Goal: Information Seeking & Learning: Learn about a topic

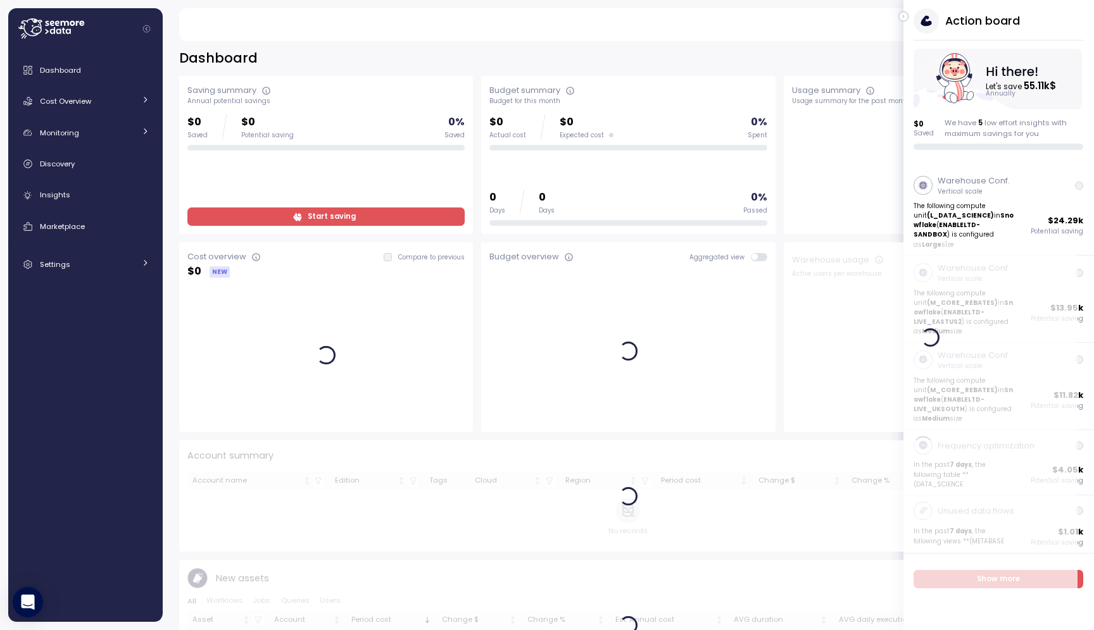
click at [904, 19] on icon "button" at bounding box center [904, 16] width 6 height 15
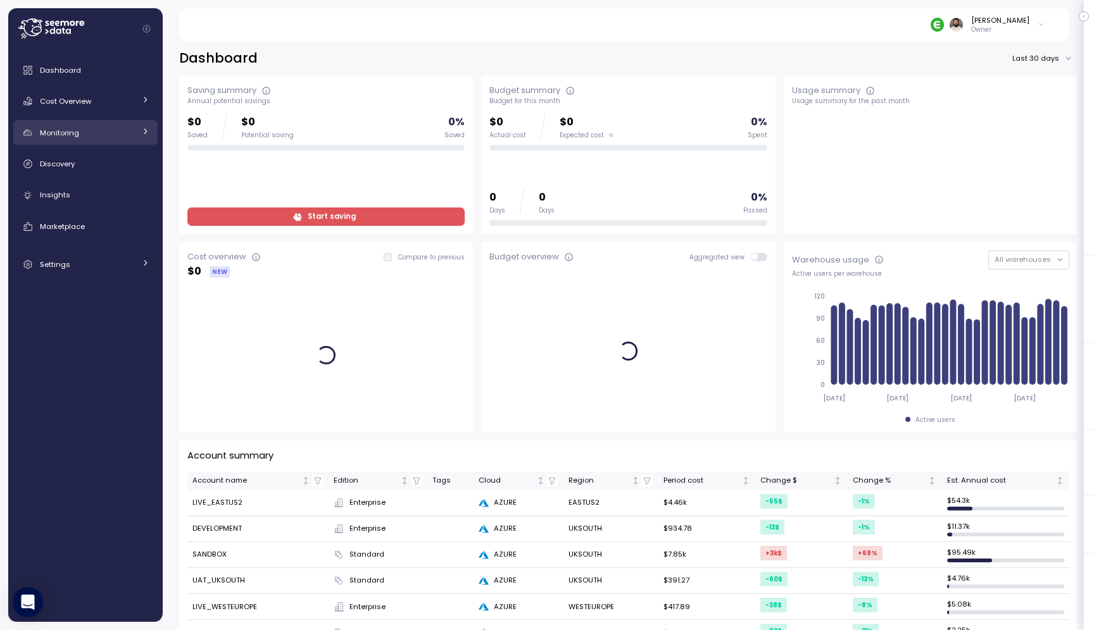
click at [115, 132] on div "Monitoring" at bounding box center [87, 133] width 95 height 13
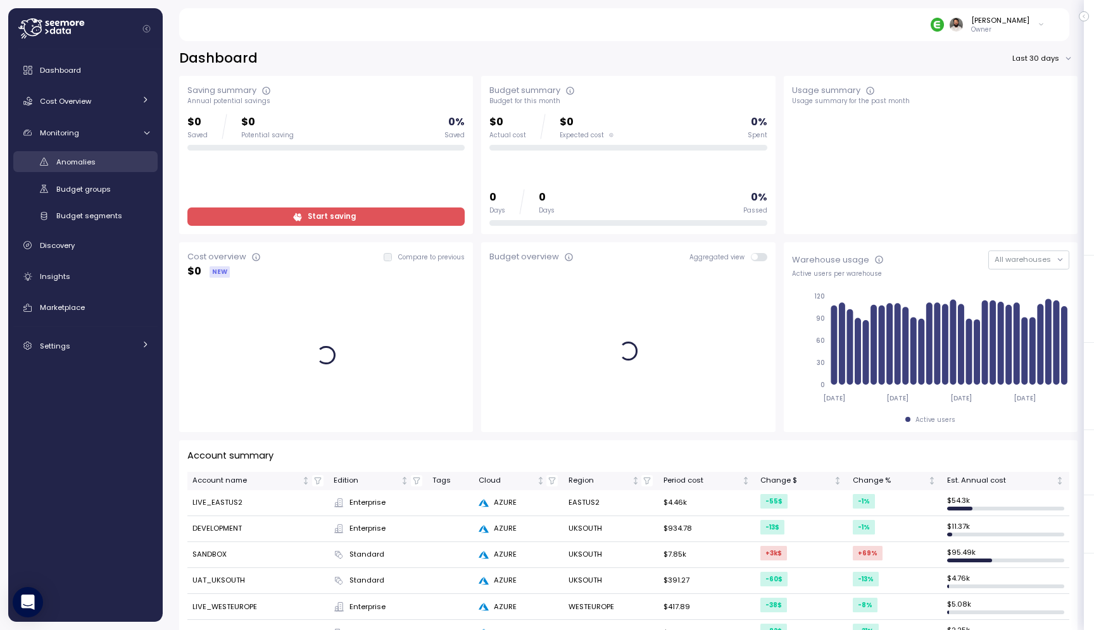
click at [137, 156] on div "Anomalies" at bounding box center [102, 162] width 93 height 13
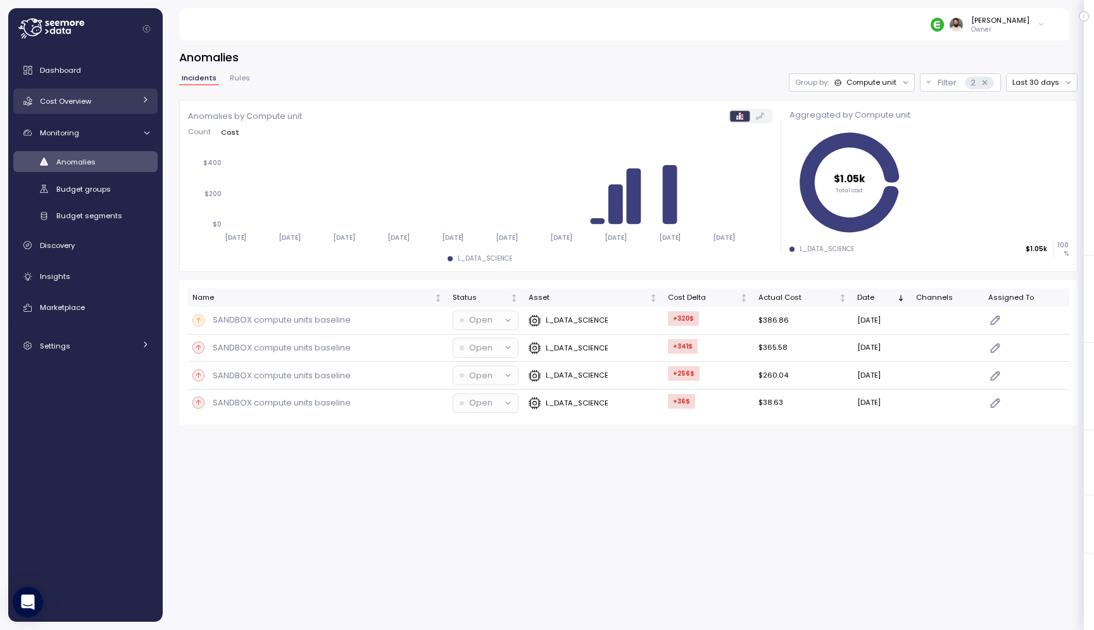
click at [116, 108] on link "Cost Overview" at bounding box center [85, 101] width 144 height 25
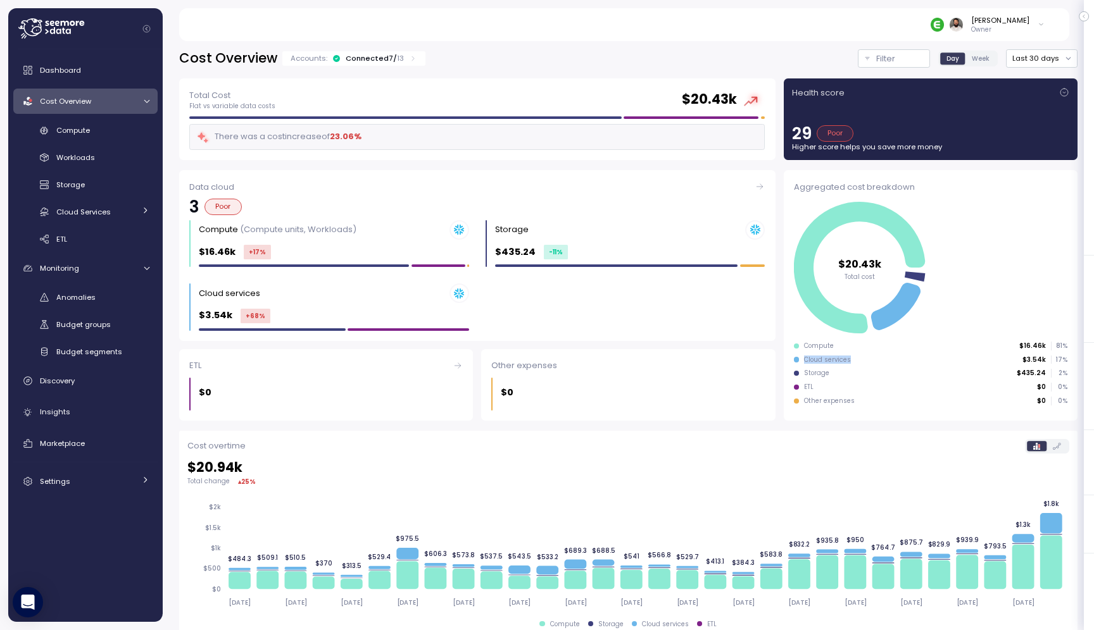
drag, startPoint x: 823, startPoint y: 362, endPoint x: 899, endPoint y: 362, distance: 75.9
click at [899, 362] on div "Cloud services $3.54k 17 %" at bounding box center [930, 360] width 273 height 9
click at [399, 307] on div "Cloud services $3.54k +68 %" at bounding box center [334, 307] width 270 height 47
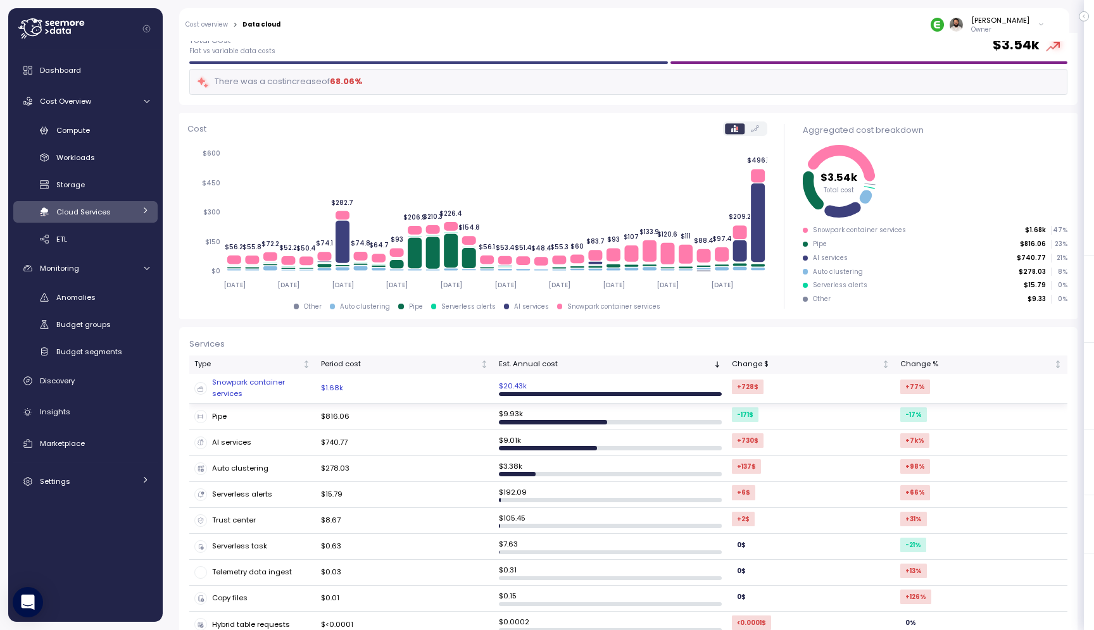
scroll to position [80, 0]
click at [415, 447] on td "$740.77" at bounding box center [405, 443] width 178 height 26
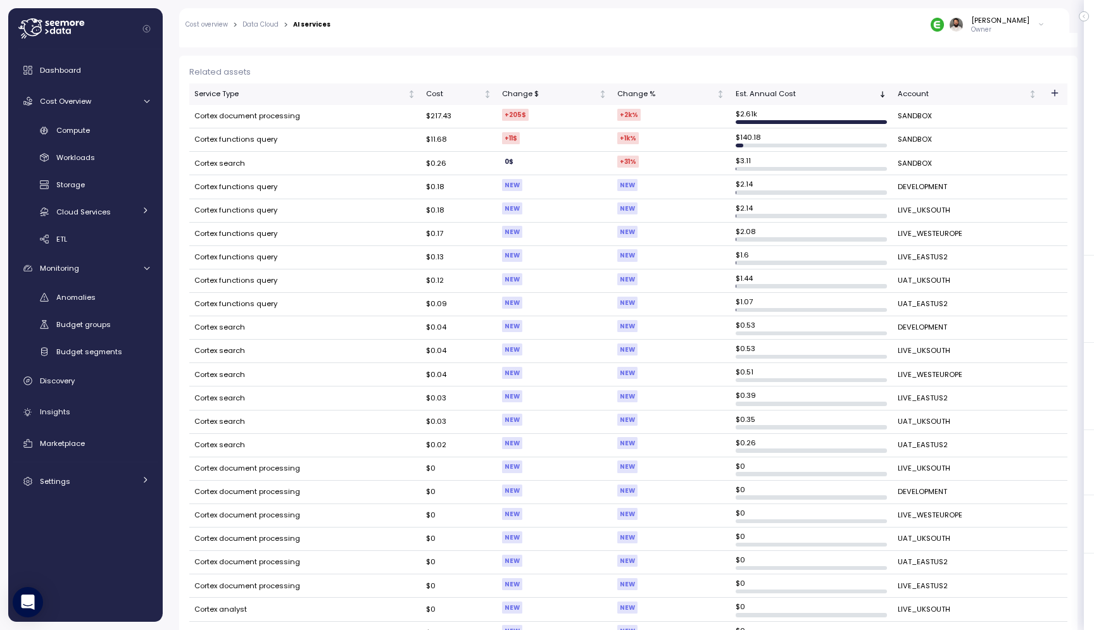
scroll to position [394, 0]
click at [278, 117] on td "Cortex document processing" at bounding box center [305, 117] width 232 height 23
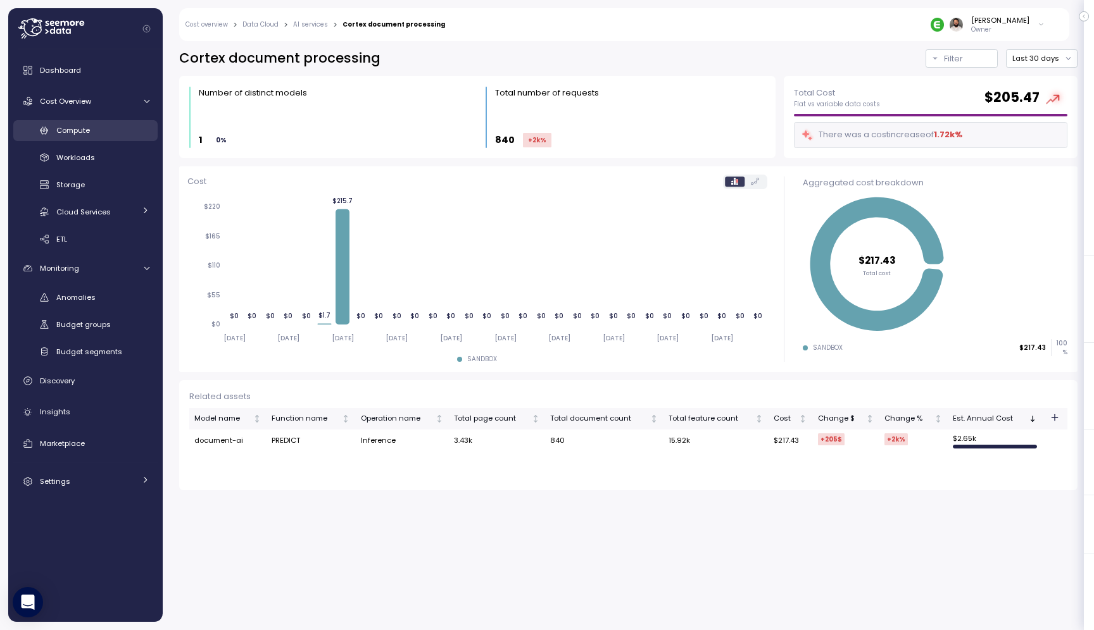
click at [99, 126] on div "Compute" at bounding box center [102, 130] width 93 height 13
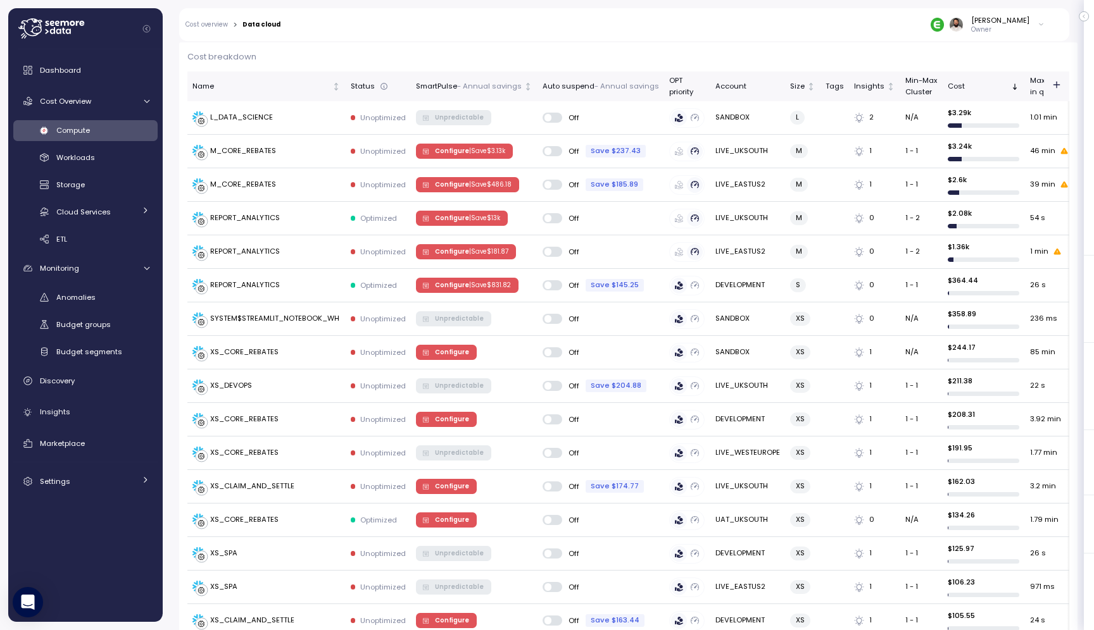
scroll to position [330, 0]
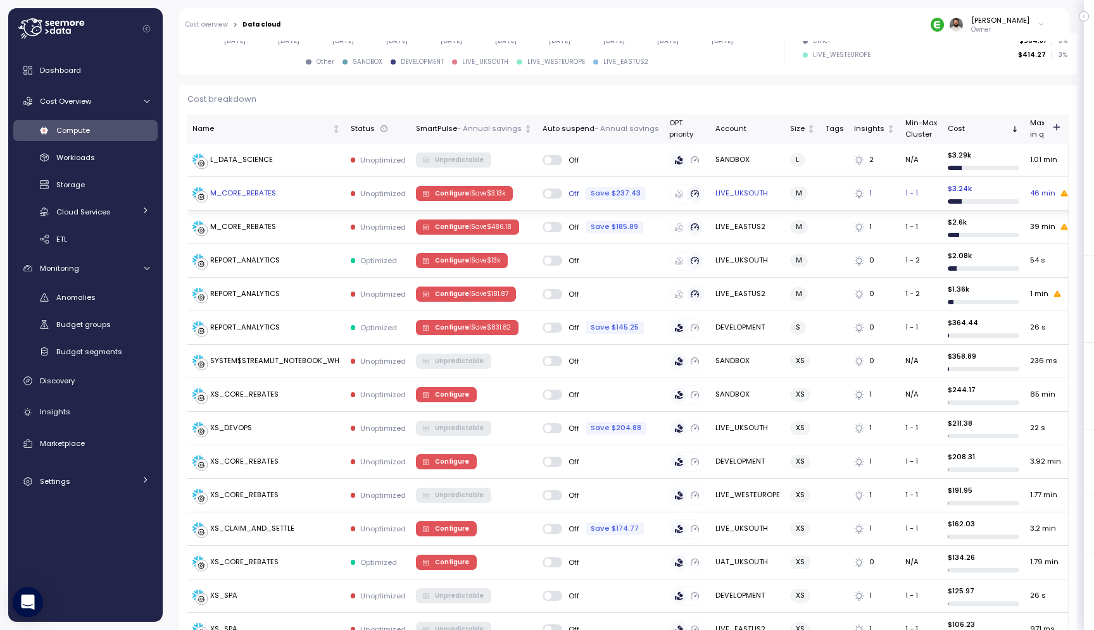
click at [285, 194] on div "M_CORE_REBATES" at bounding box center [266, 193] width 148 height 13
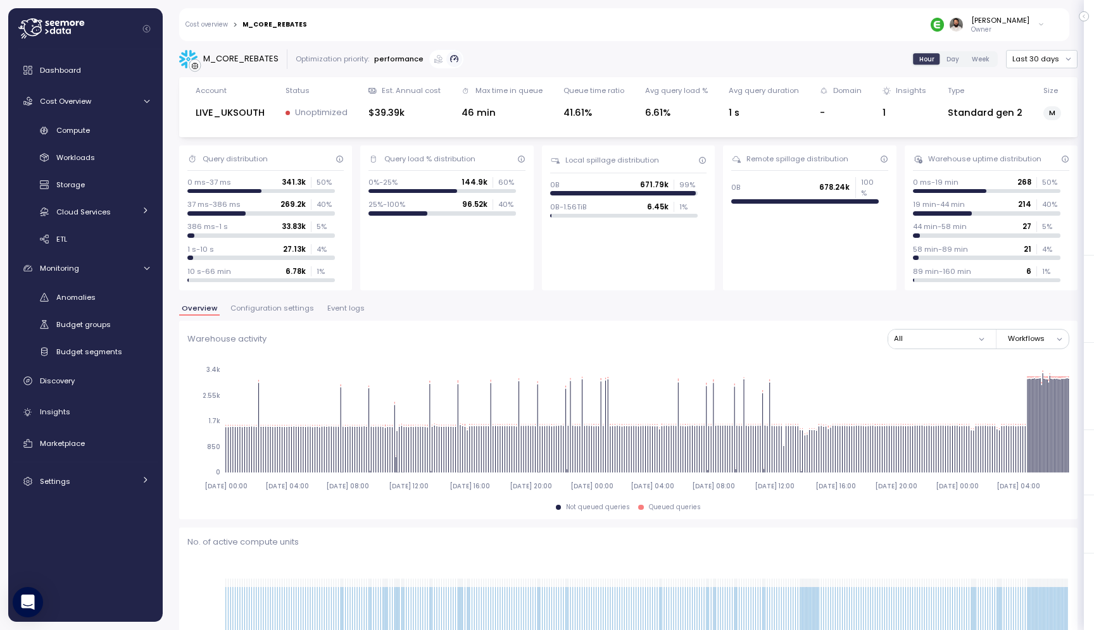
click at [353, 306] on span "Event logs" at bounding box center [345, 308] width 37 height 7
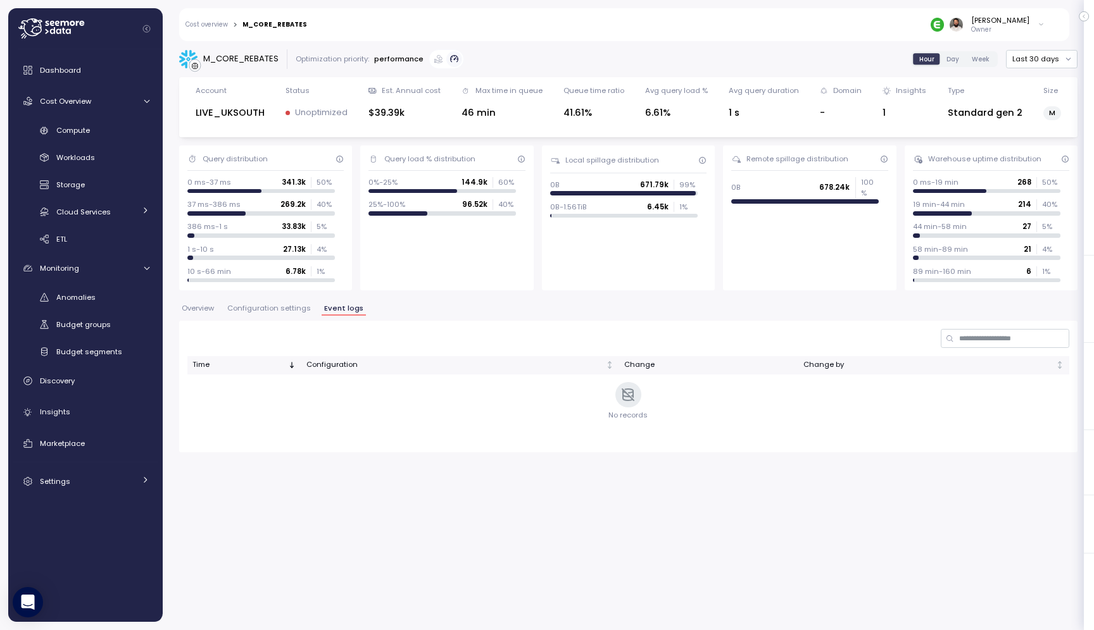
click at [282, 310] on span "Configuration settings" at bounding box center [269, 308] width 84 height 7
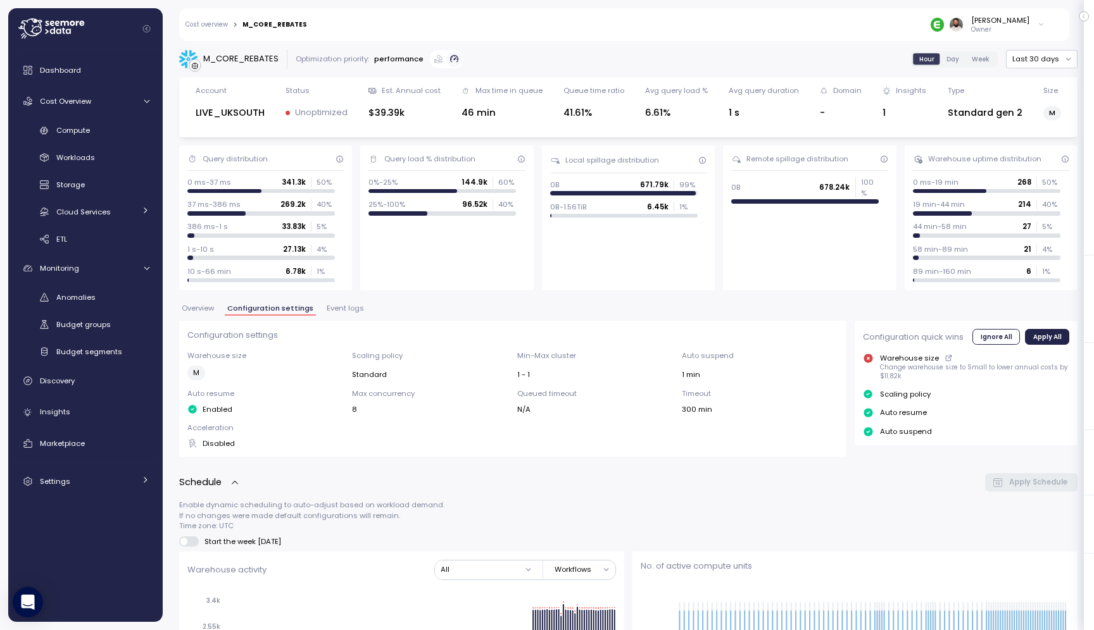
click at [208, 312] on span "Overview" at bounding box center [198, 308] width 32 height 7
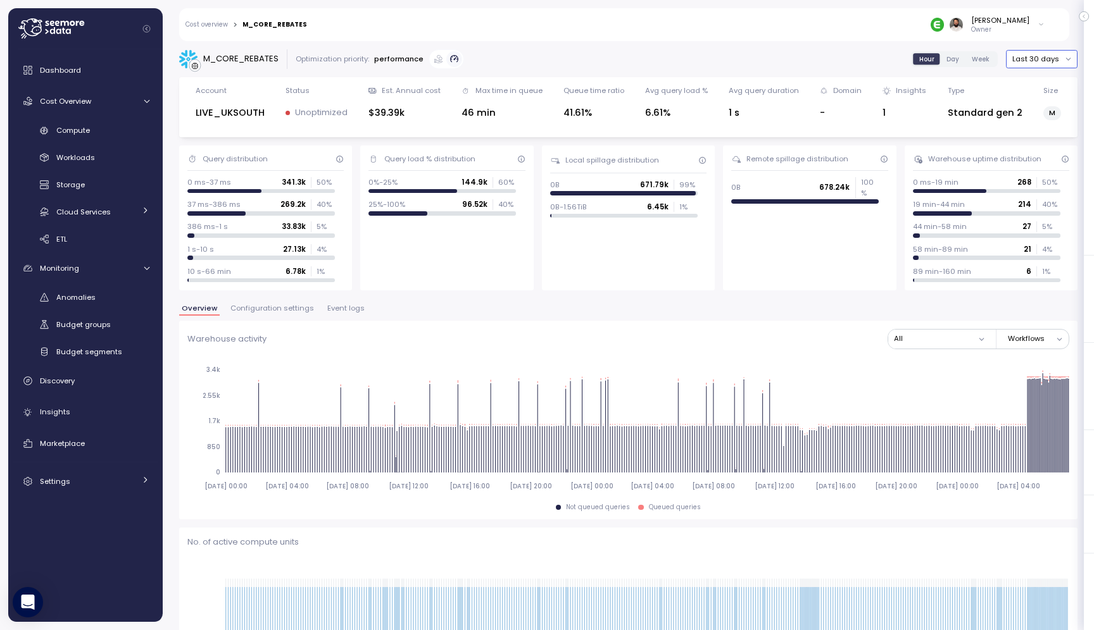
click at [1030, 60] on button "Last 30 days" at bounding box center [1042, 59] width 72 height 18
drag, startPoint x: 1038, startPoint y: 115, endPoint x: 810, endPoint y: 109, distance: 227.9
click at [1038, 115] on div "Last 7 days" at bounding box center [1045, 118] width 41 height 10
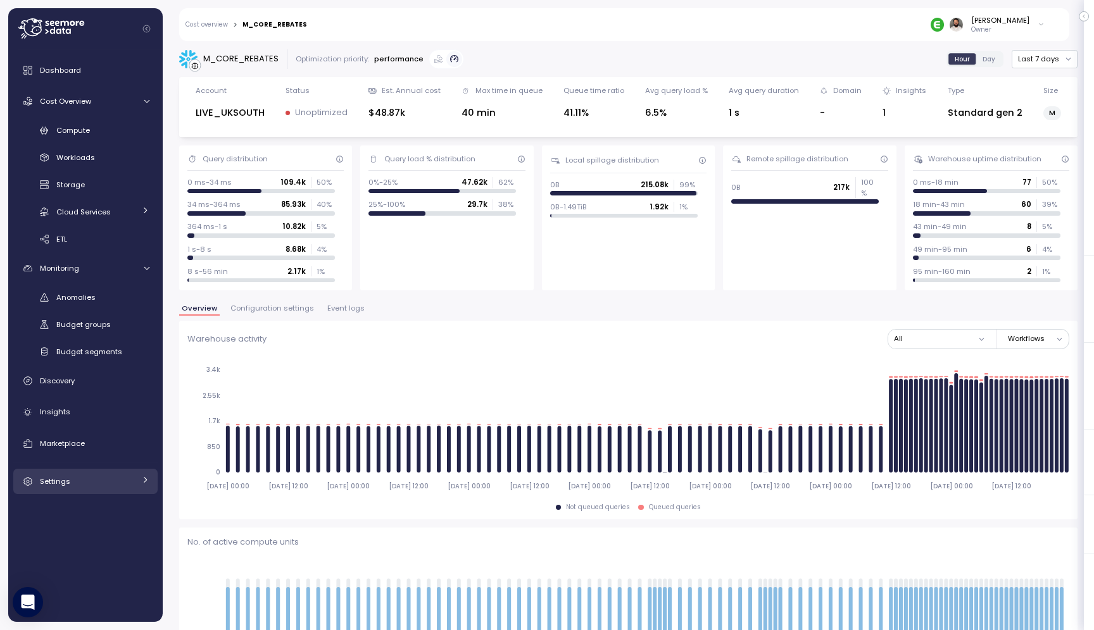
click at [121, 486] on div "Settings" at bounding box center [87, 481] width 95 height 13
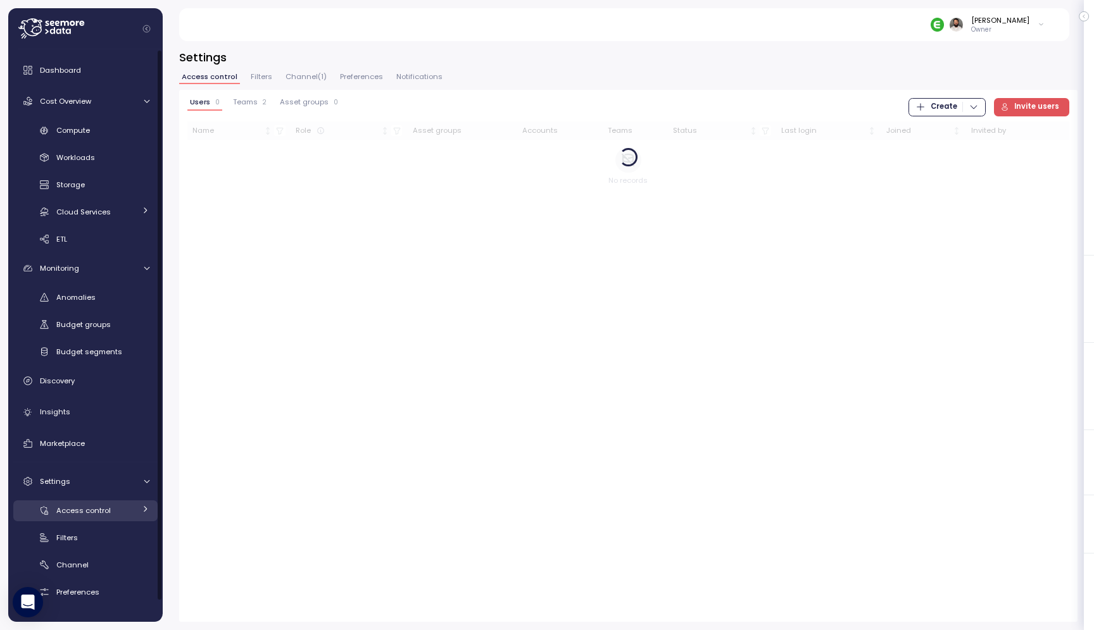
click at [118, 510] on div "Access control" at bounding box center [95, 510] width 78 height 13
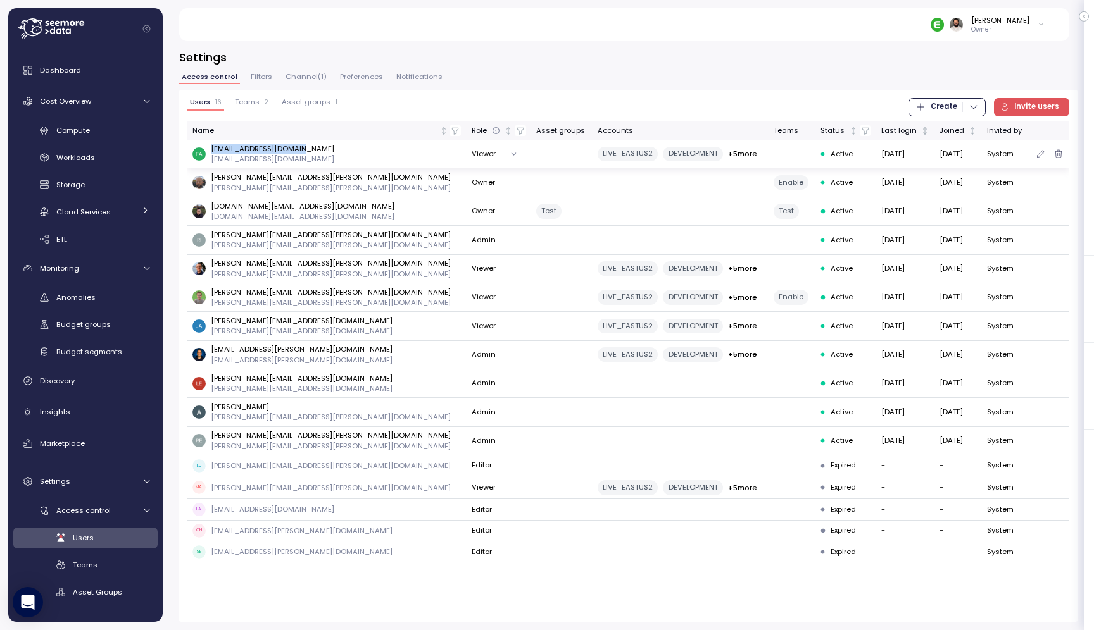
drag, startPoint x: 207, startPoint y: 145, endPoint x: 299, endPoint y: 145, distance: 91.8
click at [299, 145] on div "faraz.arbabi@enable.com faraz.arbabi@enable.com" at bounding box center [326, 154] width 268 height 21
drag, startPoint x: 213, startPoint y: 177, endPoint x: 296, endPoint y: 177, distance: 82.9
click at [296, 177] on p "david.zimmermann@enable.com" at bounding box center [331, 177] width 240 height 10
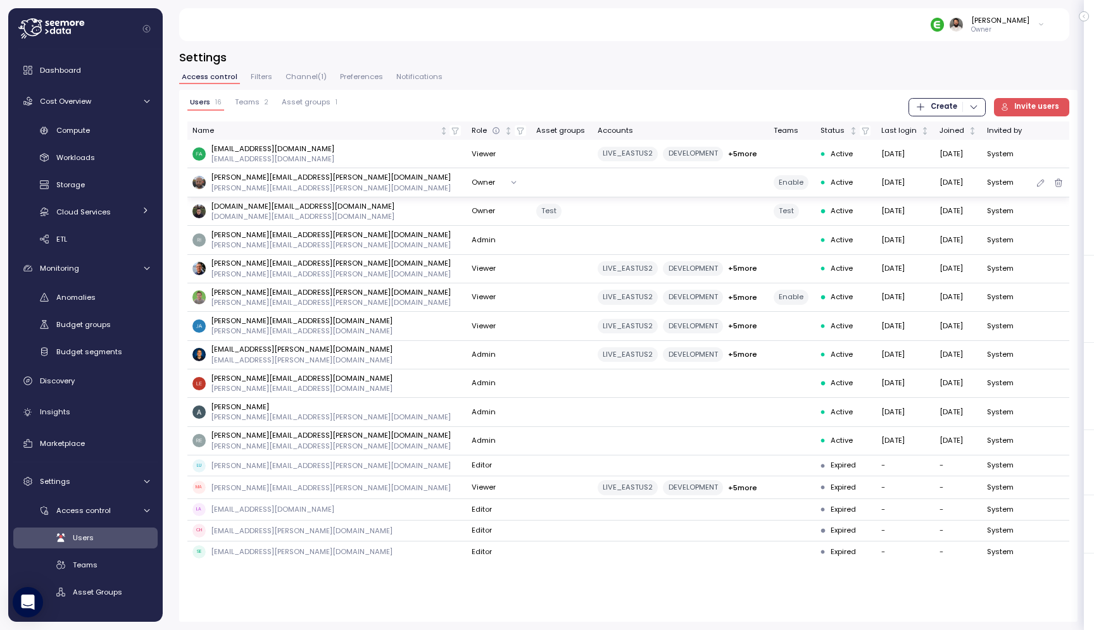
click at [244, 178] on p "david.zimmermann@enable.com" at bounding box center [331, 177] width 240 height 10
click at [120, 134] on div "Compute" at bounding box center [102, 130] width 93 height 13
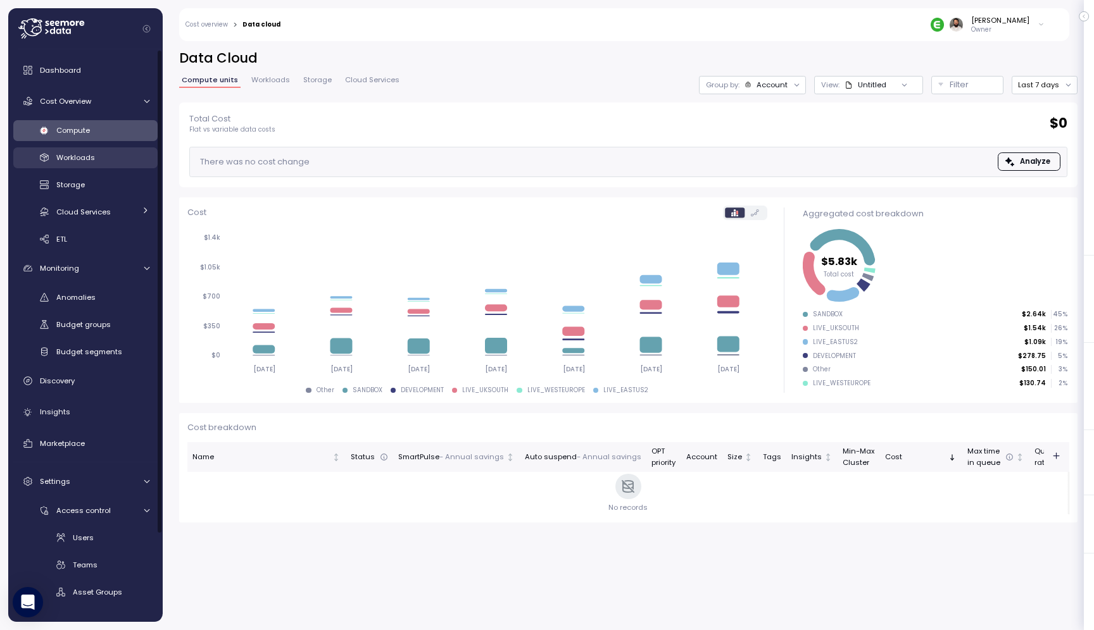
click at [114, 158] on div "Workloads" at bounding box center [102, 157] width 93 height 13
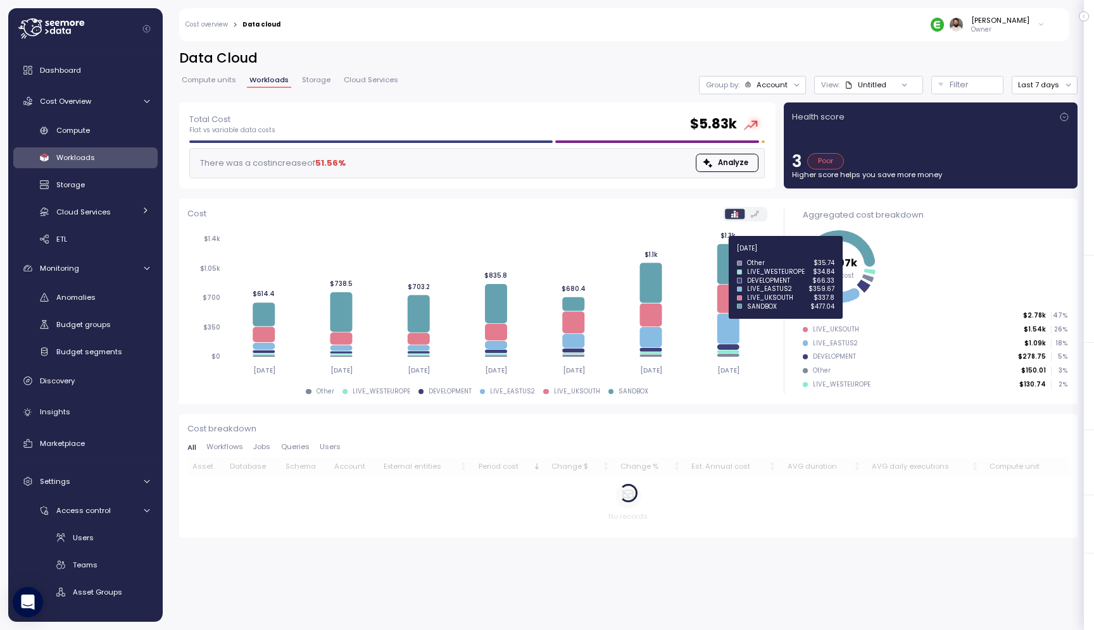
click at [732, 256] on icon at bounding box center [728, 264] width 22 height 40
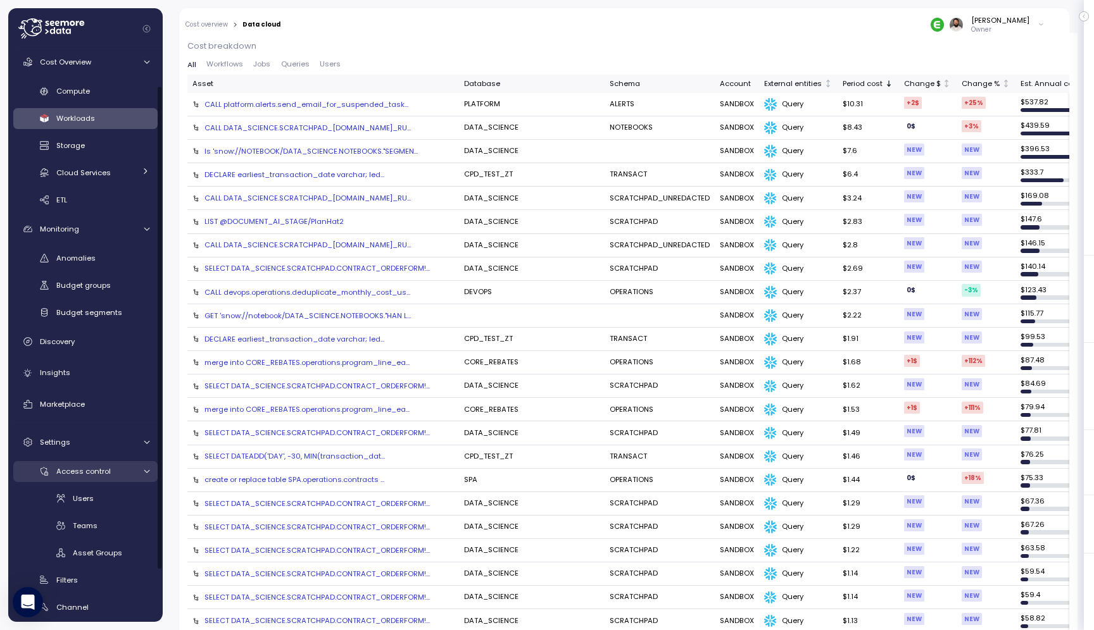
scroll to position [44, 0]
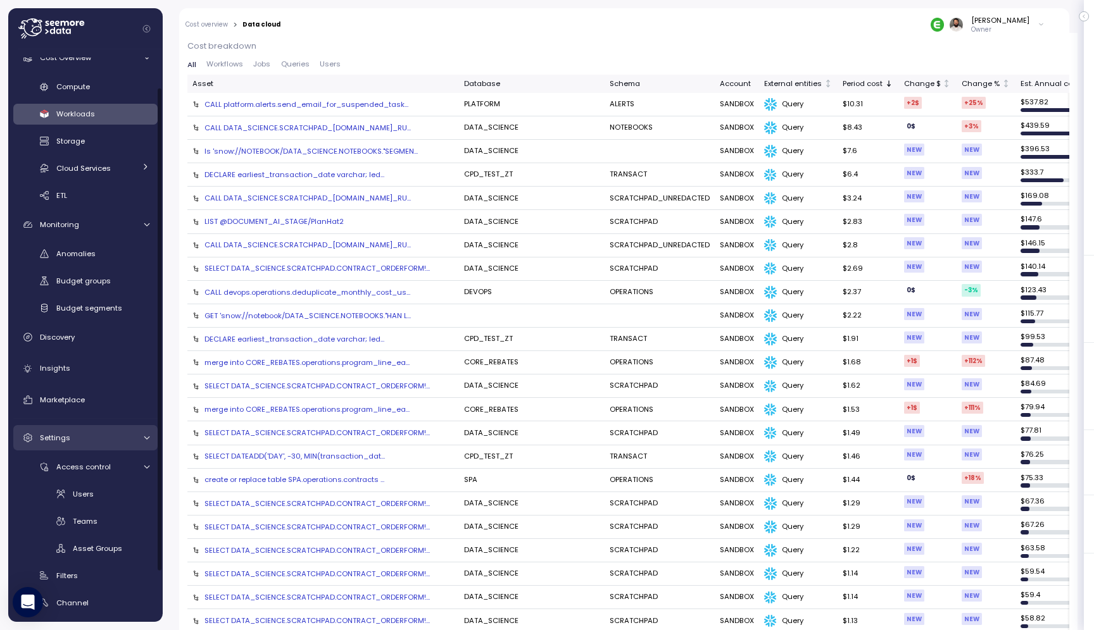
click at [122, 437] on div "Settings" at bounding box center [87, 438] width 95 height 13
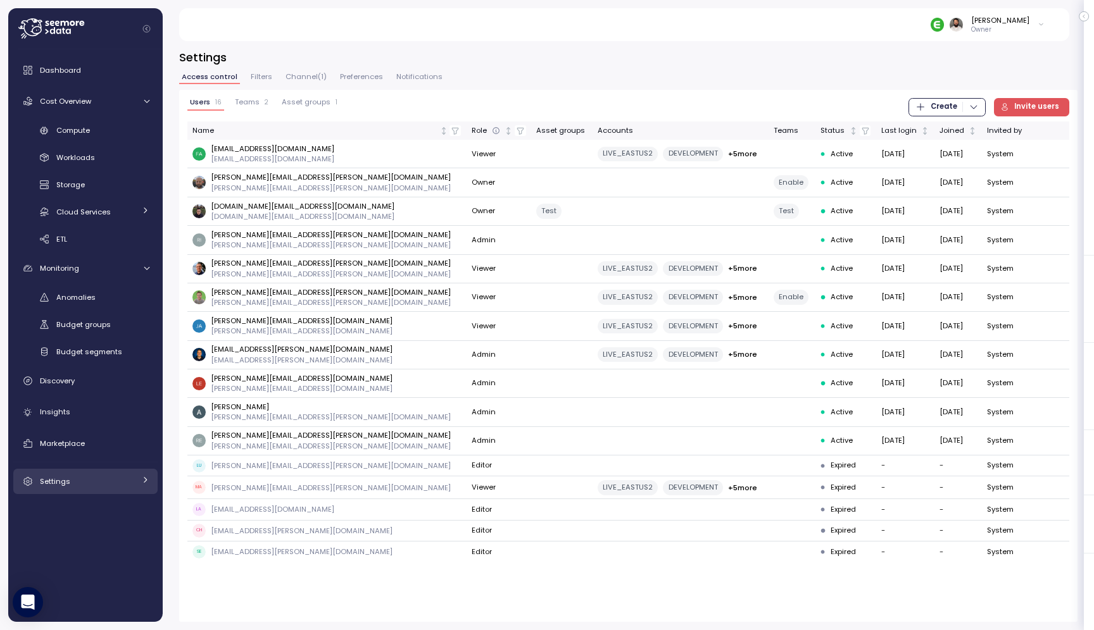
click at [113, 475] on div "Settings" at bounding box center [87, 481] width 95 height 13
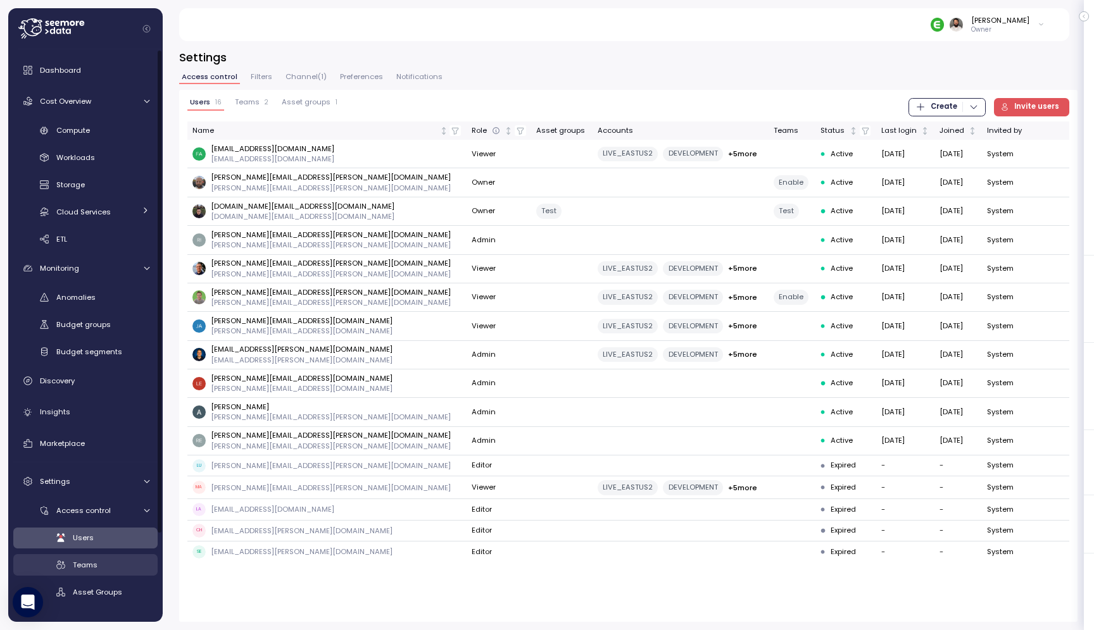
scroll to position [103, 0]
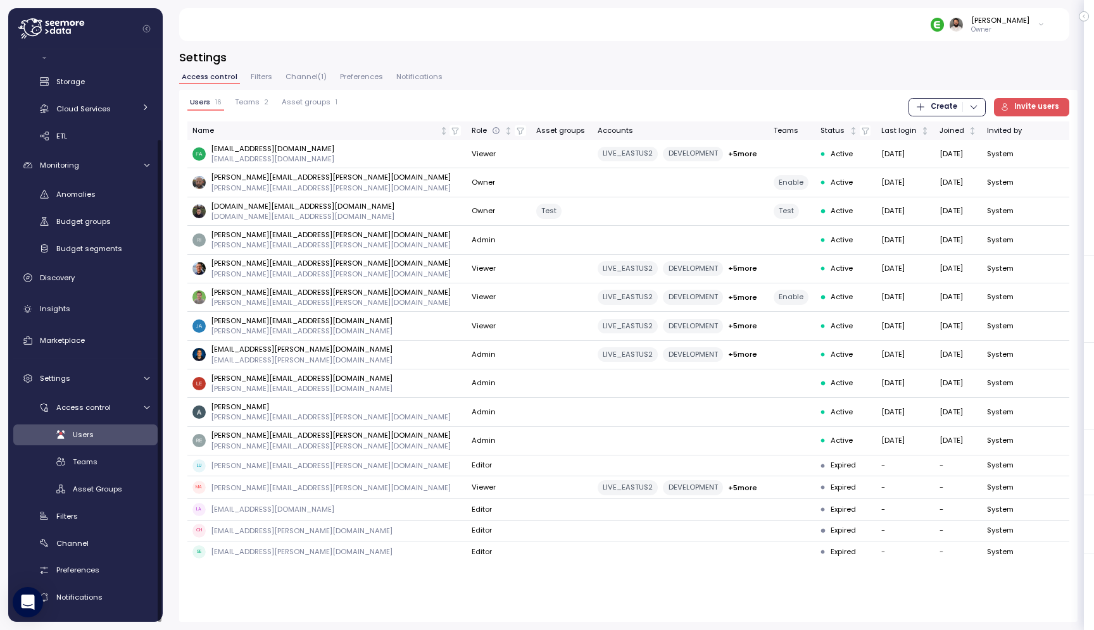
click at [97, 585] on div "Access control Users Teams Asset Groups Filters Channel Preferences Notificatio…" at bounding box center [85, 502] width 144 height 211
click at [96, 592] on div "Notifications" at bounding box center [102, 597] width 93 height 13
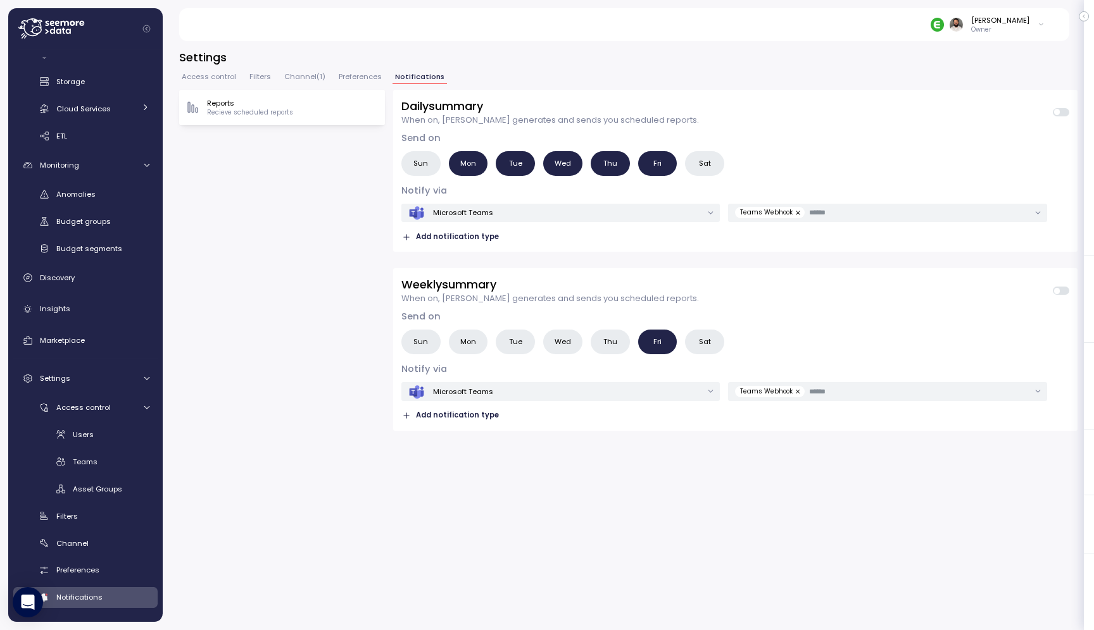
click at [304, 86] on div "Access control Filters Channel ( 1 ) Preferences Notifications" at bounding box center [628, 81] width 898 height 16
click at [304, 78] on span "Channel ( 1 )" at bounding box center [304, 76] width 41 height 7
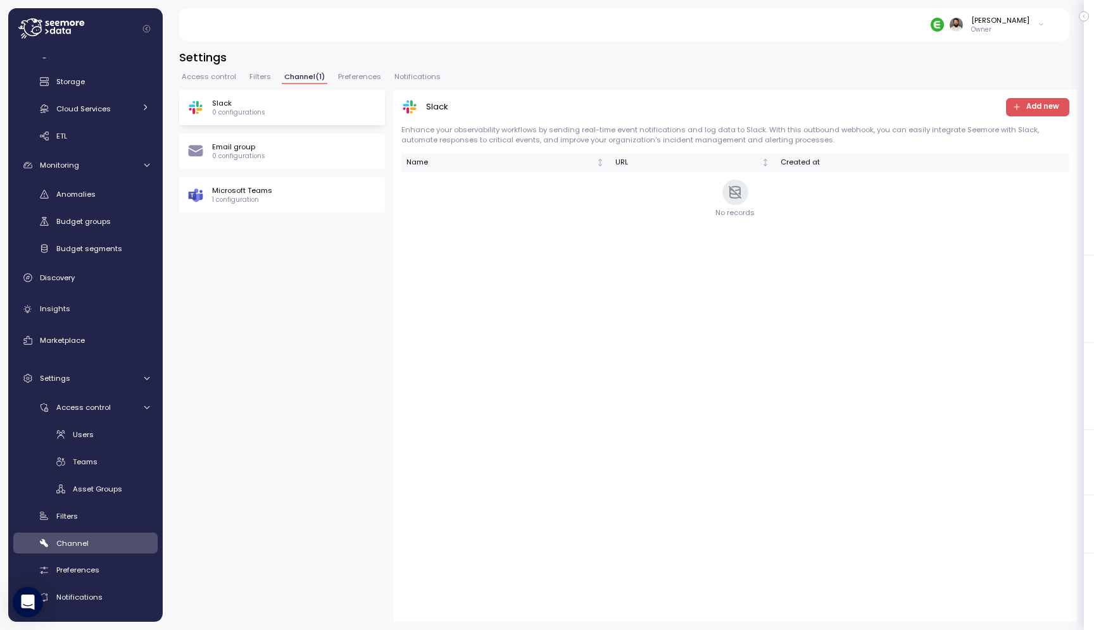
click at [332, 74] on div "Access control Filters Channel ( 1 ) Preferences Notifications" at bounding box center [628, 81] width 898 height 16
click at [343, 77] on span "Preferences" at bounding box center [359, 76] width 43 height 7
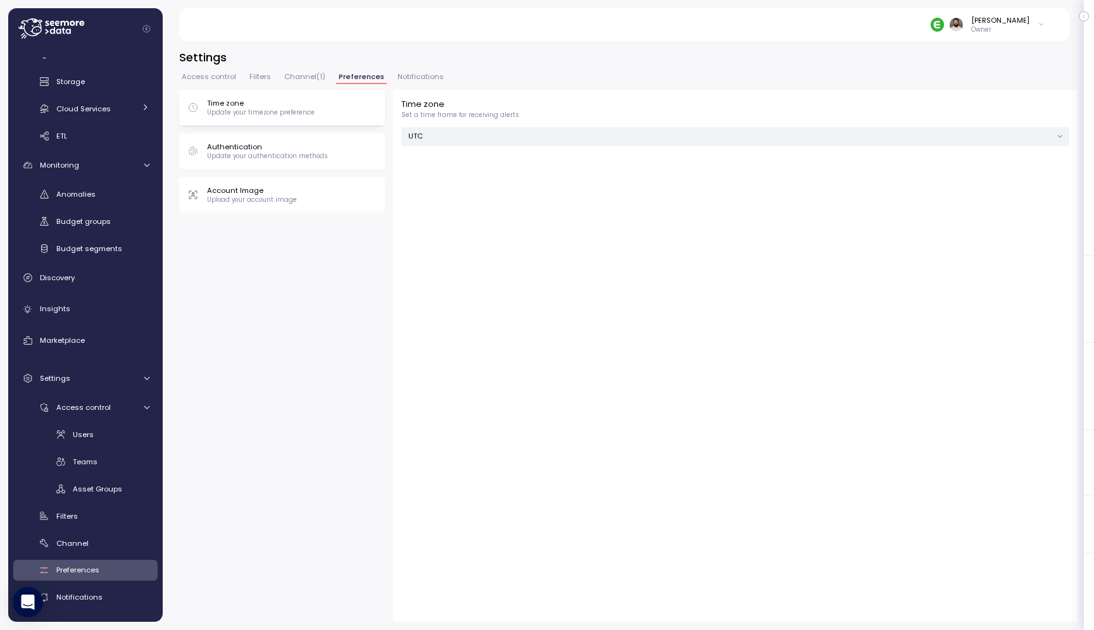
click at [306, 78] on span "Channel ( 1 )" at bounding box center [304, 76] width 41 height 7
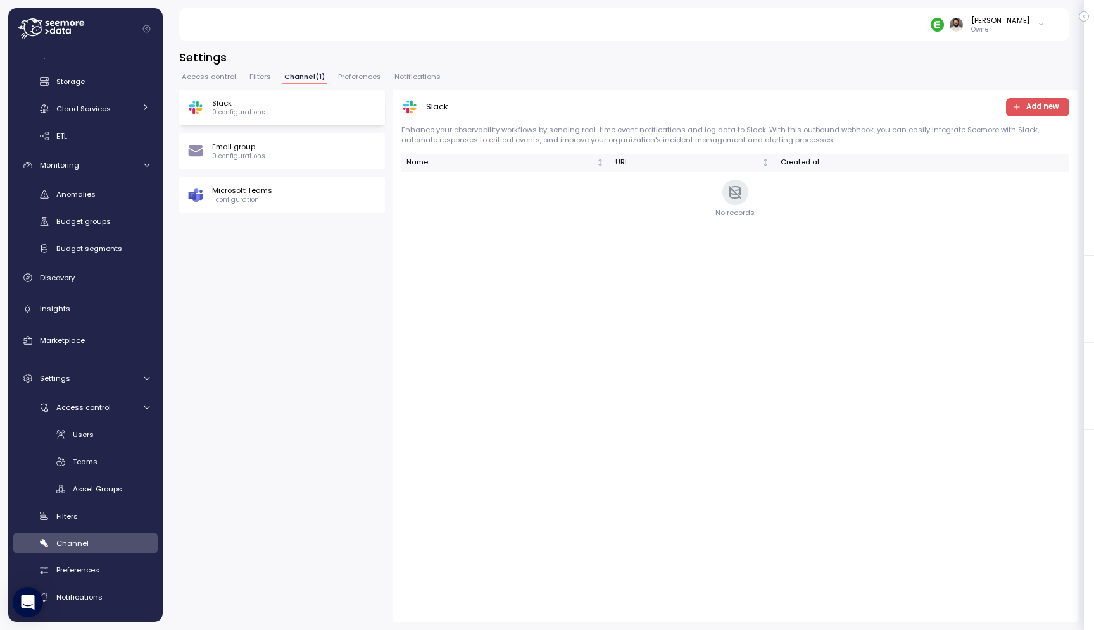
click at [237, 73] on div "Access control Filters Channel ( 1 ) Preferences Notifications" at bounding box center [628, 81] width 898 height 16
click at [262, 74] on span "Filters" at bounding box center [260, 76] width 22 height 7
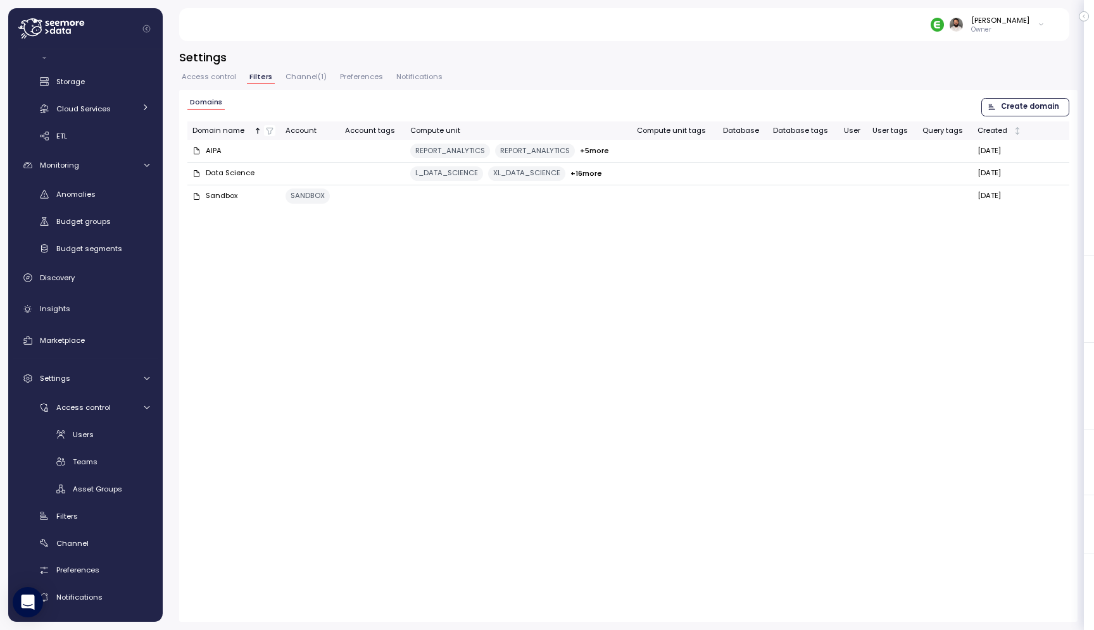
click at [232, 74] on span "Access control" at bounding box center [209, 76] width 54 height 7
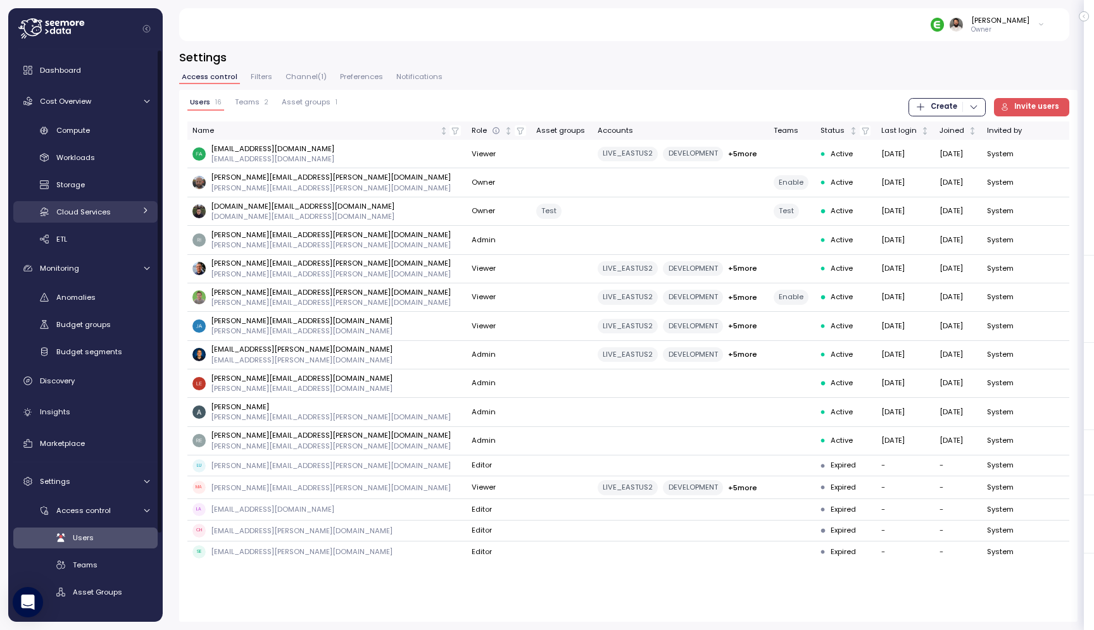
click at [111, 209] on div "Cloud Services" at bounding box center [95, 212] width 78 height 13
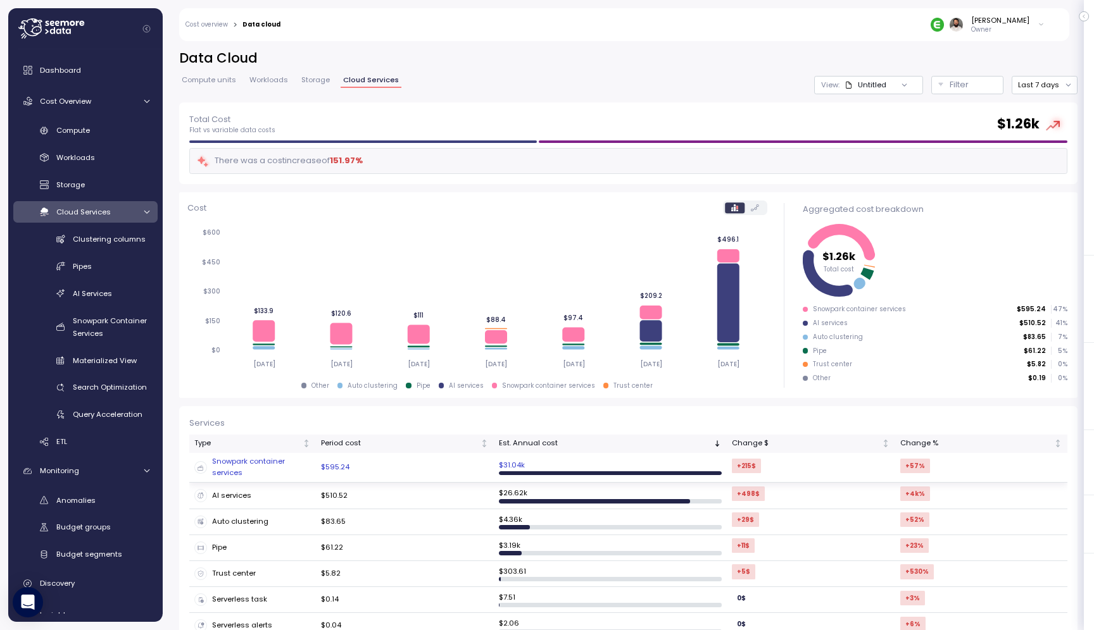
click at [353, 472] on td "$595.24" at bounding box center [405, 468] width 178 height 30
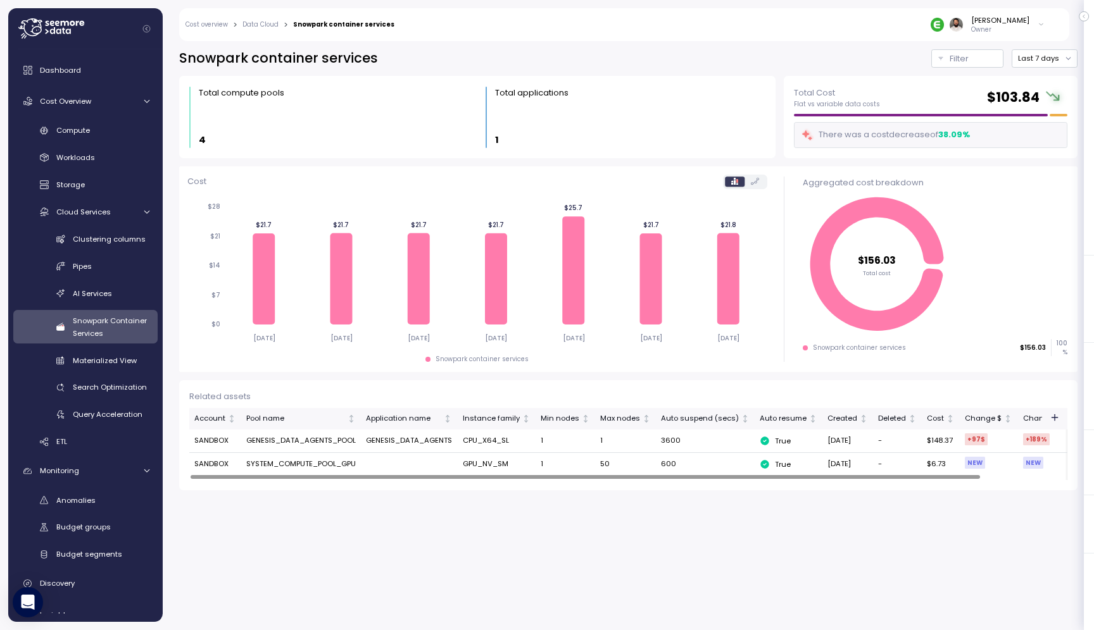
click at [322, 449] on td "GENESIS_DATA_AGENTS_POOL" at bounding box center [301, 441] width 120 height 23
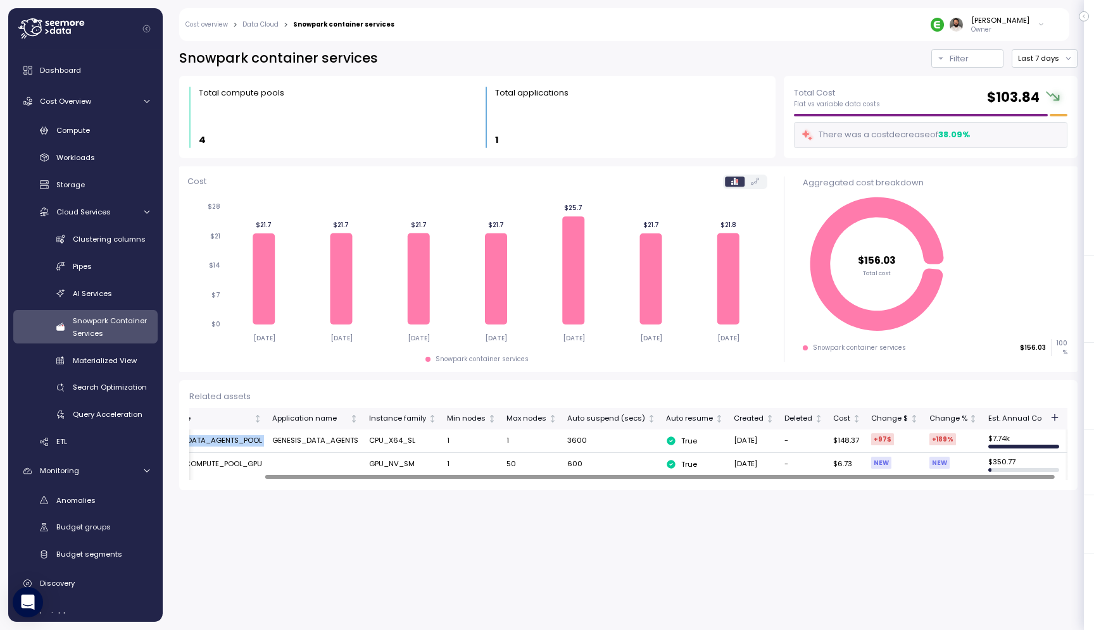
scroll to position [0, 97]
drag, startPoint x: 557, startPoint y: 444, endPoint x: 585, endPoint y: 442, distance: 28.5
click at [585, 442] on td "3600" at bounding box center [607, 441] width 99 height 23
click at [586, 443] on td "3600" at bounding box center [607, 441] width 99 height 23
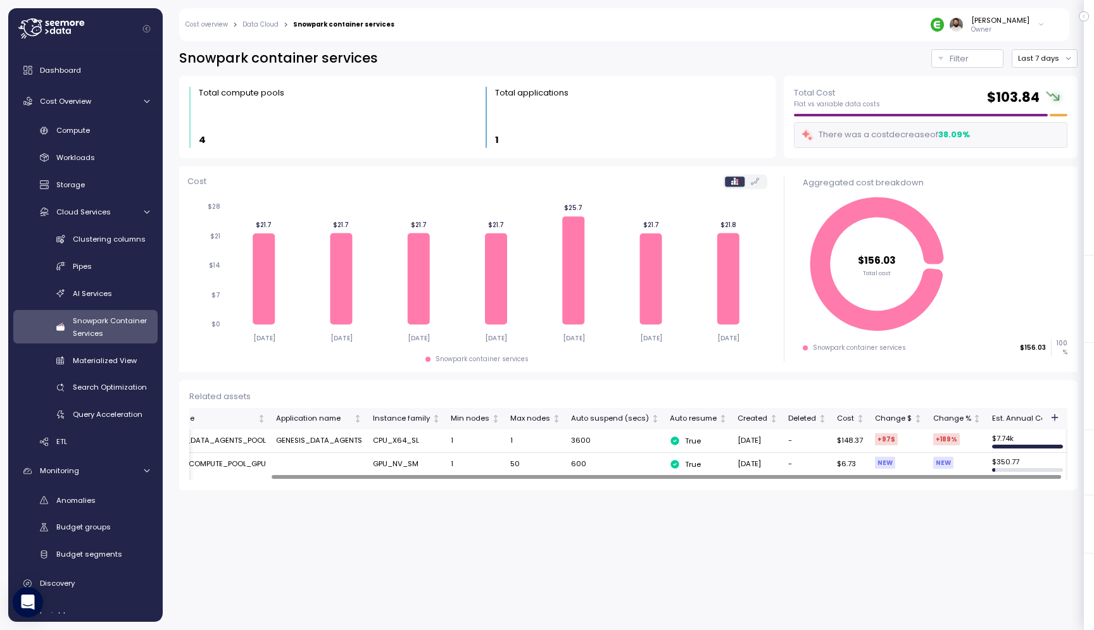
click at [578, 445] on td "3600" at bounding box center [615, 441] width 99 height 23
copy td "3600"
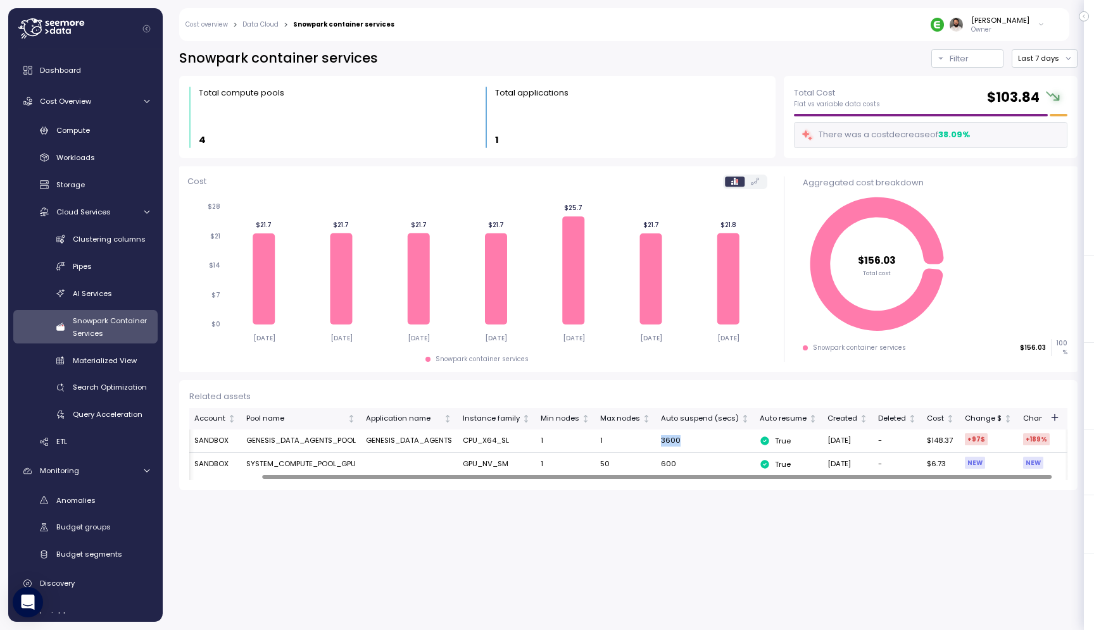
scroll to position [0, 97]
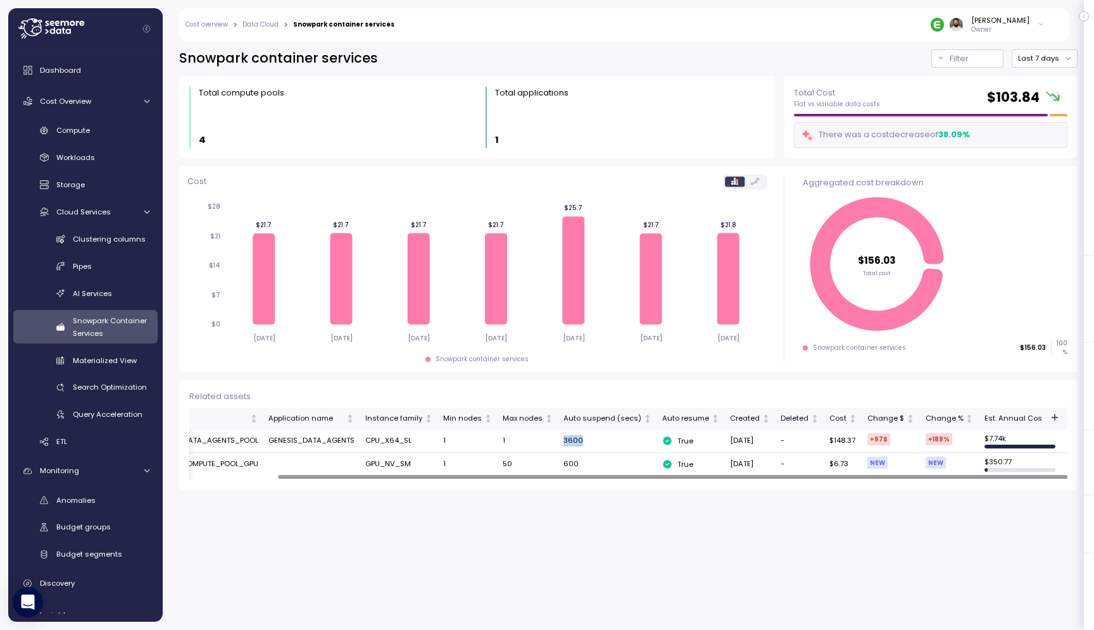
click at [267, 28] on link "Data Cloud" at bounding box center [260, 25] width 36 height 6
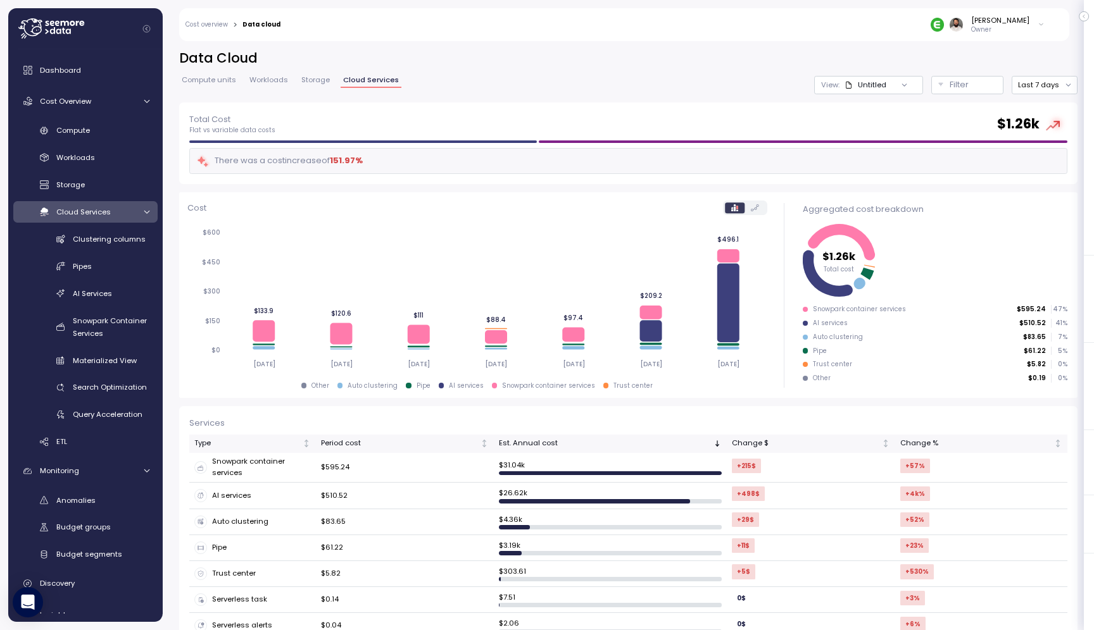
scroll to position [73, 0]
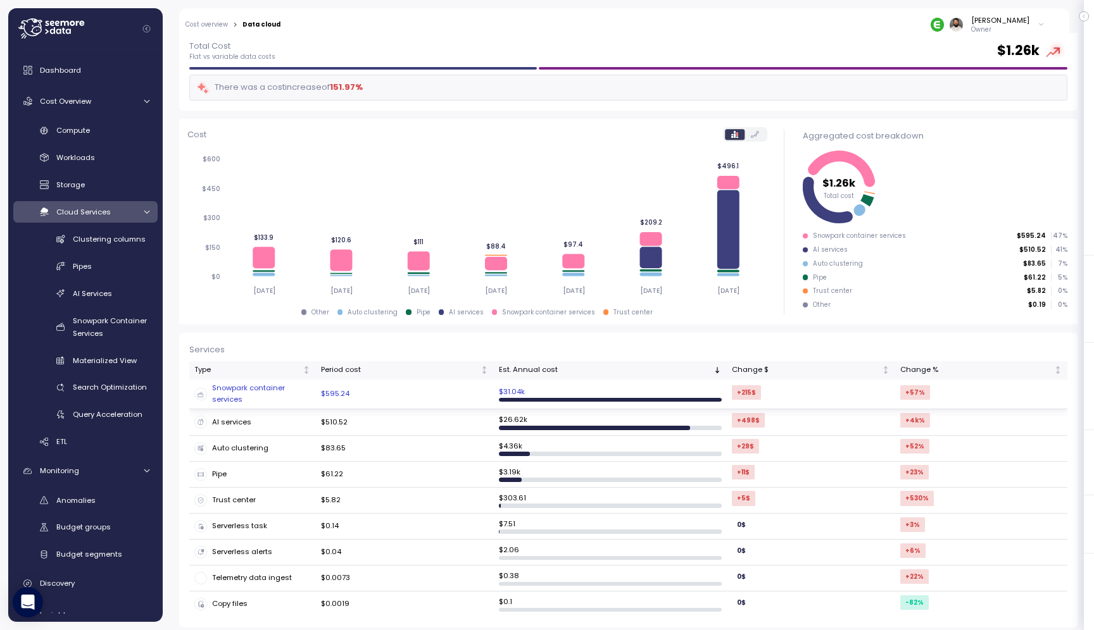
click at [471, 399] on td "$595.24" at bounding box center [405, 395] width 178 height 30
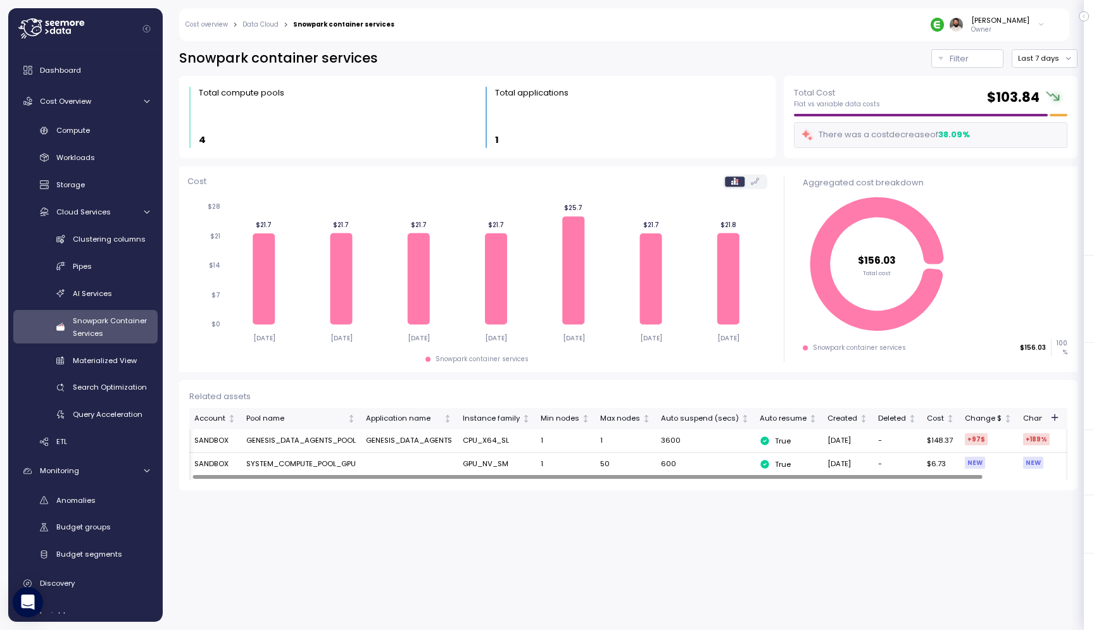
scroll to position [0, 97]
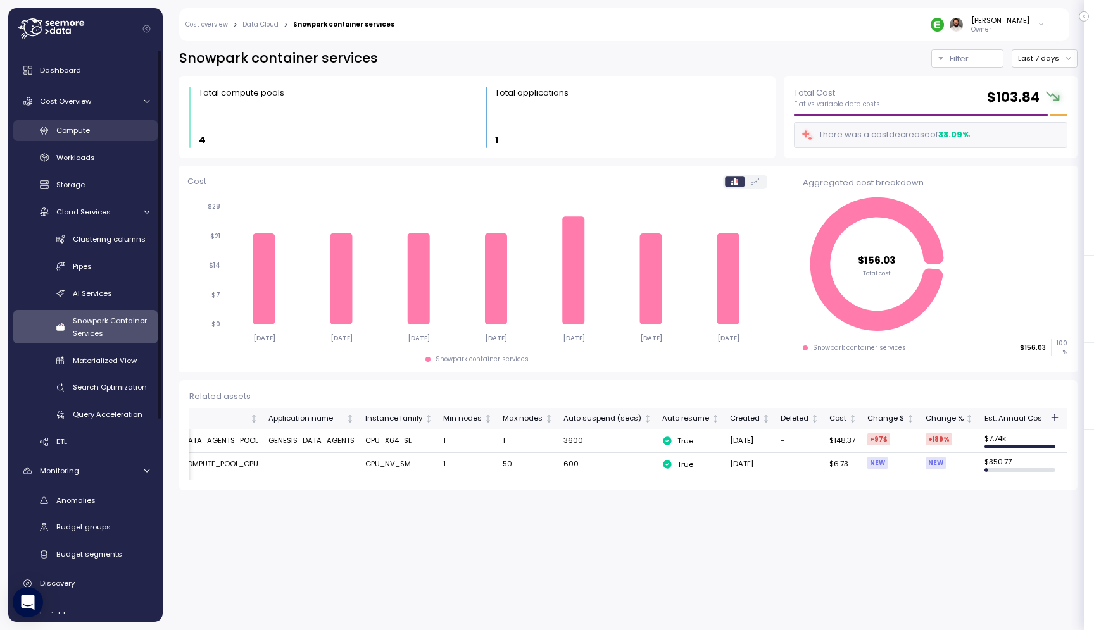
click at [95, 133] on div "Compute" at bounding box center [102, 130] width 93 height 13
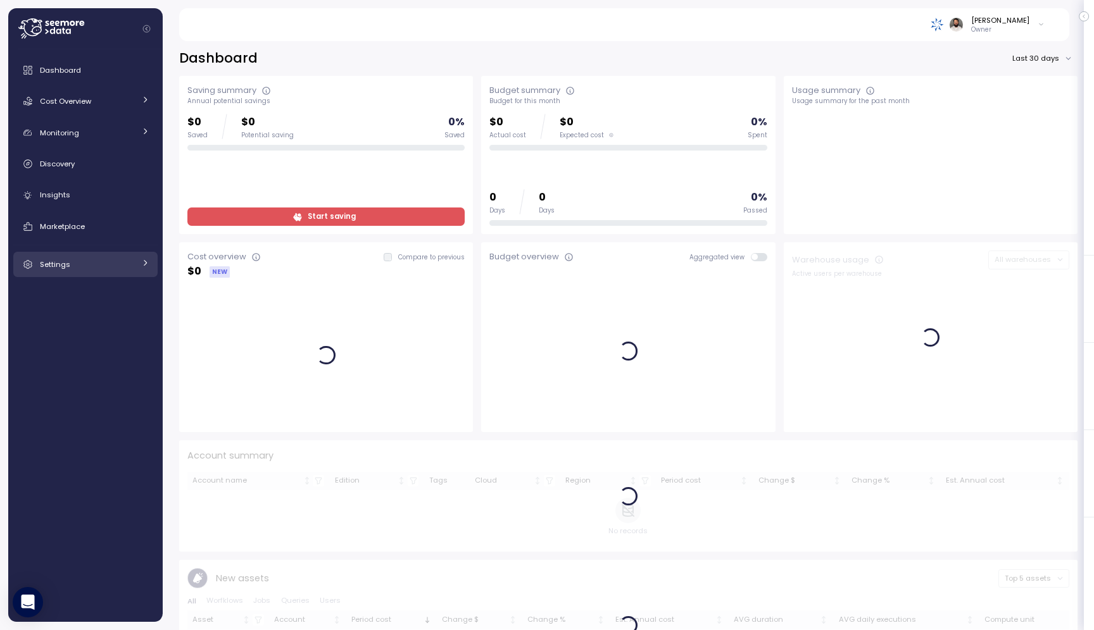
click at [146, 265] on icon at bounding box center [145, 263] width 8 height 8
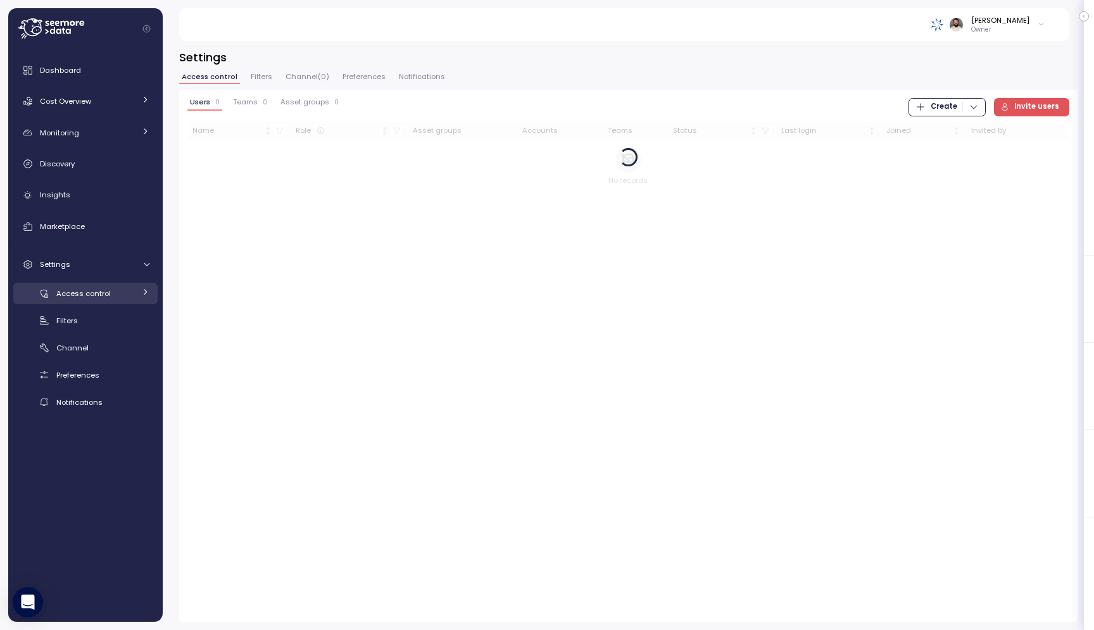
click at [120, 296] on div "Access control" at bounding box center [95, 293] width 78 height 13
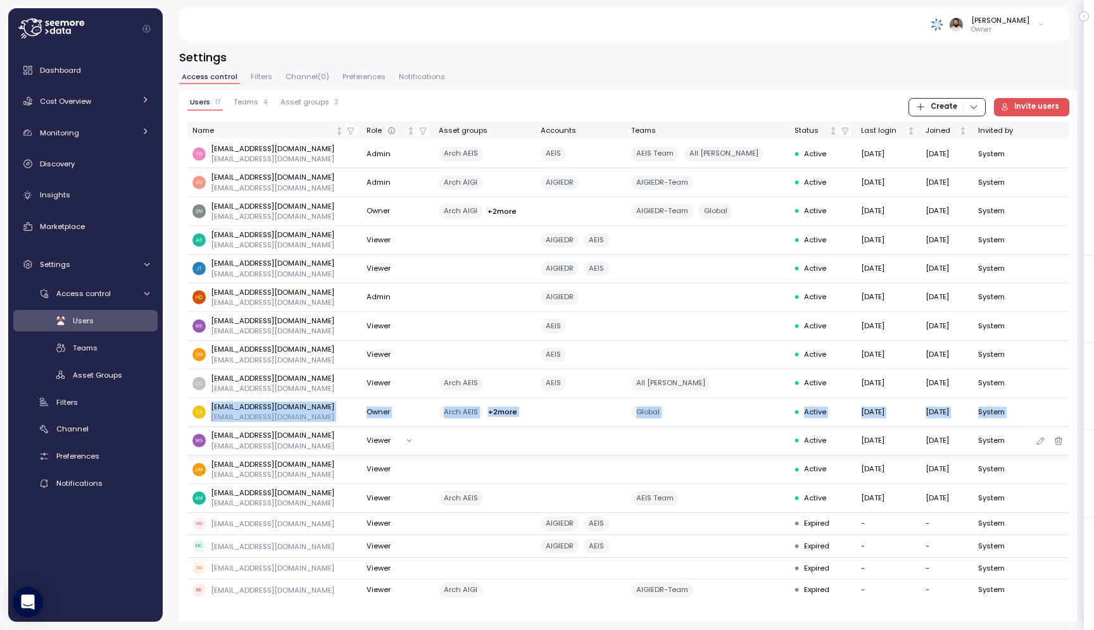
drag, startPoint x: 209, startPoint y: 403, endPoint x: 313, endPoint y: 426, distance: 106.9
click at [314, 426] on tbody "tbedford@archinsurance.com tbedford@archinsurance.com Admin Arch AEIS Arch AEIS…" at bounding box center [628, 370] width 882 height 461
click at [301, 416] on div "csutherland@archgroup.com" at bounding box center [272, 417] width 123 height 10
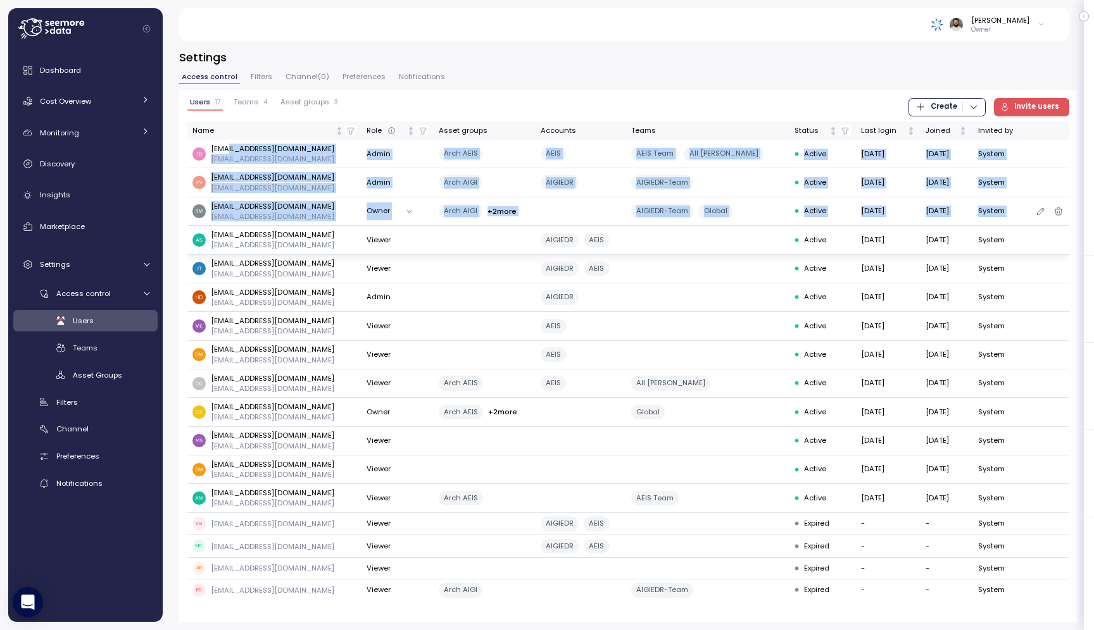
drag, startPoint x: 228, startPoint y: 147, endPoint x: 273, endPoint y: 227, distance: 91.0
click at [273, 227] on tbody "tbedford@archinsurance.com tbedford@archinsurance.com Admin Arch AEIS Arch AEIS…" at bounding box center [628, 370] width 882 height 461
click at [273, 227] on td "asangana@archgroup.com asangana@archgroup.com" at bounding box center [274, 240] width 175 height 28
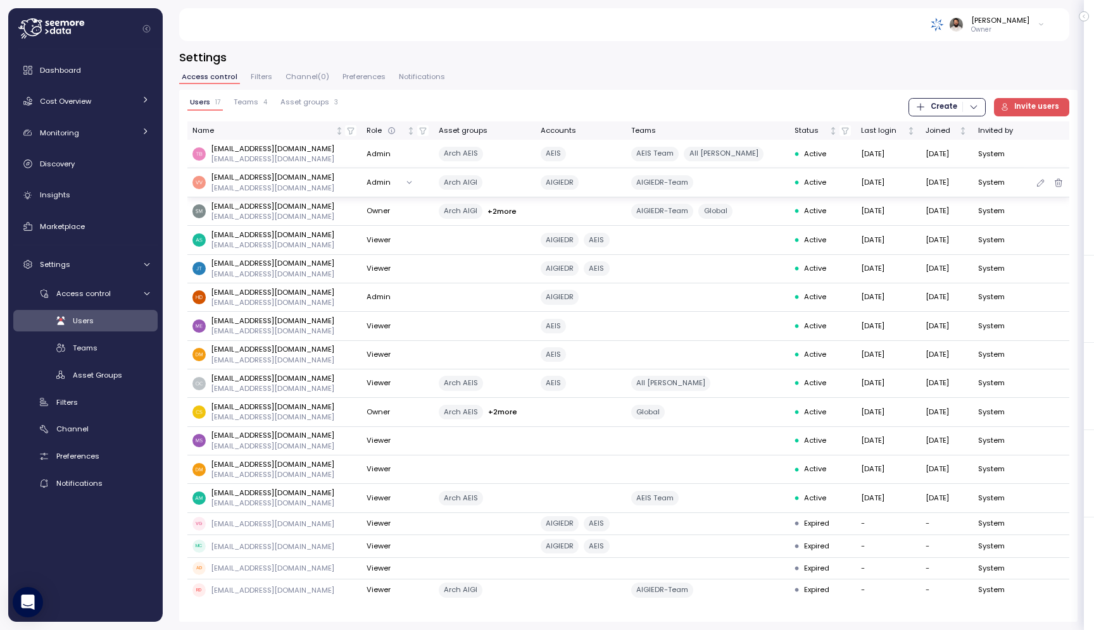
click at [599, 178] on div "AIGIEDR" at bounding box center [580, 182] width 80 height 15
click at [254, 170] on td "vvankadaru@archinsurance.com vvankadaru@archinsurance.com" at bounding box center [274, 182] width 175 height 28
click at [253, 175] on p "vvankadaru@archinsurance.com" at bounding box center [272, 177] width 123 height 10
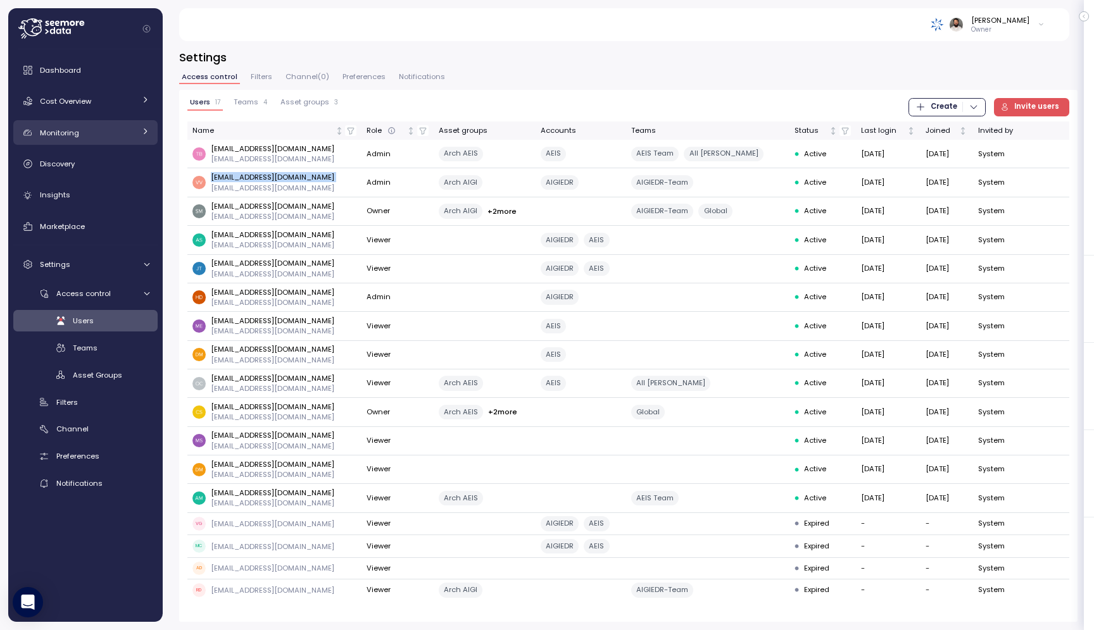
click at [138, 138] on link "Monitoring" at bounding box center [85, 132] width 144 height 25
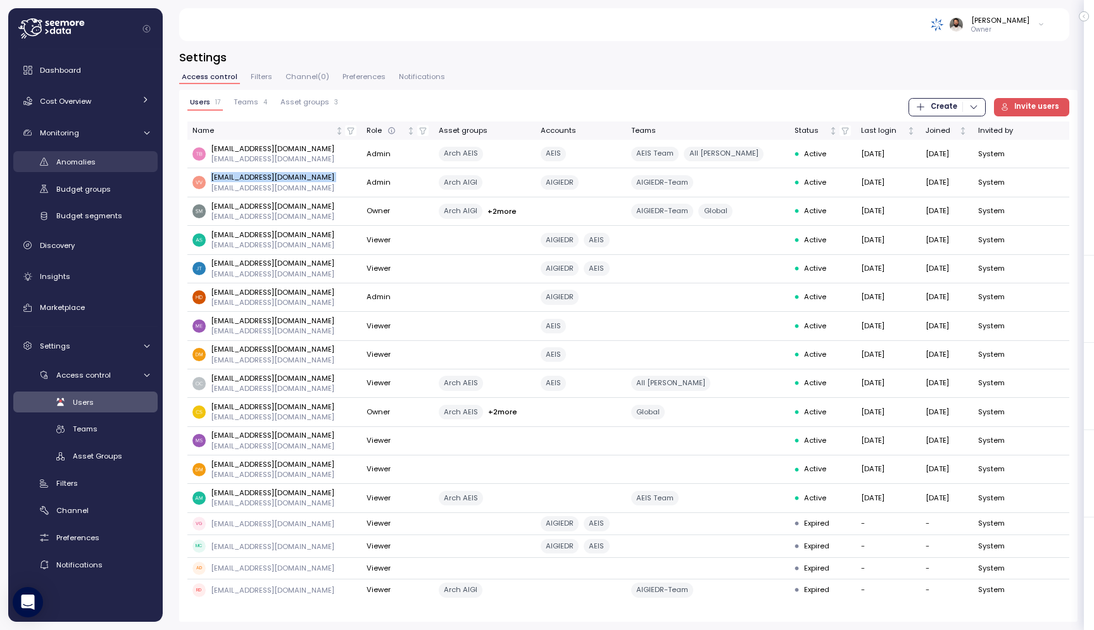
click at [136, 161] on div "Anomalies" at bounding box center [102, 162] width 93 height 13
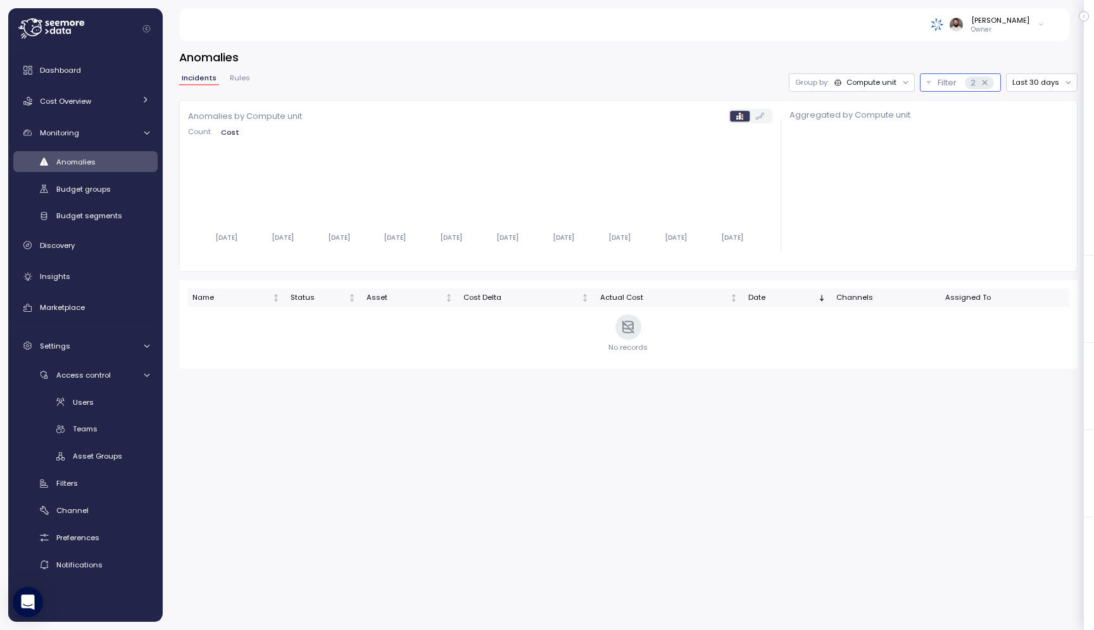
click at [989, 79] on icon at bounding box center [984, 82] width 8 height 8
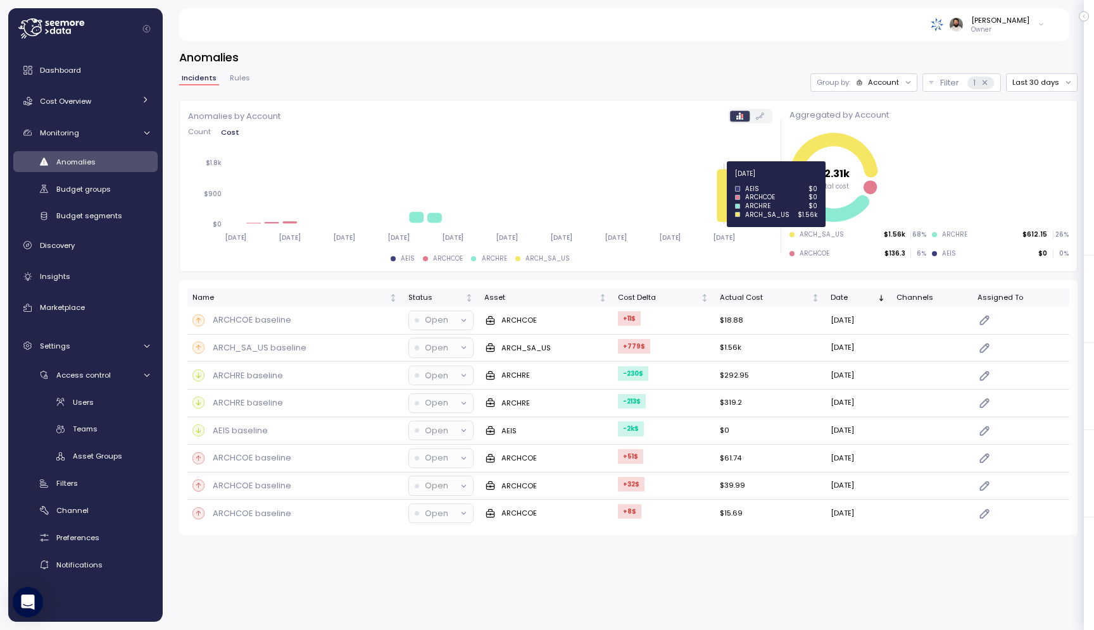
click at [725, 202] on icon at bounding box center [725, 195] width 15 height 53
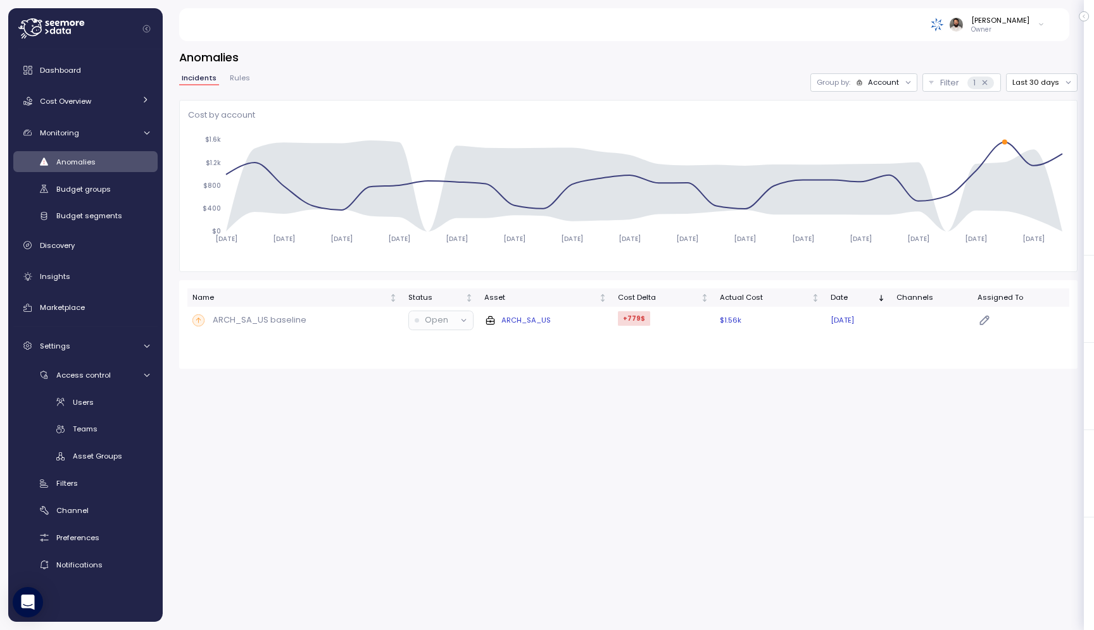
click at [682, 327] on td "+779 $" at bounding box center [663, 320] width 102 height 27
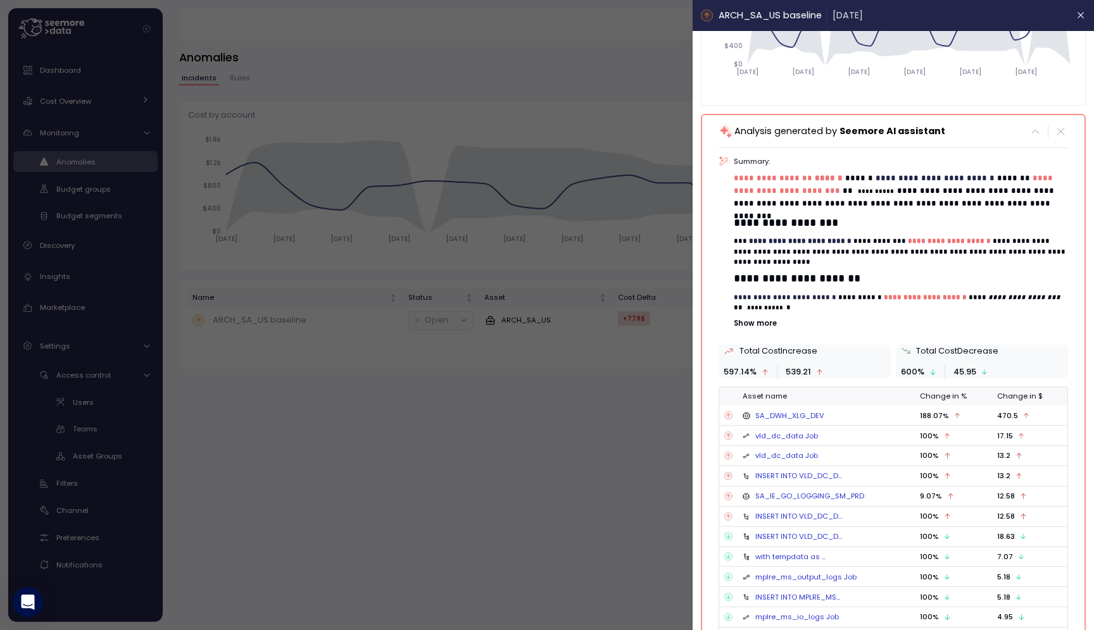
scroll to position [230, 0]
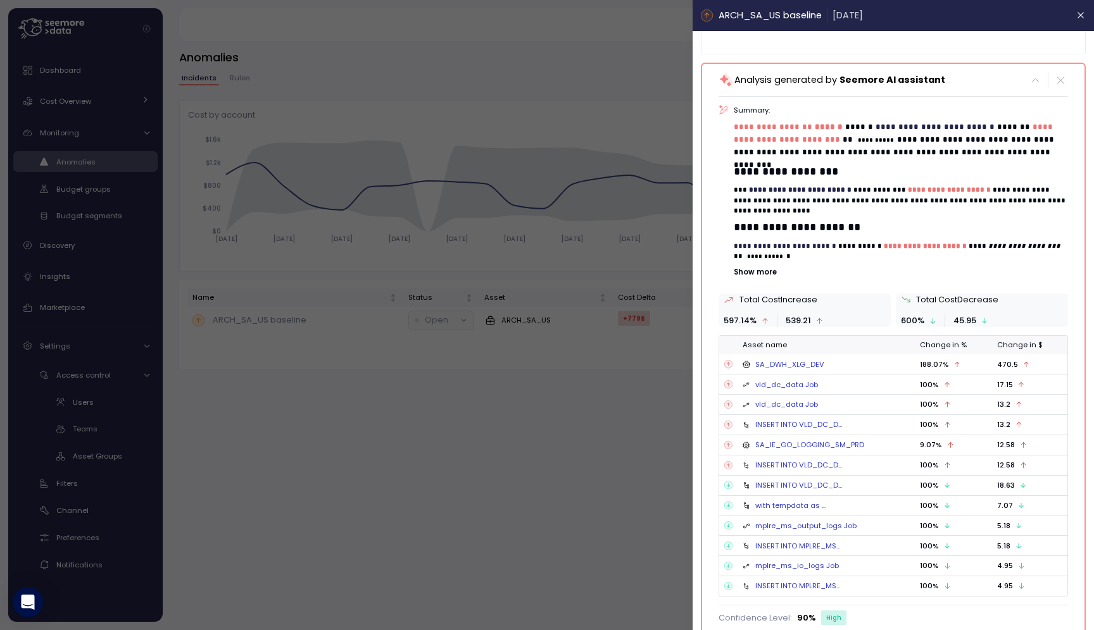
click at [761, 271] on p "Show more" at bounding box center [901, 272] width 334 height 10
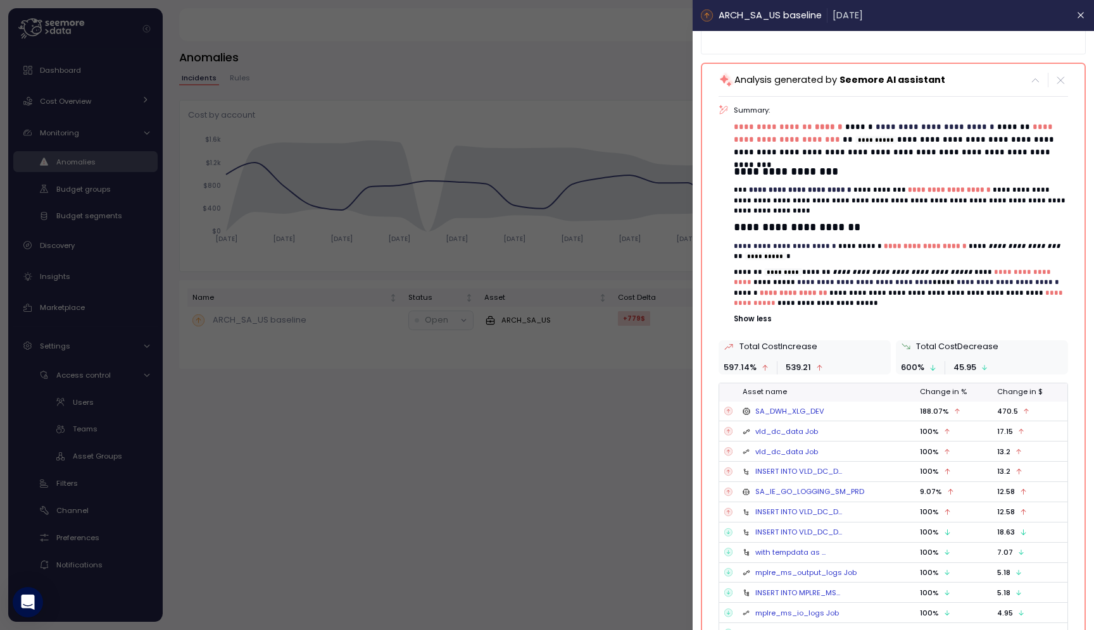
click at [969, 279] on span "**********" at bounding box center [1008, 281] width 103 height 7
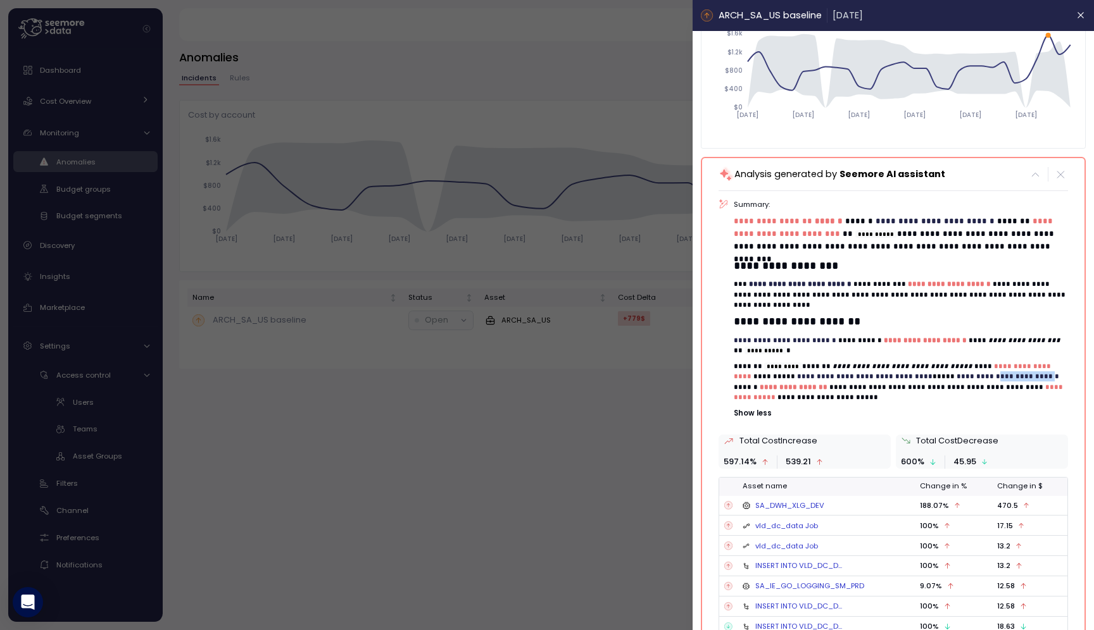
scroll to position [277, 0]
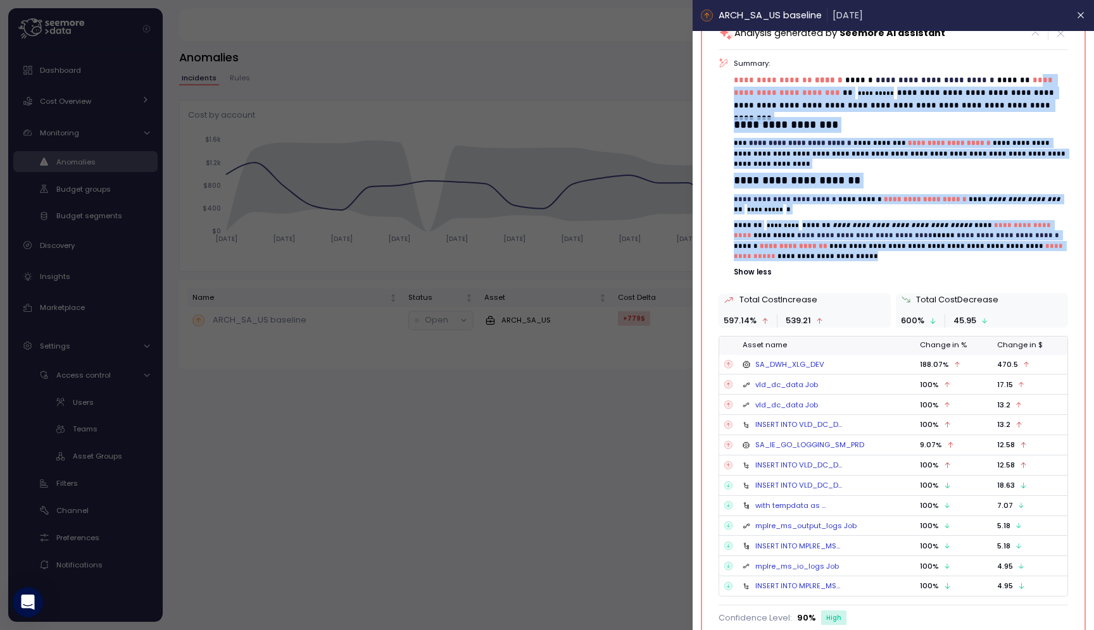
drag, startPoint x: 824, startPoint y: 257, endPoint x: 743, endPoint y: 97, distance: 179.4
click at [743, 97] on div "**********" at bounding box center [901, 167] width 334 height 219
click at [782, 150] on p "**********" at bounding box center [901, 153] width 334 height 31
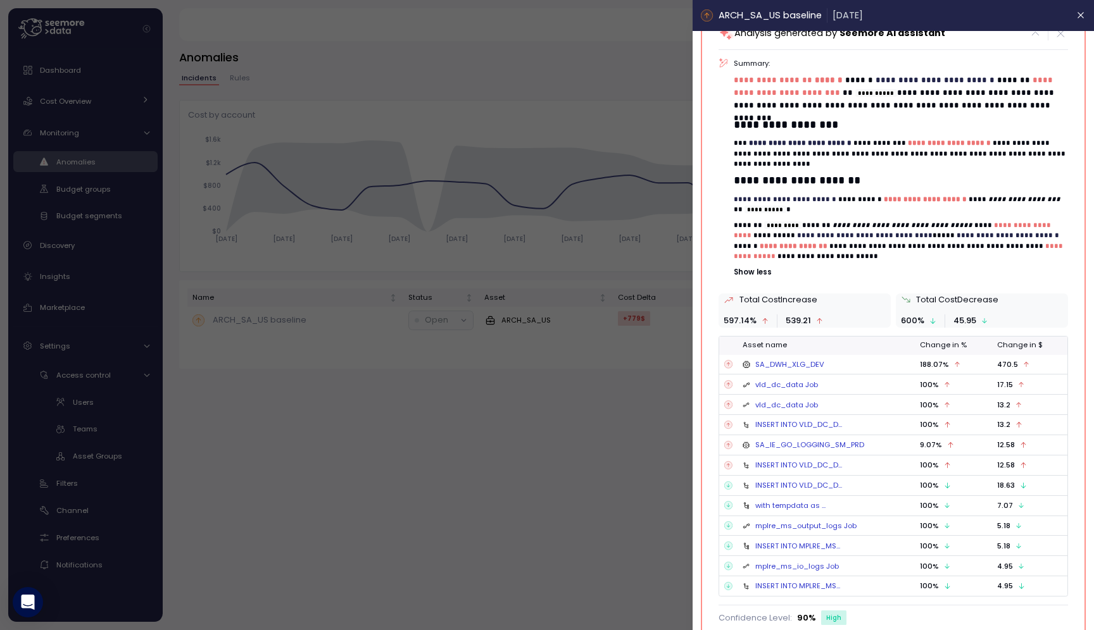
click at [792, 367] on link "SA_DWH_XLG_DEV" at bounding box center [789, 364] width 69 height 10
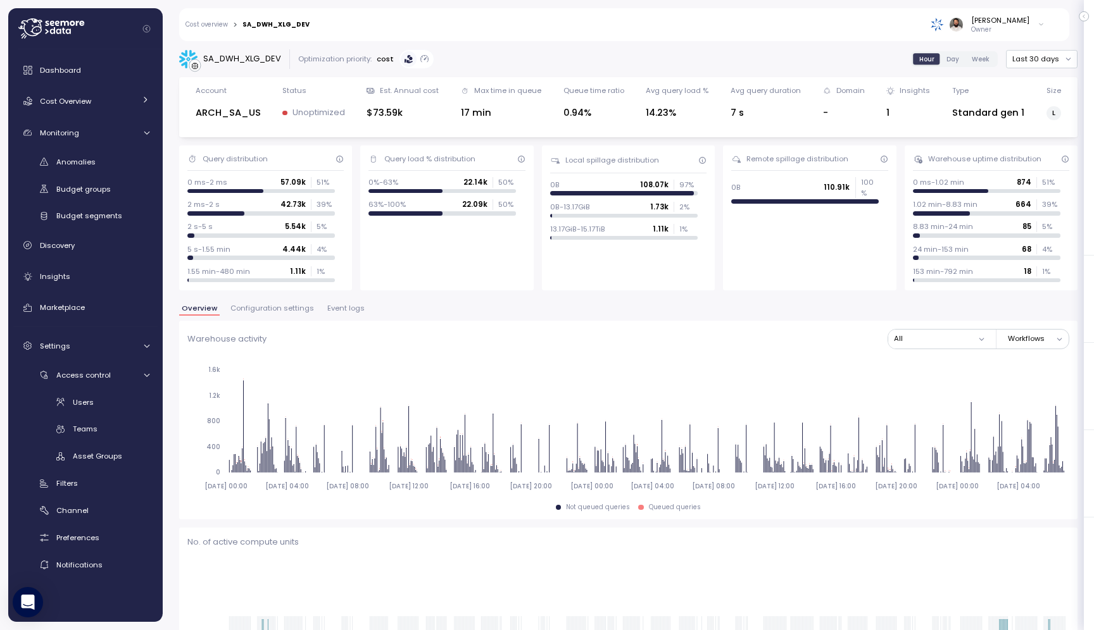
click at [343, 309] on span "Event logs" at bounding box center [345, 308] width 37 height 7
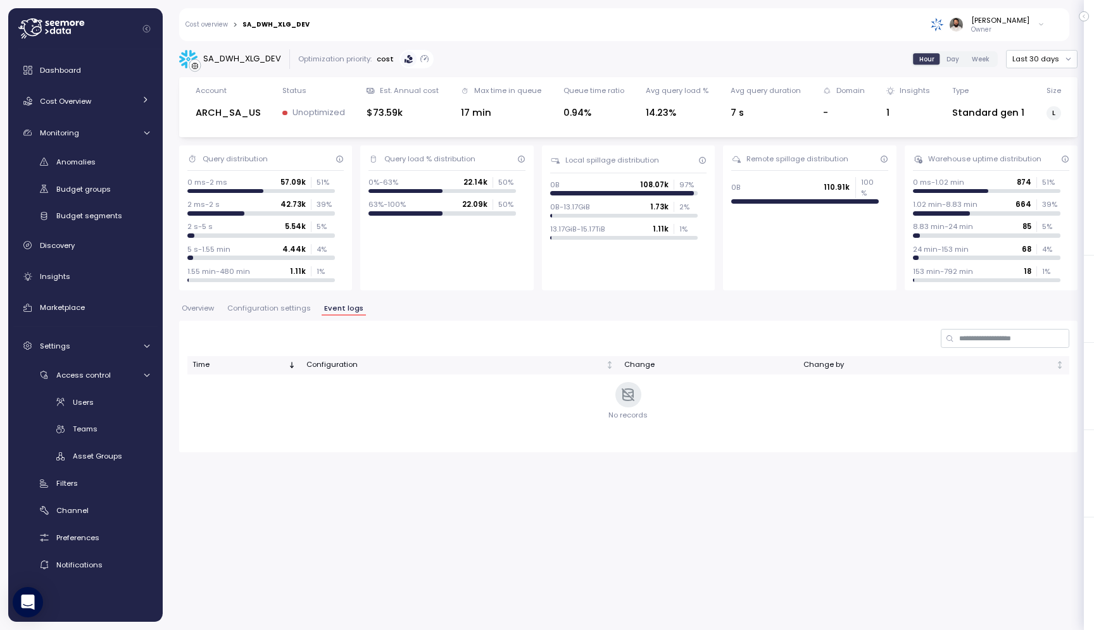
click at [297, 316] on div "Overview Configuration settings Event logs" at bounding box center [628, 313] width 898 height 16
click at [297, 311] on span "Configuration settings" at bounding box center [269, 308] width 84 height 7
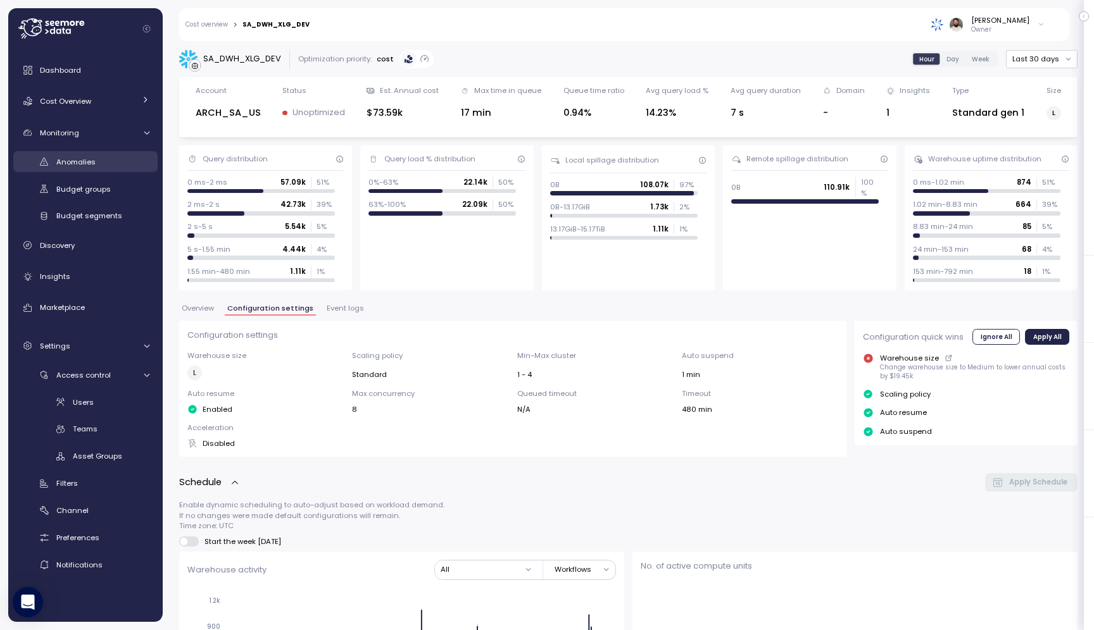
click at [120, 156] on div "Anomalies" at bounding box center [102, 162] width 93 height 13
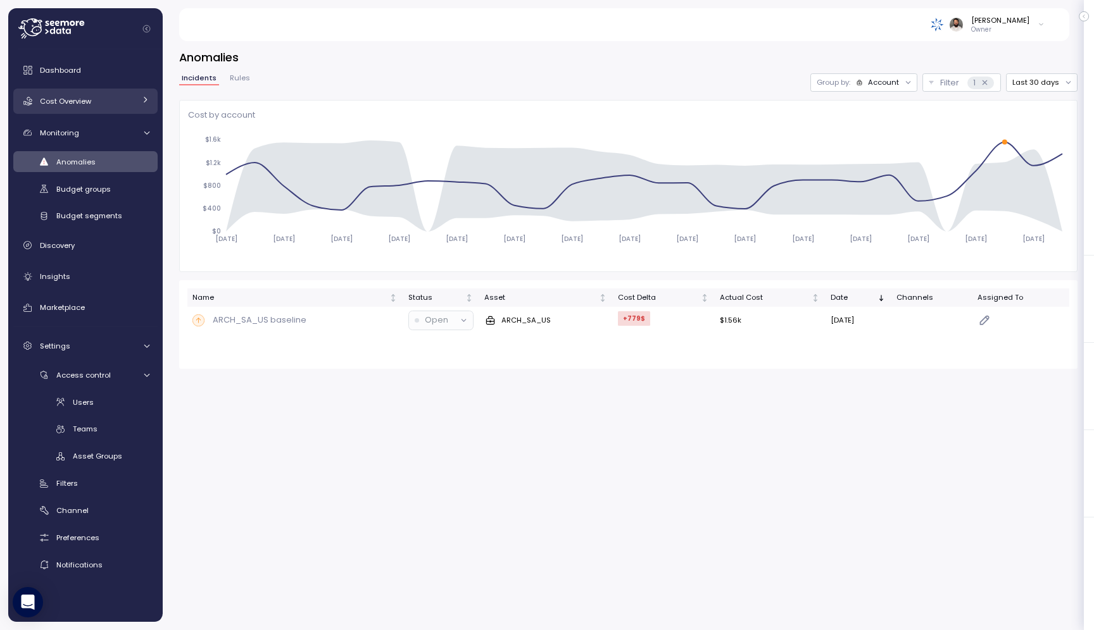
click at [136, 103] on link "Cost Overview" at bounding box center [85, 101] width 144 height 25
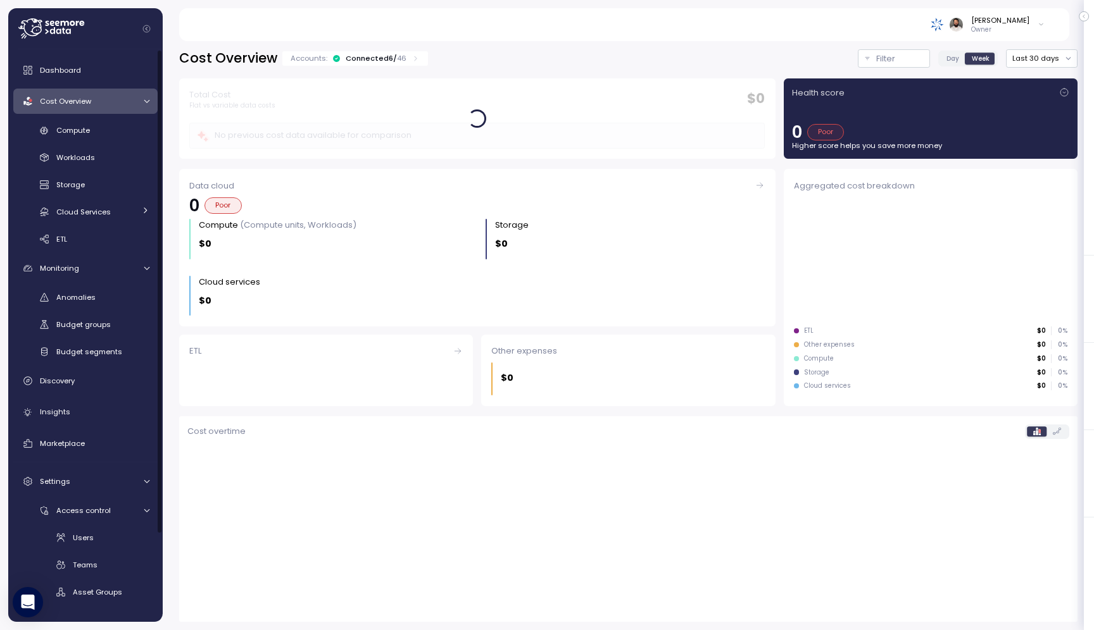
click at [137, 104] on link "Cost Overview" at bounding box center [85, 101] width 144 height 25
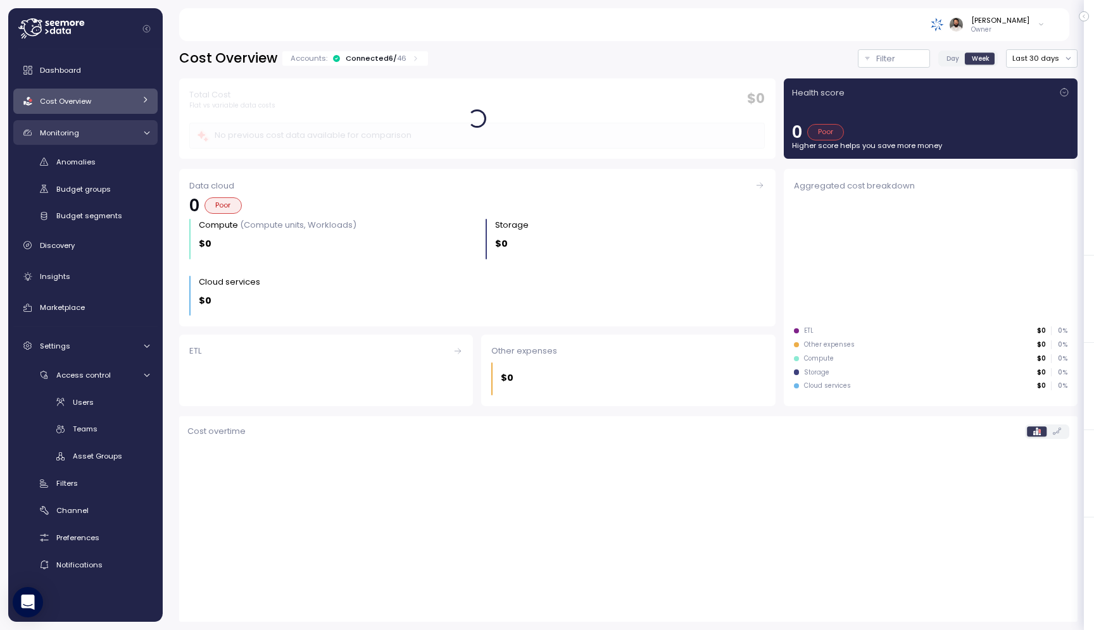
click at [128, 135] on div "Monitoring" at bounding box center [87, 133] width 95 height 13
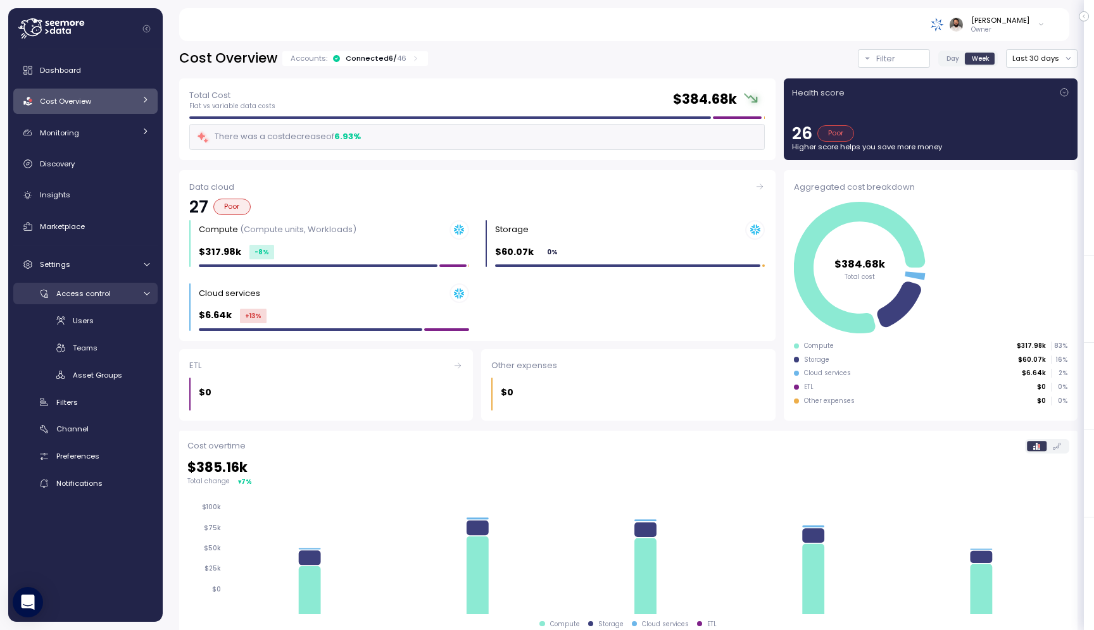
click at [139, 292] on div at bounding box center [145, 294] width 13 height 8
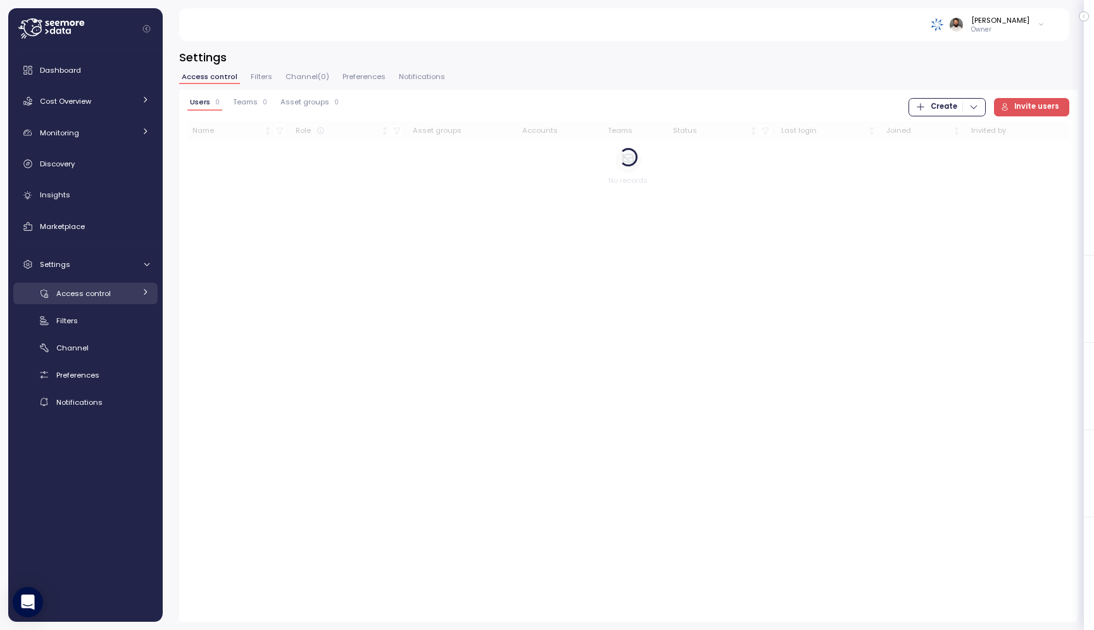
click at [139, 292] on link "Access control" at bounding box center [85, 293] width 144 height 21
click at [262, 107] on button "Teams 4" at bounding box center [249, 104] width 39 height 13
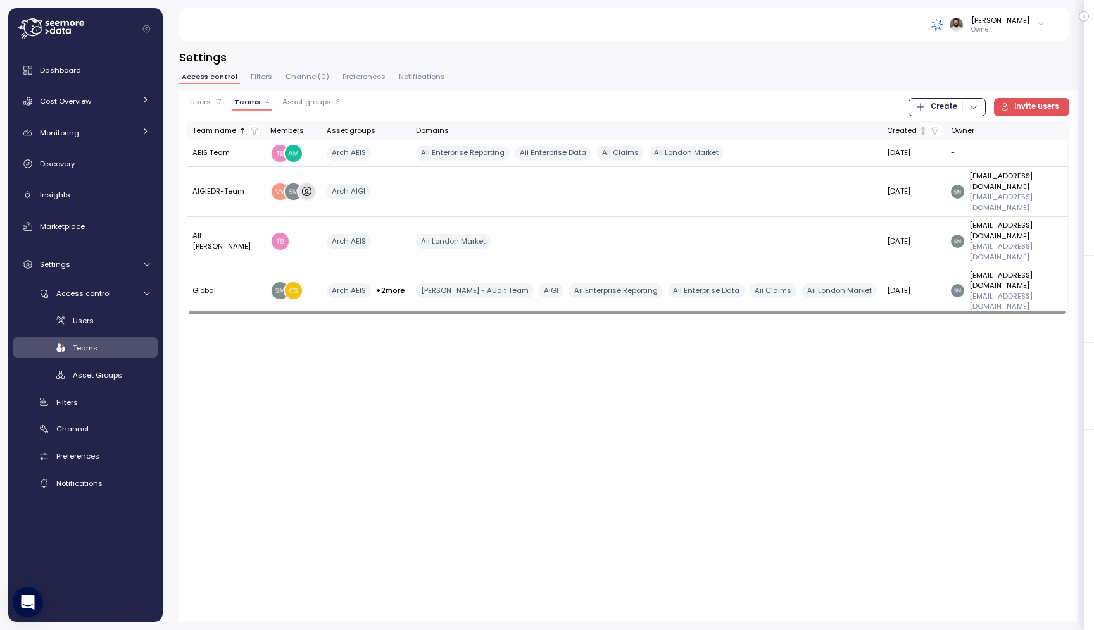
click at [313, 103] on span "Asset groups" at bounding box center [306, 102] width 49 height 7
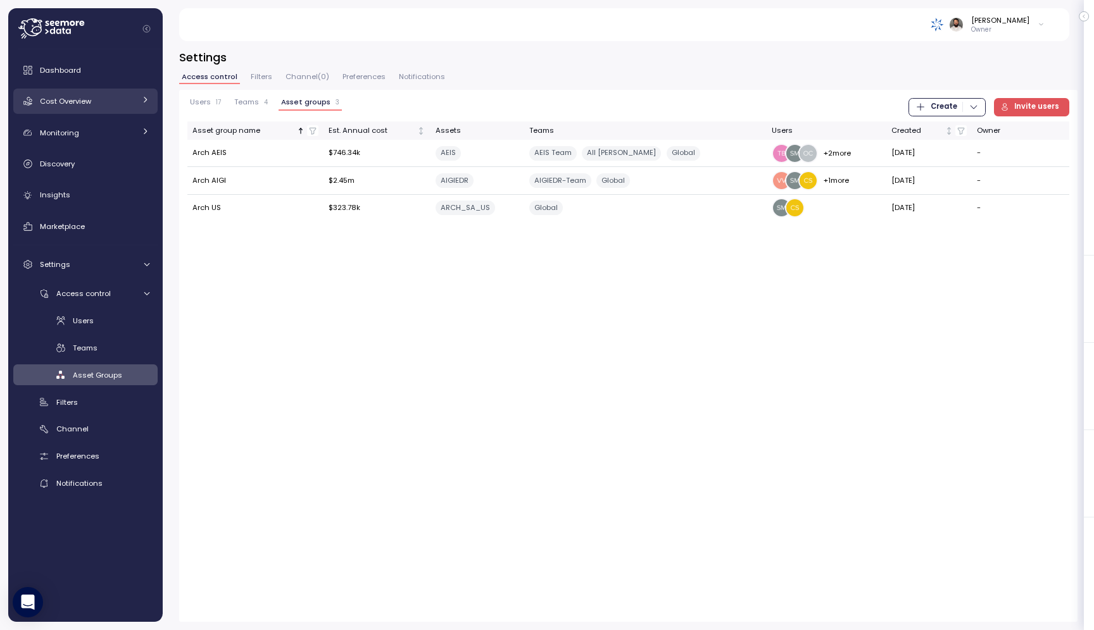
click at [156, 102] on link "Cost Overview" at bounding box center [85, 101] width 144 height 25
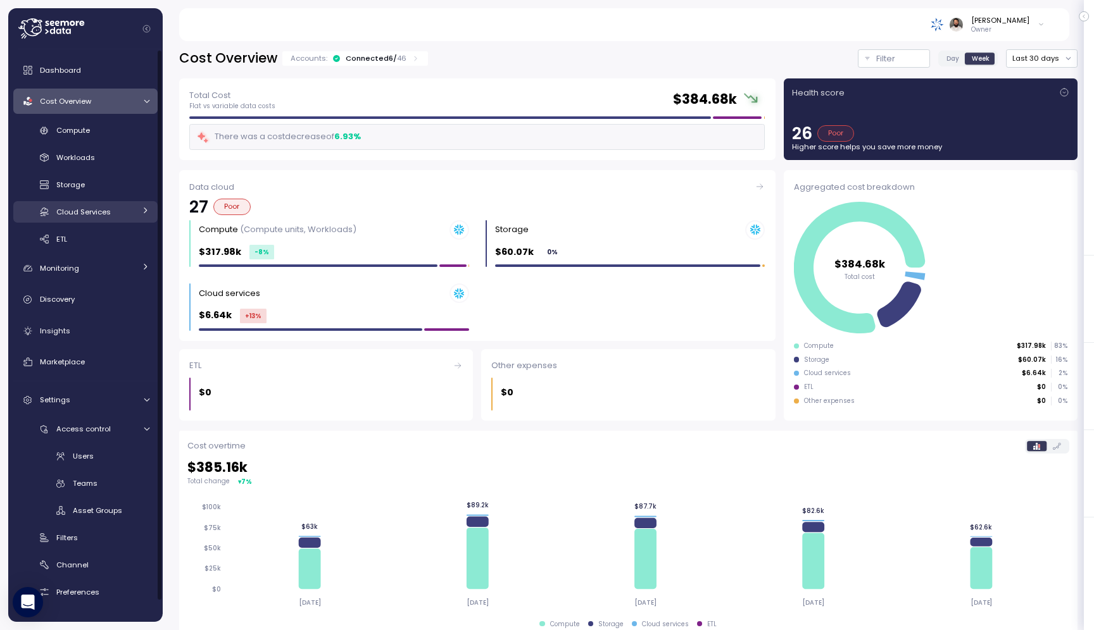
click at [115, 211] on div "Cloud Services" at bounding box center [95, 212] width 78 height 13
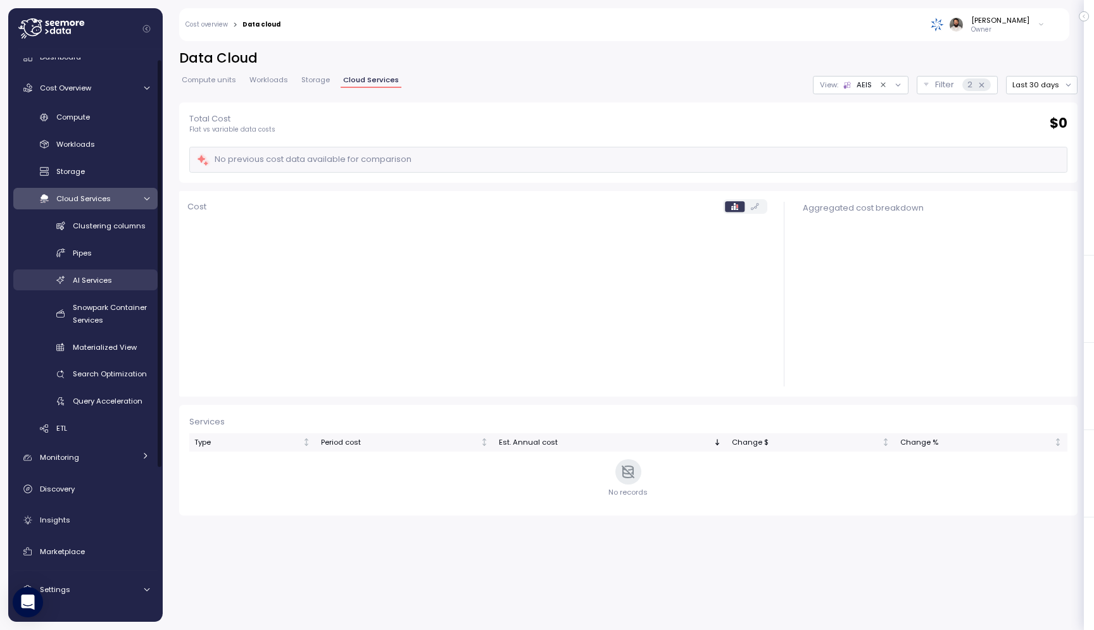
click at [126, 280] on div "AI Services" at bounding box center [111, 280] width 77 height 13
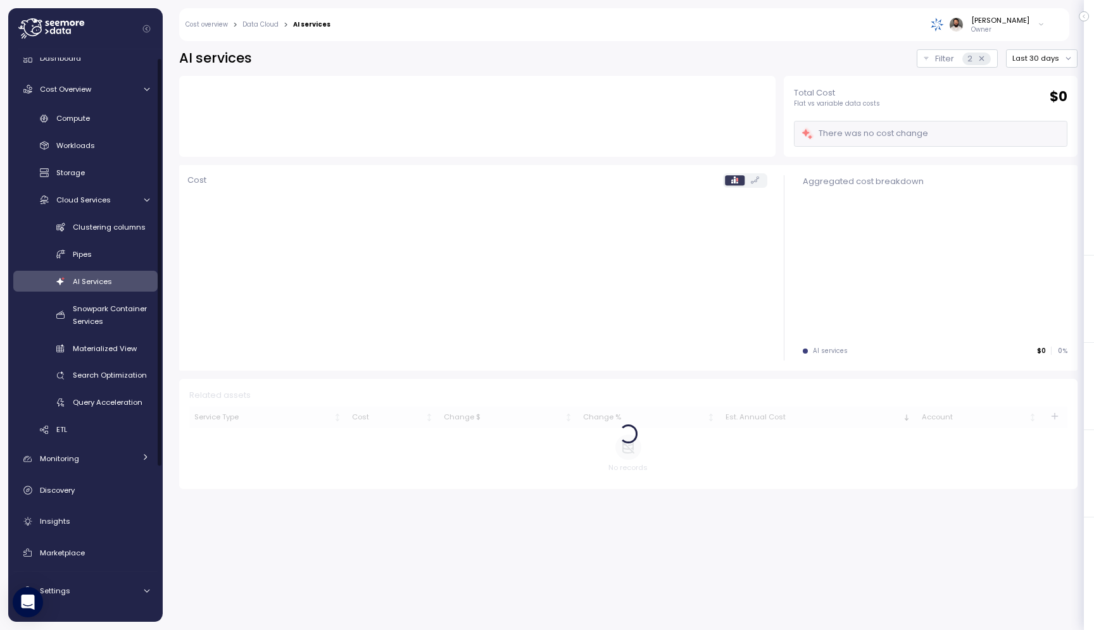
scroll to position [9, 0]
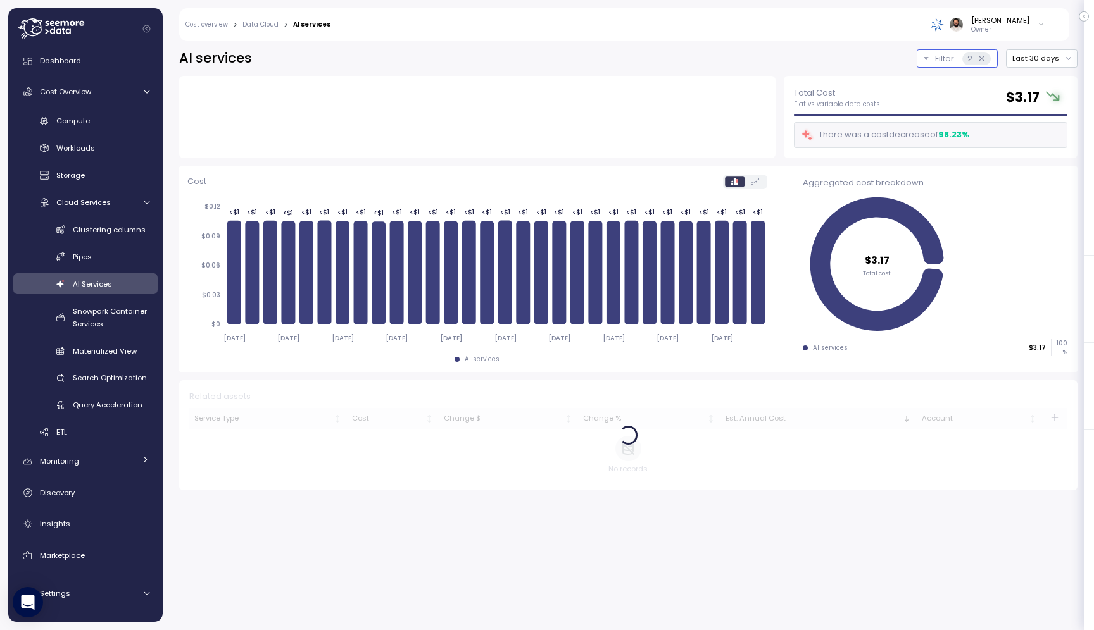
click at [990, 61] on div "2" at bounding box center [976, 59] width 28 height 13
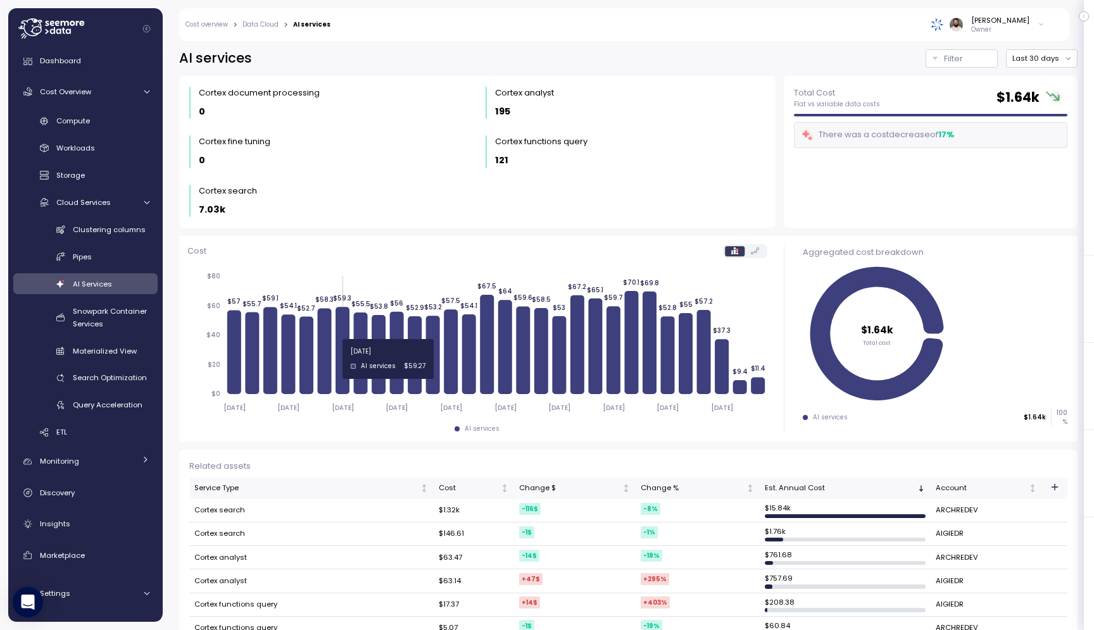
click at [354, 358] on icon "2025-09-10 2025-09-13 2025-09-16 2025-09-19 2025-09-22 2025-09-25 2025-09-28 20…" at bounding box center [477, 342] width 580 height 156
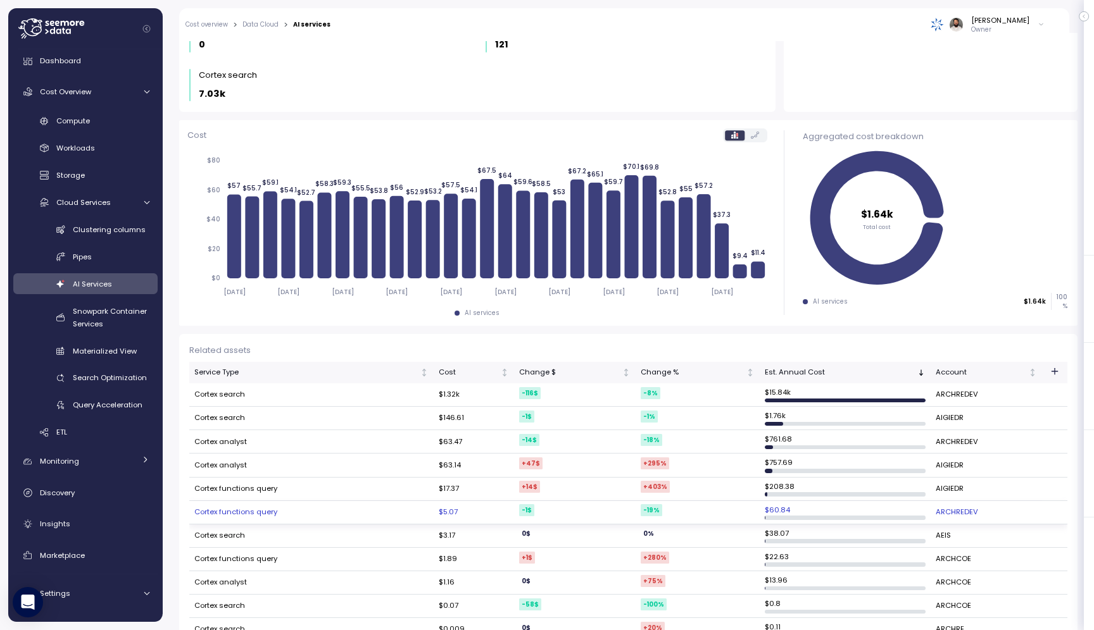
scroll to position [82, 0]
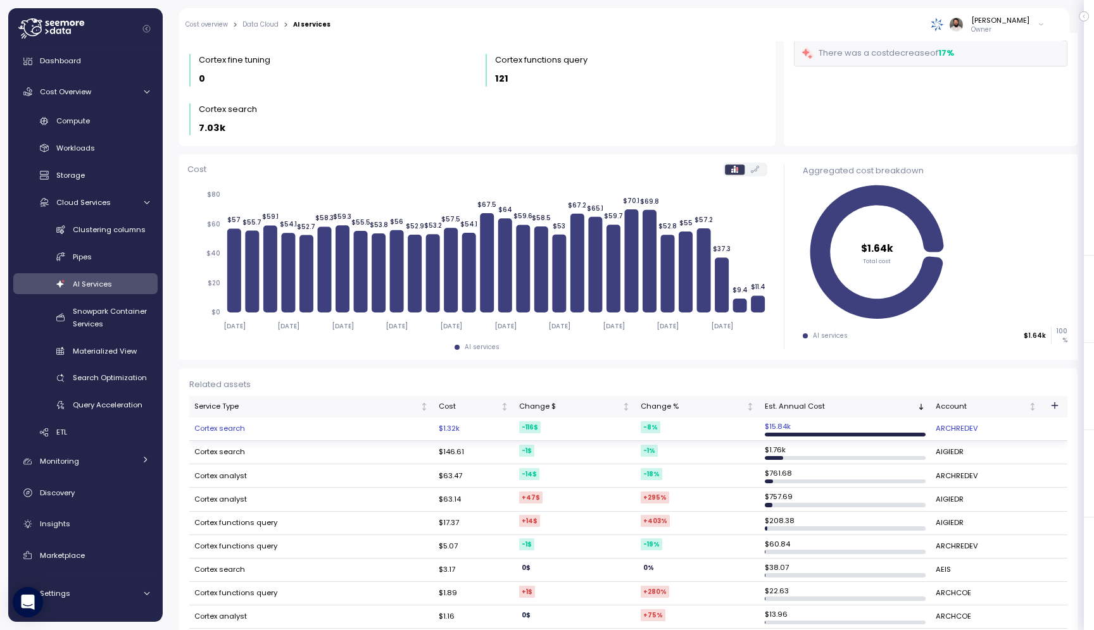
click at [292, 431] on td "Cortex search" at bounding box center [311, 429] width 244 height 23
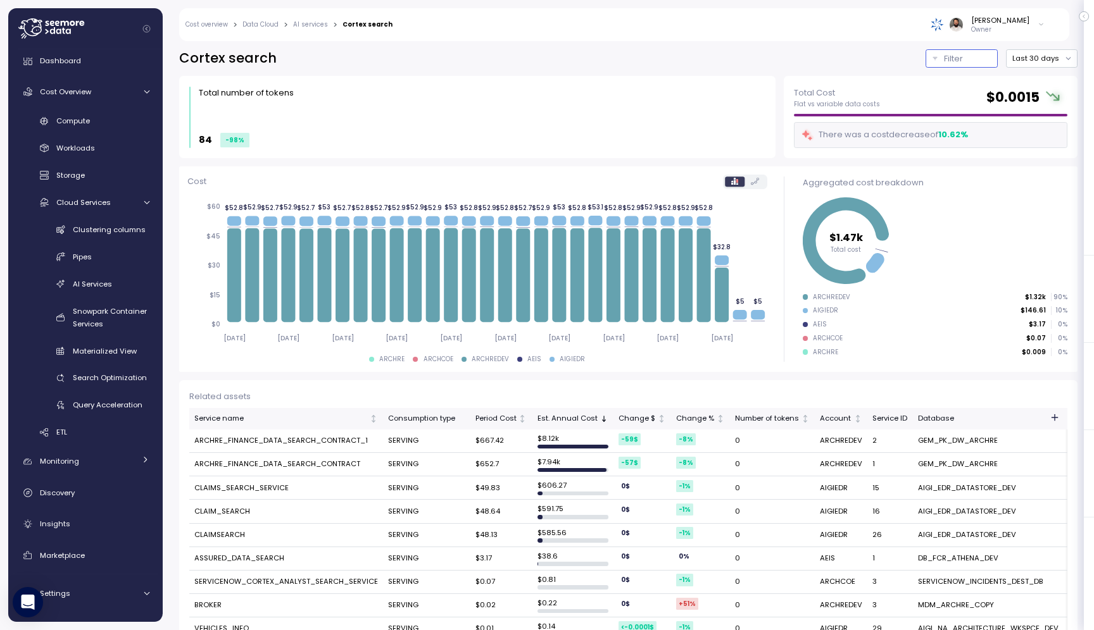
click at [970, 54] on div "Filter" at bounding box center [967, 59] width 47 height 13
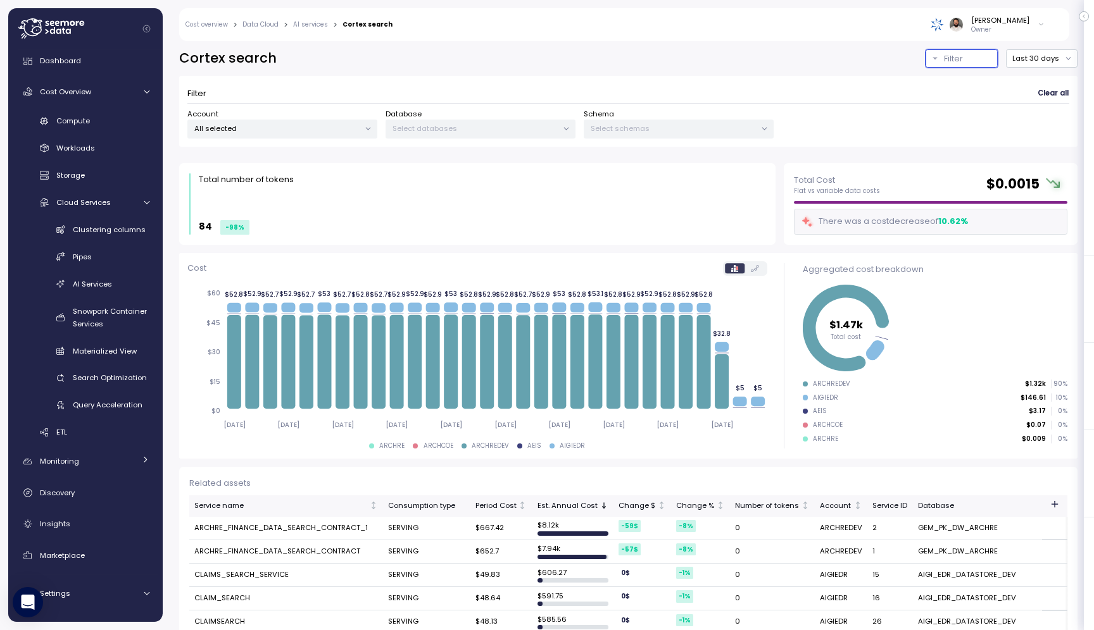
click at [342, 133] on p "All selected" at bounding box center [276, 128] width 165 height 10
click at [351, 256] on span "only" at bounding box center [354, 256] width 15 height 14
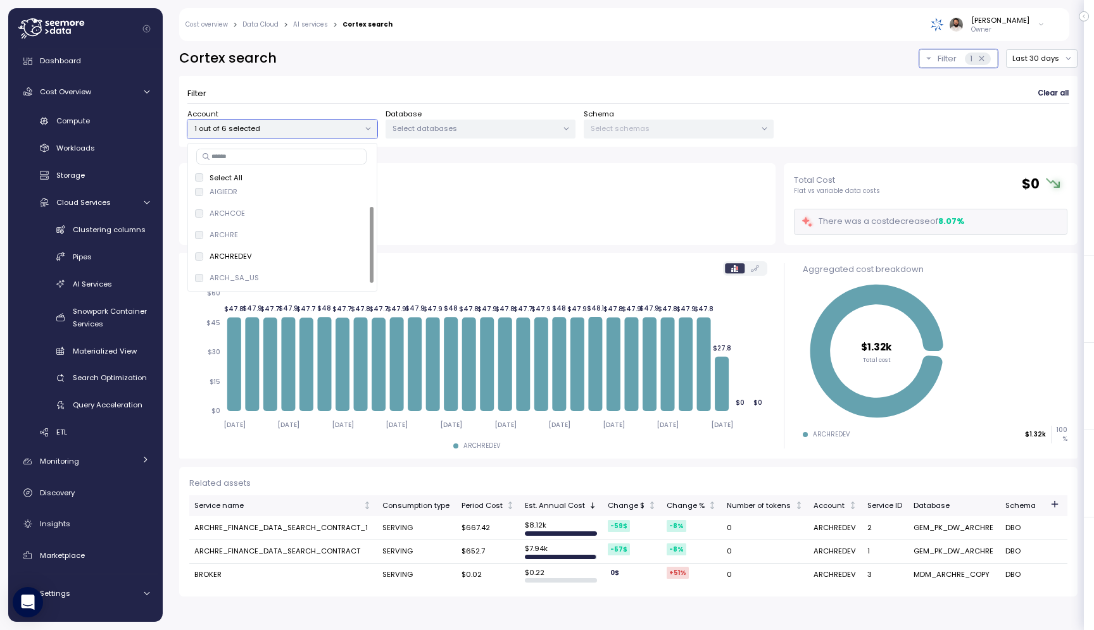
click at [1056, 501] on icon "button" at bounding box center [1054, 504] width 10 height 10
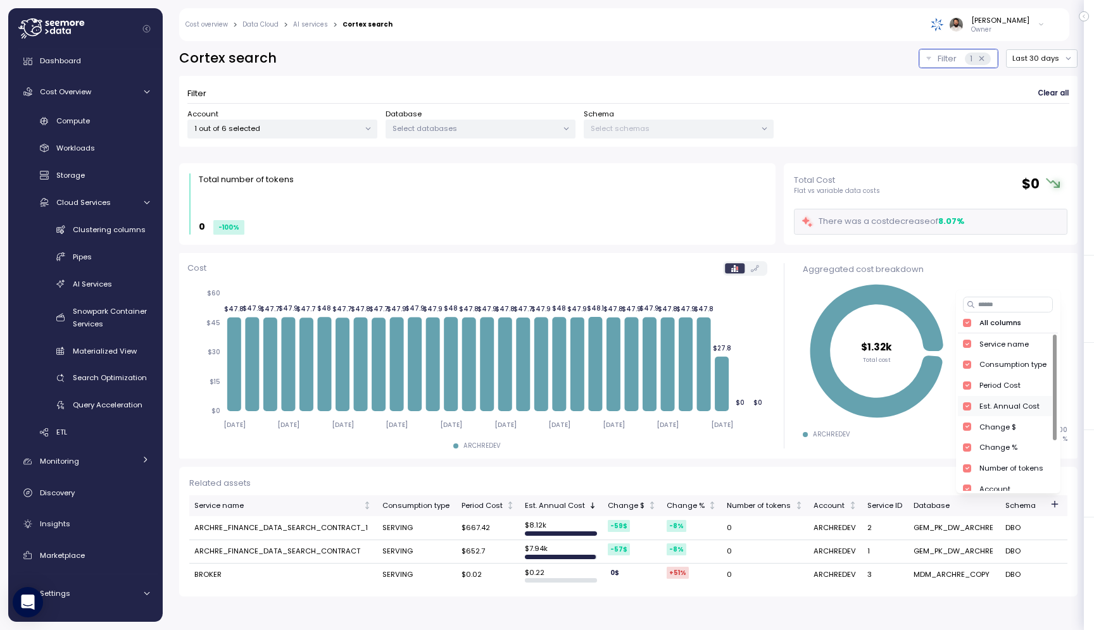
scroll to position [77, 0]
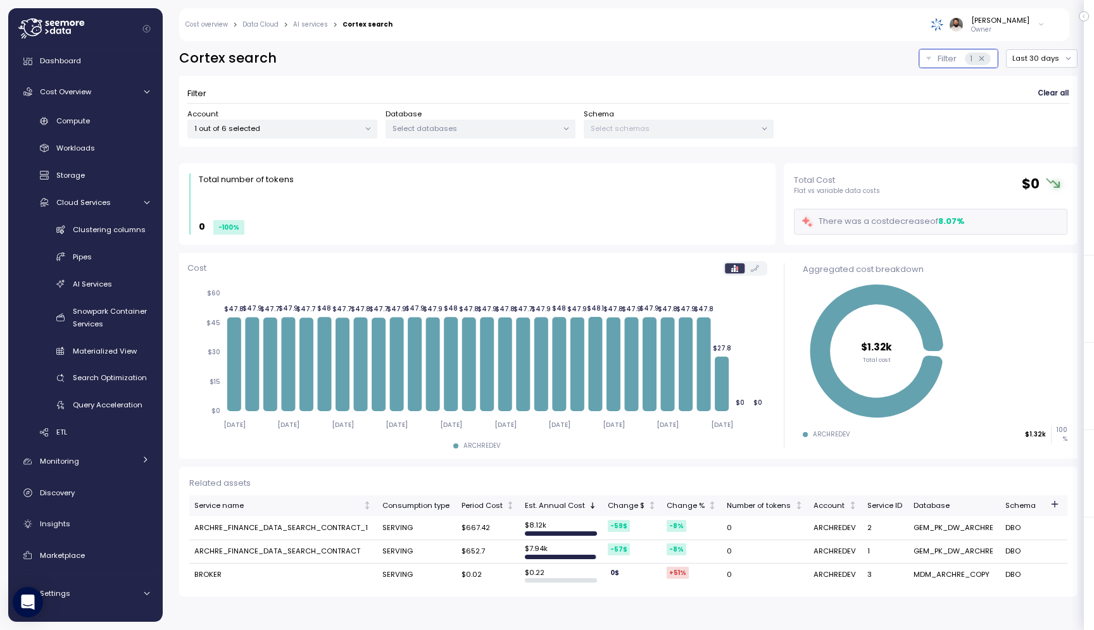
click at [340, 134] on div "1 out of 6 selected" at bounding box center [282, 129] width 190 height 18
click at [350, 234] on span "only" at bounding box center [354, 235] width 15 height 14
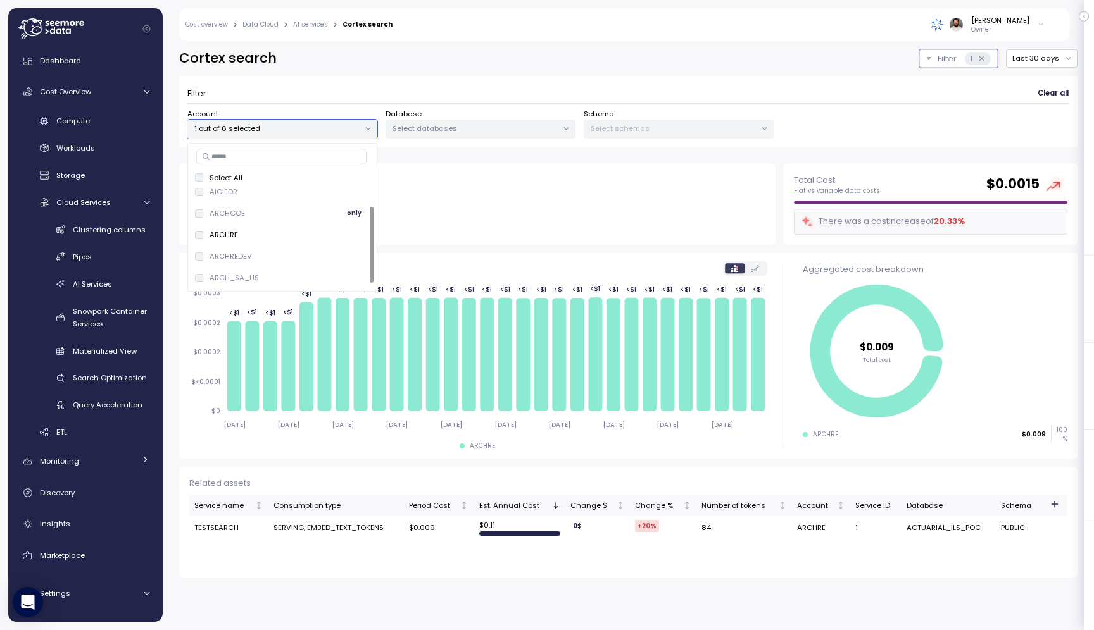
click at [351, 214] on span "only" at bounding box center [354, 213] width 15 height 14
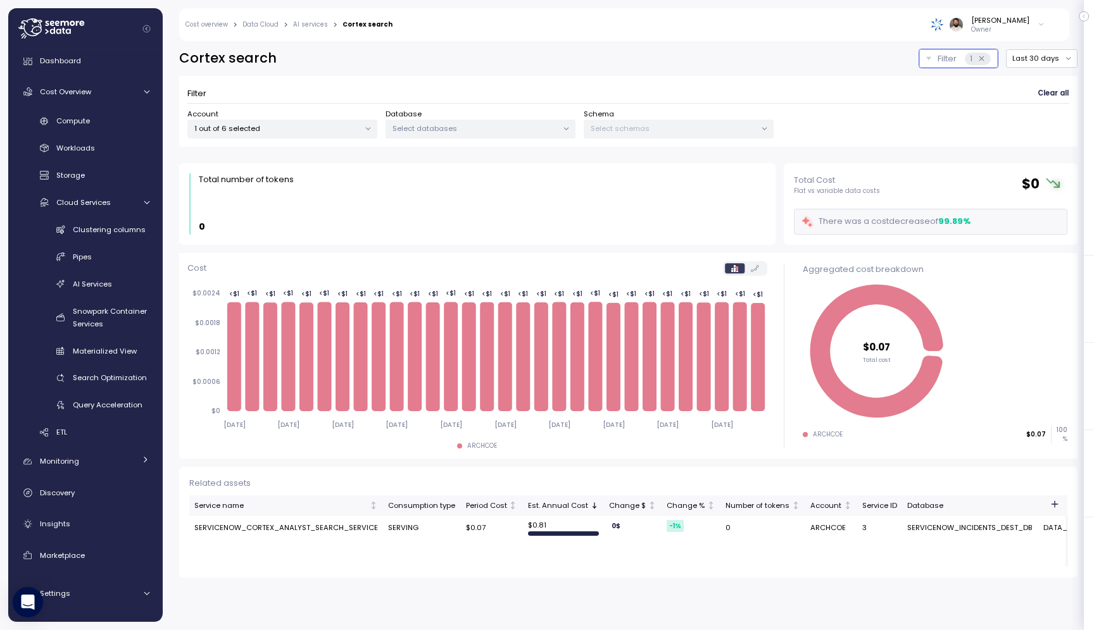
click at [396, 70] on div "Cortex search Filter 1 Last 30 days Filter Clear all Account 1 out of 6 selecte…" at bounding box center [628, 313] width 898 height 528
click at [359, 130] on div at bounding box center [368, 129] width 18 height 18
click at [358, 129] on p "1 out of 6 selected" at bounding box center [276, 128] width 165 height 10
drag, startPoint x: 357, startPoint y: 252, endPoint x: 351, endPoint y: 251, distance: 6.5
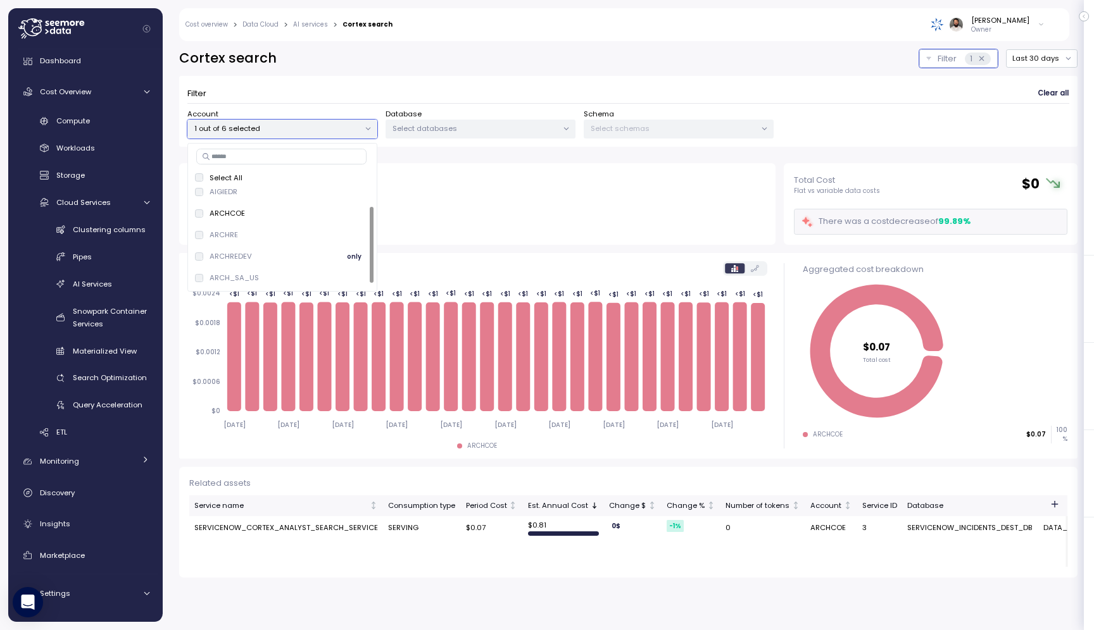
click at [354, 251] on span "only" at bounding box center [354, 256] width 15 height 14
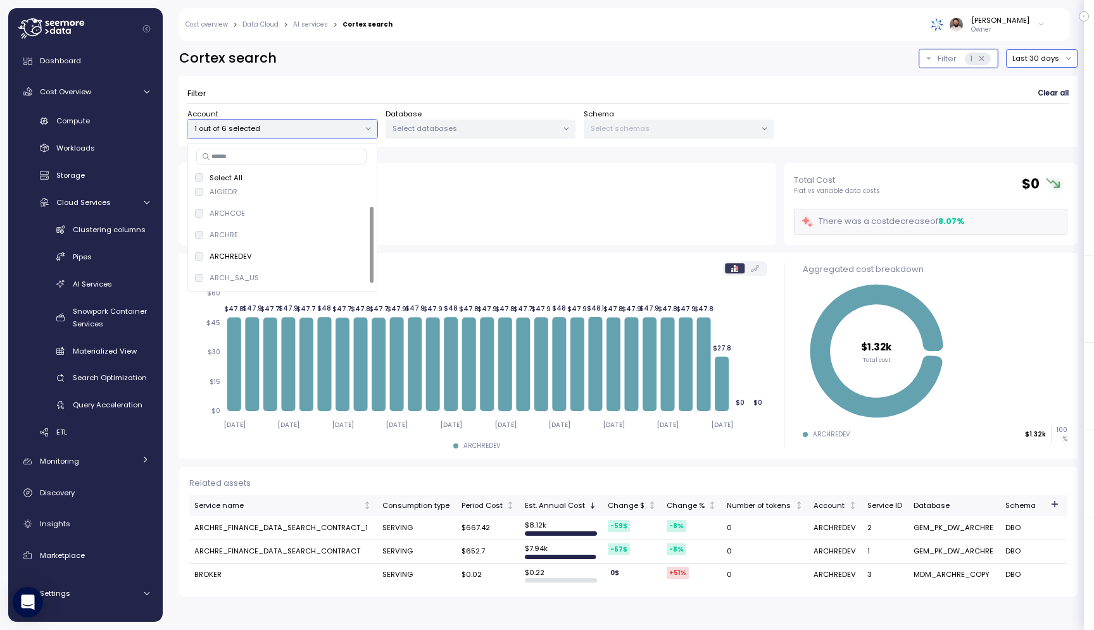
click at [1032, 53] on button "Last 30 days" at bounding box center [1042, 58] width 72 height 18
click at [1046, 163] on div "Last 6 months" at bounding box center [1051, 167] width 53 height 10
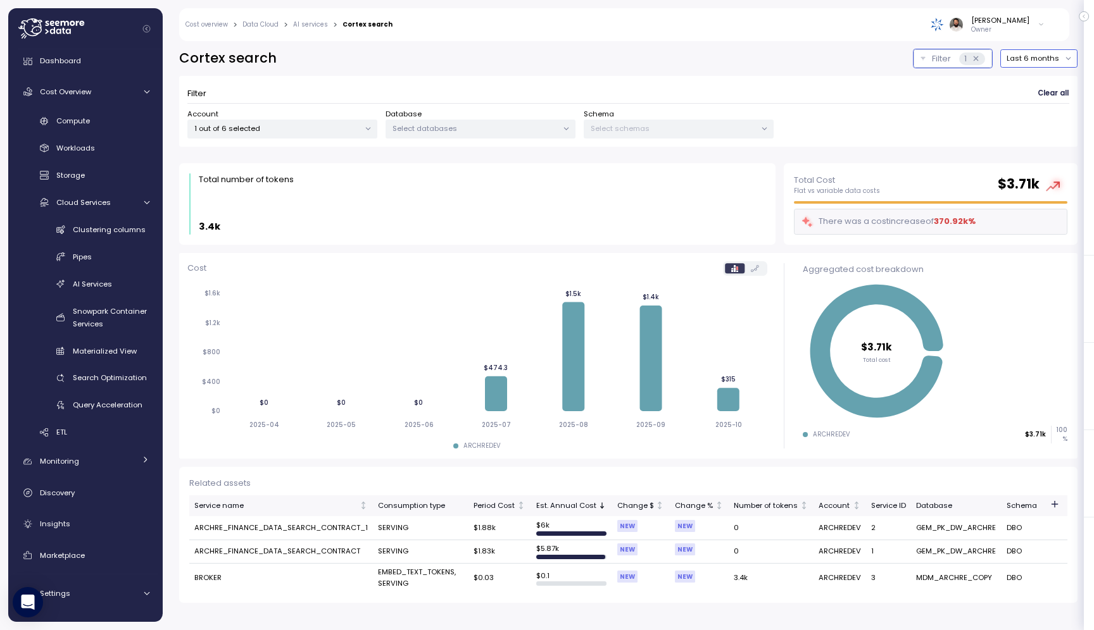
click at [1064, 51] on button "Last 6 months" at bounding box center [1038, 58] width 77 height 18
click at [1053, 130] on div "Last 14 days" at bounding box center [1043, 133] width 44 height 10
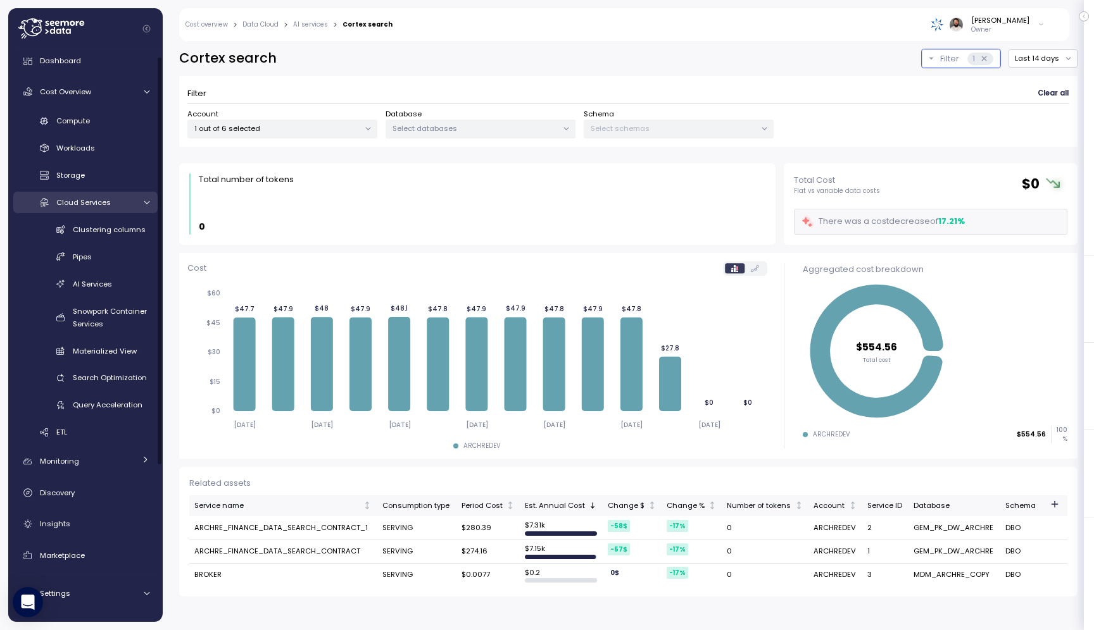
click at [126, 207] on div "Cloud Services" at bounding box center [95, 202] width 78 height 13
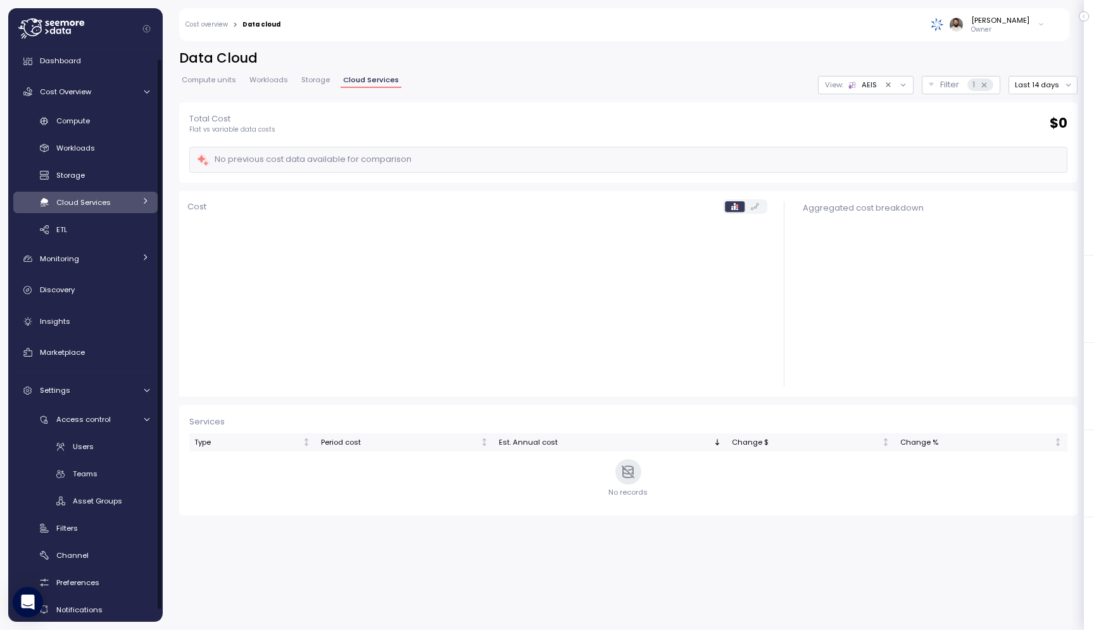
click at [126, 207] on div "Cloud Services" at bounding box center [95, 202] width 78 height 13
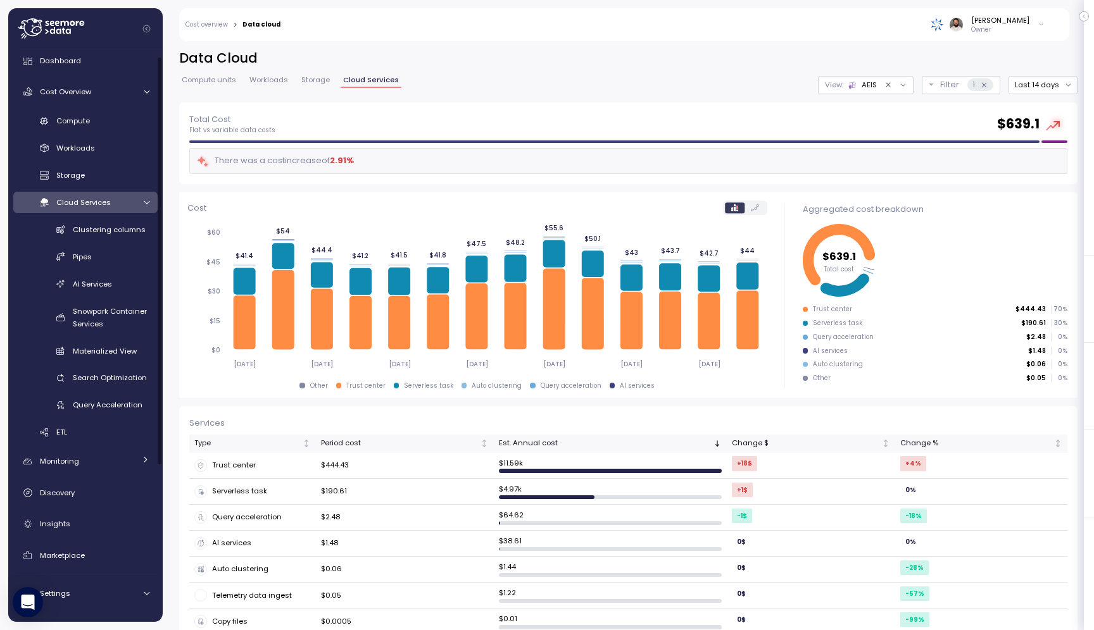
click at [145, 208] on link "Cloud Services" at bounding box center [85, 202] width 144 height 21
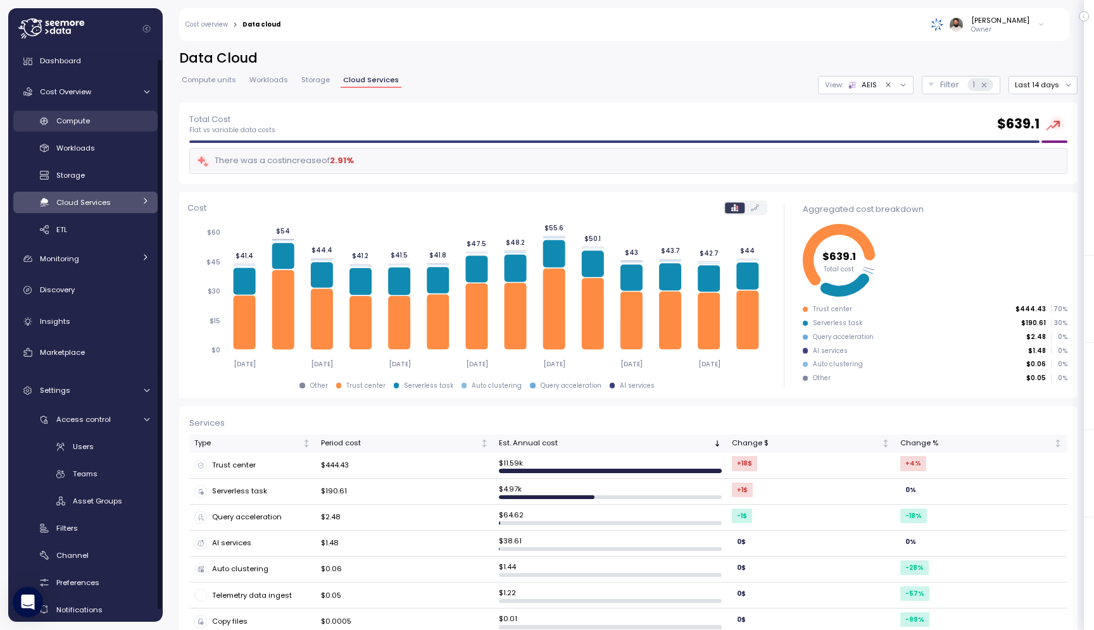
scroll to position [7, 0]
click at [106, 129] on div "Compute" at bounding box center [102, 123] width 93 height 13
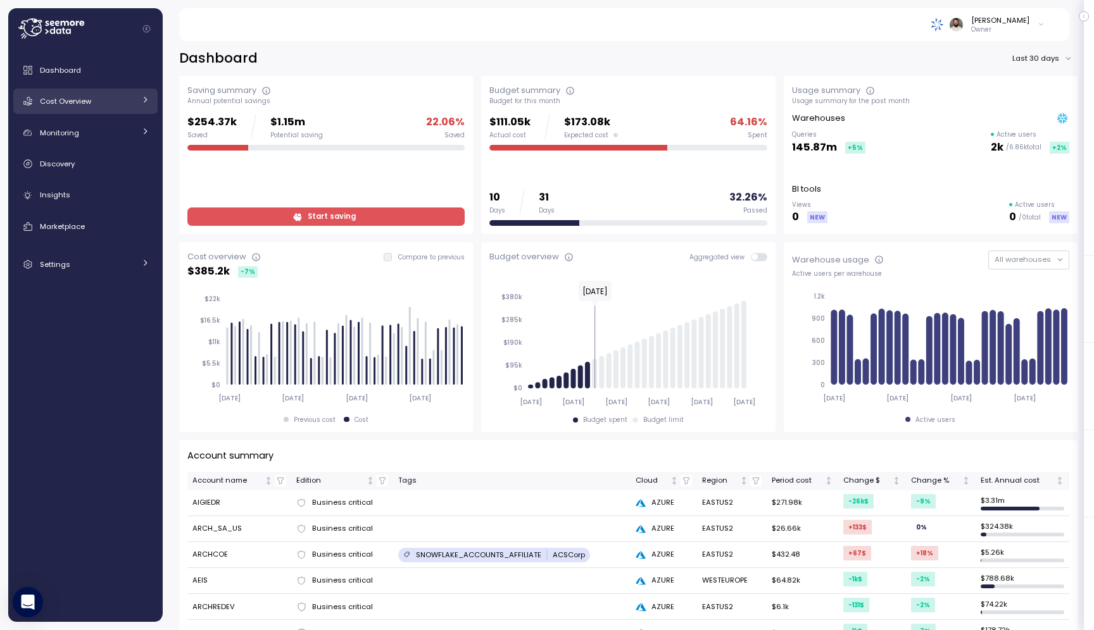
click at [122, 106] on div "Cost Overview" at bounding box center [87, 101] width 95 height 13
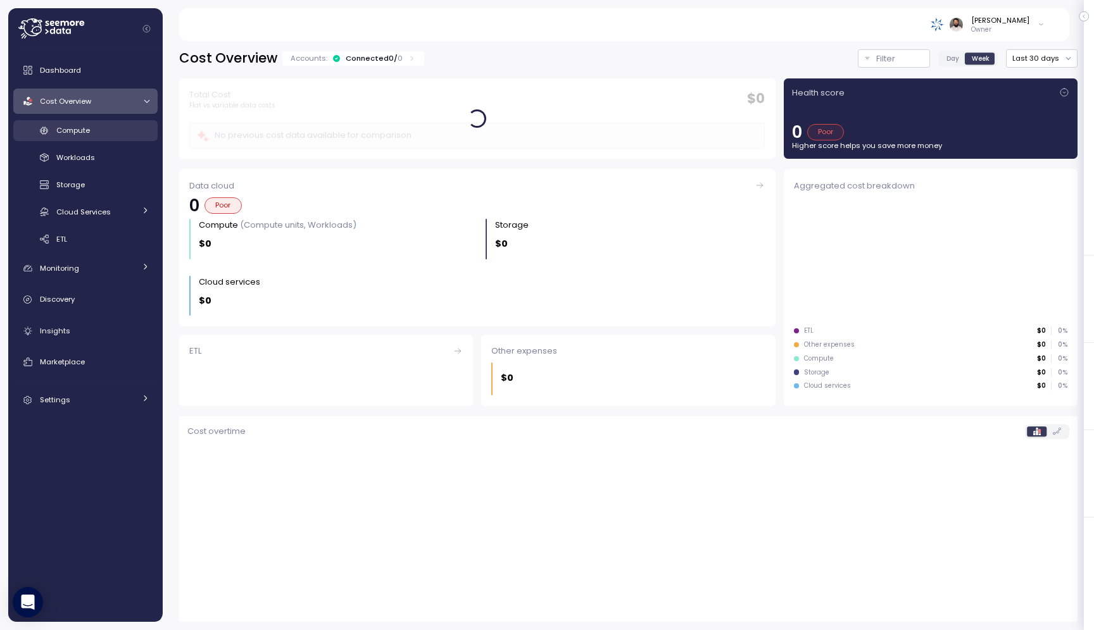
click at [124, 131] on div "Compute" at bounding box center [102, 130] width 93 height 13
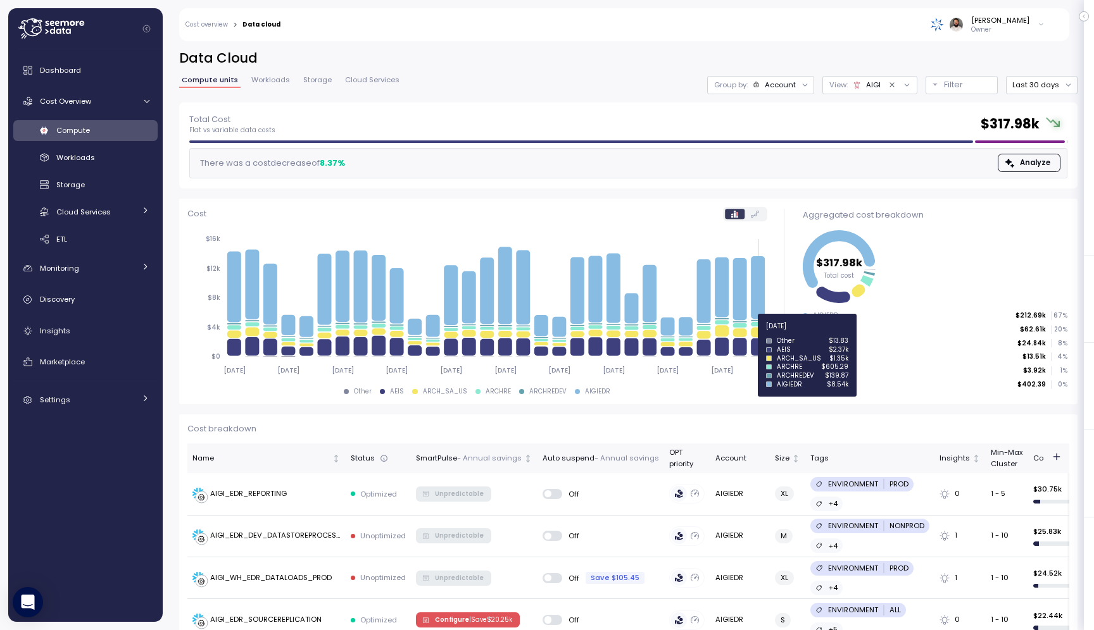
click at [759, 334] on icon at bounding box center [758, 332] width 14 height 10
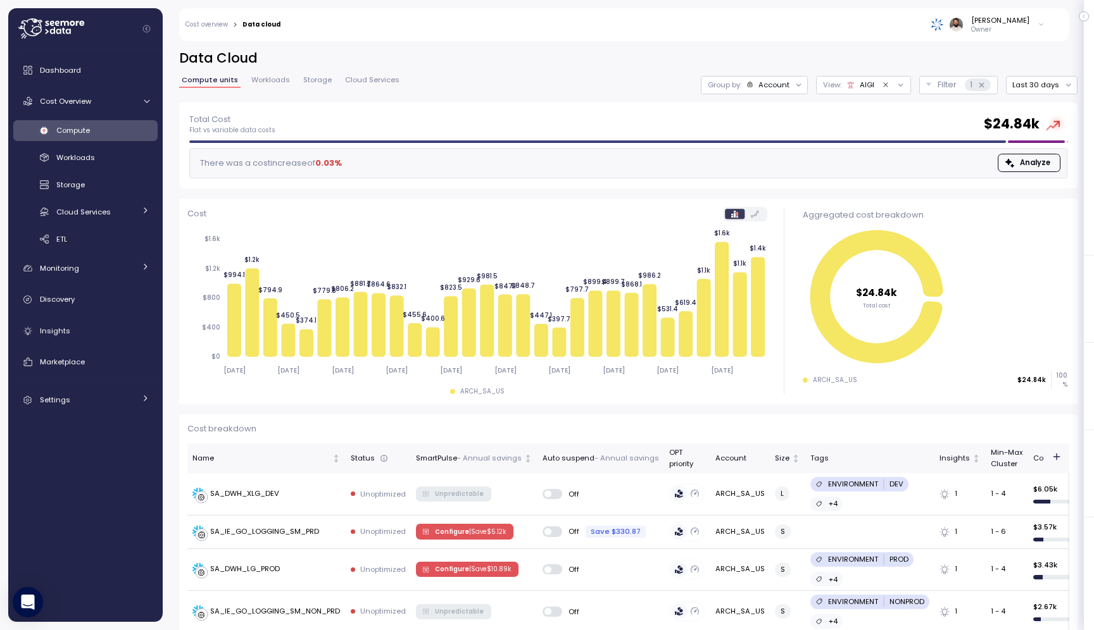
click at [753, 81] on icon at bounding box center [749, 84] width 7 height 7
click at [773, 151] on p "Compute unit" at bounding box center [766, 155] width 50 height 10
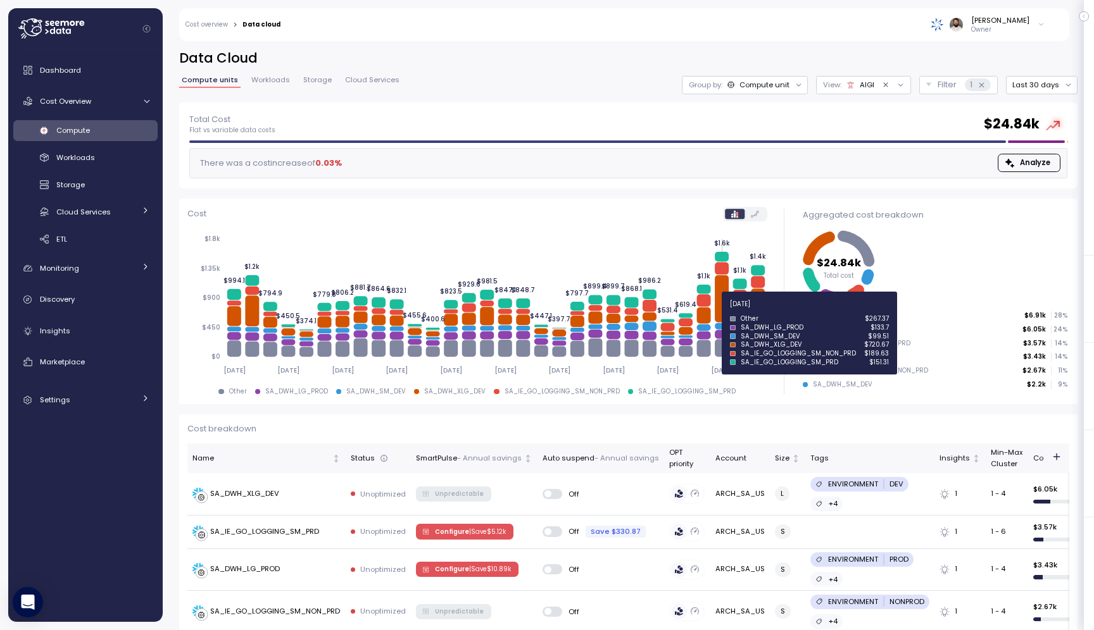
click at [721, 311] on icon at bounding box center [722, 298] width 14 height 47
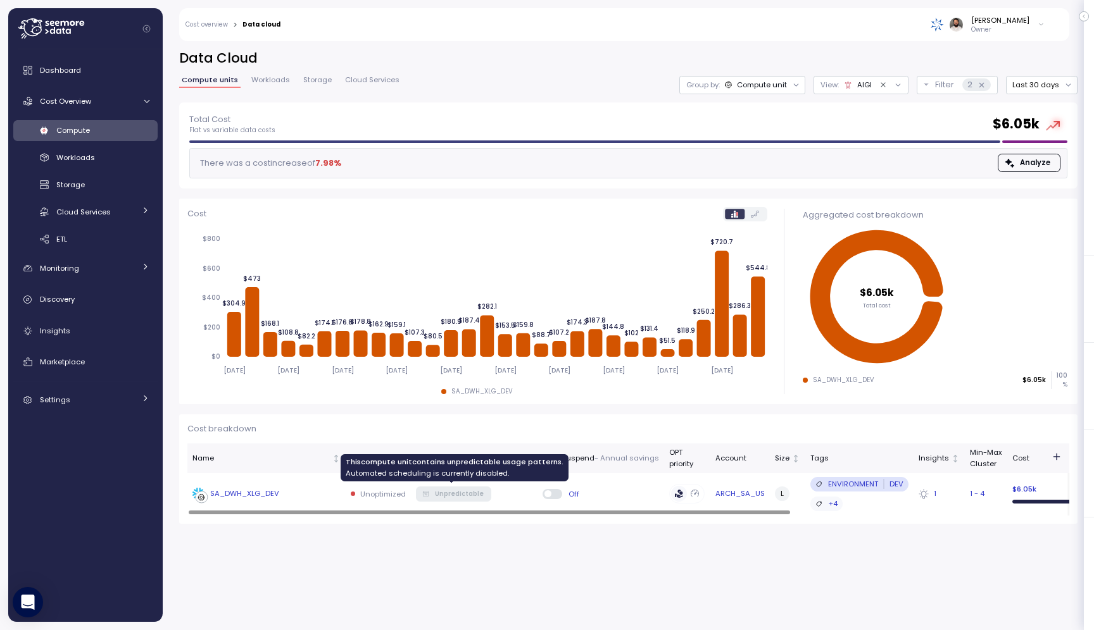
scroll to position [0, 408]
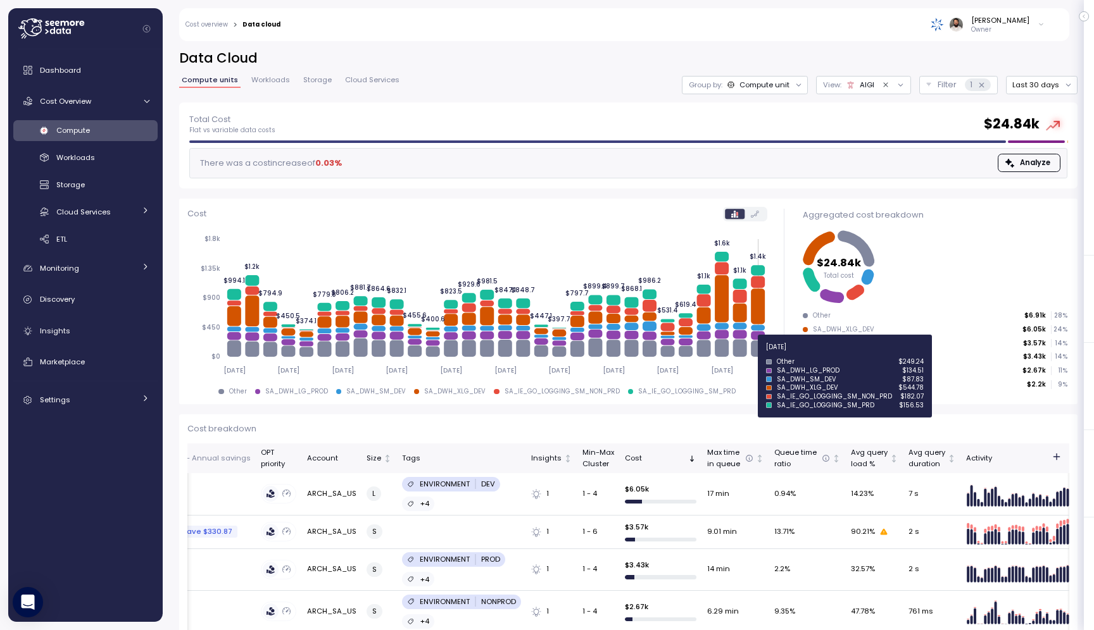
click at [756, 354] on icon at bounding box center [758, 348] width 14 height 16
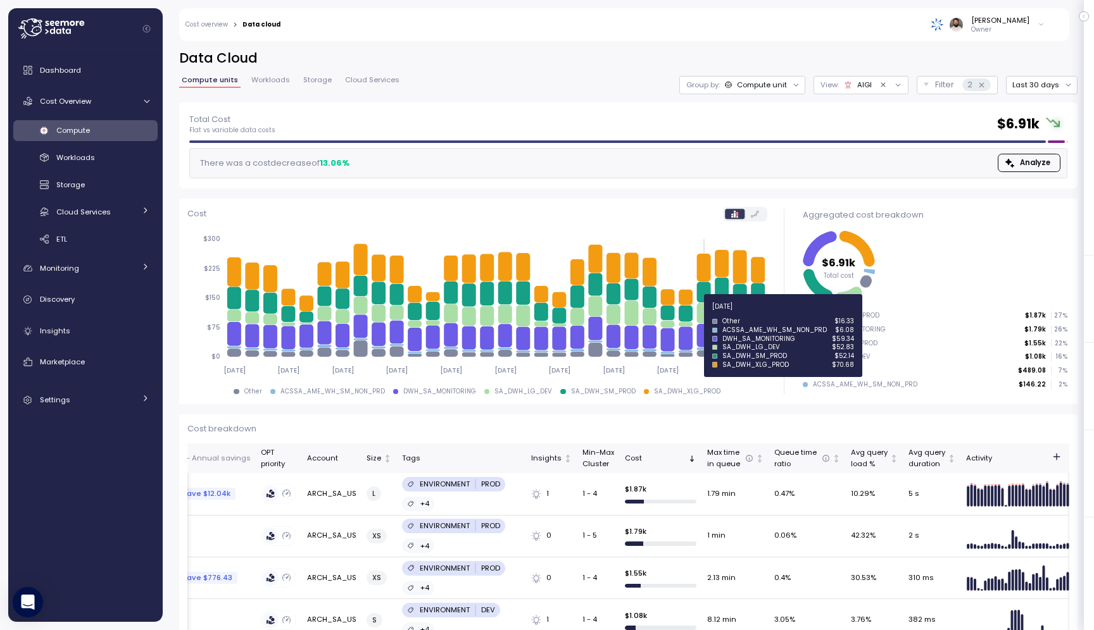
click at [706, 314] on icon at bounding box center [703, 313] width 14 height 21
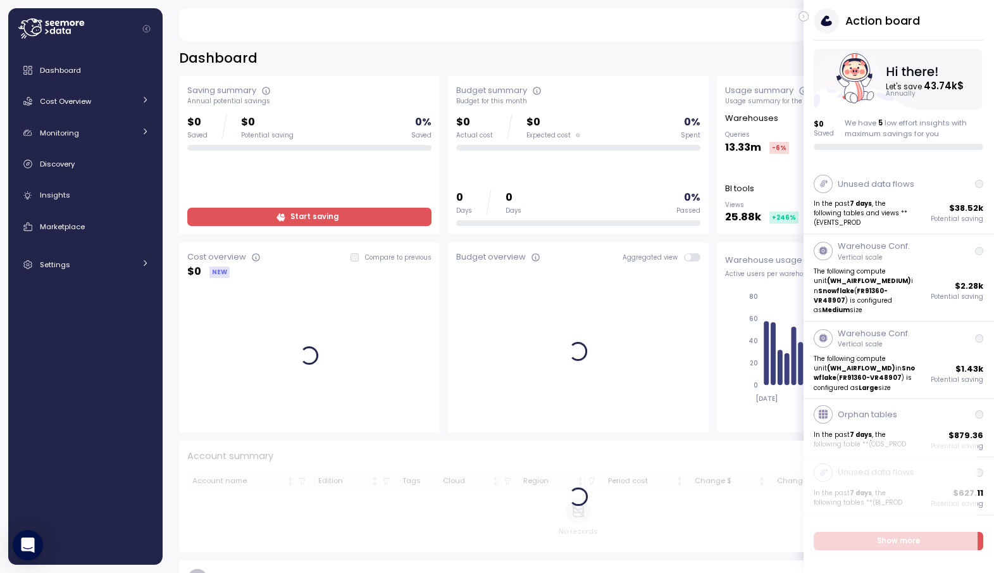
click at [806, 13] on icon "button" at bounding box center [804, 16] width 6 height 15
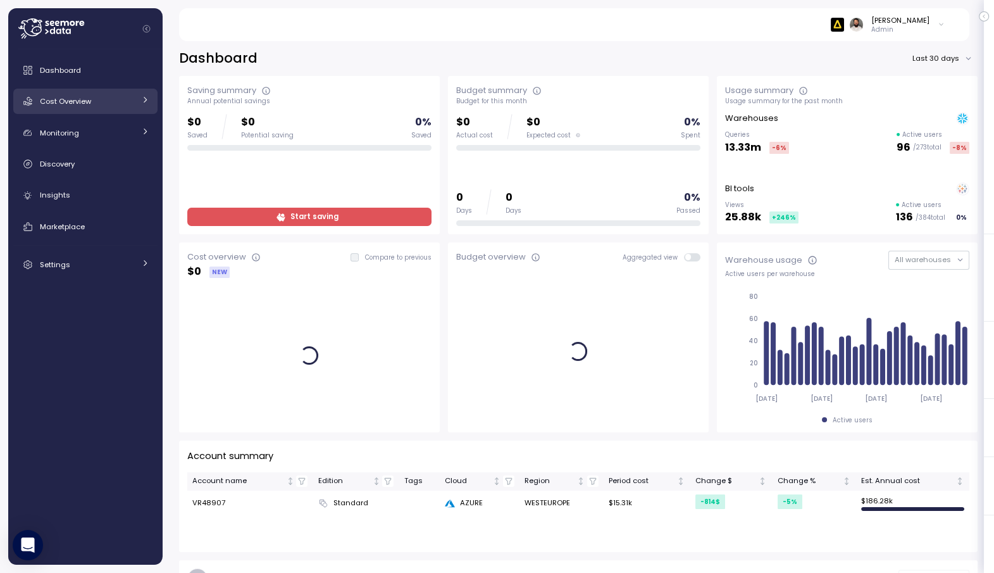
click at [92, 104] on div "Cost Overview" at bounding box center [87, 101] width 95 height 13
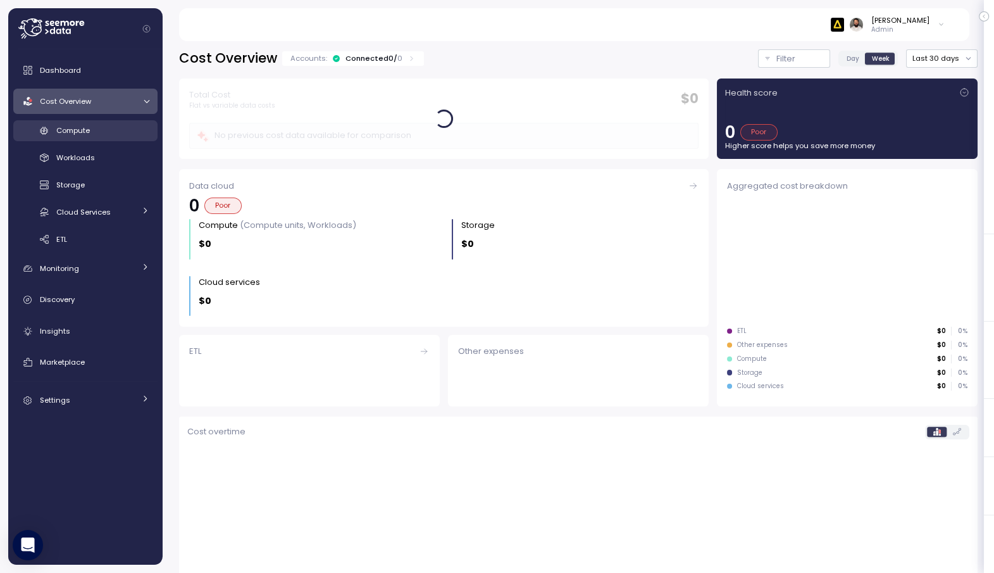
click at [107, 129] on div "Compute" at bounding box center [102, 130] width 93 height 13
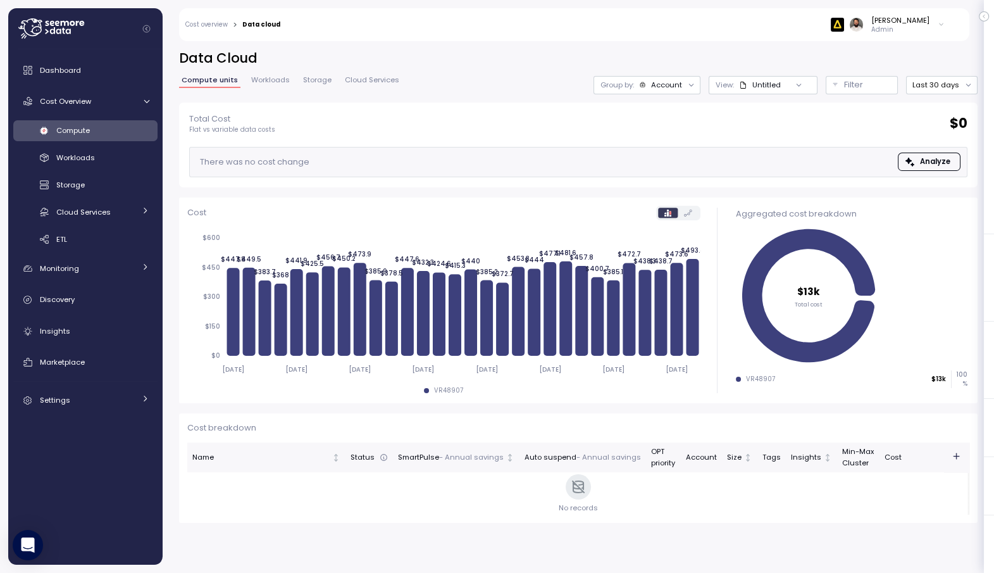
click at [678, 85] on div "Account" at bounding box center [666, 85] width 31 height 10
click at [673, 153] on p "Compute unit" at bounding box center [660, 155] width 50 height 10
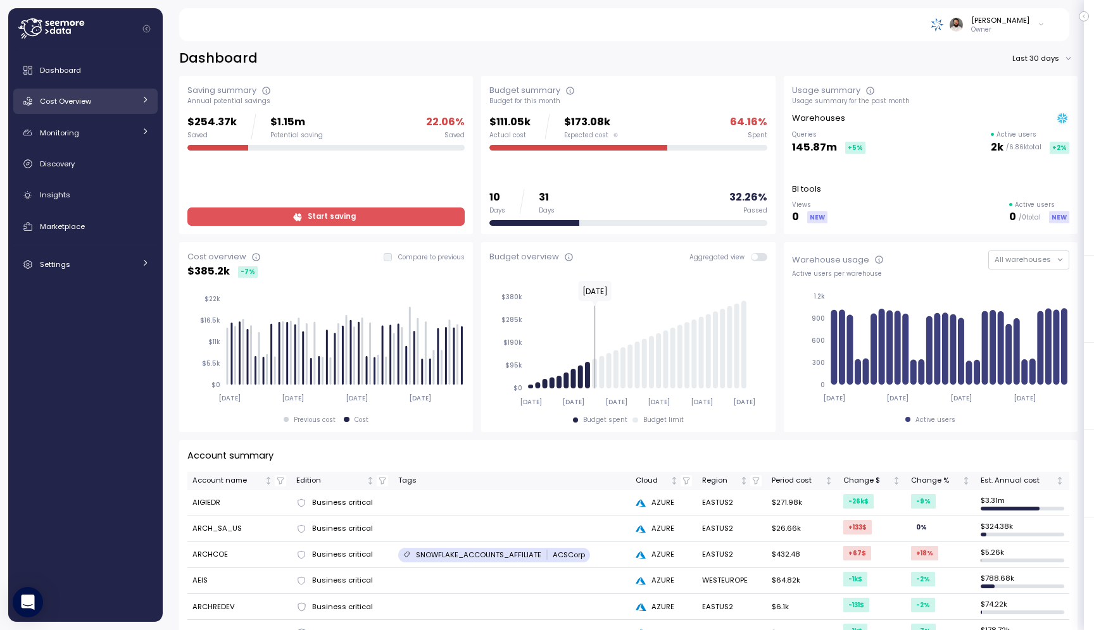
click at [120, 109] on link "Cost Overview" at bounding box center [85, 101] width 144 height 25
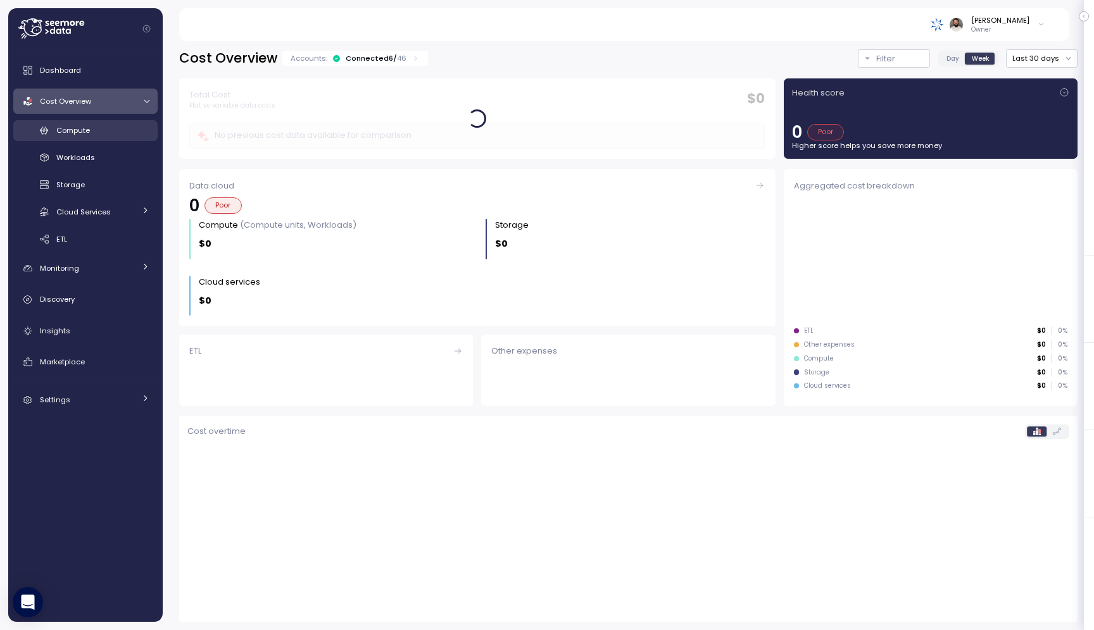
click at [124, 127] on div "Compute" at bounding box center [102, 130] width 93 height 13
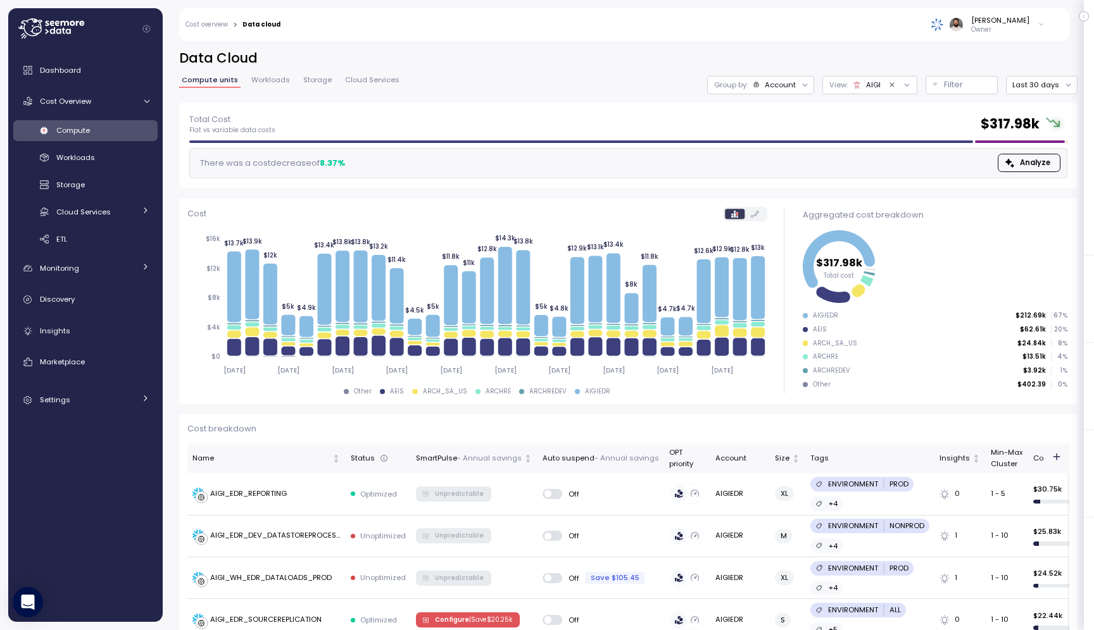
click at [261, 80] on span "Workloads" at bounding box center [270, 80] width 39 height 7
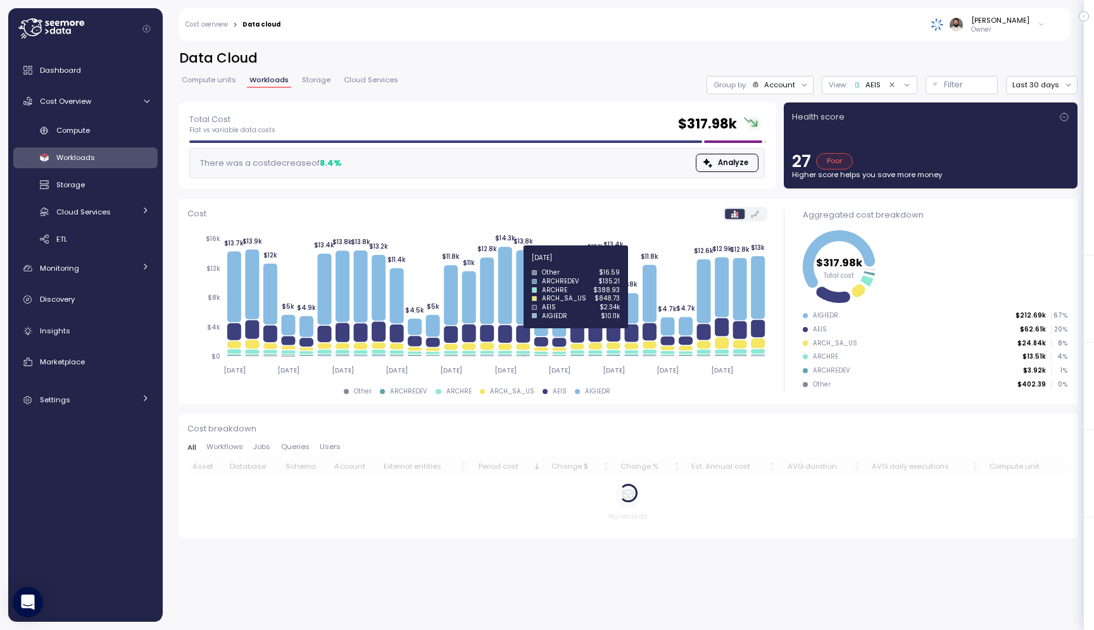
click at [515, 265] on icon "[DATE] [DATE] [DATE] [DATE] [DATE] [DATE] [DATE] [DATE] [DATE] [DATE] $0 $4k $8…" at bounding box center [477, 305] width 580 height 156
click at [520, 266] on icon at bounding box center [523, 287] width 14 height 75
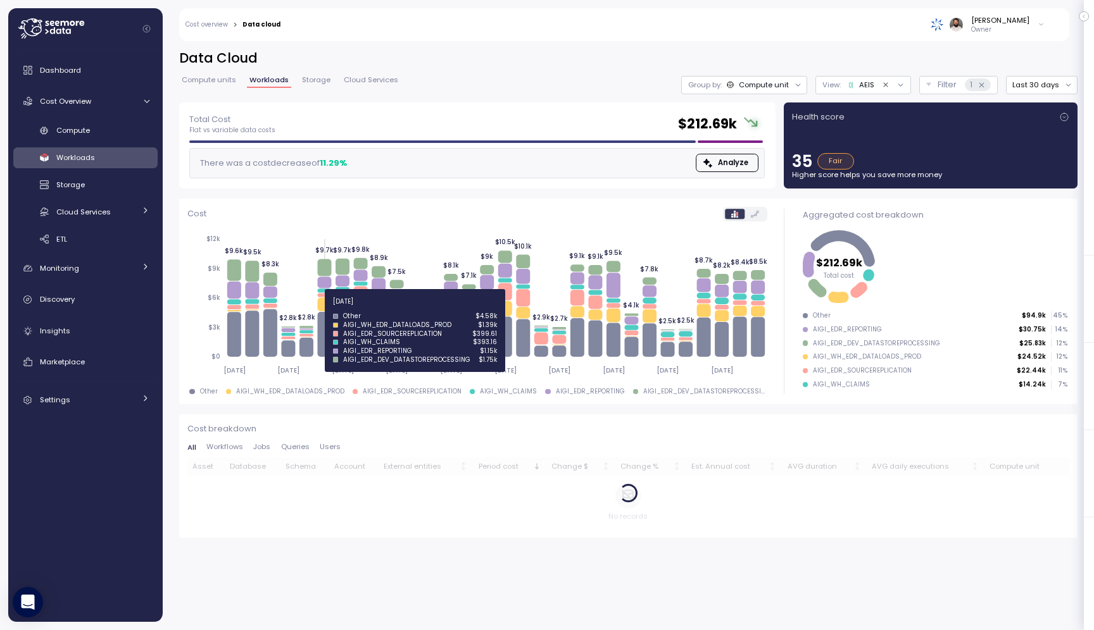
click at [325, 304] on icon at bounding box center [324, 303] width 14 height 13
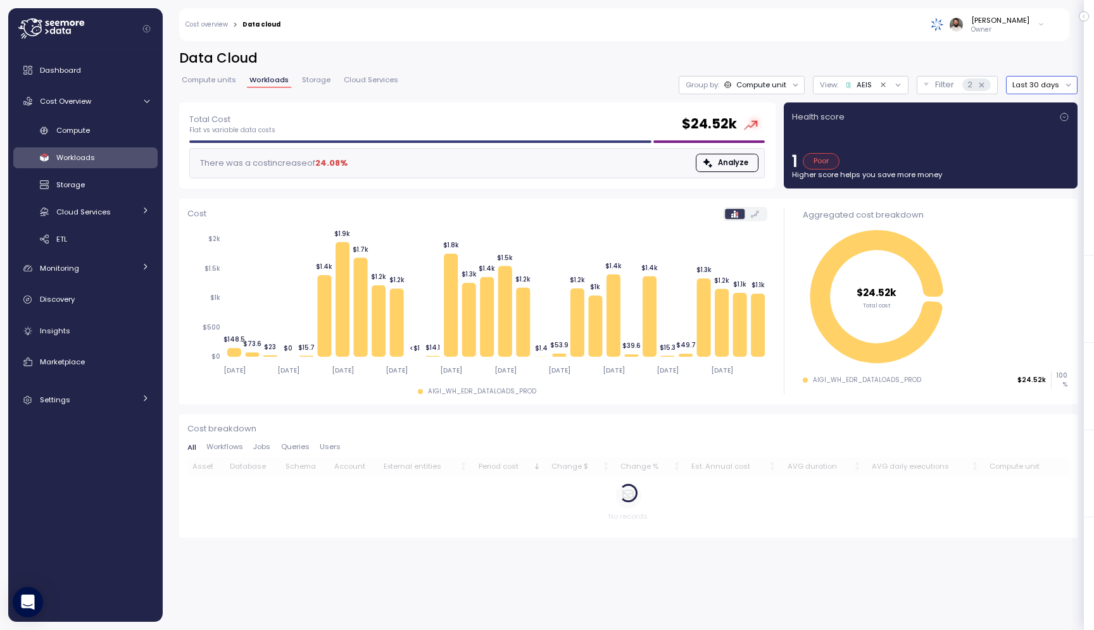
click at [1027, 85] on button "Last 30 days" at bounding box center [1042, 85] width 72 height 18
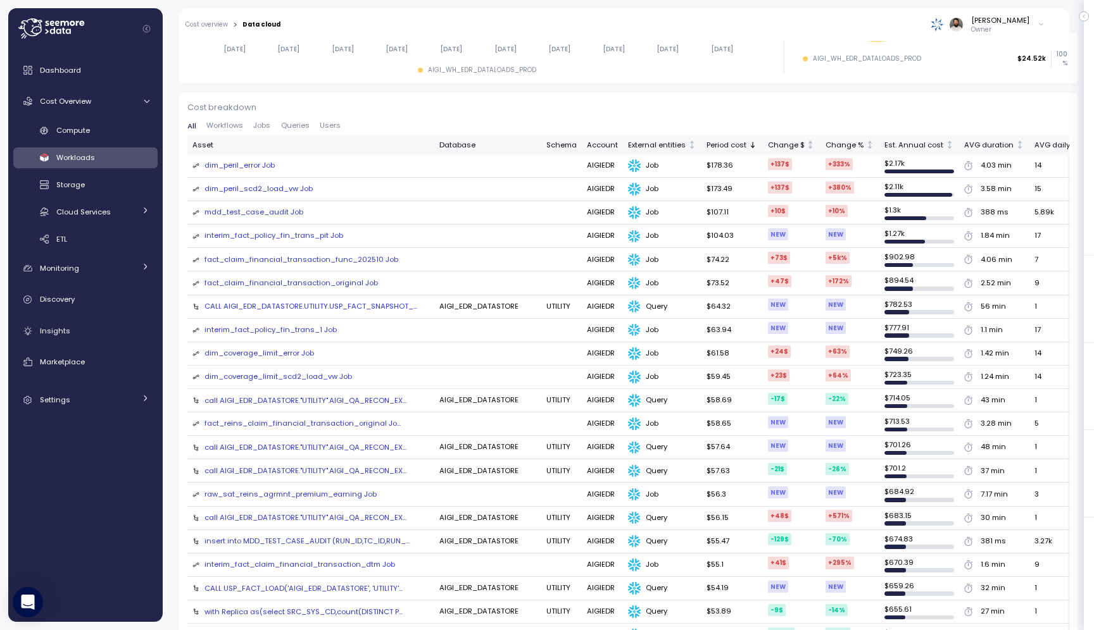
click at [254, 160] on div "dim_peril_error Job" at bounding box center [239, 165] width 70 height 11
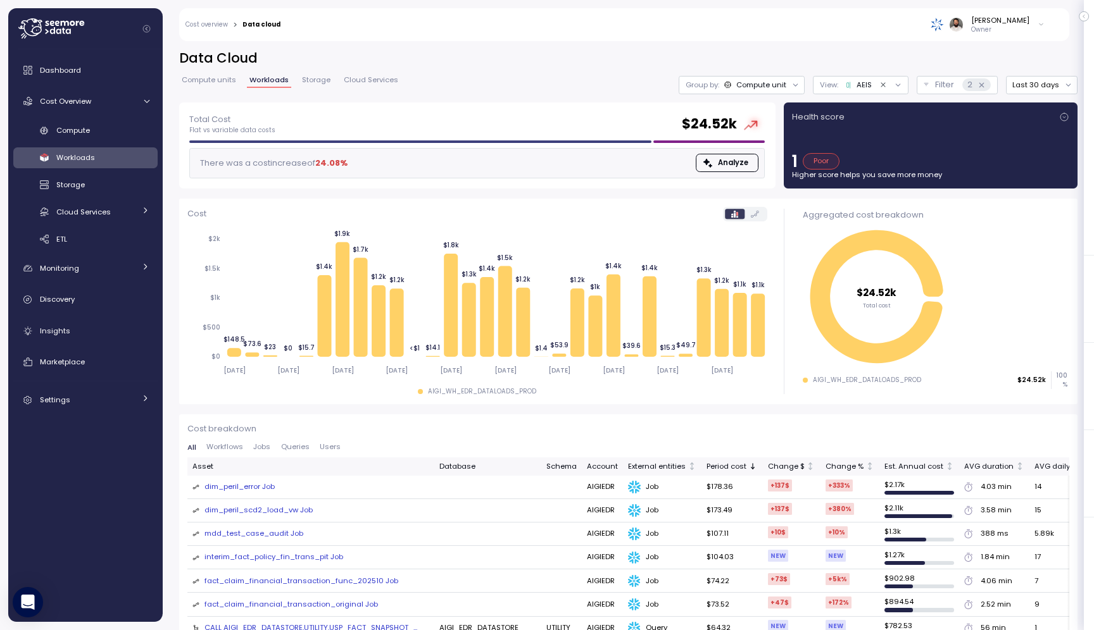
click at [226, 79] on span "Compute units" at bounding box center [209, 80] width 54 height 7
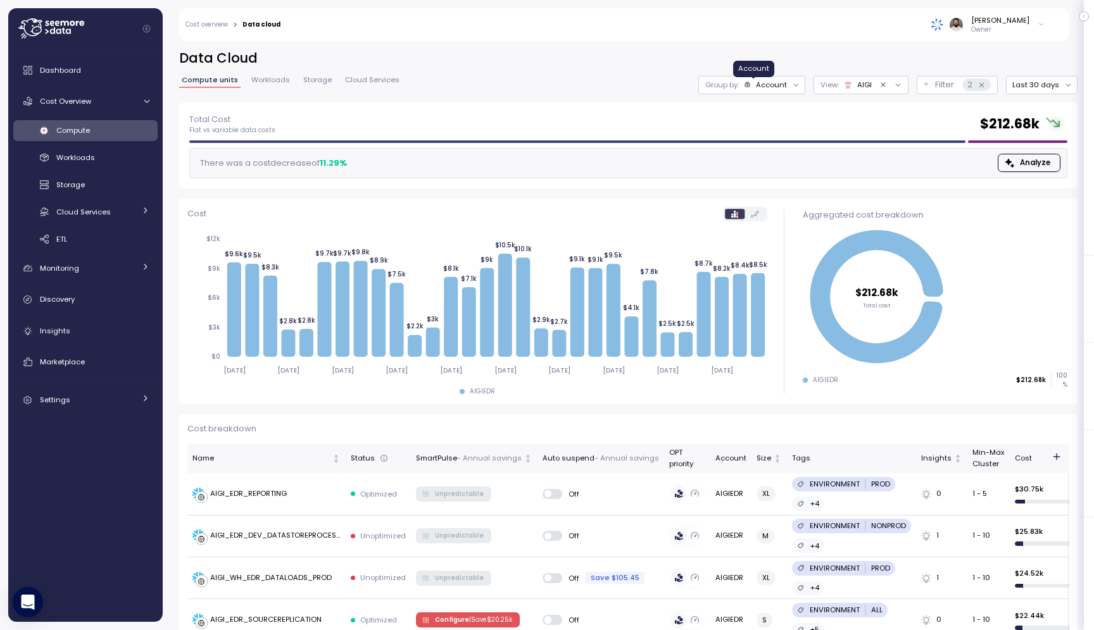
click at [751, 88] on icon at bounding box center [747, 84] width 7 height 7
click at [756, 151] on p "Compute unit" at bounding box center [764, 155] width 50 height 10
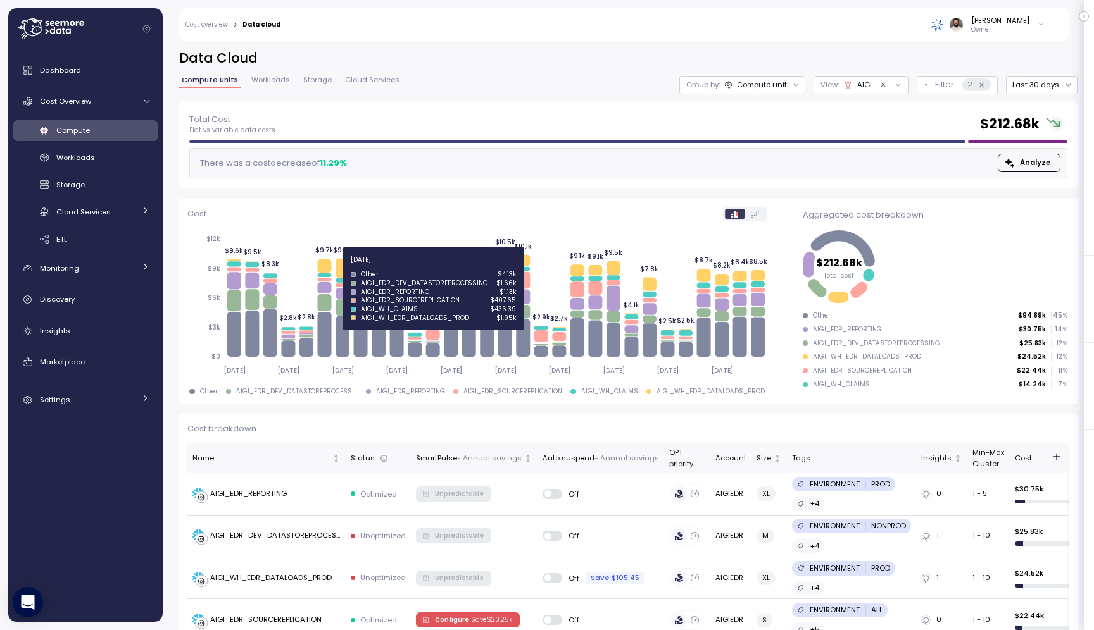
click at [342, 267] on icon at bounding box center [342, 268] width 14 height 19
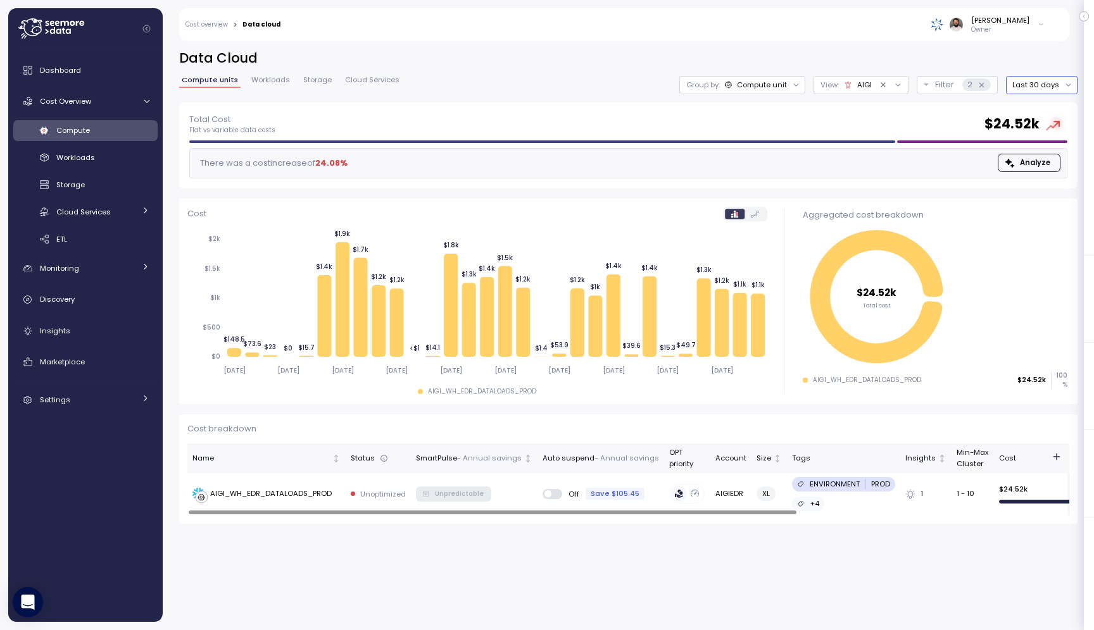
click at [1038, 88] on button "Last 30 days" at bounding box center [1042, 85] width 72 height 18
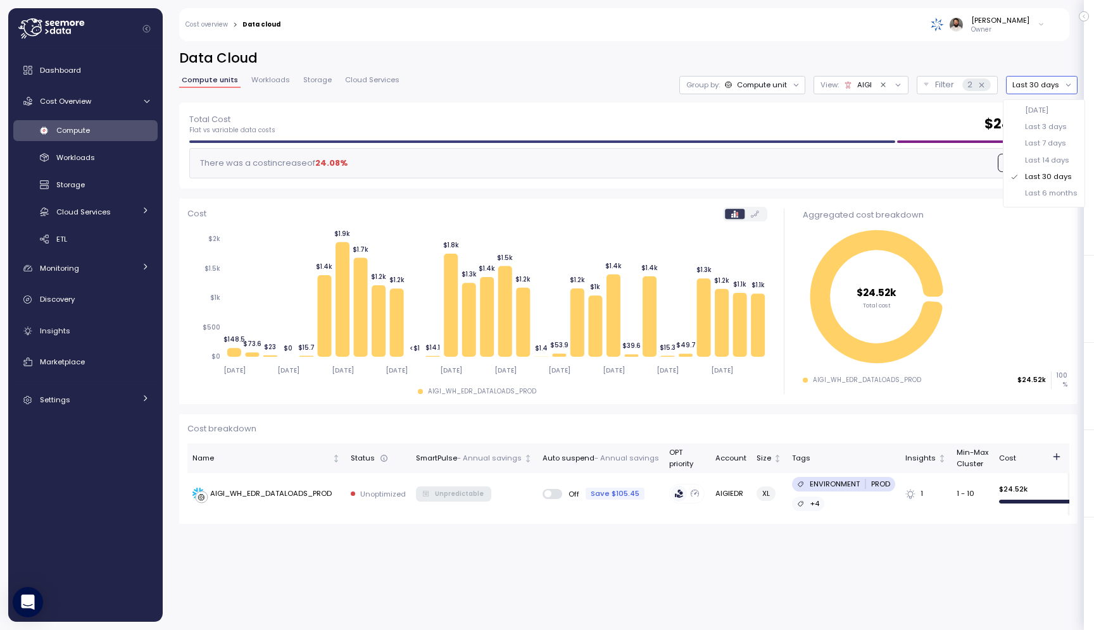
click at [1040, 189] on div "Last 6 months" at bounding box center [1051, 193] width 53 height 10
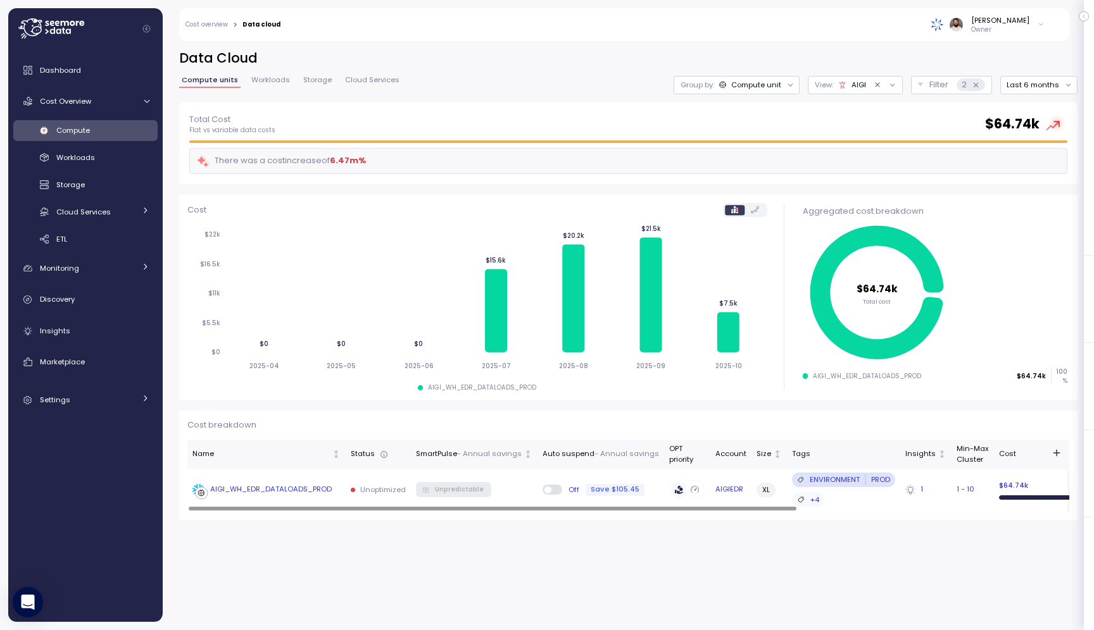
click at [304, 492] on div "AIGI_WH_EDR_DATALOADS_PROD" at bounding box center [271, 489] width 122 height 11
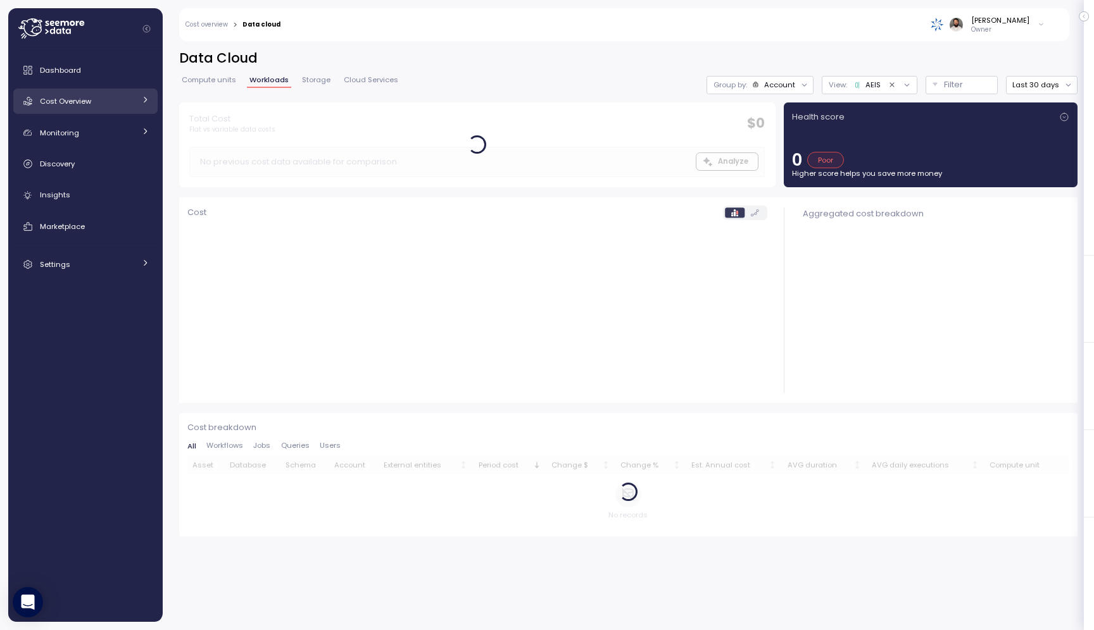
click at [125, 100] on div "Cost Overview" at bounding box center [87, 101] width 95 height 13
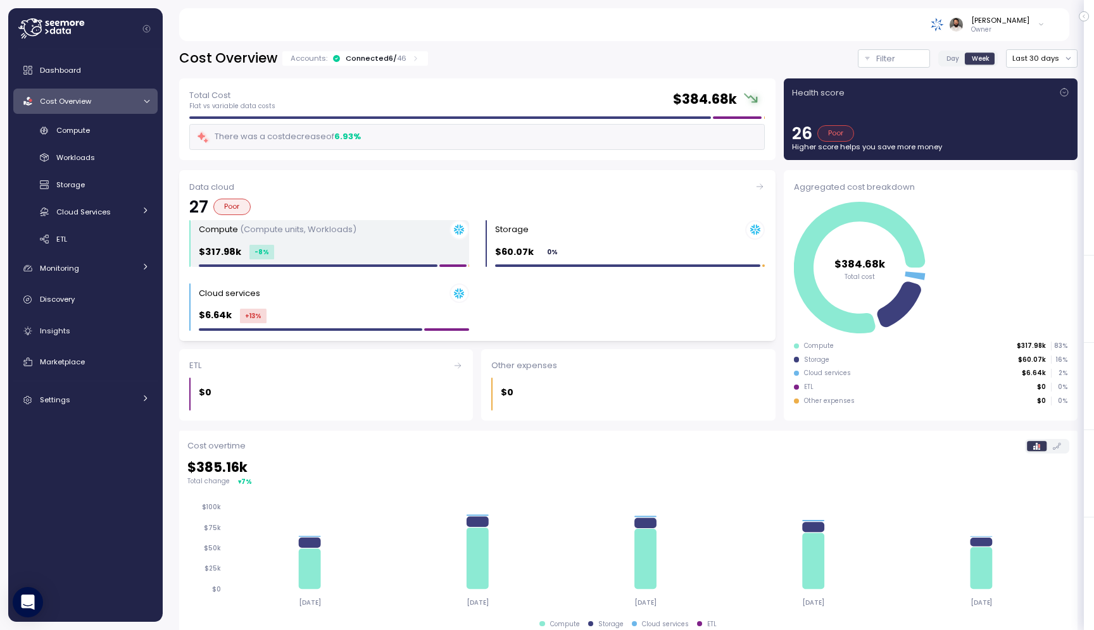
click at [305, 228] on p "(Compute units, Workloads)" at bounding box center [298, 229] width 116 height 12
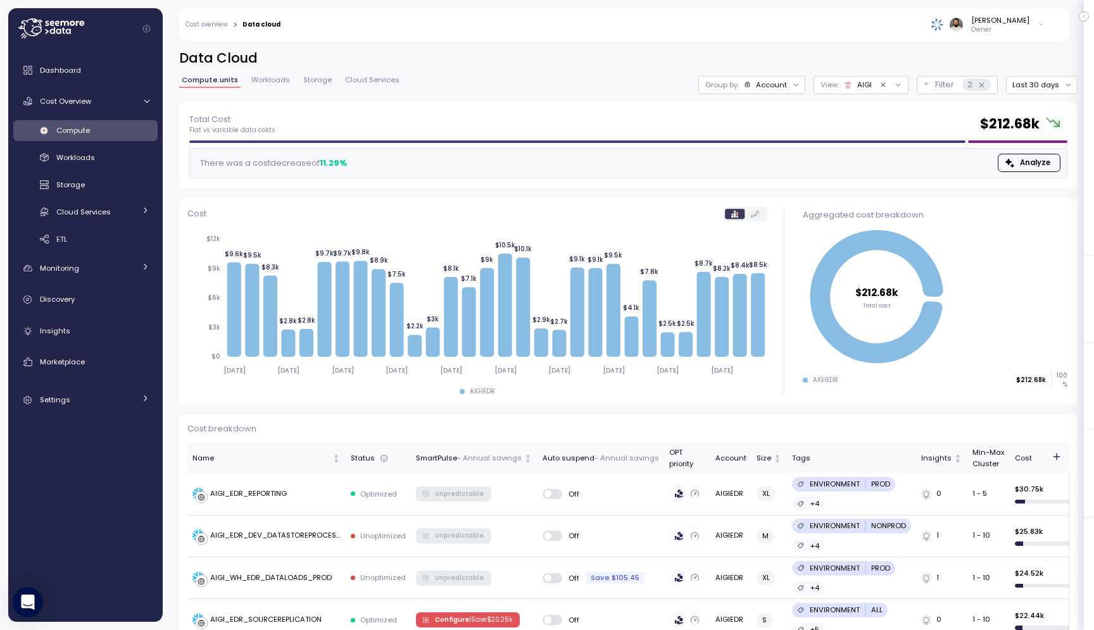
click at [868, 85] on div "AIGI" at bounding box center [864, 85] width 15 height 10
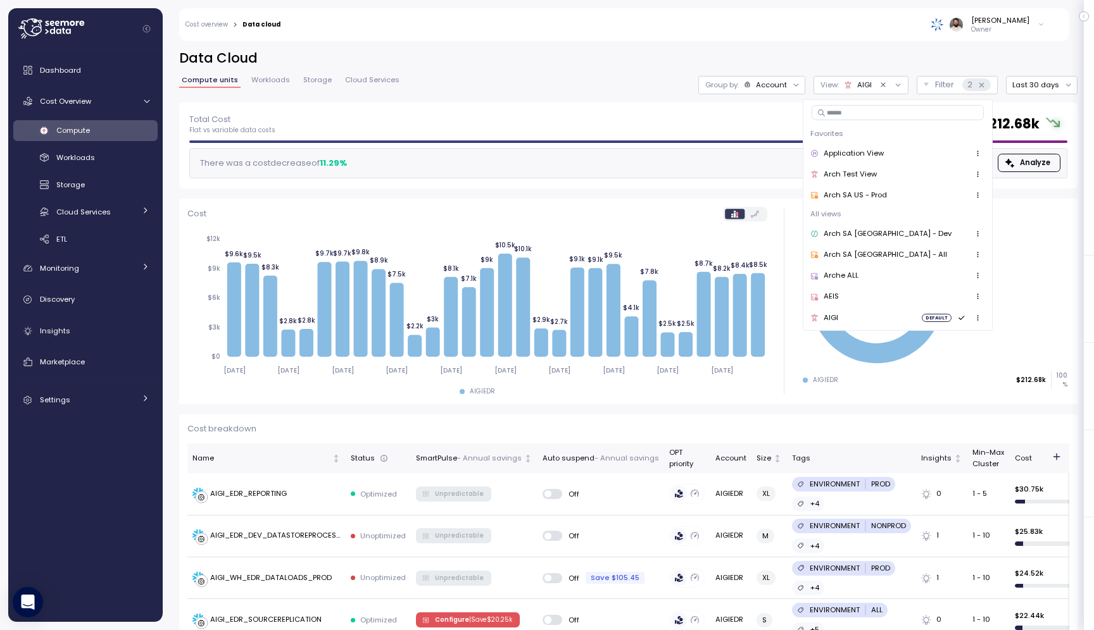
click at [885, 87] on icon "Clear value" at bounding box center [883, 85] width 8 height 8
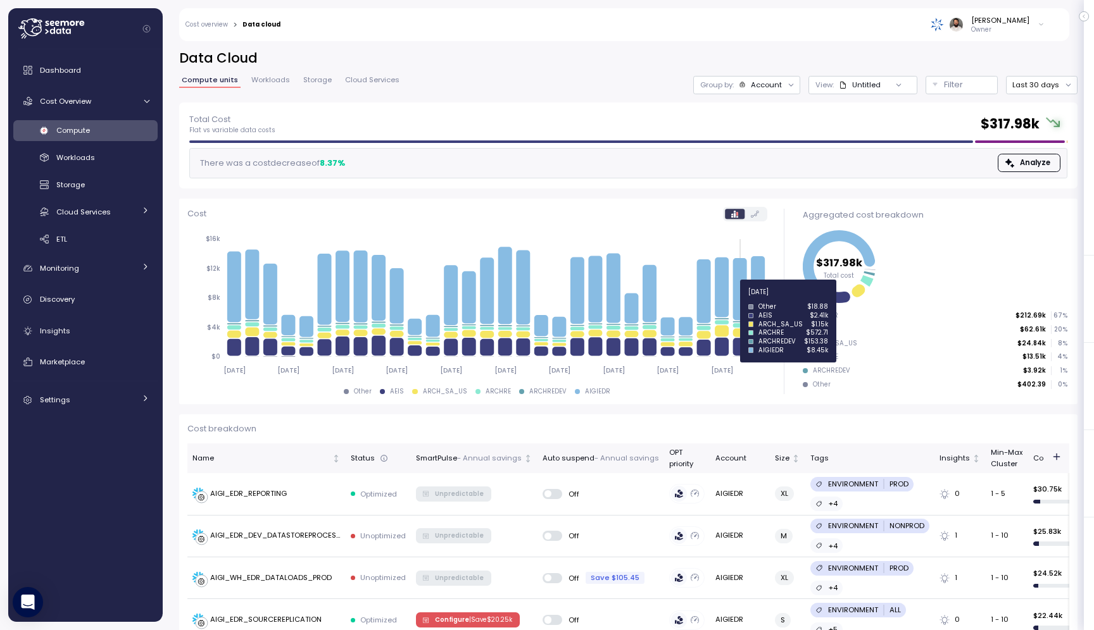
click at [735, 299] on icon at bounding box center [739, 289] width 14 height 62
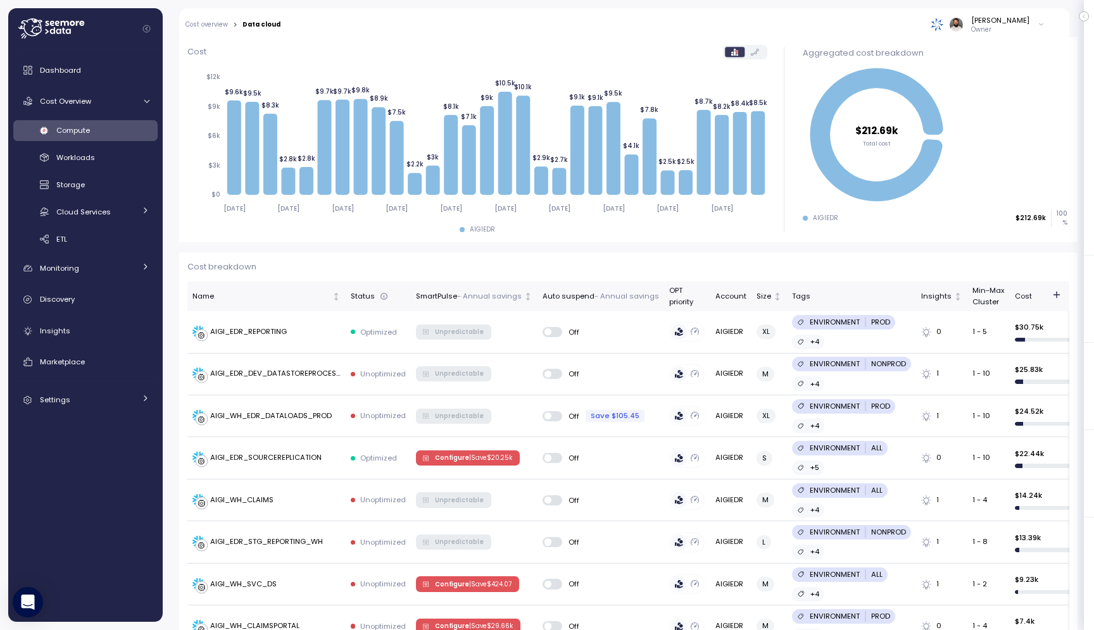
scroll to position [125, 0]
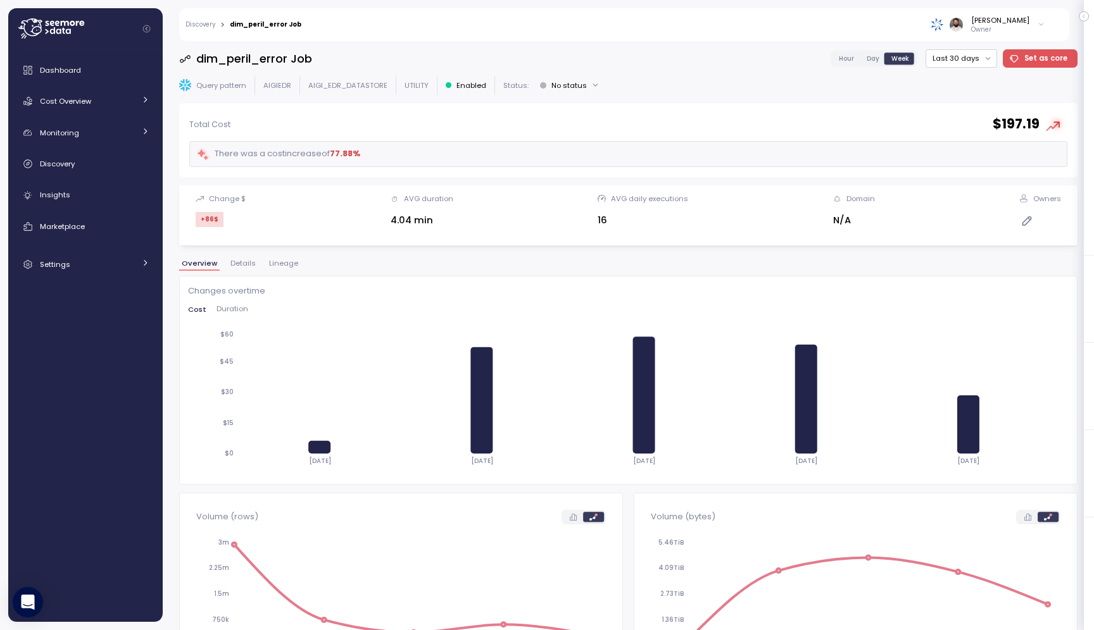
click at [854, 63] on span "Hour" at bounding box center [846, 58] width 15 height 9
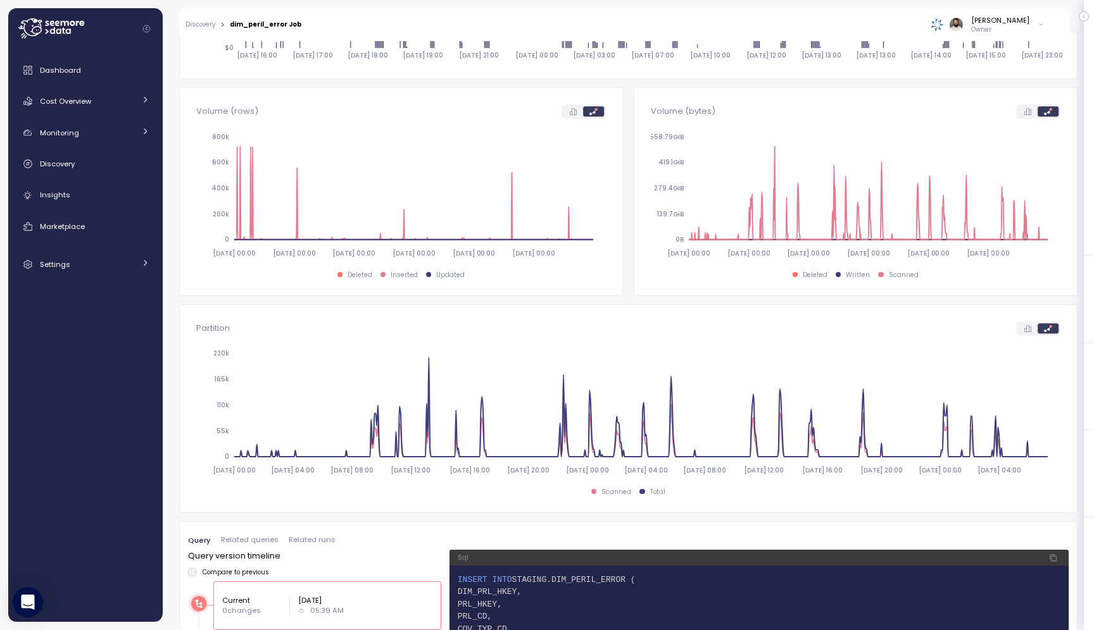
scroll to position [35, 0]
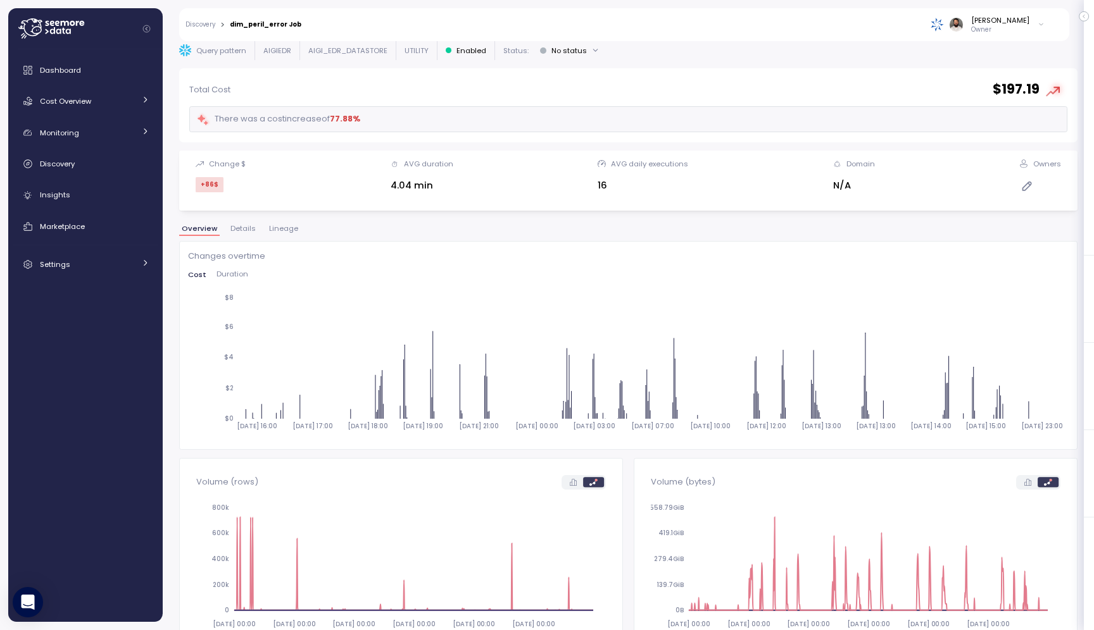
click at [278, 228] on span "Lineage" at bounding box center [283, 228] width 29 height 7
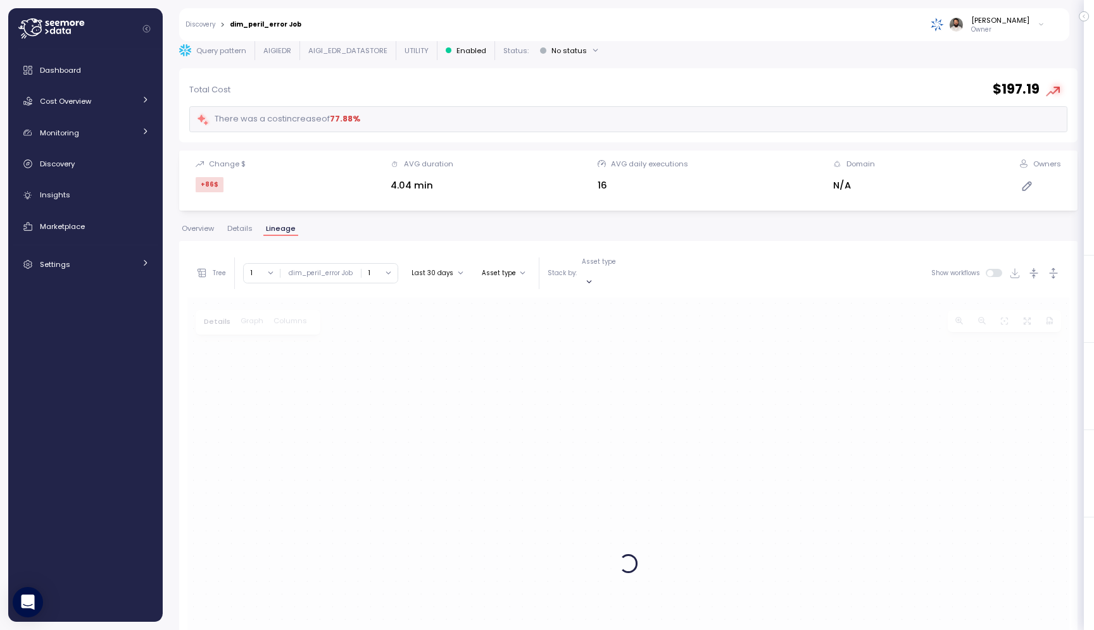
click at [250, 231] on span "Details" at bounding box center [239, 228] width 25 height 7
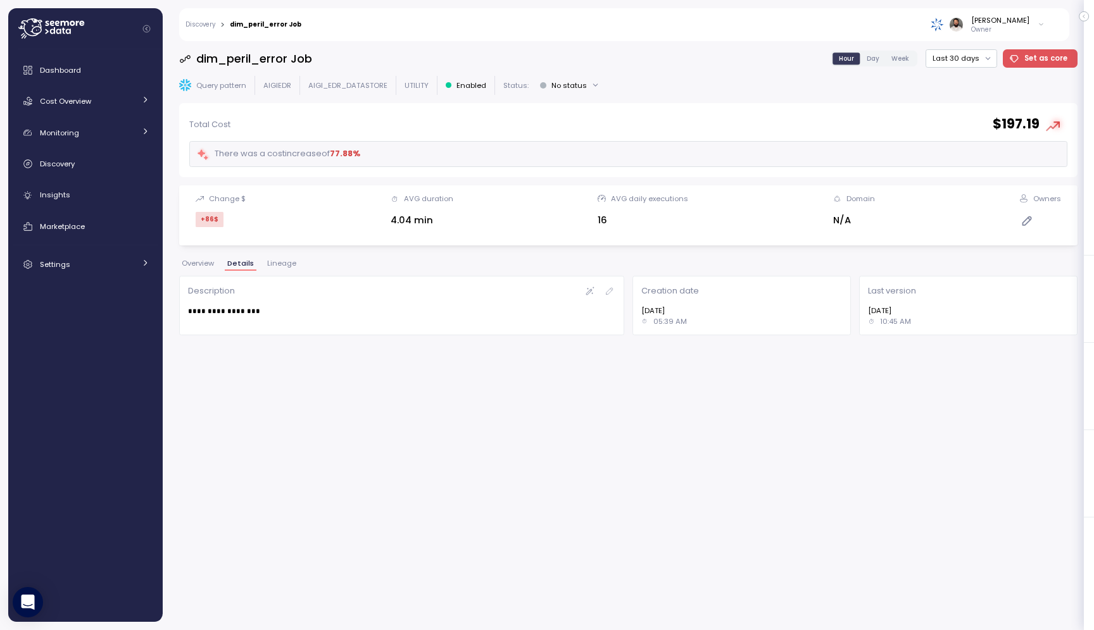
click at [211, 265] on span "Overview" at bounding box center [198, 263] width 32 height 7
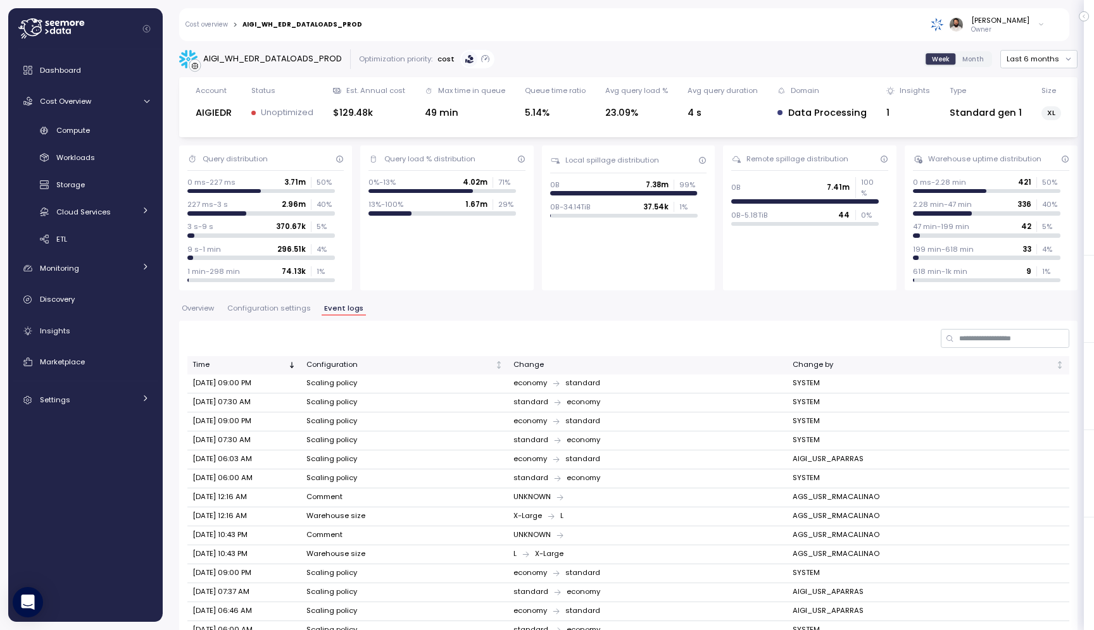
scroll to position [166, 0]
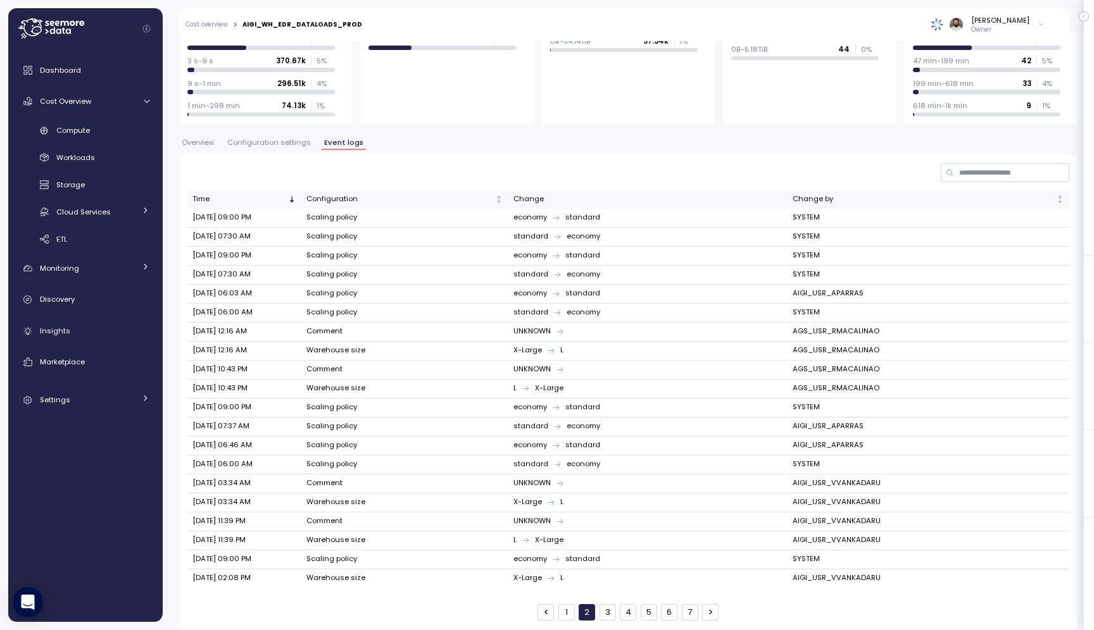
click at [567, 607] on button "1" at bounding box center [566, 612] width 16 height 16
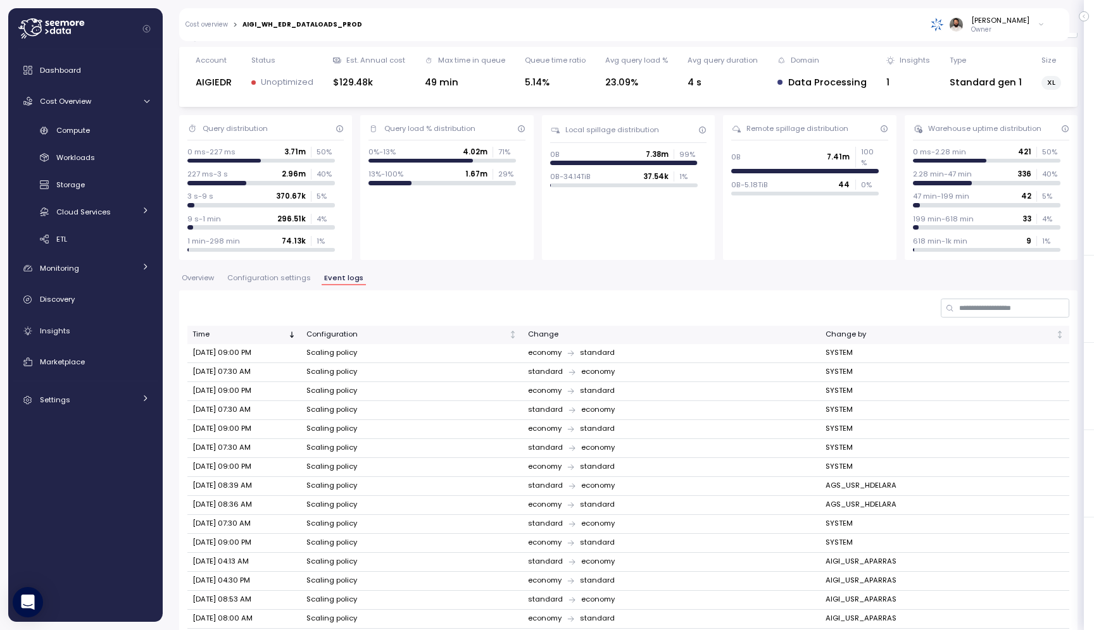
scroll to position [0, 0]
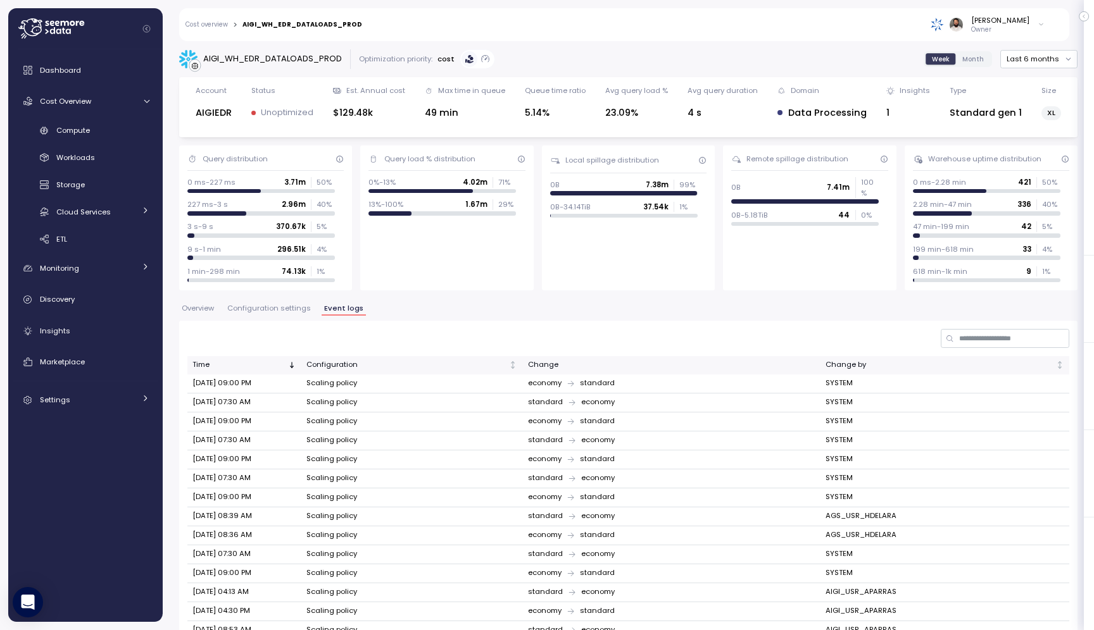
click at [299, 311] on span "Configuration settings" at bounding box center [269, 308] width 84 height 7
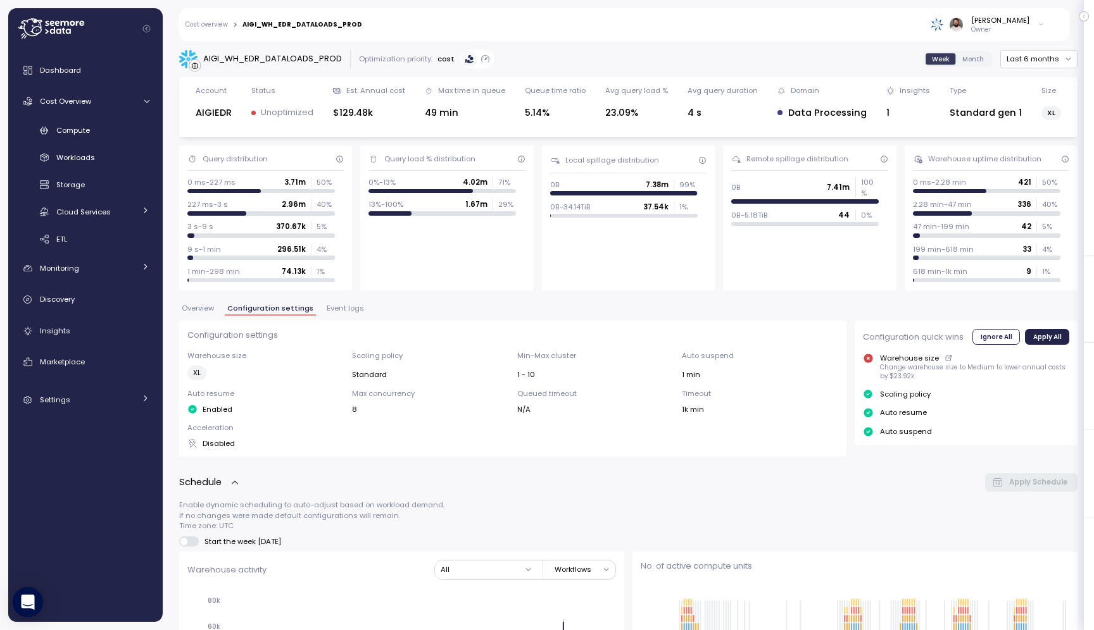
click at [213, 315] on button "Overview" at bounding box center [197, 310] width 37 height 11
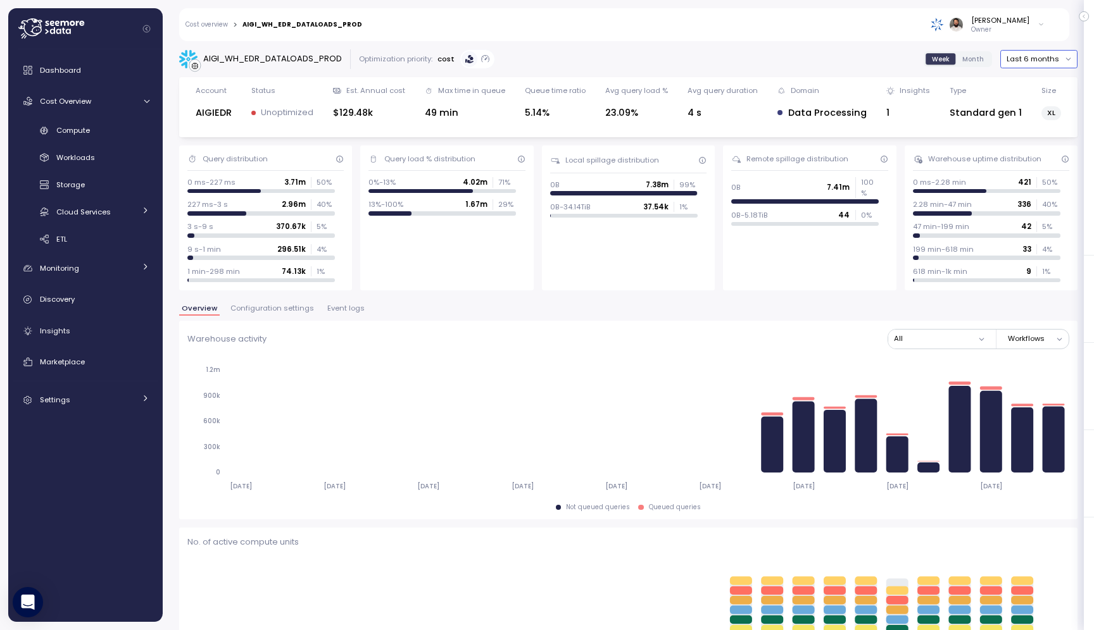
click at [1015, 59] on button "Last 6 months" at bounding box center [1038, 59] width 77 height 18
click at [1043, 140] on div "Last 14 days" at bounding box center [1040, 134] width 77 height 16
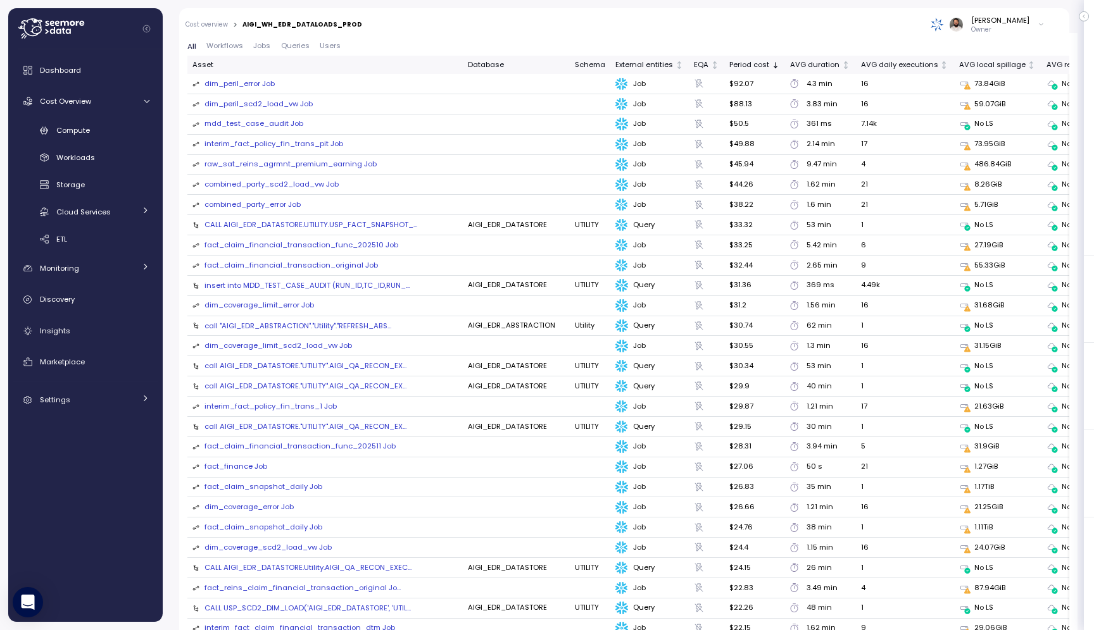
scroll to position [1430, 0]
click at [270, 122] on div "mdd_test_case_audit Job" at bounding box center [253, 123] width 99 height 11
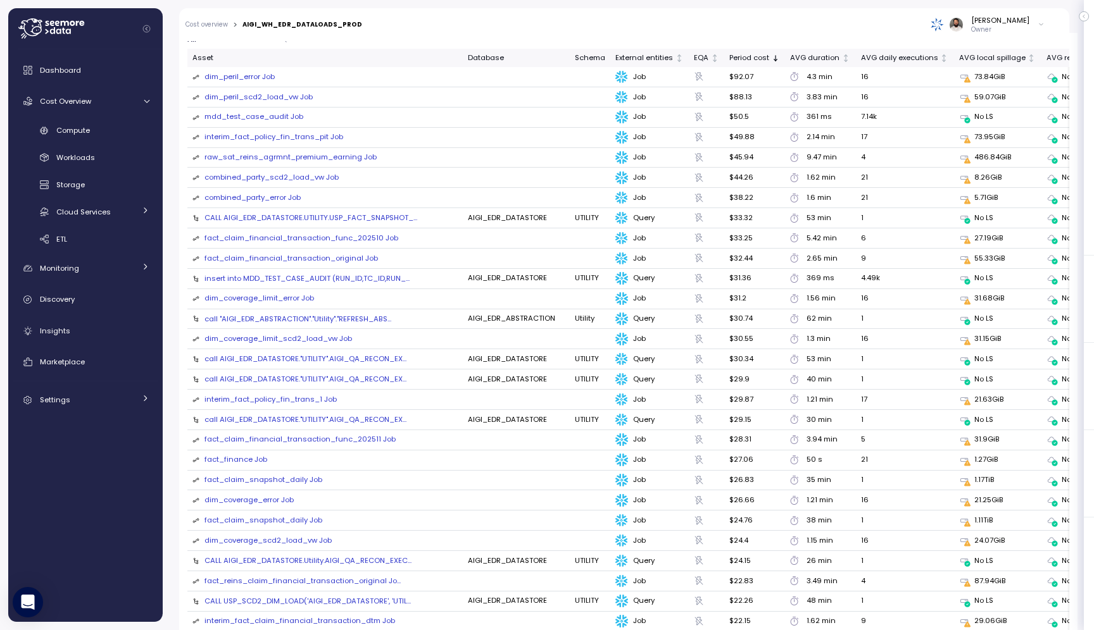
scroll to position [1394, 0]
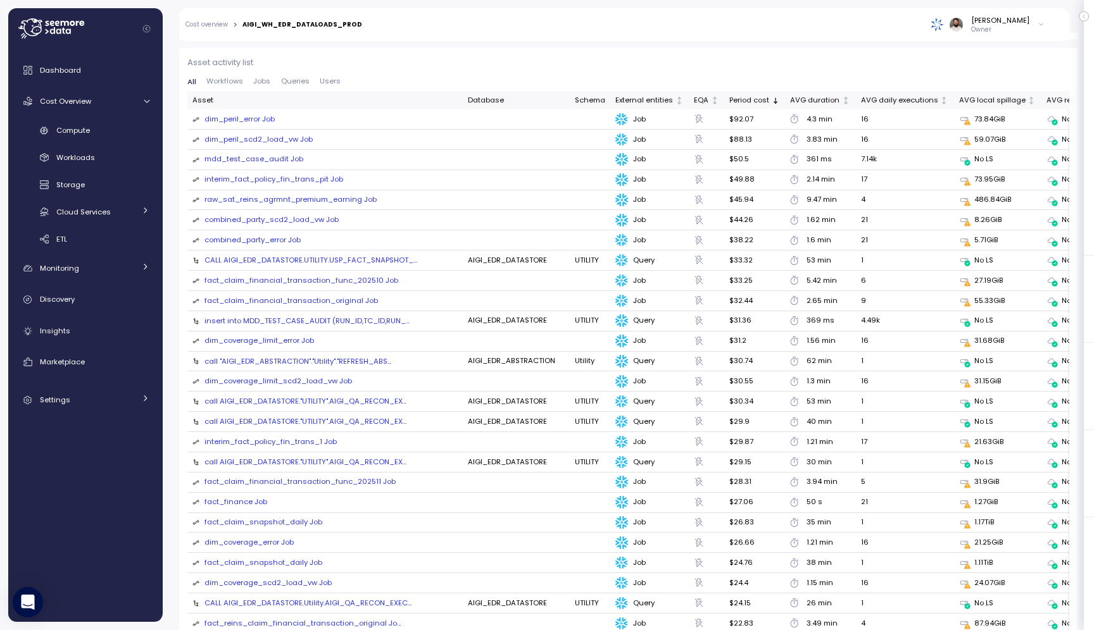
click at [287, 222] on div "combined_party_scd2_load_vw Job" at bounding box center [271, 220] width 134 height 11
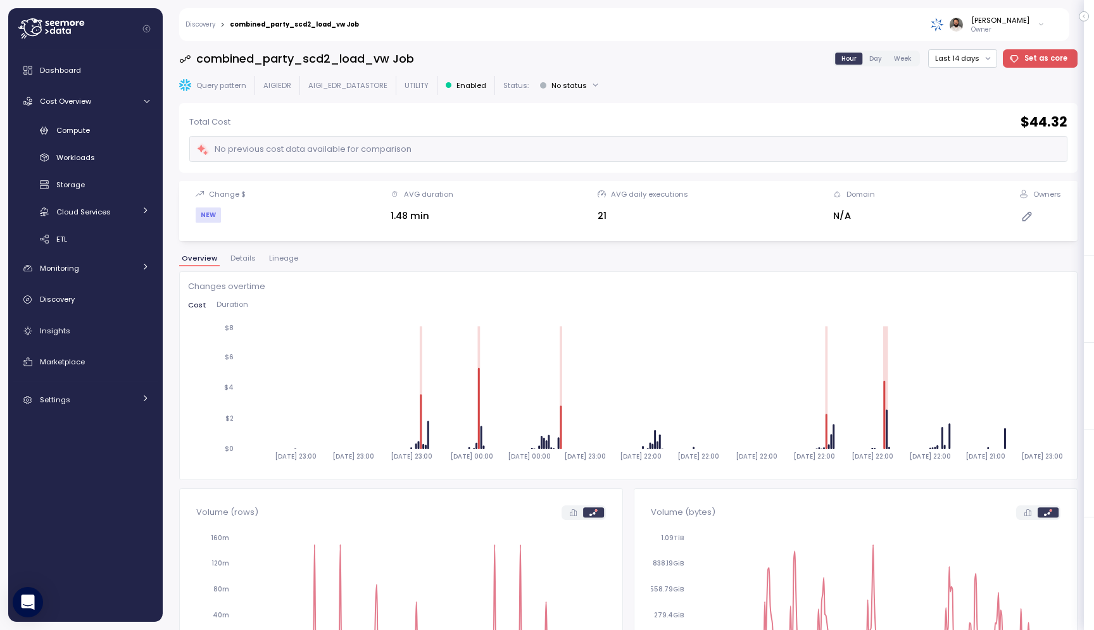
click at [251, 259] on span "Details" at bounding box center [242, 258] width 25 height 7
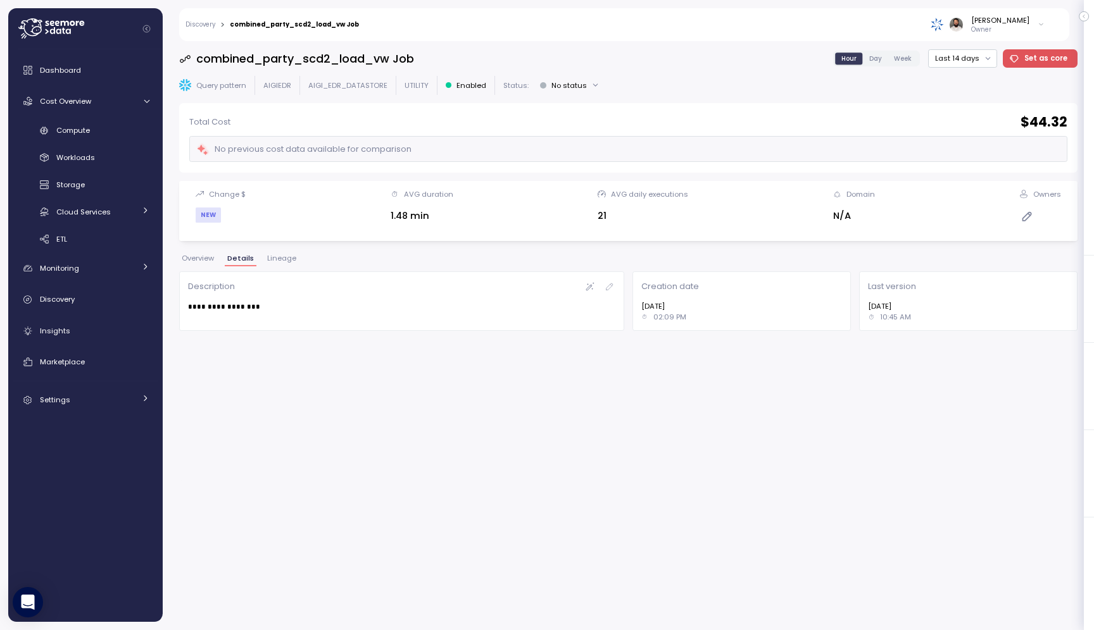
click at [275, 258] on span "Lineage" at bounding box center [281, 258] width 29 height 7
click at [200, 259] on span "Overview" at bounding box center [198, 258] width 32 height 7
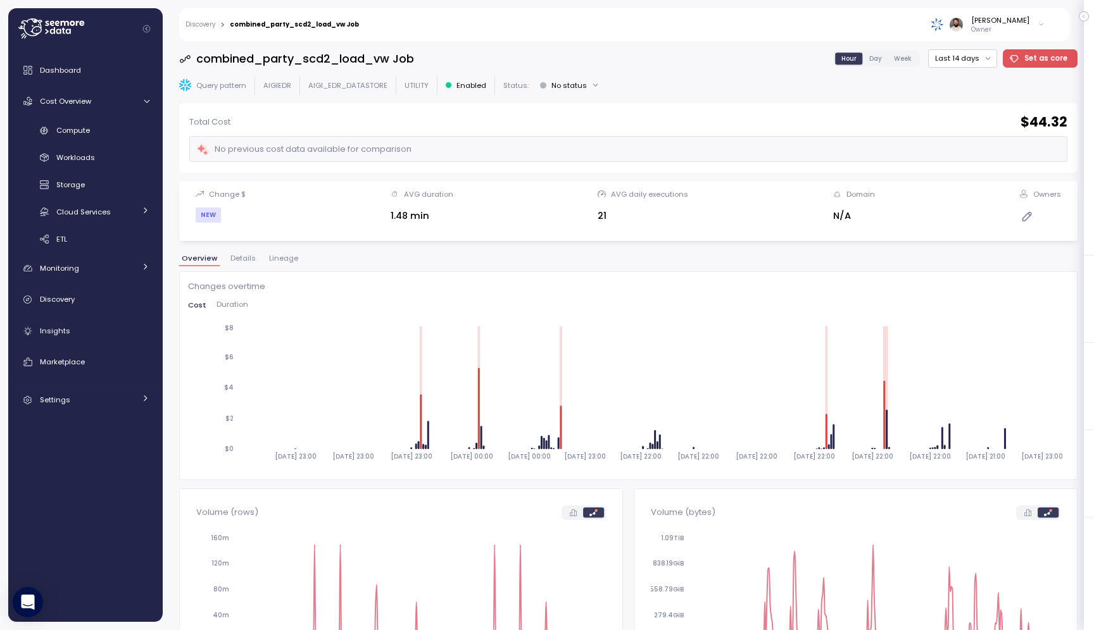
click at [282, 256] on span "Lineage" at bounding box center [283, 258] width 29 height 7
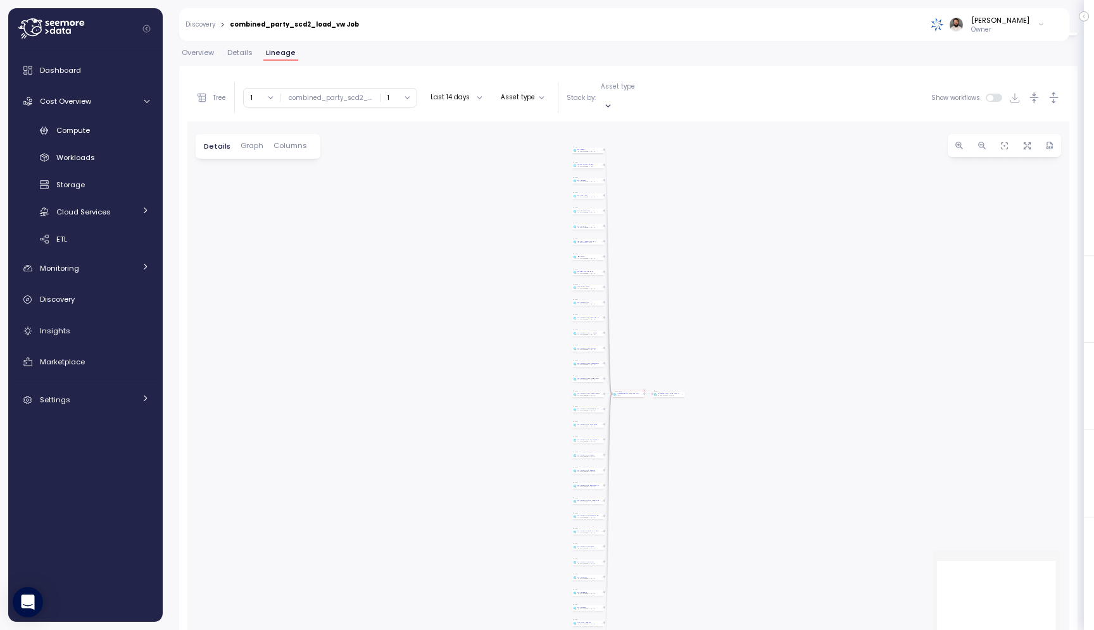
scroll to position [238, 0]
click at [139, 131] on div "Compute" at bounding box center [102, 130] width 93 height 13
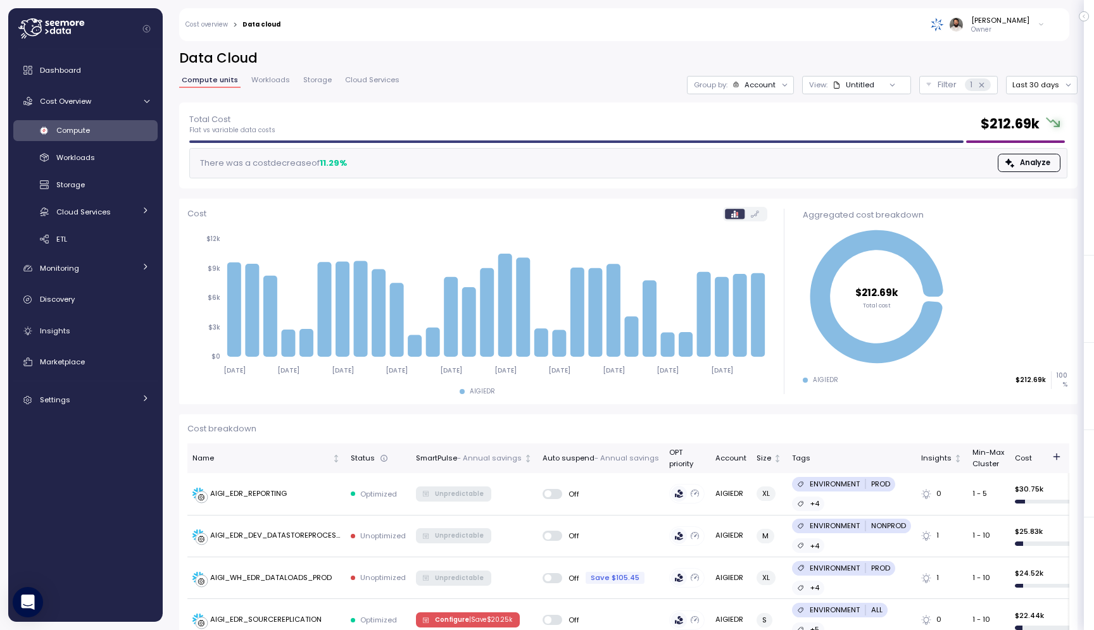
scroll to position [125, 0]
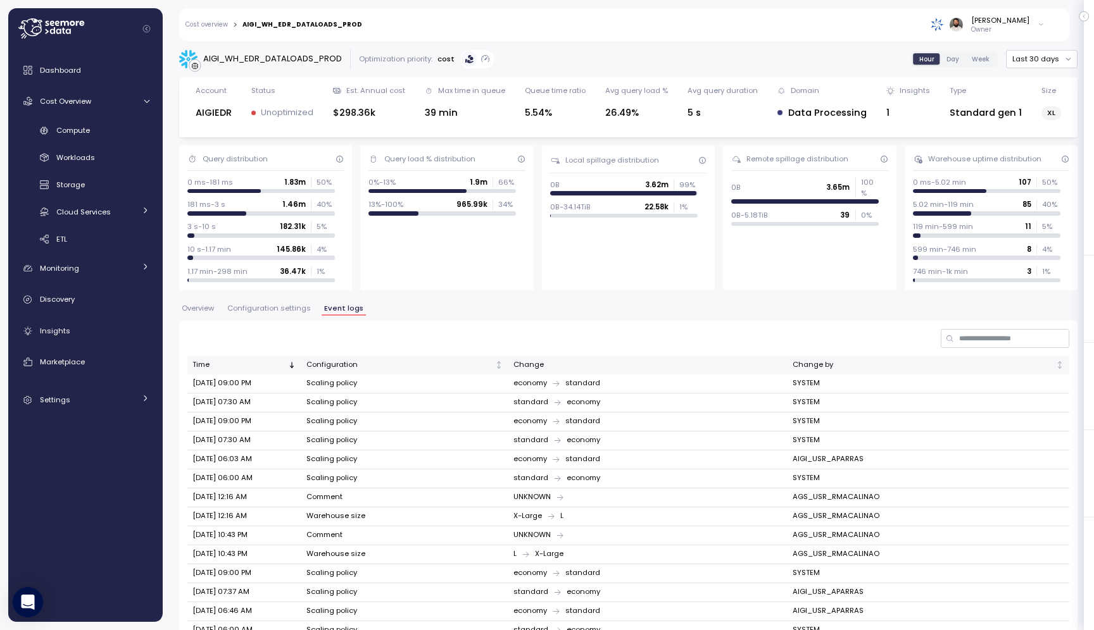
scroll to position [166, 0]
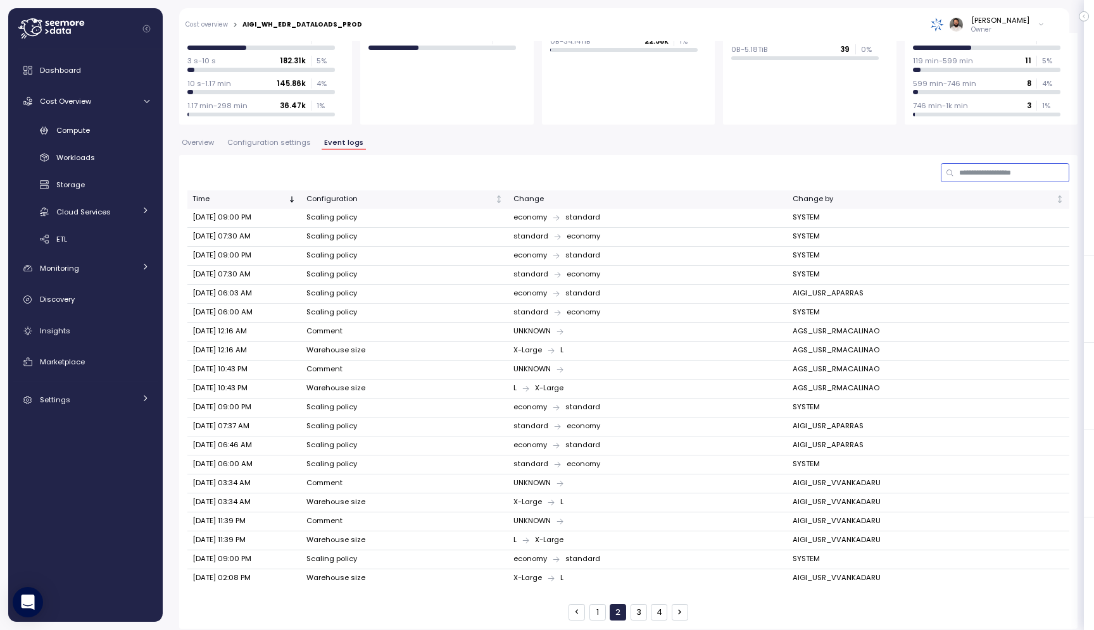
click at [995, 177] on input at bounding box center [1004, 172] width 128 height 18
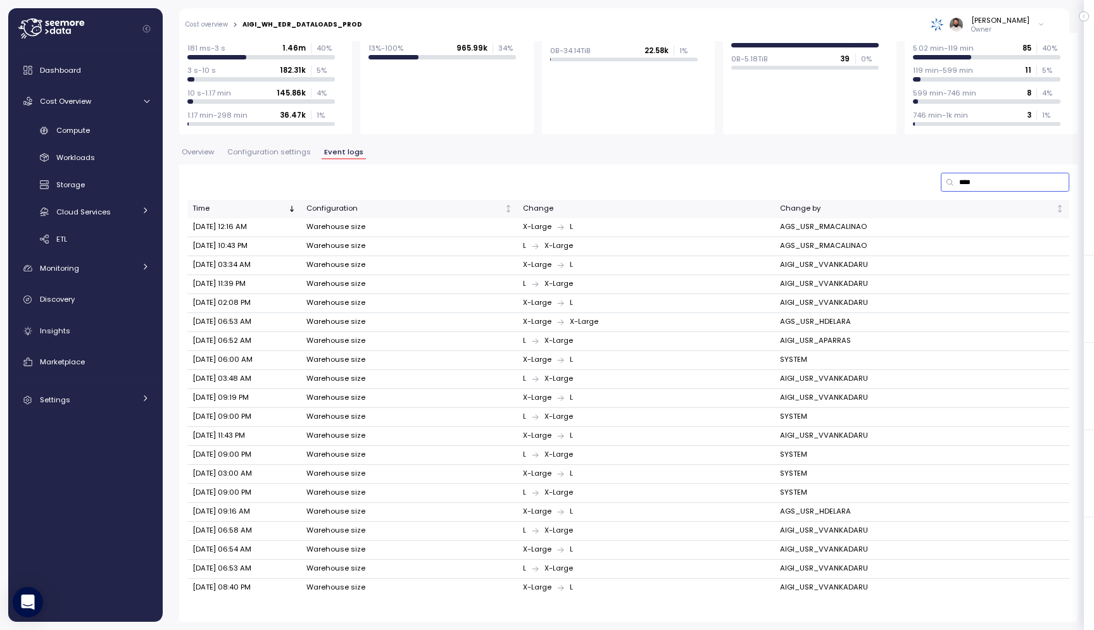
scroll to position [149, 0]
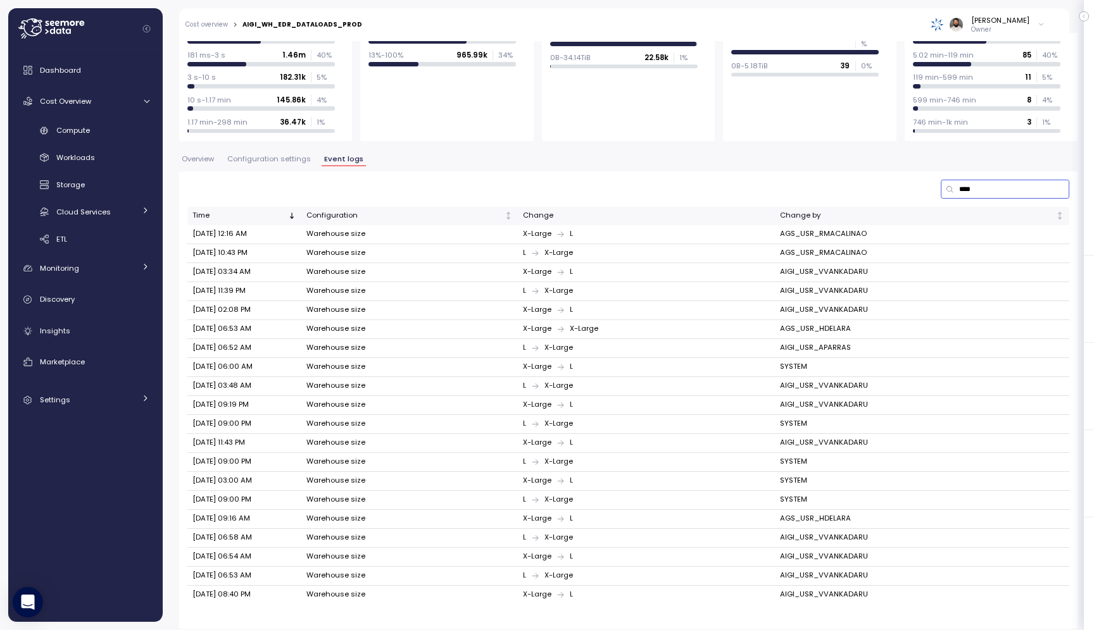
type input "****"
click at [284, 160] on span "Configuration settings" at bounding box center [269, 159] width 84 height 7
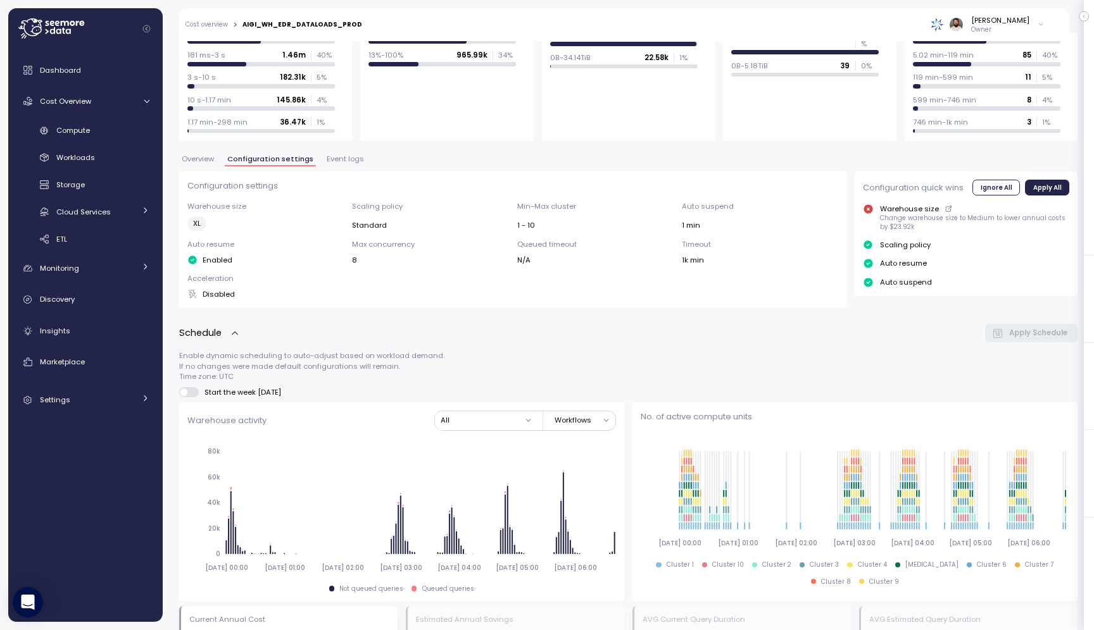
click at [337, 168] on div "Overview Configuration settings Event logs" at bounding box center [628, 164] width 898 height 16
click at [332, 161] on span "Event logs" at bounding box center [345, 159] width 37 height 7
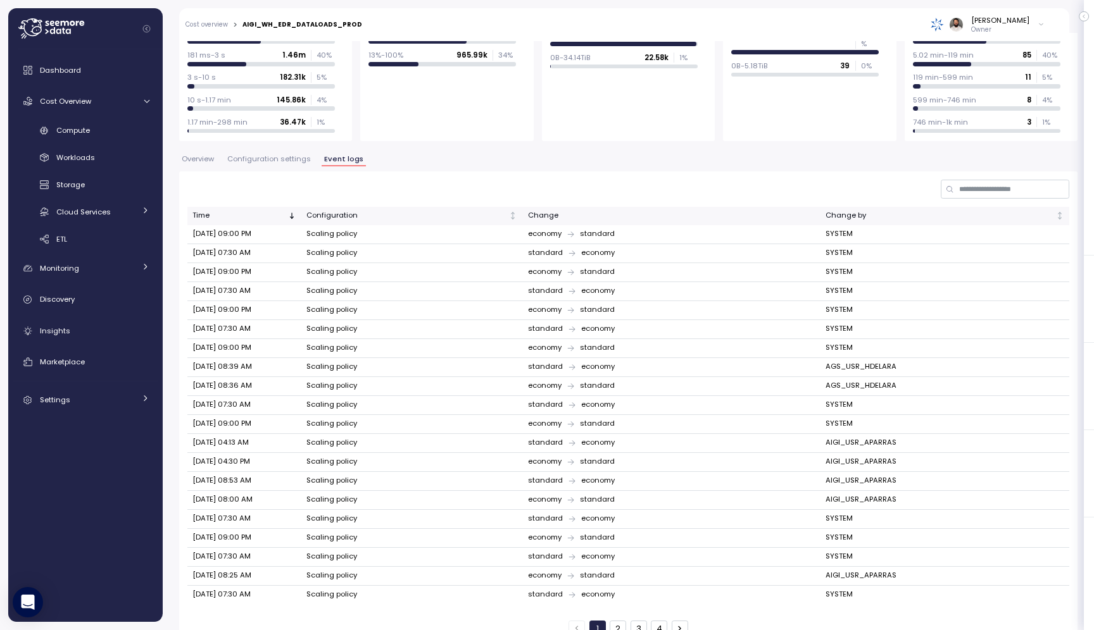
click at [277, 156] on span "Configuration settings" at bounding box center [269, 159] width 84 height 7
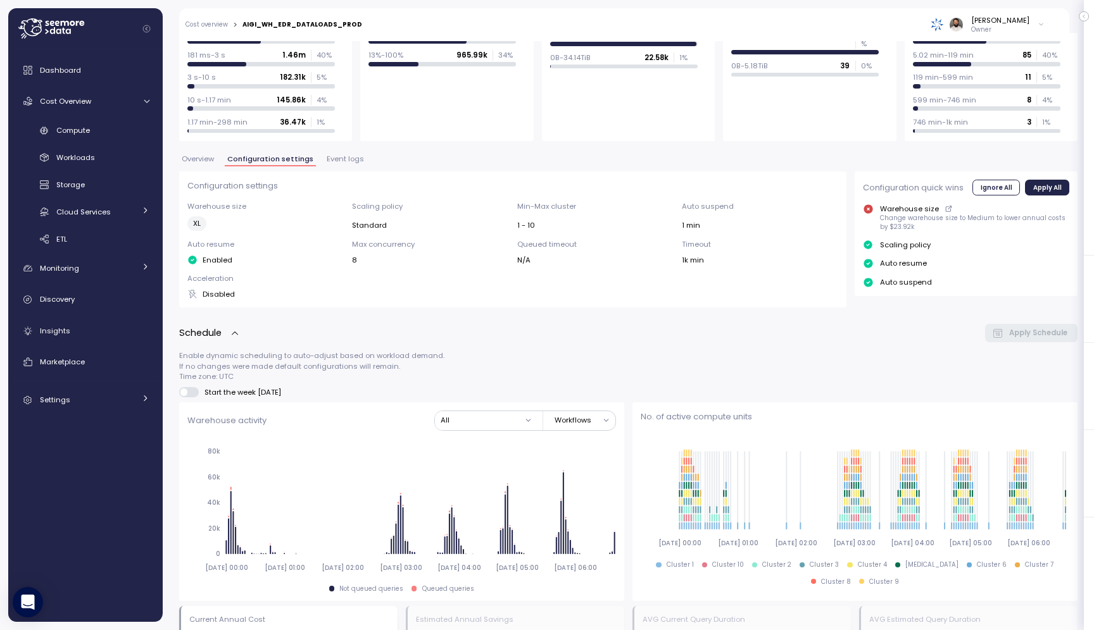
click at [190, 163] on span "Overview" at bounding box center [198, 159] width 32 height 7
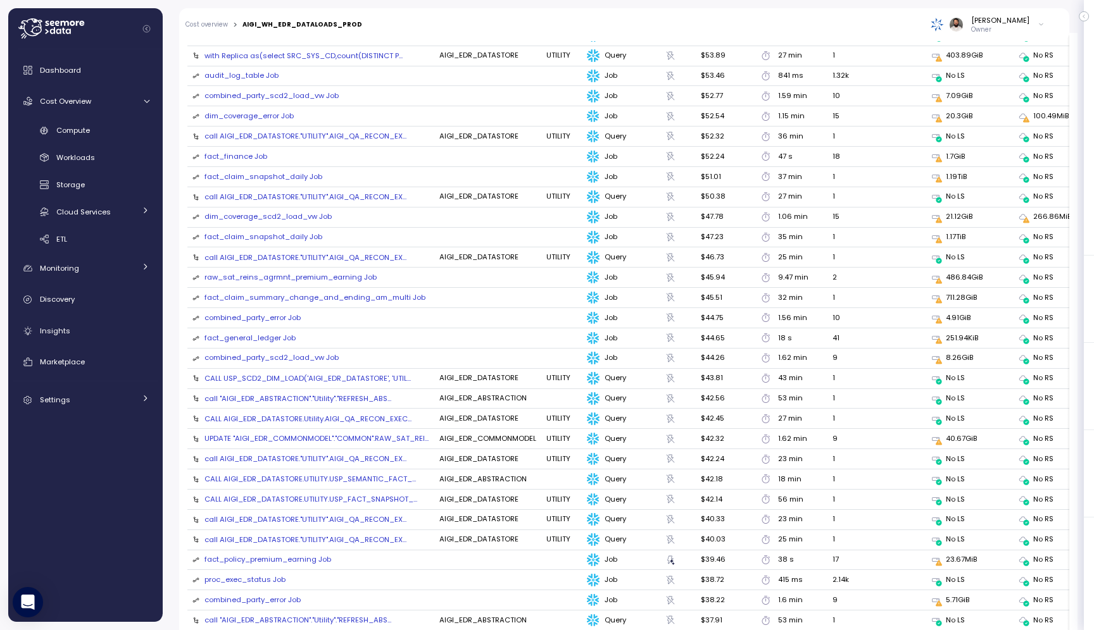
scroll to position [1202, 0]
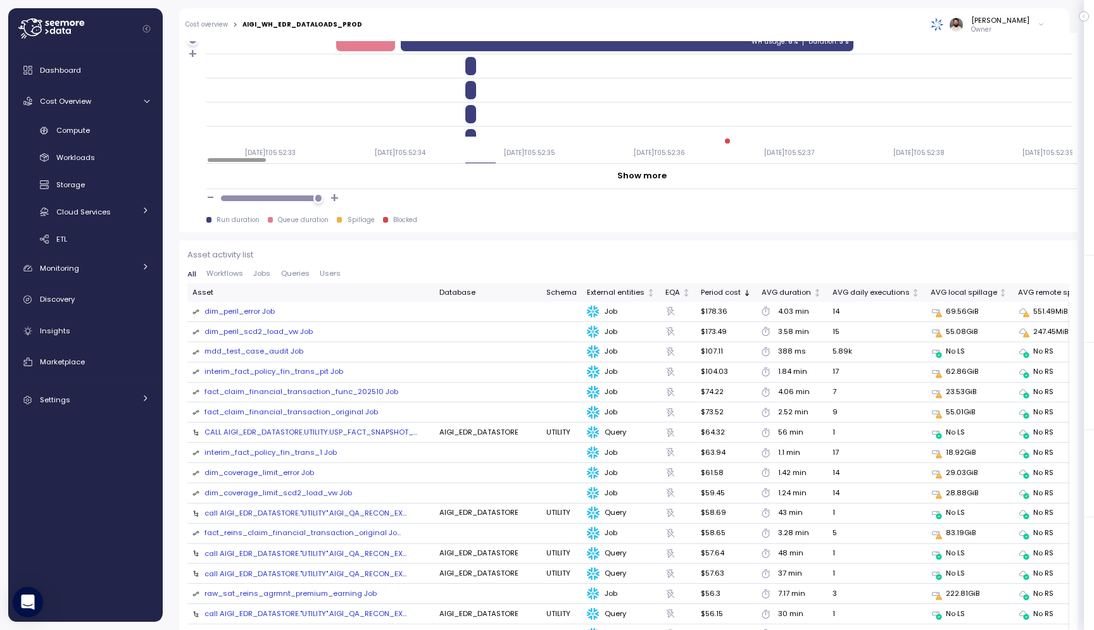
click at [264, 349] on div "mdd_test_case_audit Job" at bounding box center [253, 351] width 99 height 11
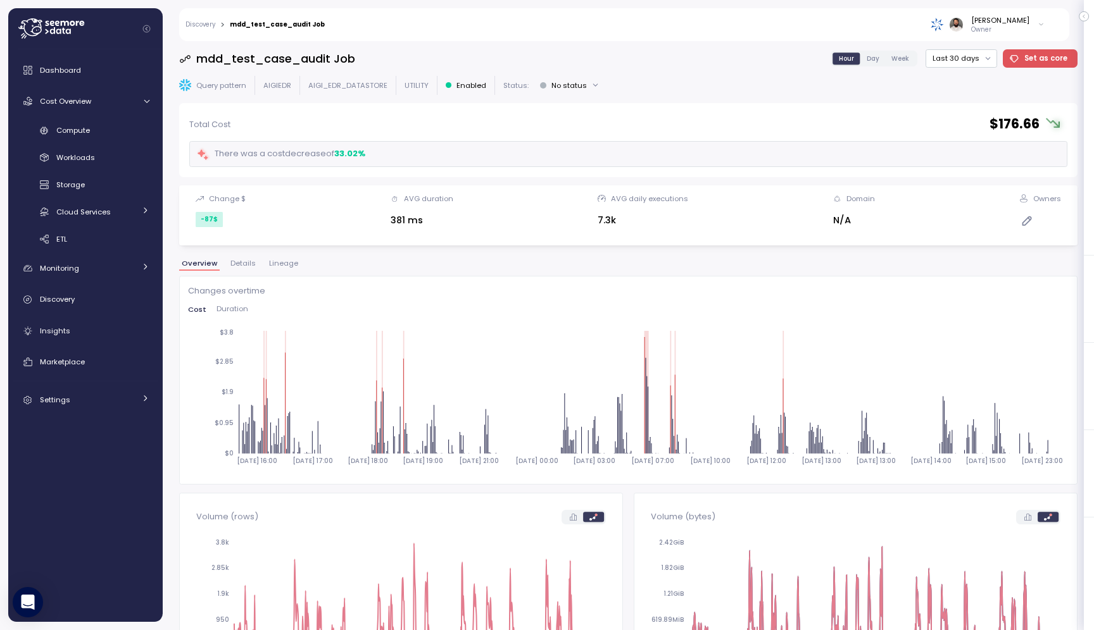
click at [249, 266] on span "Details" at bounding box center [242, 263] width 25 height 7
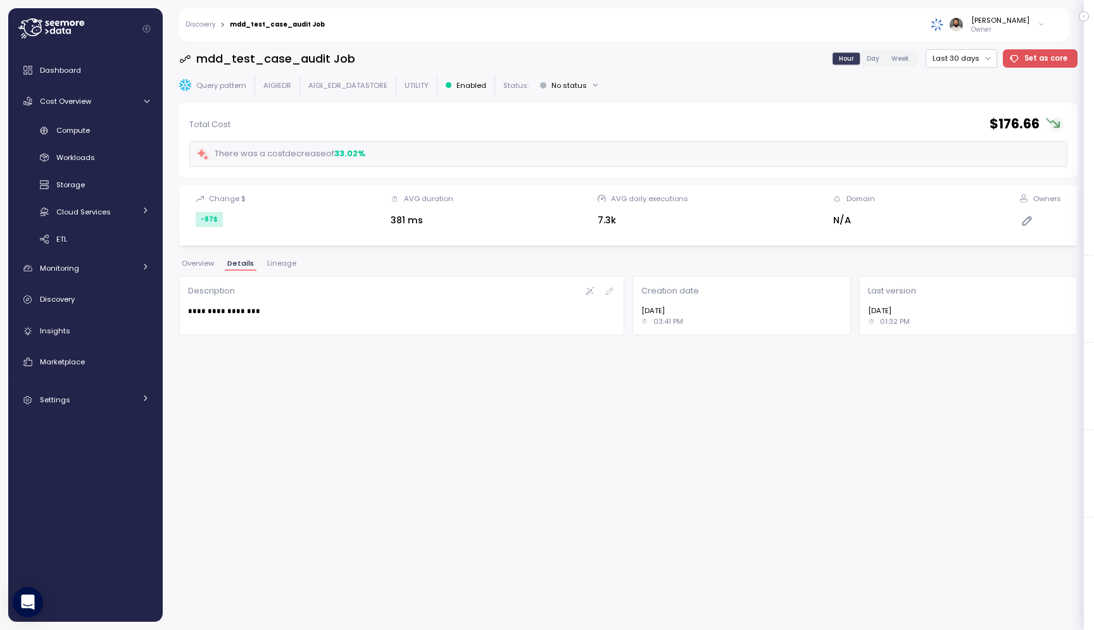
click at [274, 265] on span "Lineage" at bounding box center [281, 263] width 29 height 7
click at [204, 266] on span "Overview" at bounding box center [198, 263] width 32 height 7
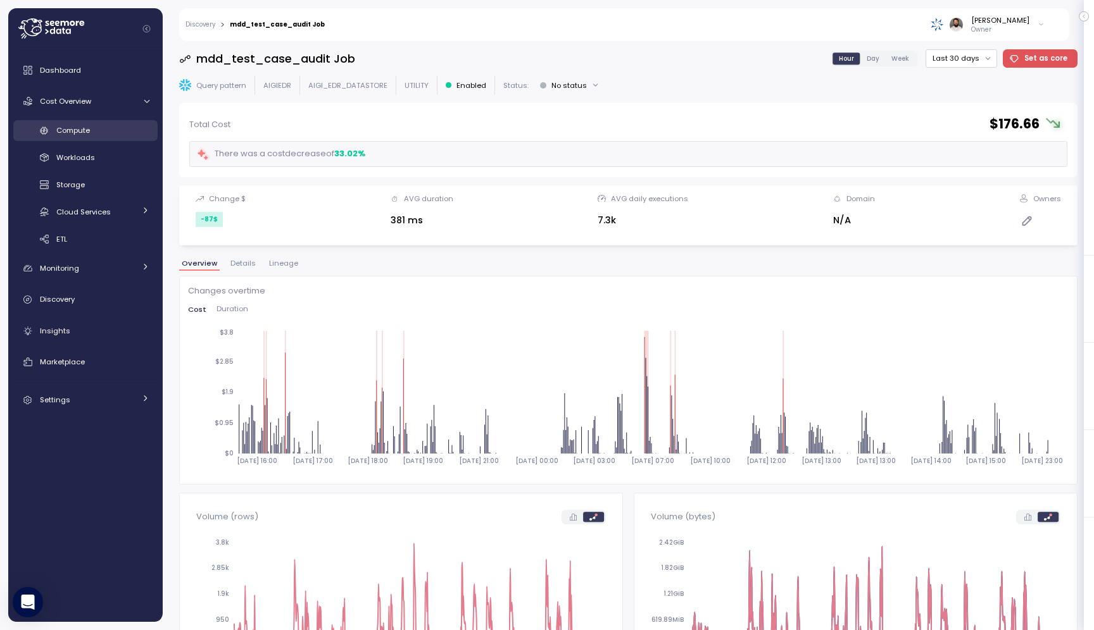
click at [120, 140] on link "Compute" at bounding box center [85, 130] width 144 height 21
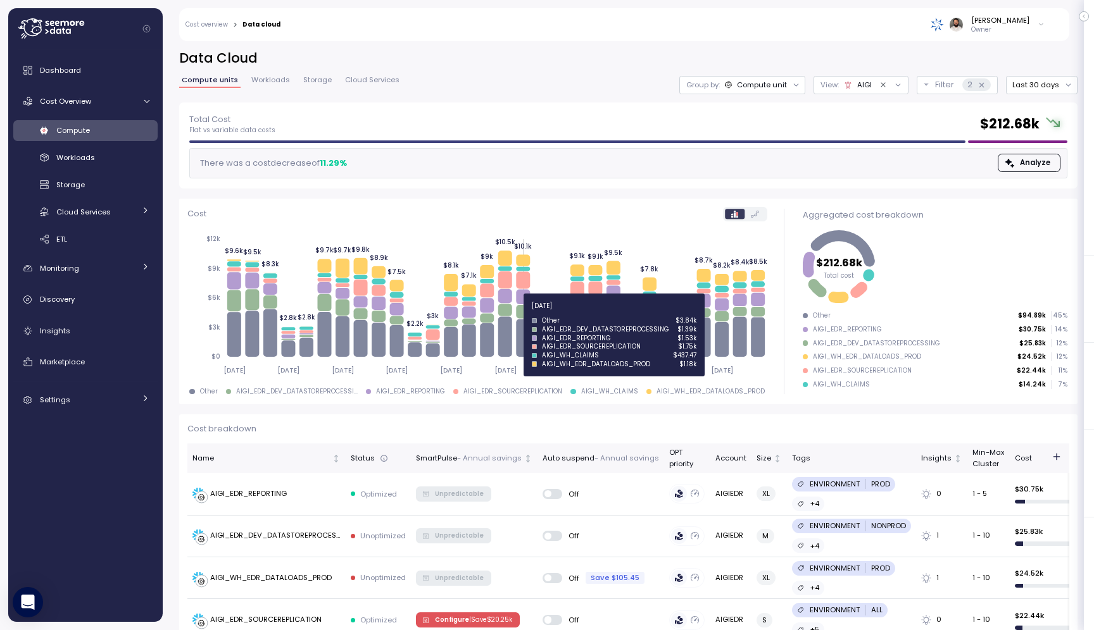
click at [522, 313] on icon at bounding box center [523, 312] width 14 height 14
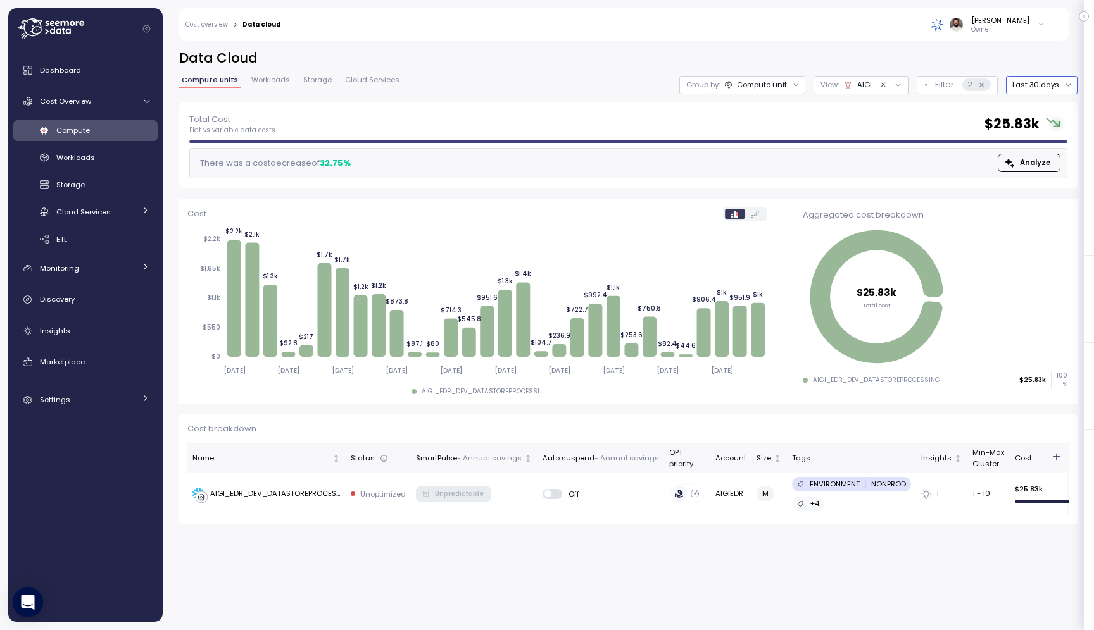
click at [1041, 83] on button "Last 30 days" at bounding box center [1042, 85] width 72 height 18
click at [1044, 189] on div "Last 6 months" at bounding box center [1051, 193] width 53 height 10
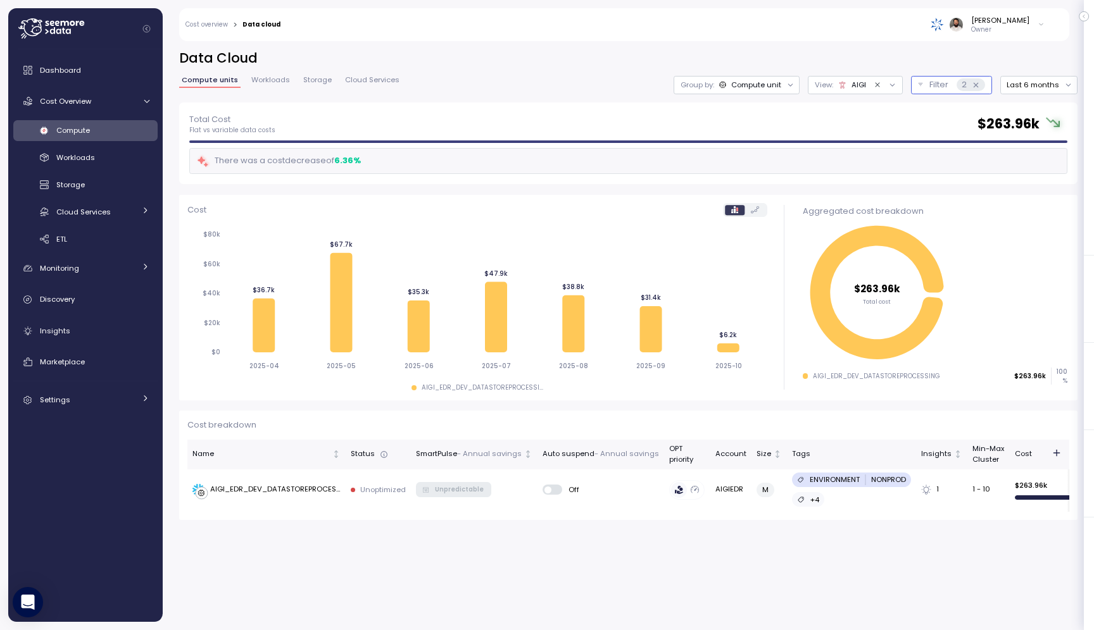
click at [979, 86] on icon at bounding box center [975, 85] width 8 height 8
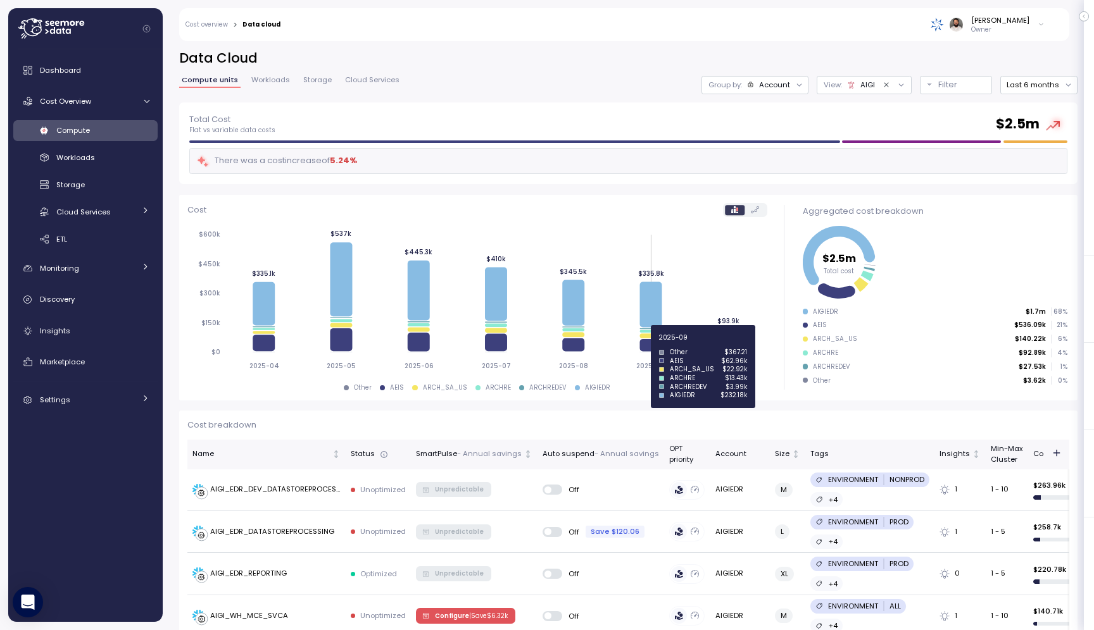
click at [655, 344] on icon at bounding box center [650, 345] width 22 height 13
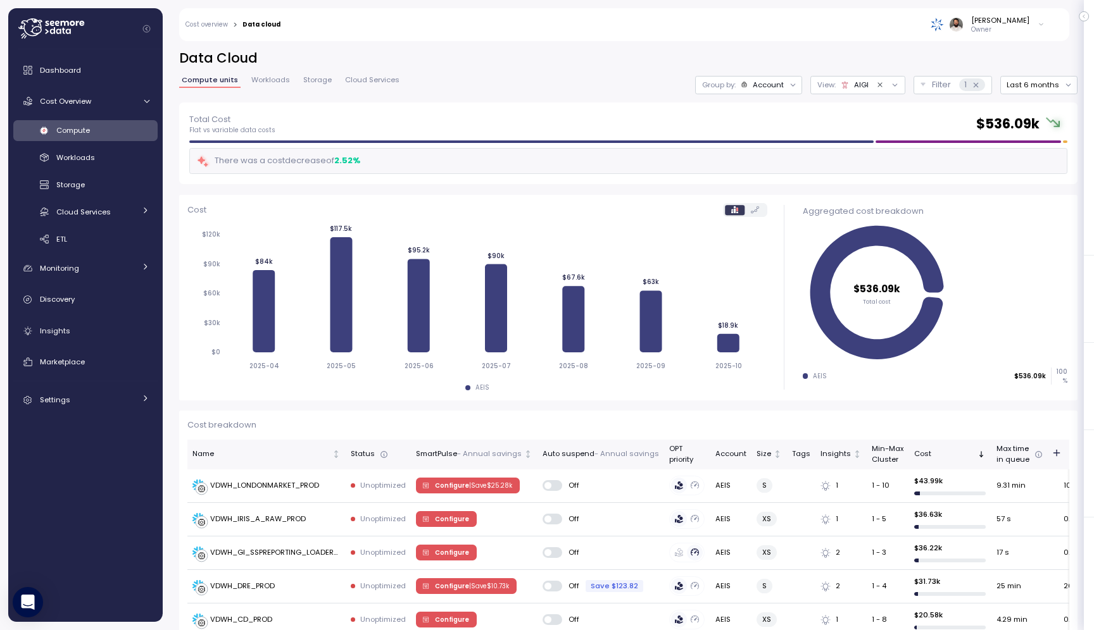
click at [784, 80] on div "Account" at bounding box center [767, 85] width 31 height 10
click at [781, 154] on p "Compute unit" at bounding box center [760, 155] width 50 height 10
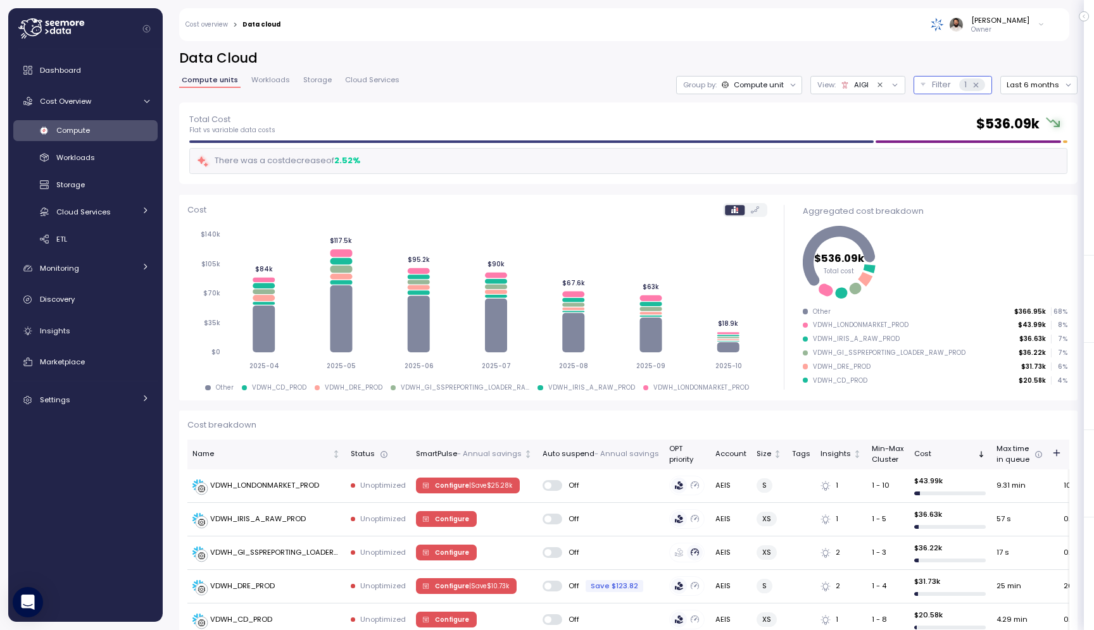
click at [975, 84] on icon at bounding box center [975, 85] width 8 height 8
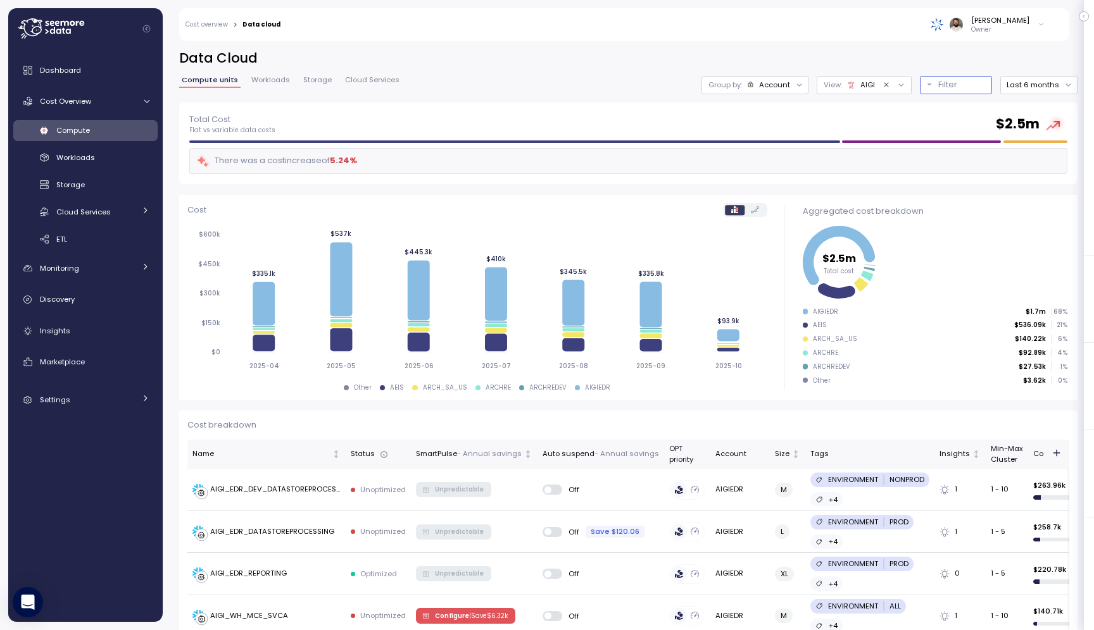
drag, startPoint x: 751, startPoint y: 89, endPoint x: 752, endPoint y: 99, distance: 10.8
click at [751, 89] on div "Group by: Account" at bounding box center [749, 85] width 82 height 10
click at [889, 85] on icon "Clear value" at bounding box center [886, 85] width 8 height 8
click at [765, 94] on div "Data Cloud Compute units Workloads Storage Cloud Services Group by: Account Vie…" at bounding box center [628, 75] width 898 height 53
click at [769, 90] on div "Group by: Account" at bounding box center [740, 85] width 107 height 18
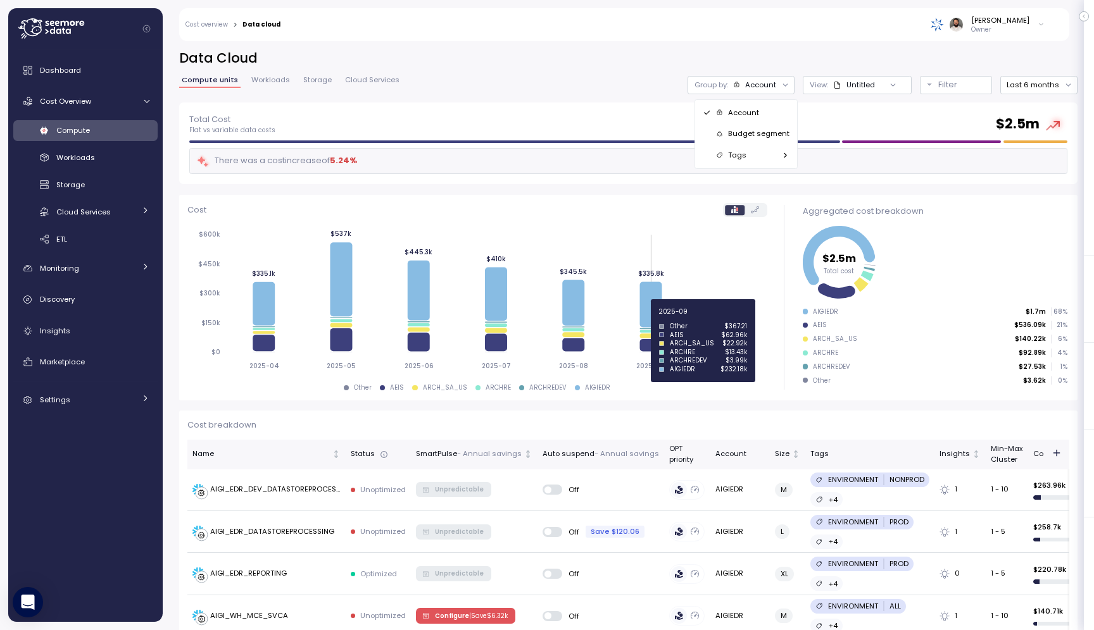
click at [644, 318] on icon at bounding box center [650, 305] width 22 height 46
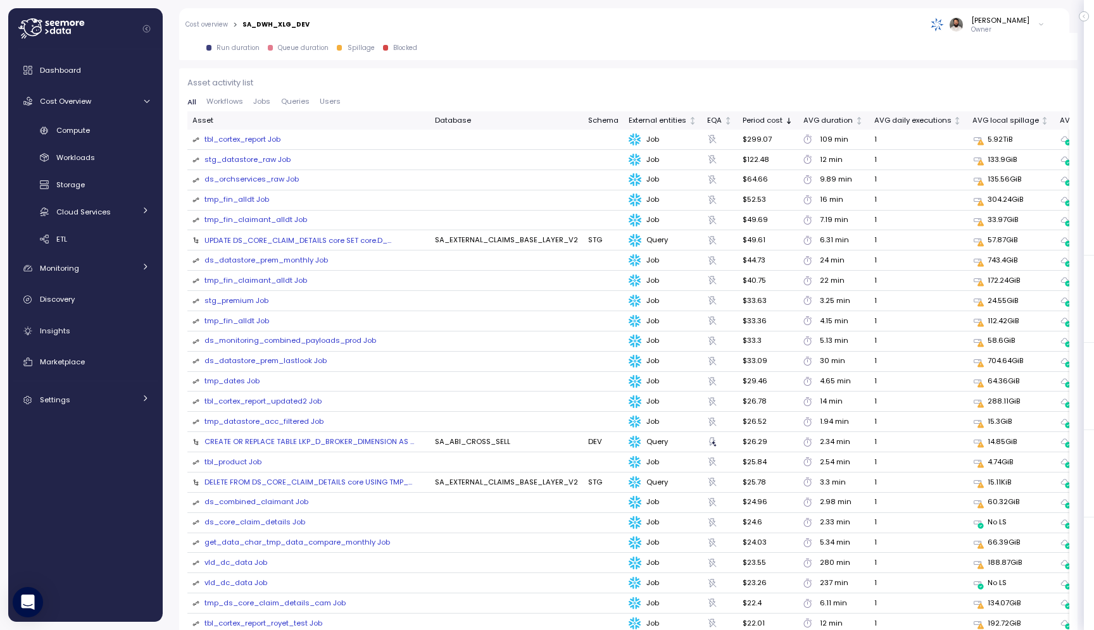
scroll to position [1385, 0]
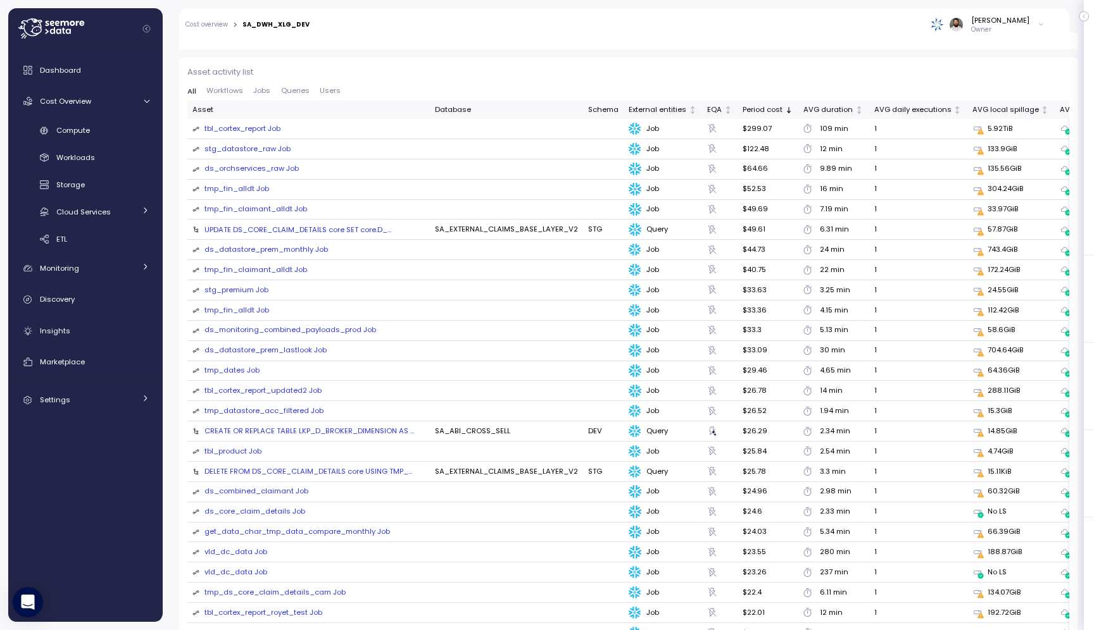
click at [218, 146] on div "stg_datastore_raw Job" at bounding box center [247, 149] width 86 height 11
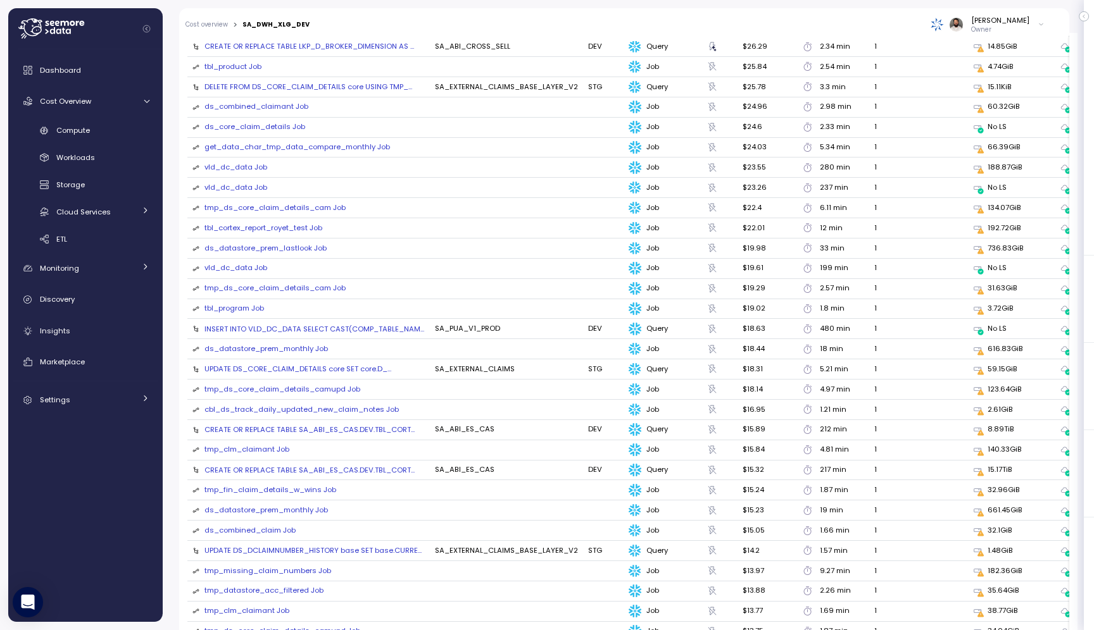
scroll to position [1425, 0]
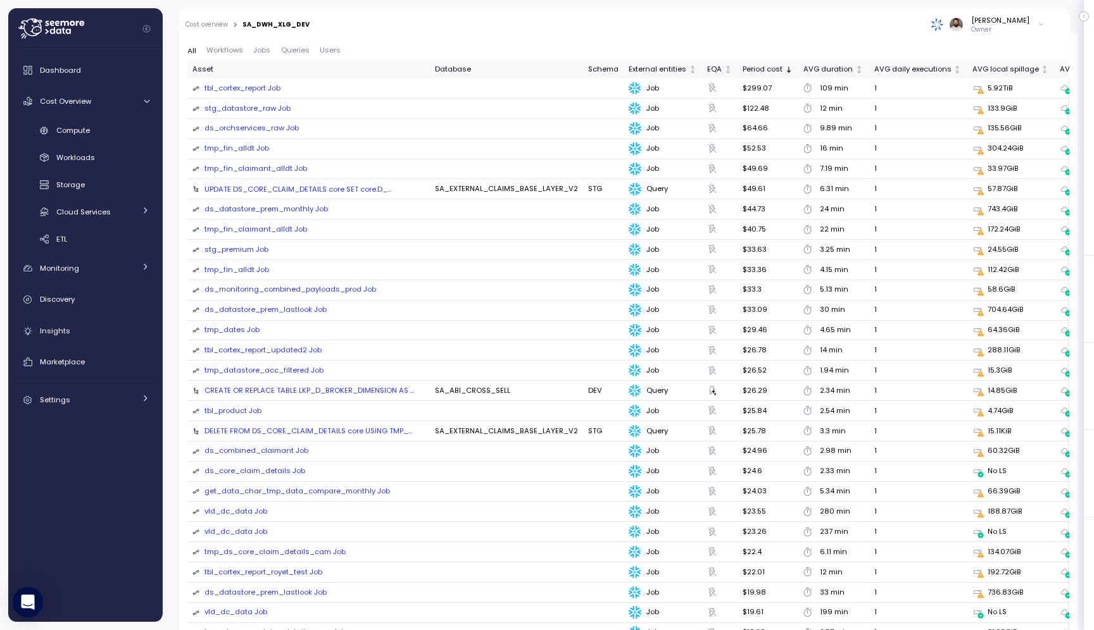
click at [254, 120] on td "ds_orchservices_raw Job" at bounding box center [308, 129] width 242 height 20
click at [253, 132] on div "ds_orchservices_raw Job" at bounding box center [251, 128] width 94 height 11
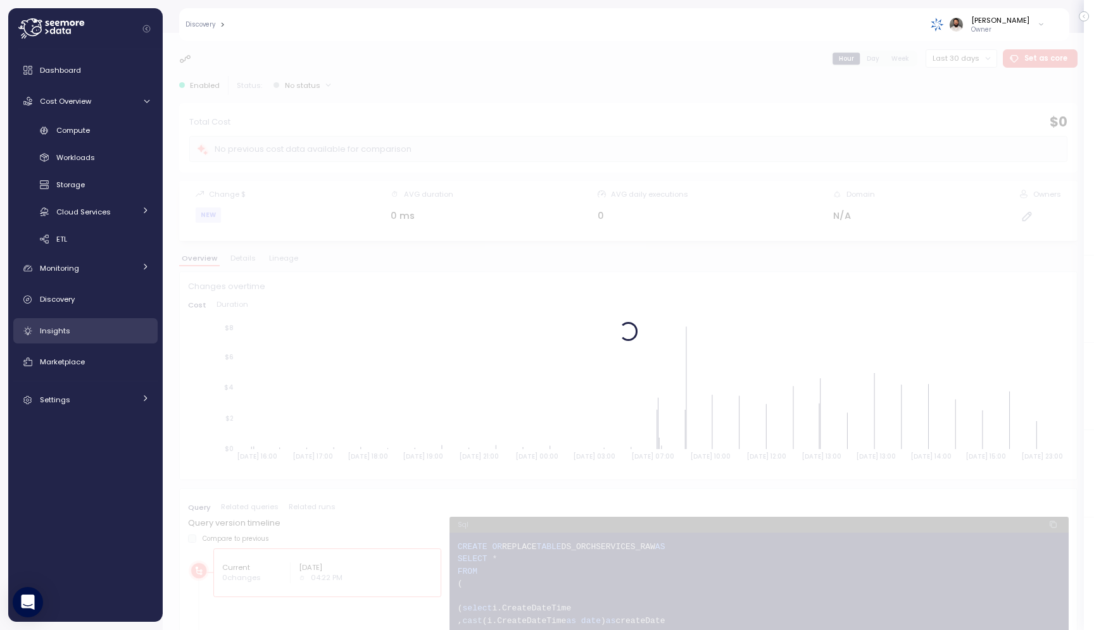
click at [125, 328] on div "Insights" at bounding box center [94, 331] width 109 height 13
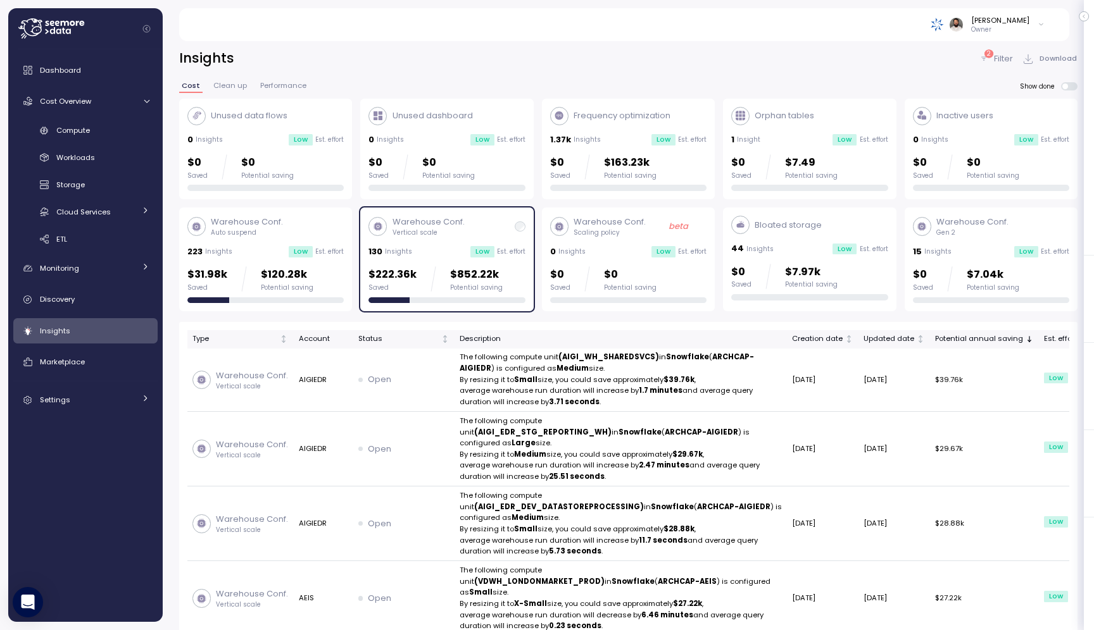
click at [491, 246] on div "Low" at bounding box center [482, 251] width 24 height 11
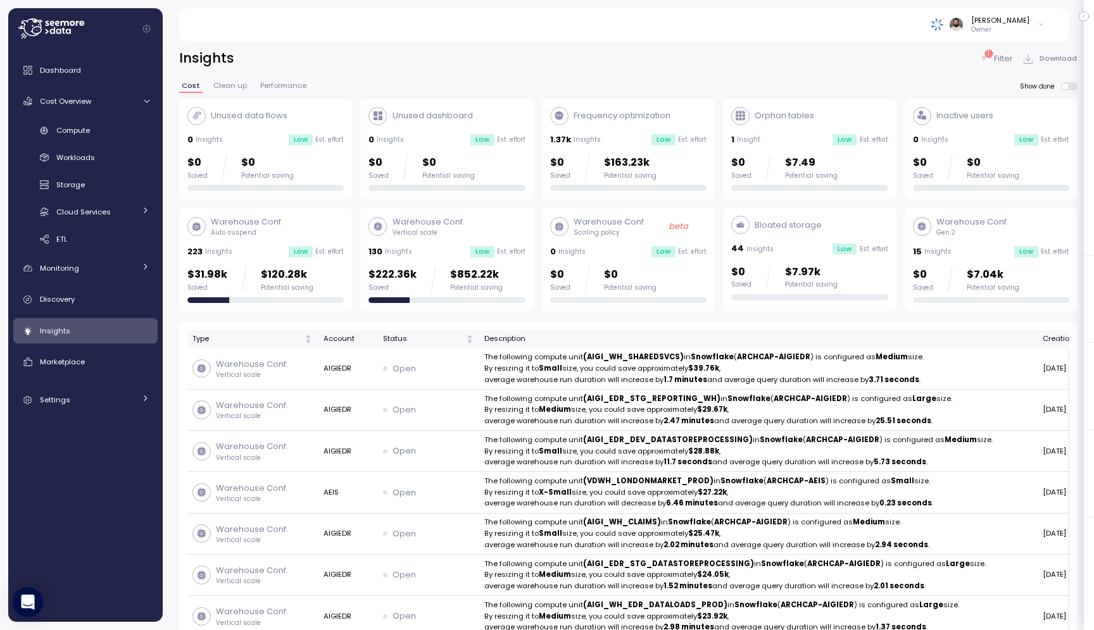
click at [999, 63] on p "Filter" at bounding box center [1003, 59] width 19 height 13
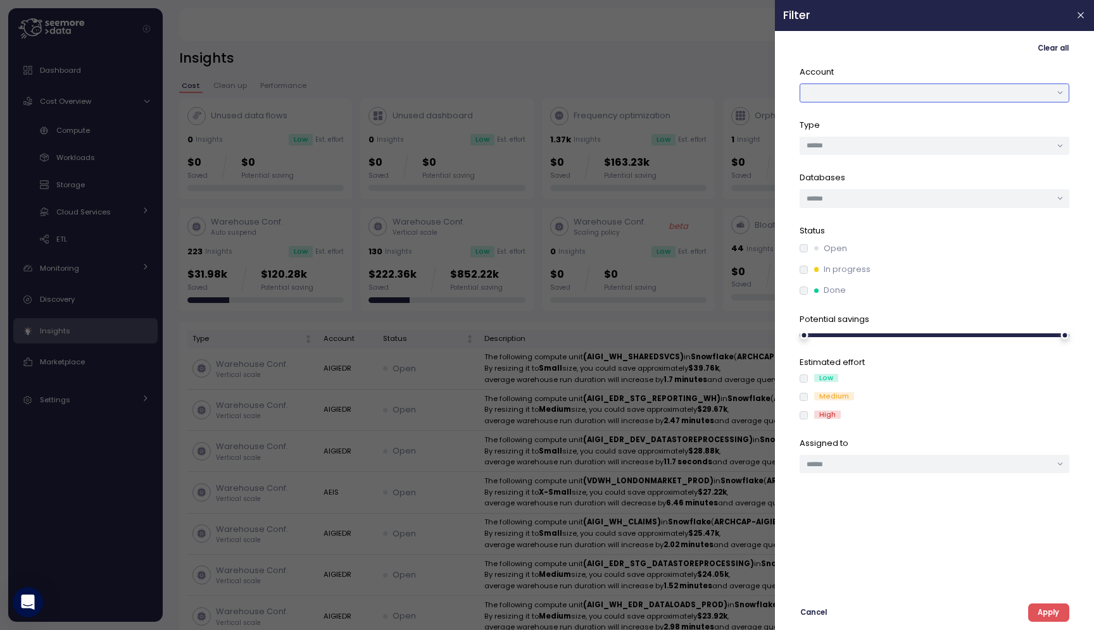
click at [990, 89] on button "button" at bounding box center [934, 93] width 270 height 18
click at [978, 125] on div "AIGIEDR" at bounding box center [934, 118] width 270 height 16
click at [1051, 603] on div "Clear all Account AIGIEDR Type Databases Status Open In progress Done Potential…" at bounding box center [934, 330] width 303 height 583
click at [1051, 606] on span "Apply" at bounding box center [1048, 612] width 22 height 17
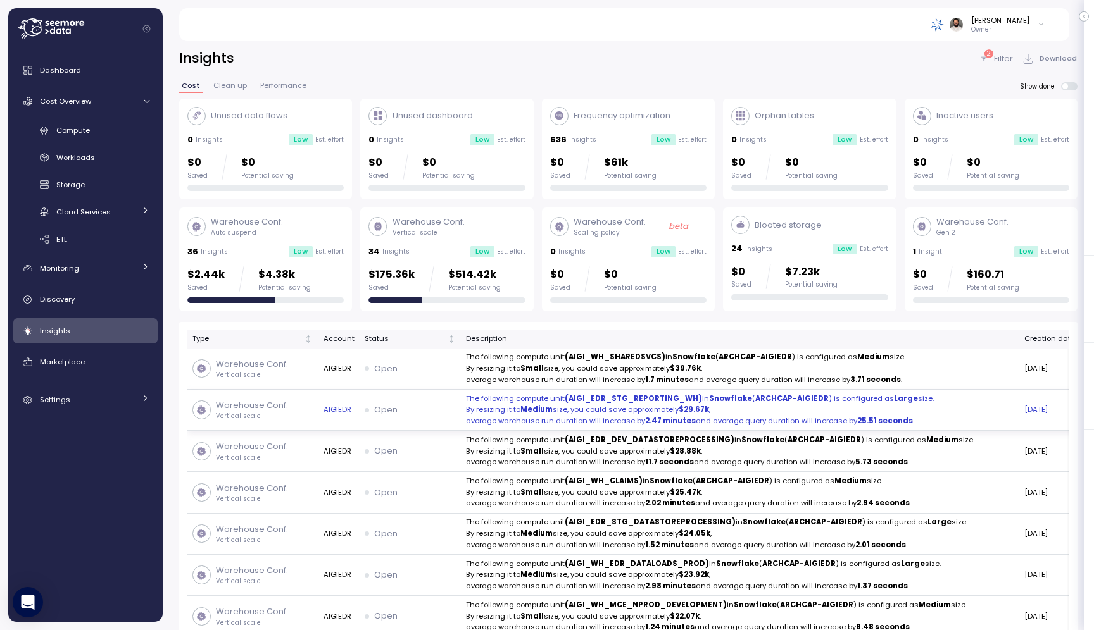
scroll to position [1, 0]
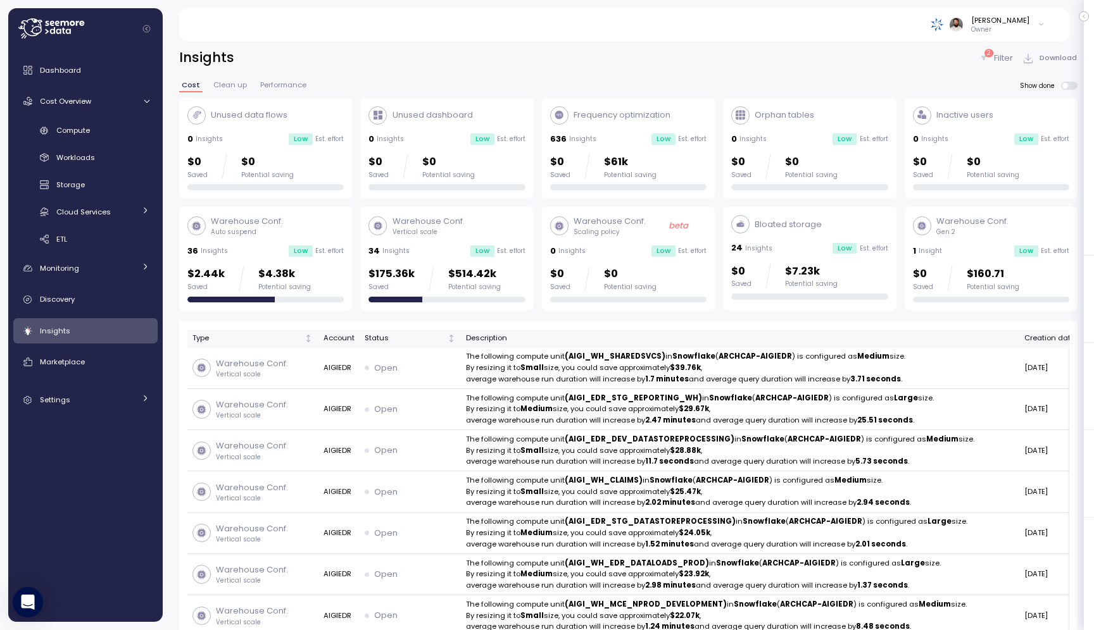
click at [498, 264] on div "Warehouse Conf. Vertical scale 34 Insights Low Est. effort $175.36k Saved $514.…" at bounding box center [446, 258] width 156 height 87
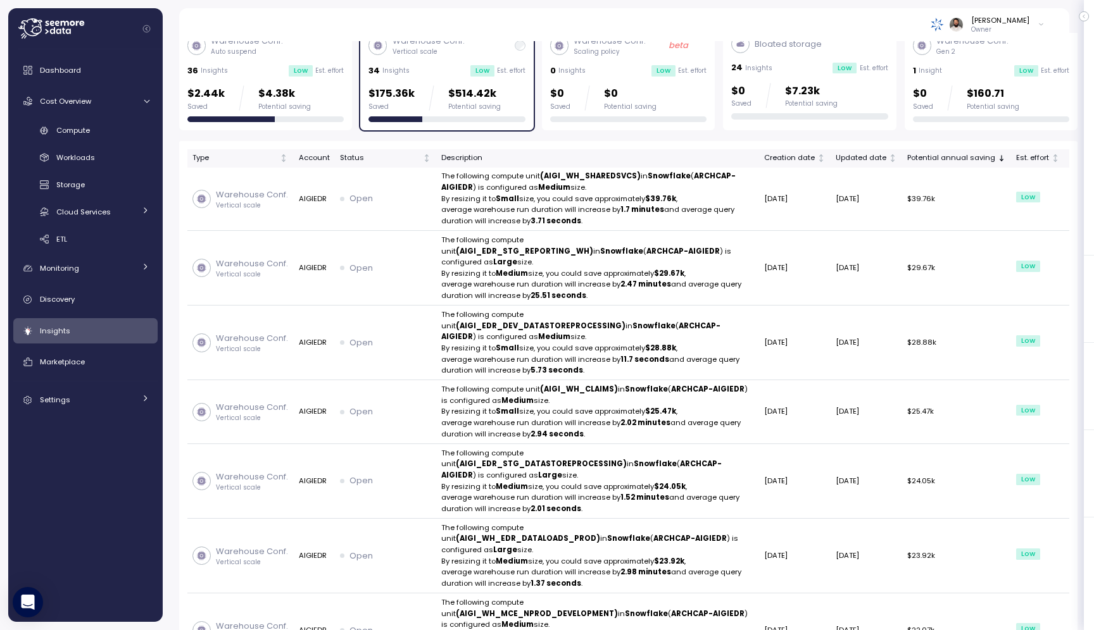
scroll to position [207, 0]
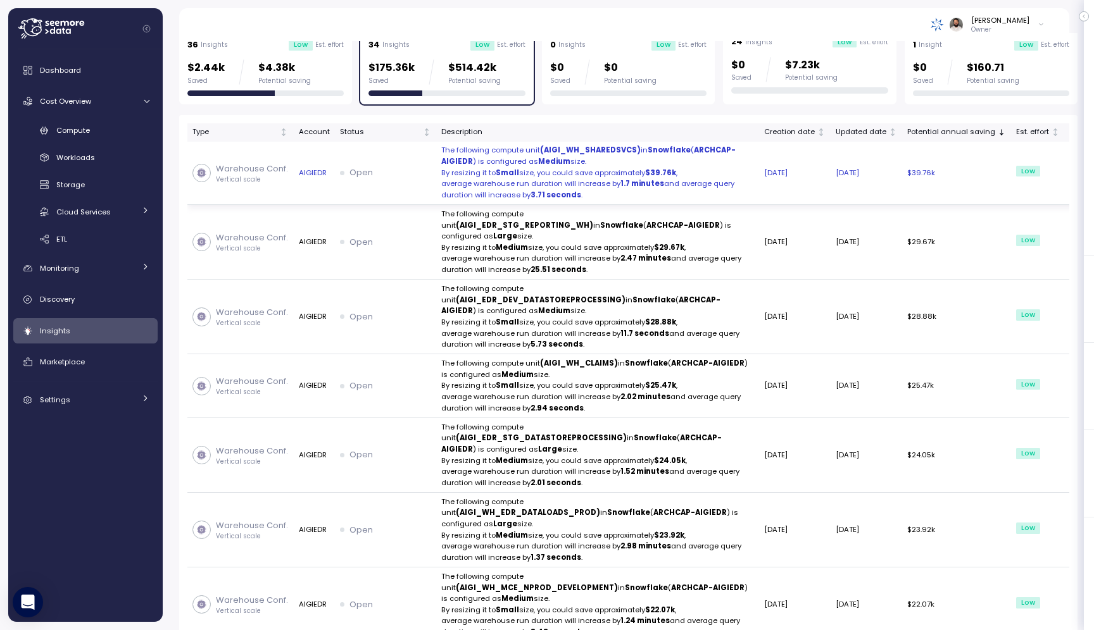
click at [542, 179] on p "By resizing it to Small size, you could save approximately $39.76k ," at bounding box center [597, 173] width 313 height 11
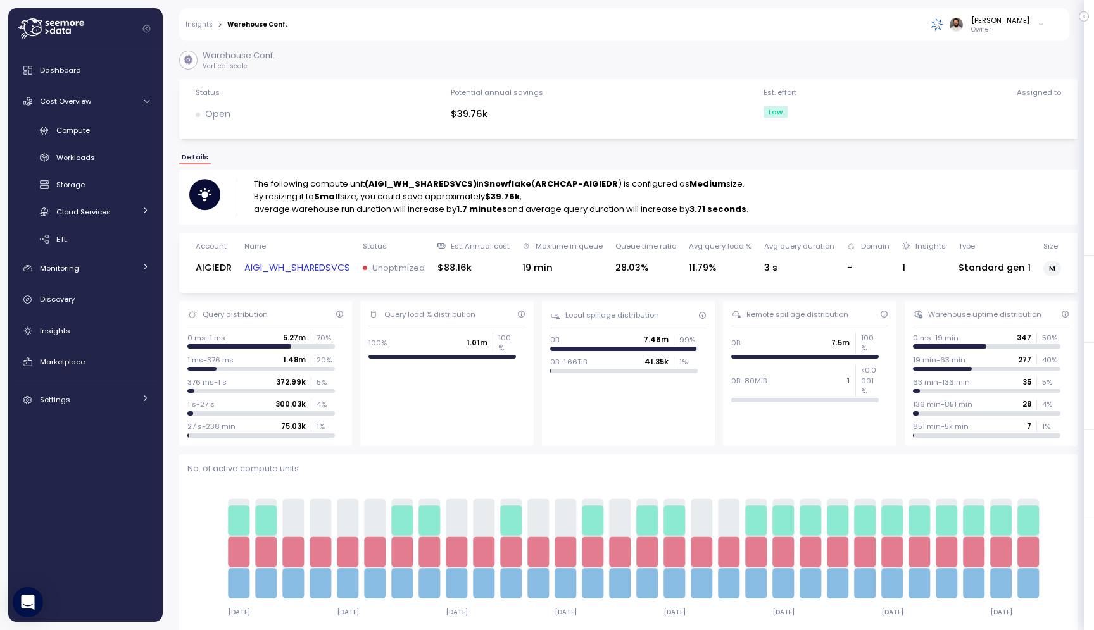
click at [299, 263] on link "AIGI_WH_SHAREDSVCS" at bounding box center [297, 268] width 106 height 15
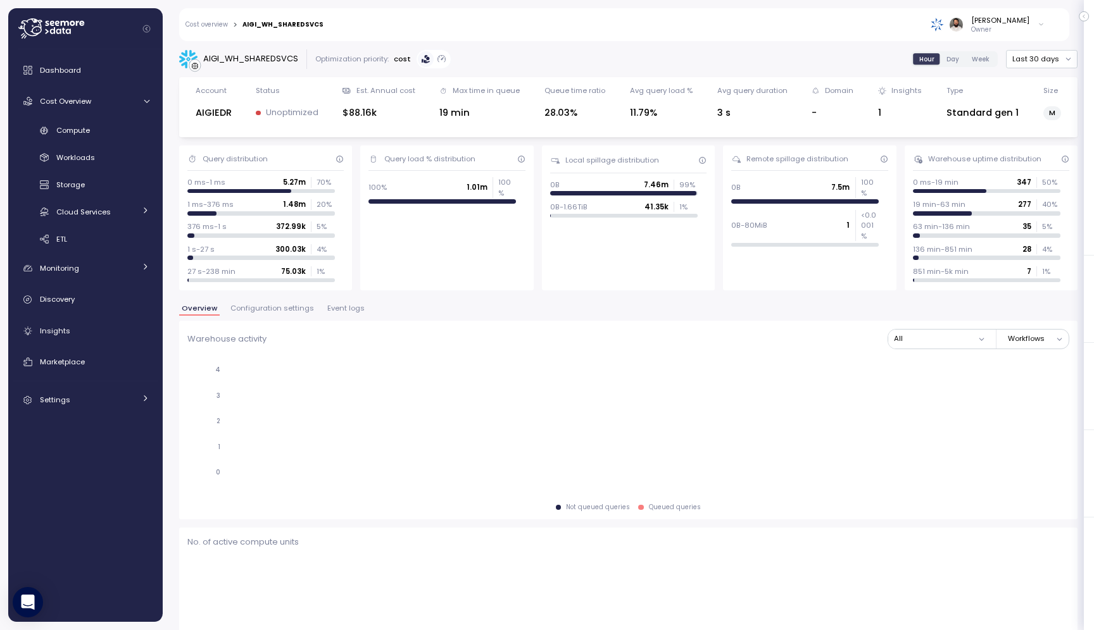
click at [290, 309] on span "Configuration settings" at bounding box center [272, 308] width 84 height 7
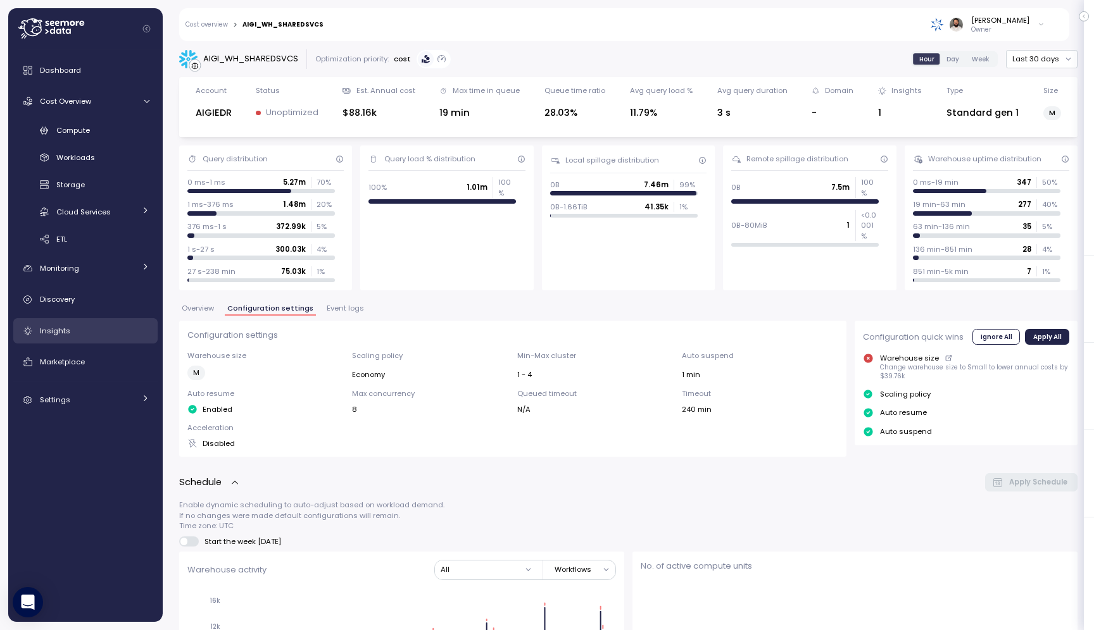
click at [135, 337] on link "Insights" at bounding box center [85, 330] width 144 height 25
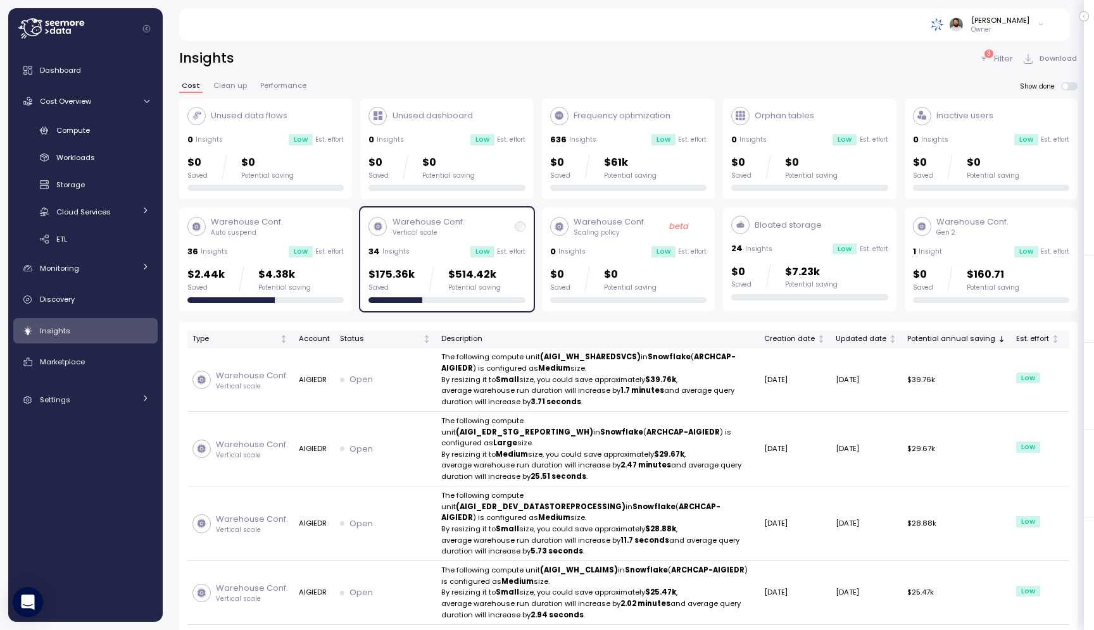
click at [1086, 18] on button "button" at bounding box center [1083, 16] width 10 height 10
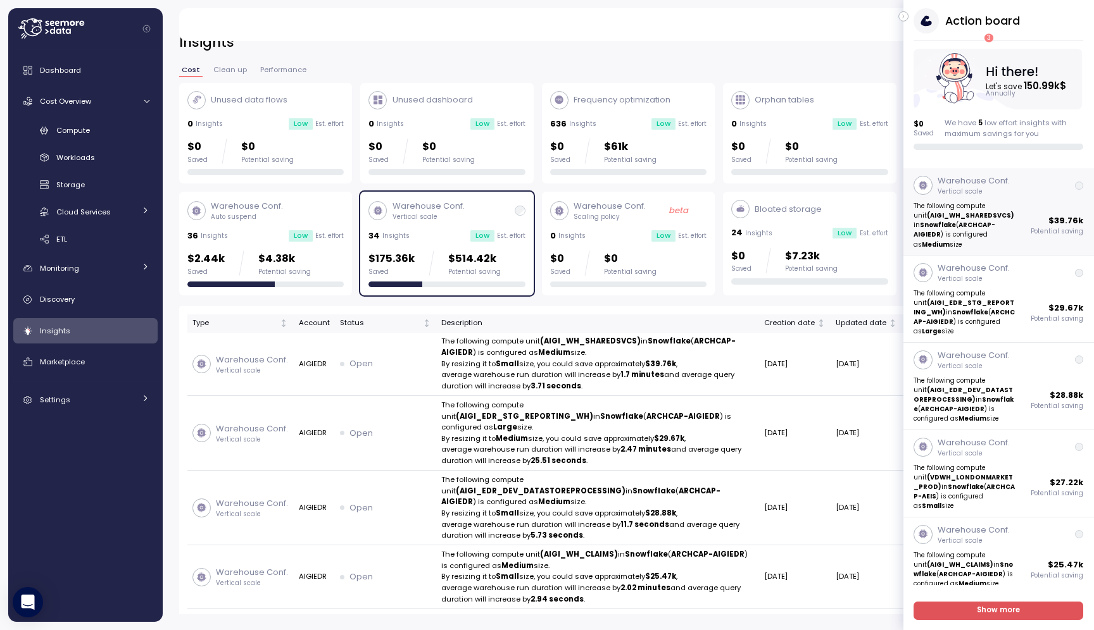
scroll to position [33, 0]
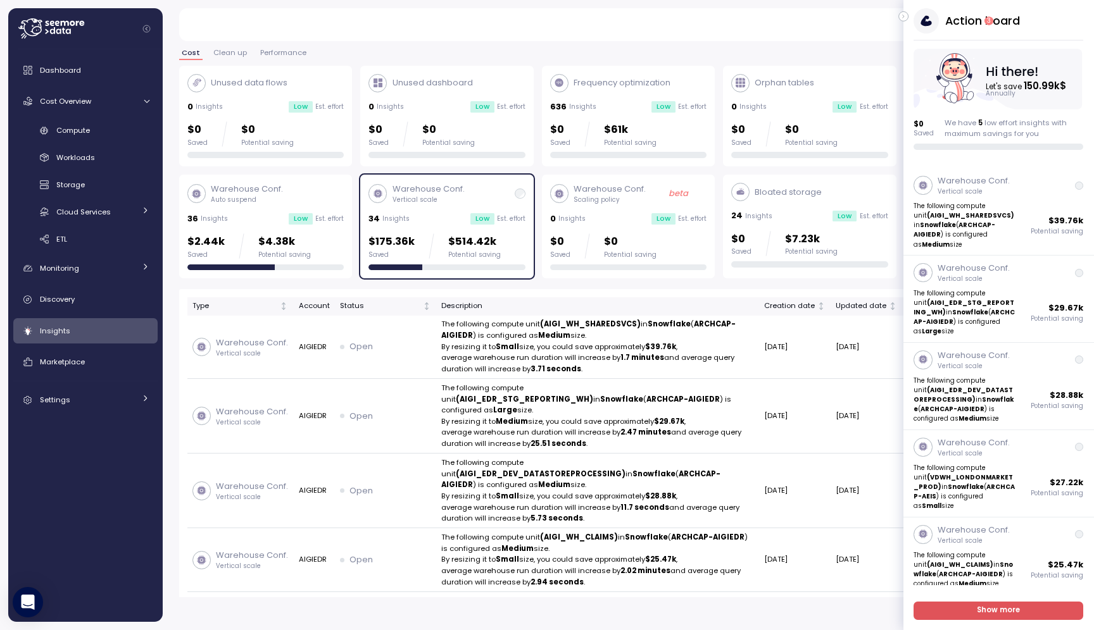
click at [907, 18] on button "button" at bounding box center [903, 16] width 10 height 10
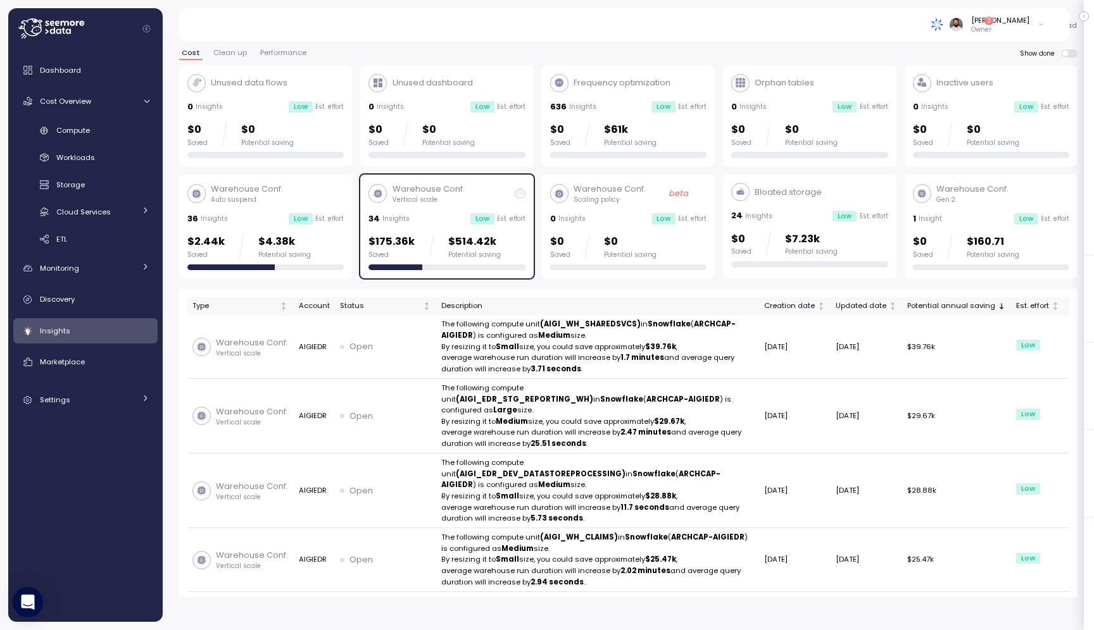
click at [1021, 34] on p "Owner" at bounding box center [1000, 29] width 58 height 9
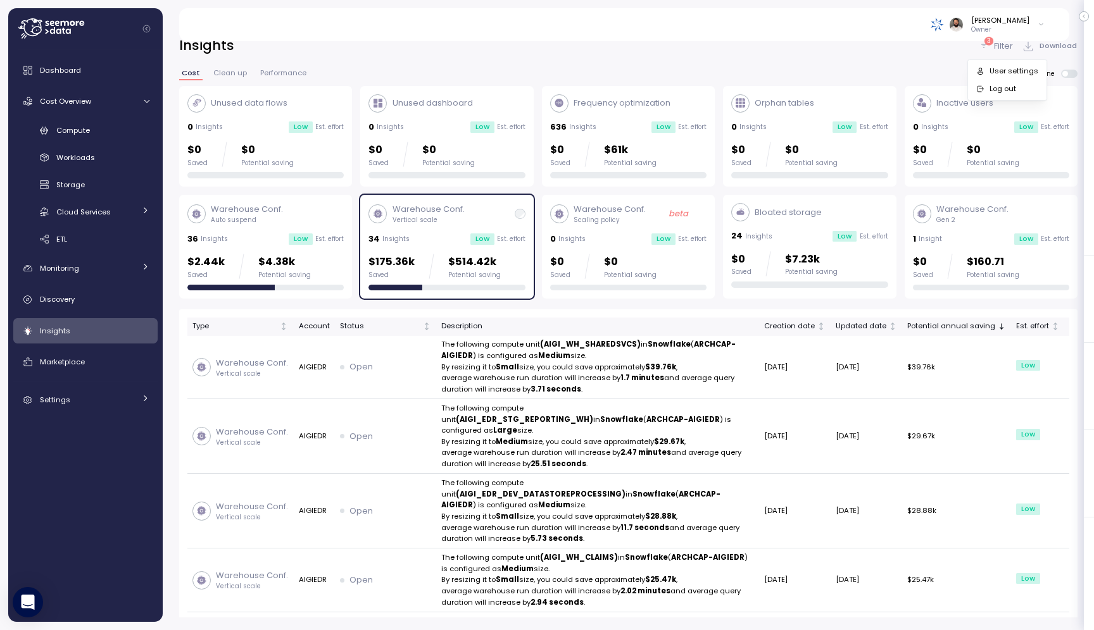
scroll to position [0, 0]
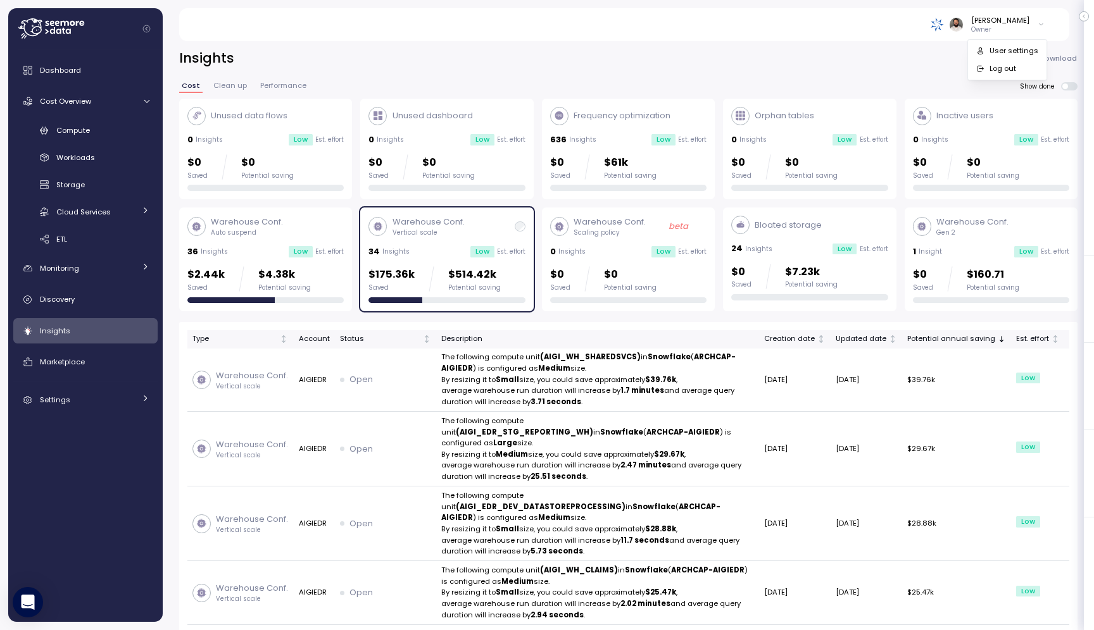
click at [832, 56] on div "Insights 3 Filter Download" at bounding box center [628, 58] width 898 height 18
click at [432, 266] on div at bounding box center [431, 278] width 5 height 25
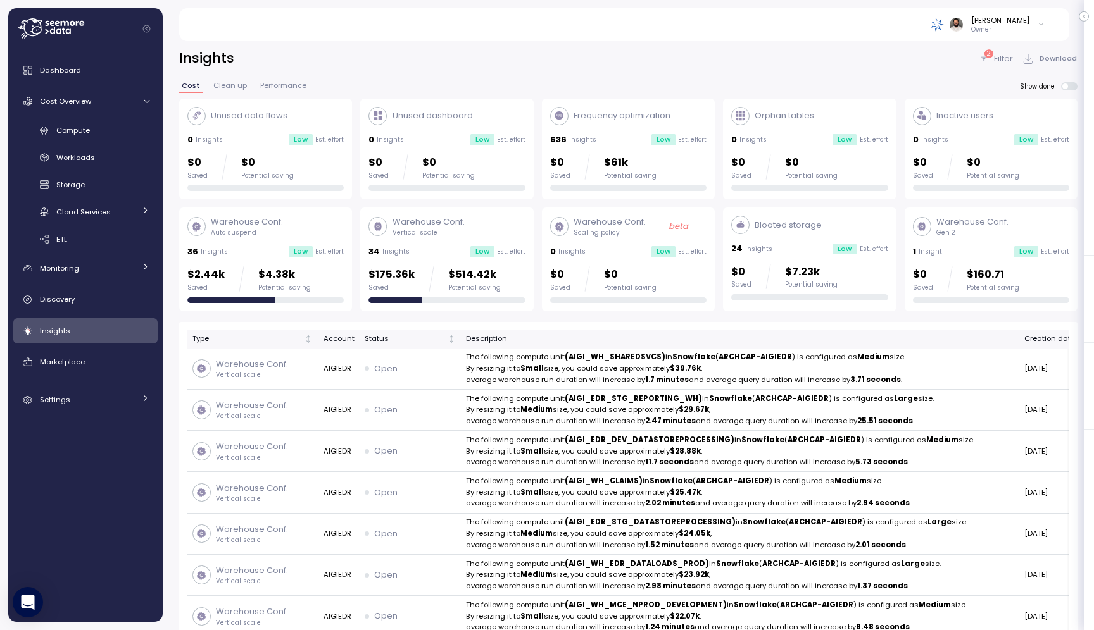
click at [1063, 83] on span at bounding box center [1069, 86] width 16 height 8
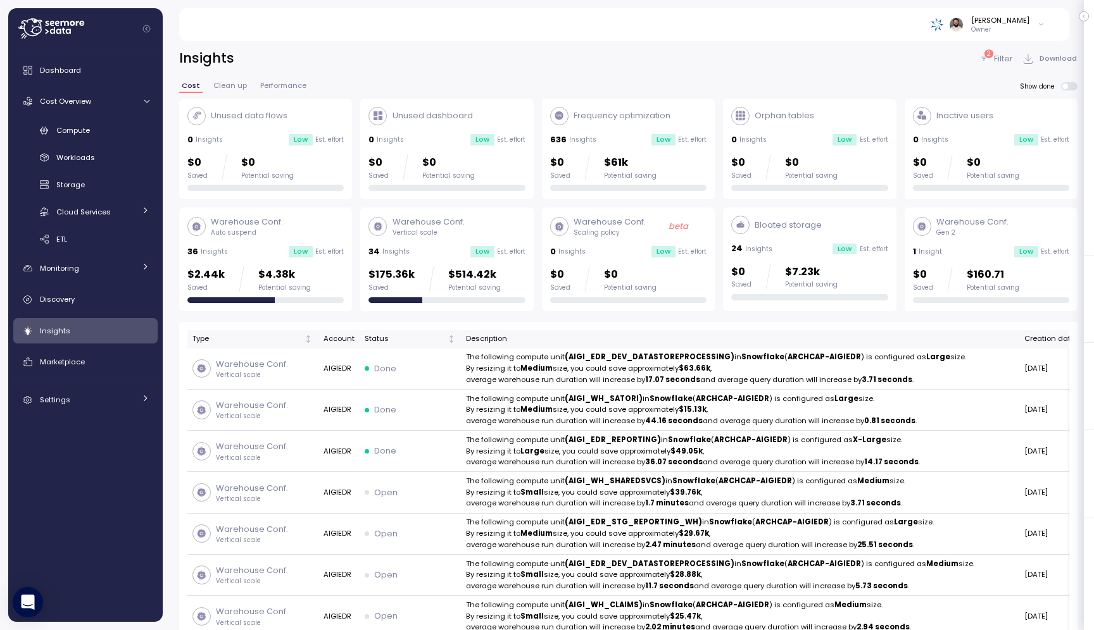
click at [999, 62] on p "Filter" at bounding box center [1003, 59] width 19 height 13
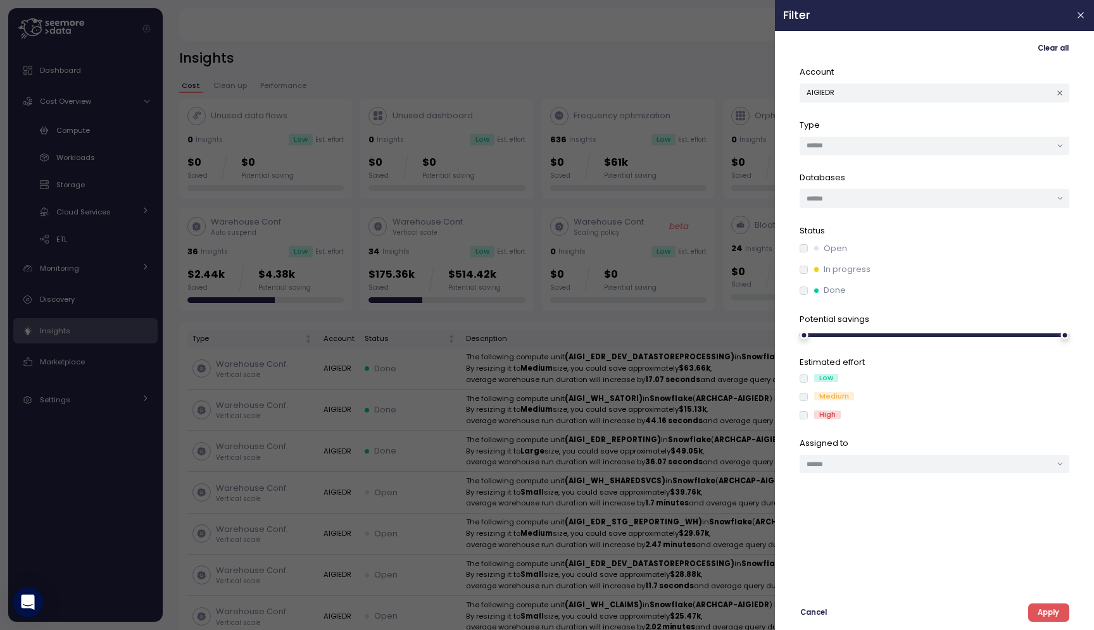
click at [809, 247] on label "Open" at bounding box center [827, 248] width 39 height 13
click at [1070, 615] on div "Clear all Account AIGIEDR Type Databases Status Open In progress Done Potential…" at bounding box center [934, 330] width 303 height 583
click at [1065, 613] on button "Apply" at bounding box center [1048, 613] width 41 height 18
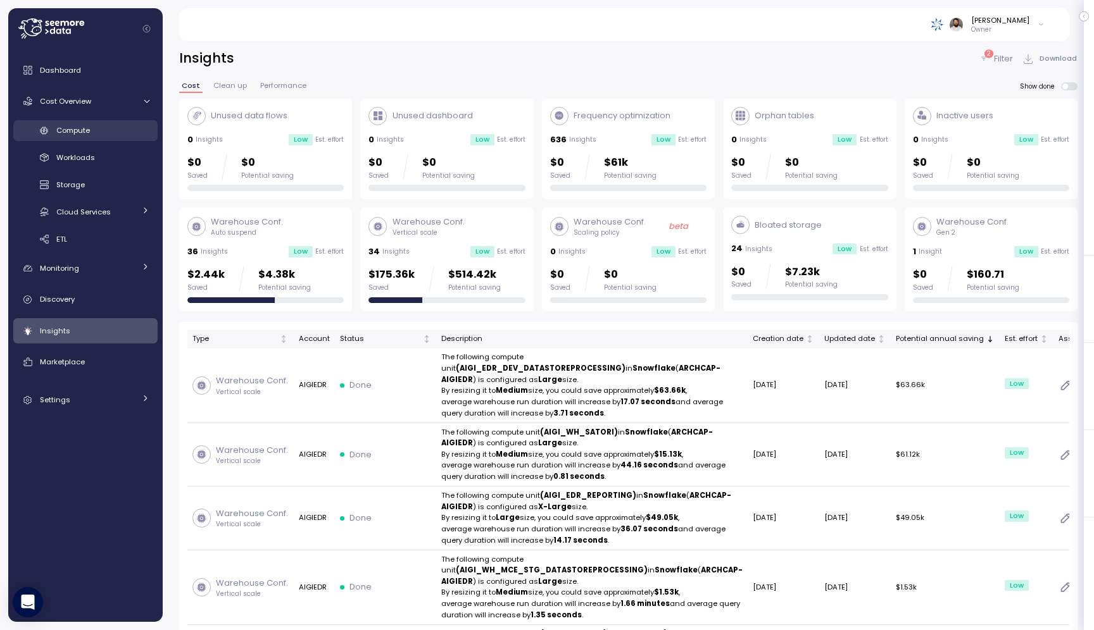
click at [101, 137] on link "Compute" at bounding box center [85, 130] width 144 height 21
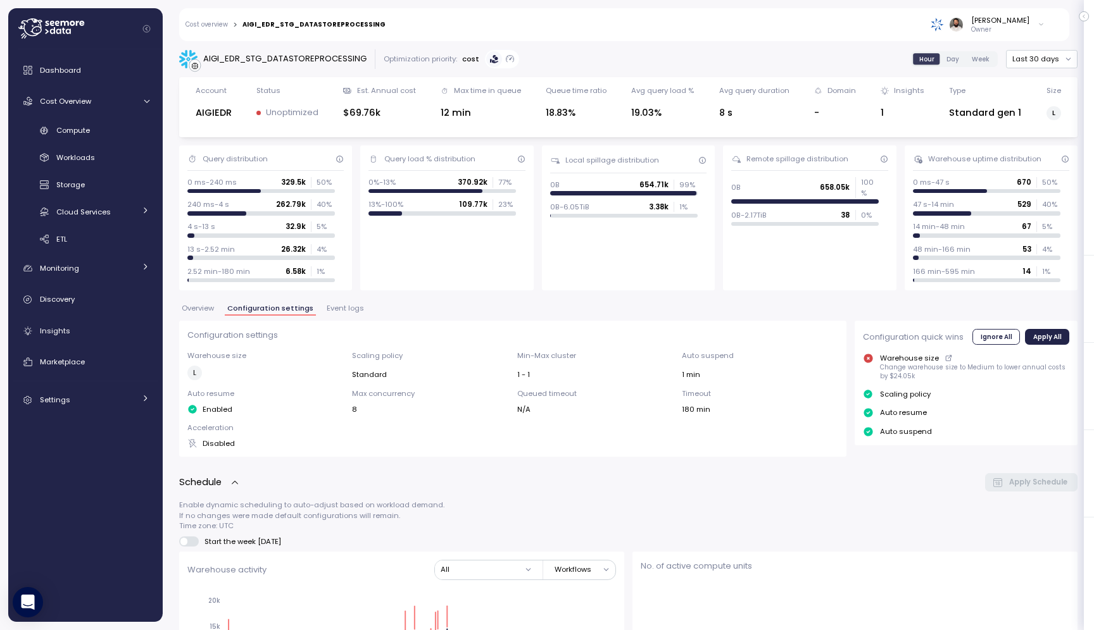
click at [347, 313] on button "Event logs" at bounding box center [345, 310] width 42 height 11
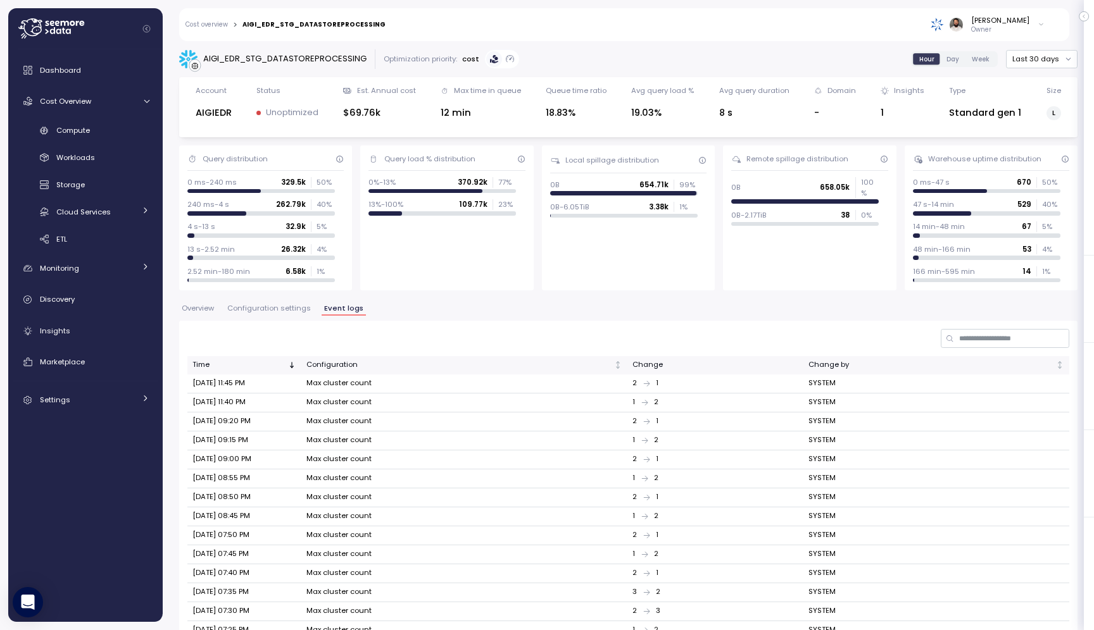
click at [211, 311] on span "Overview" at bounding box center [198, 308] width 32 height 7
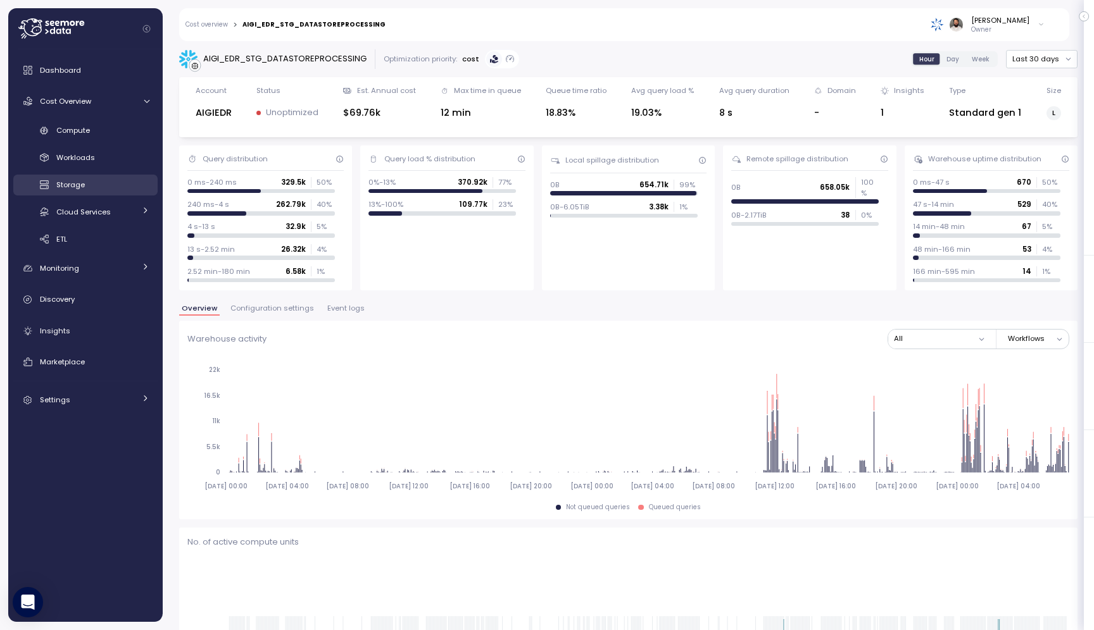
click at [142, 190] on div "Compute Workloads Storage Cloud Services Clustering columns Pipes AI Services S…" at bounding box center [85, 185] width 144 height 130
click at [138, 185] on div "Storage" at bounding box center [102, 184] width 93 height 13
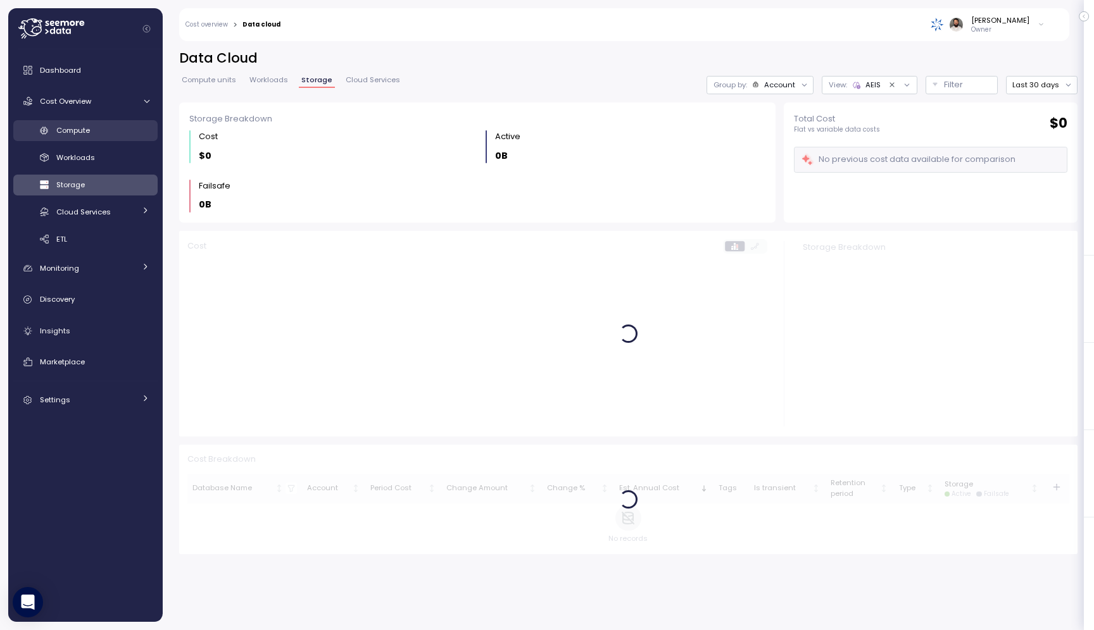
click at [134, 134] on div "Compute" at bounding box center [102, 130] width 93 height 13
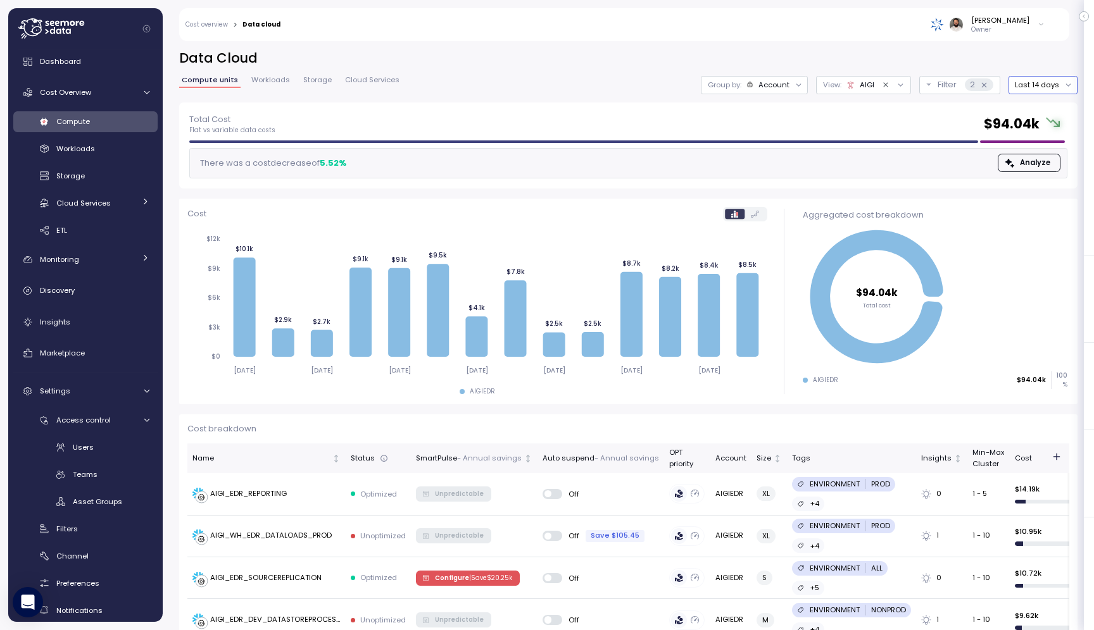
click at [1035, 89] on button "Last 14 days" at bounding box center [1042, 85] width 69 height 18
click at [1049, 172] on div "Last 30 days" at bounding box center [1048, 177] width 47 height 10
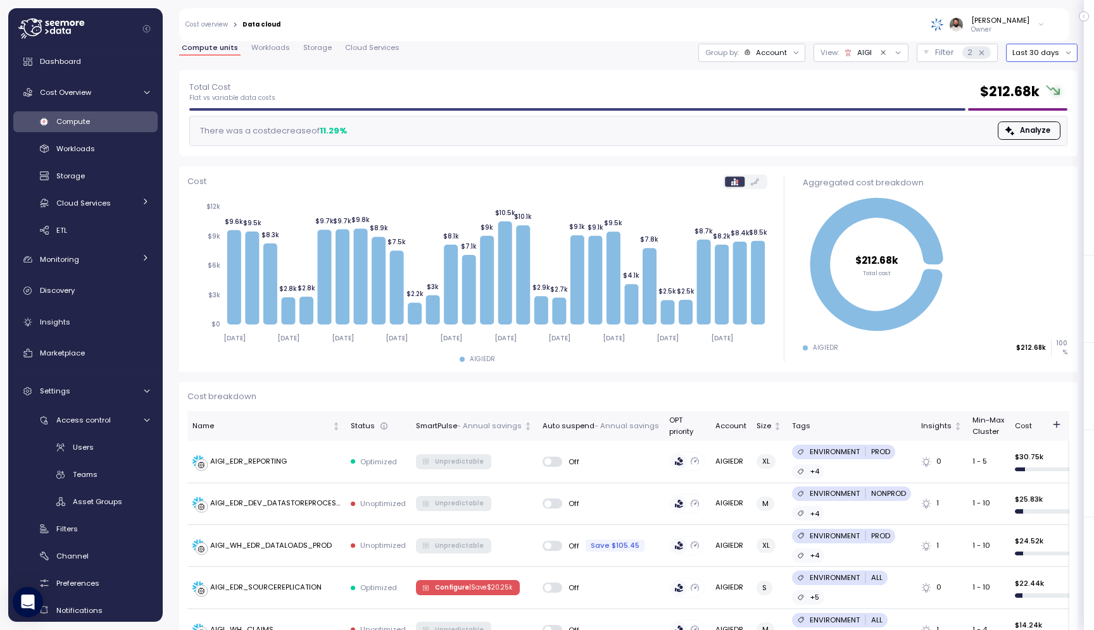
scroll to position [18, 0]
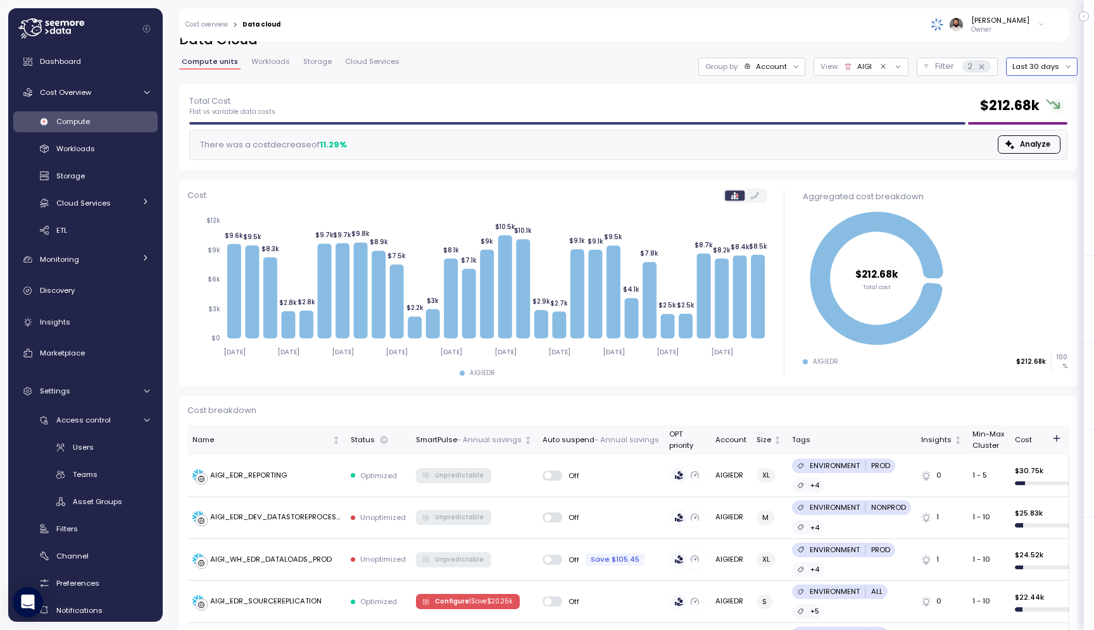
click at [859, 70] on div "AIGI" at bounding box center [858, 66] width 28 height 10
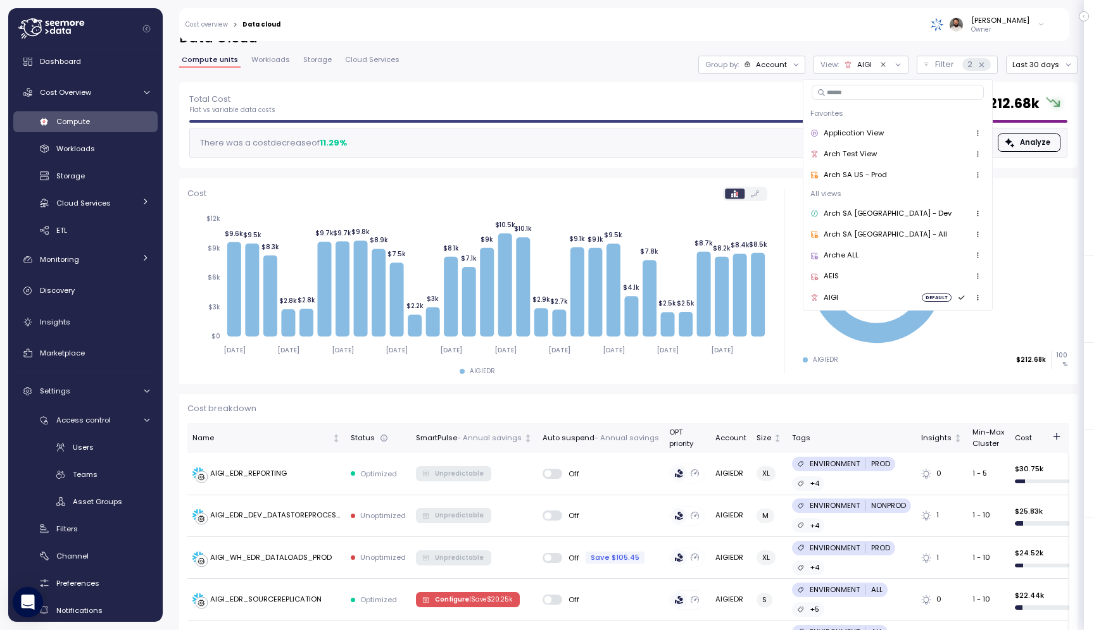
scroll to position [37, 0]
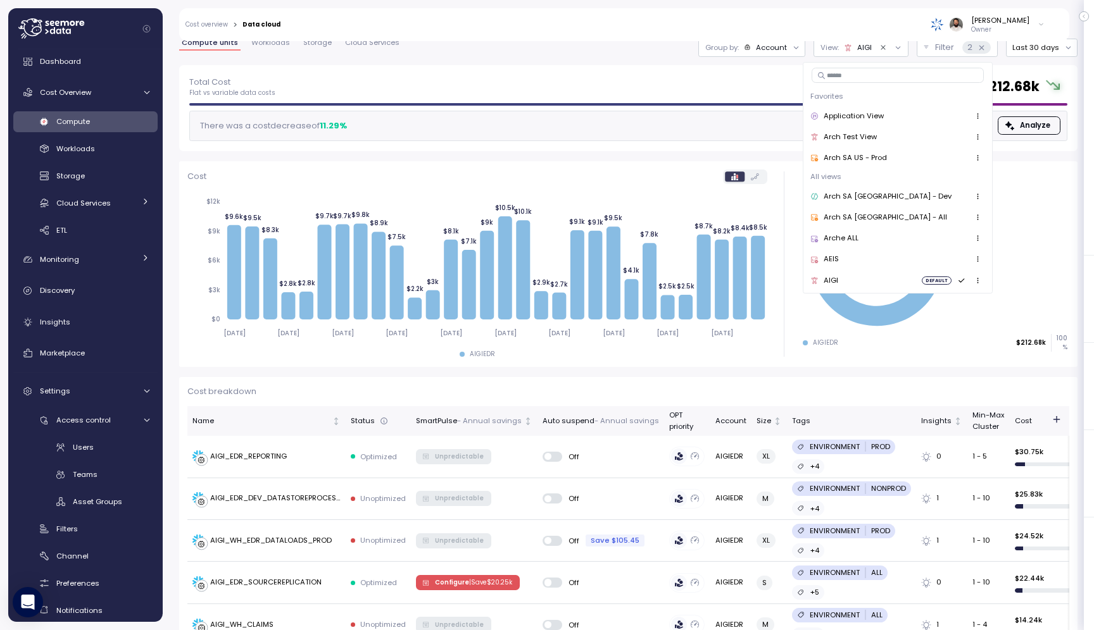
click at [837, 261] on div "AEIS" at bounding box center [897, 260] width 174 height 15
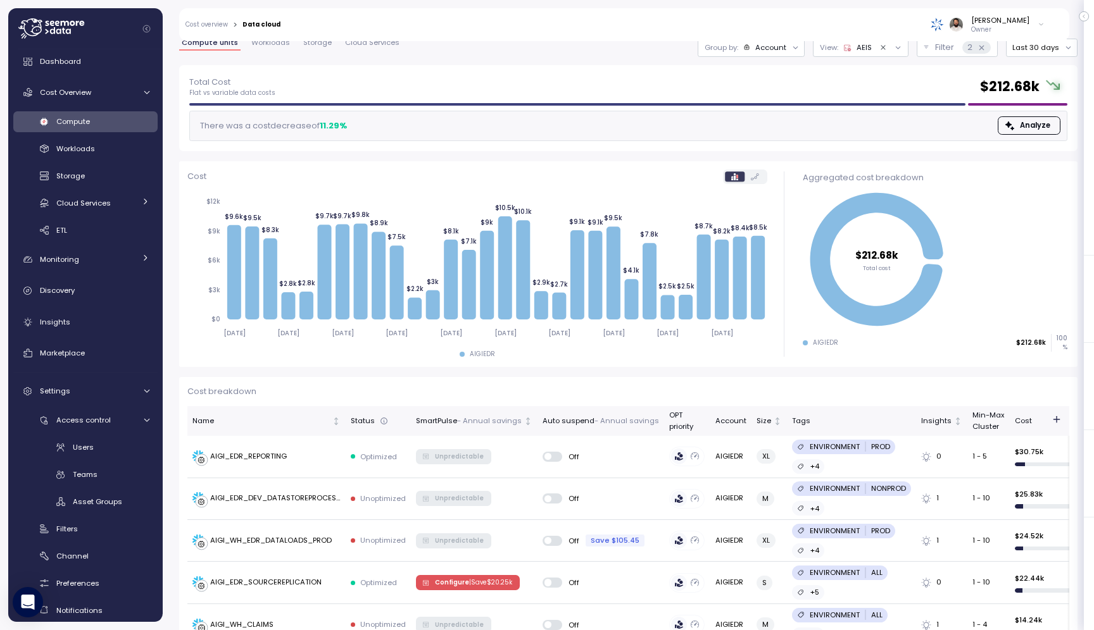
click at [780, 55] on div "Group by: Account" at bounding box center [750, 48] width 107 height 18
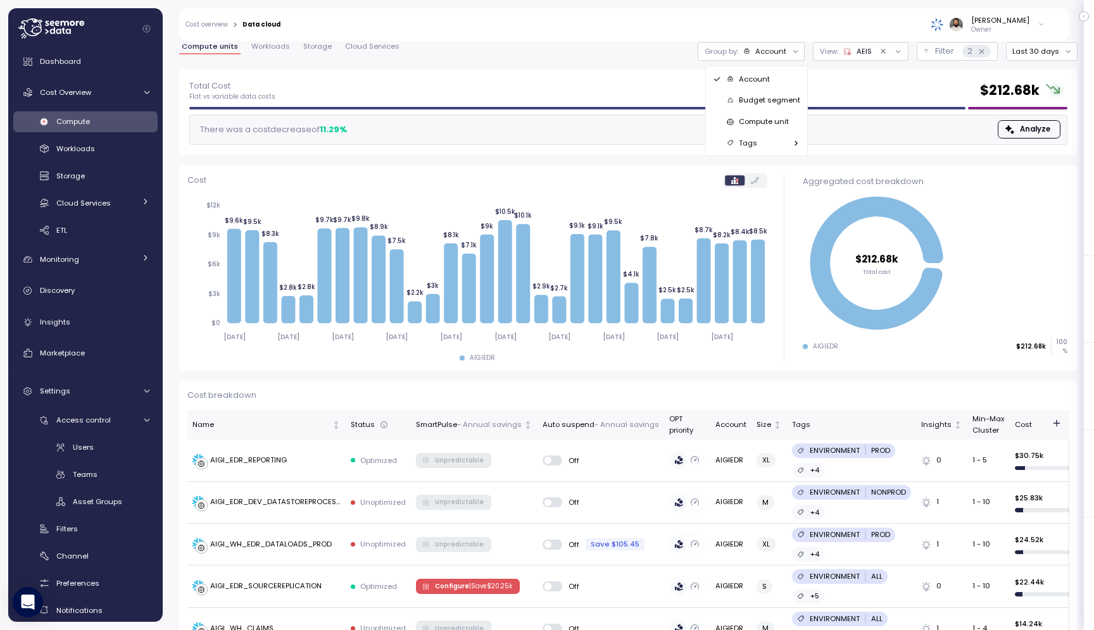
scroll to position [0, 0]
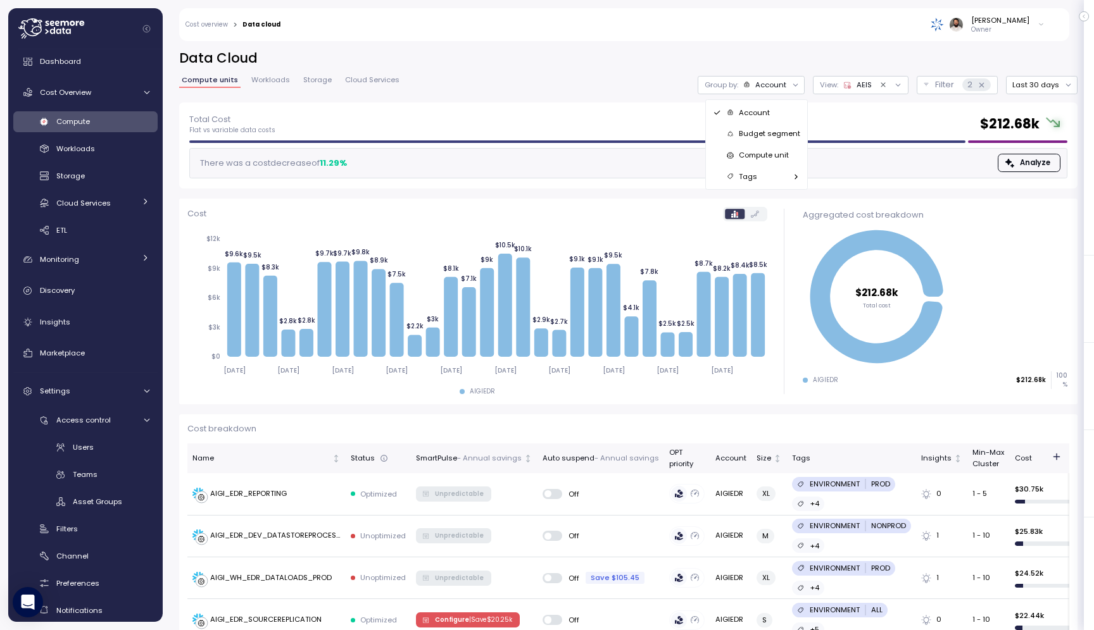
drag, startPoint x: 694, startPoint y: 70, endPoint x: 680, endPoint y: 78, distance: 15.6
click at [695, 71] on div "Data Cloud Compute units Workloads Storage Cloud Services Group by: Account Vie…" at bounding box center [628, 75] width 898 height 53
drag, startPoint x: 928, startPoint y: 88, endPoint x: 921, endPoint y: 90, distance: 7.2
click at [928, 88] on button "Filter 2" at bounding box center [956, 85] width 81 height 18
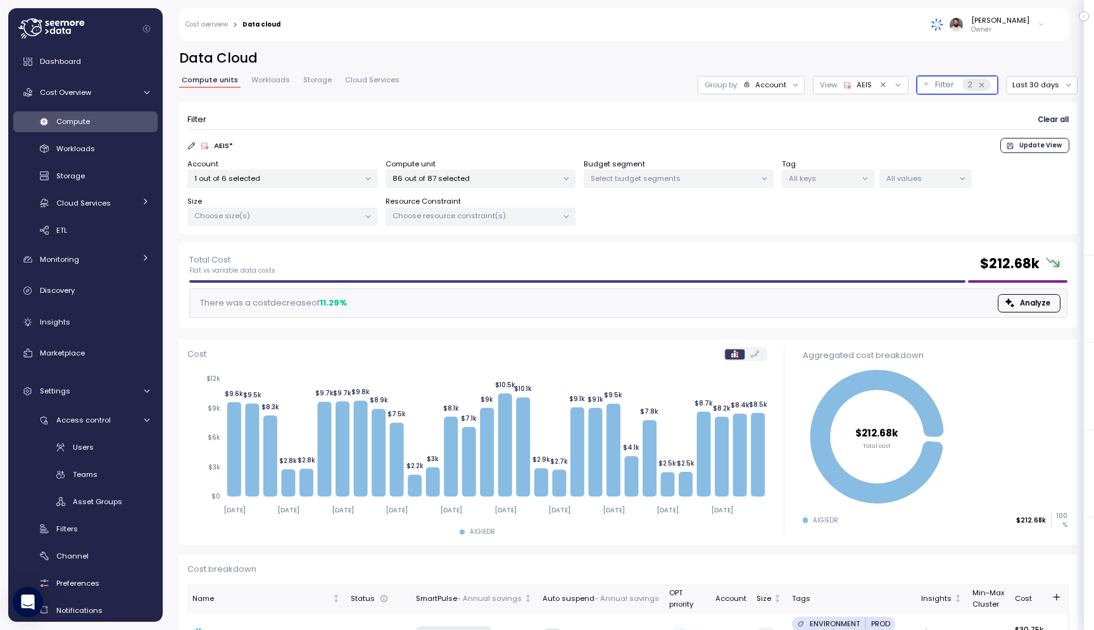
click at [297, 182] on p "1 out of 6 selected" at bounding box center [276, 178] width 165 height 10
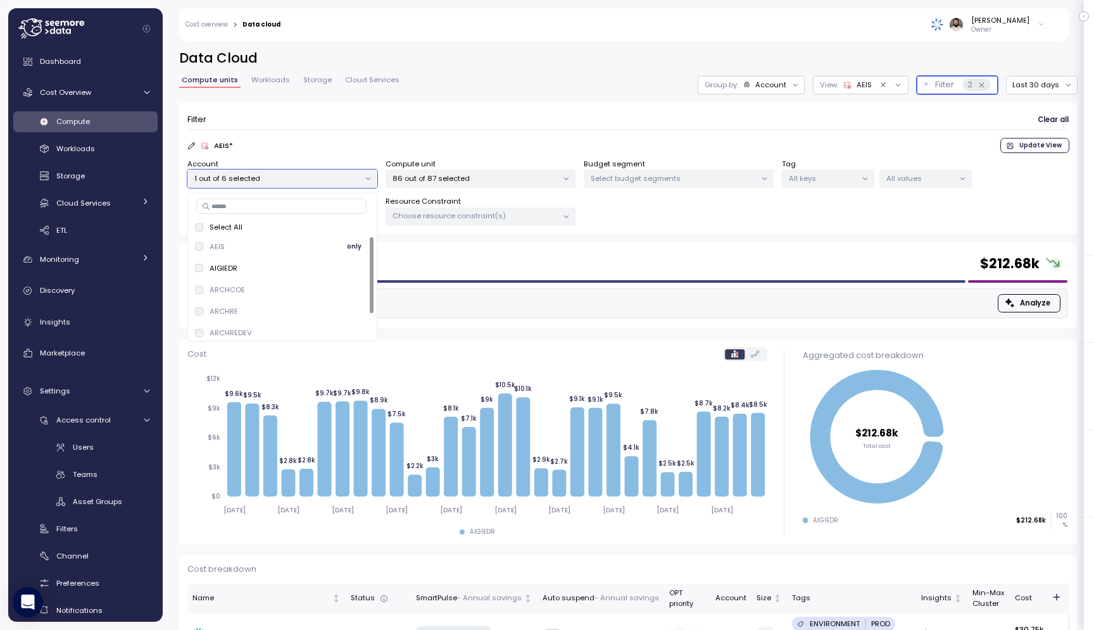
click at [354, 251] on span "only" at bounding box center [354, 247] width 15 height 14
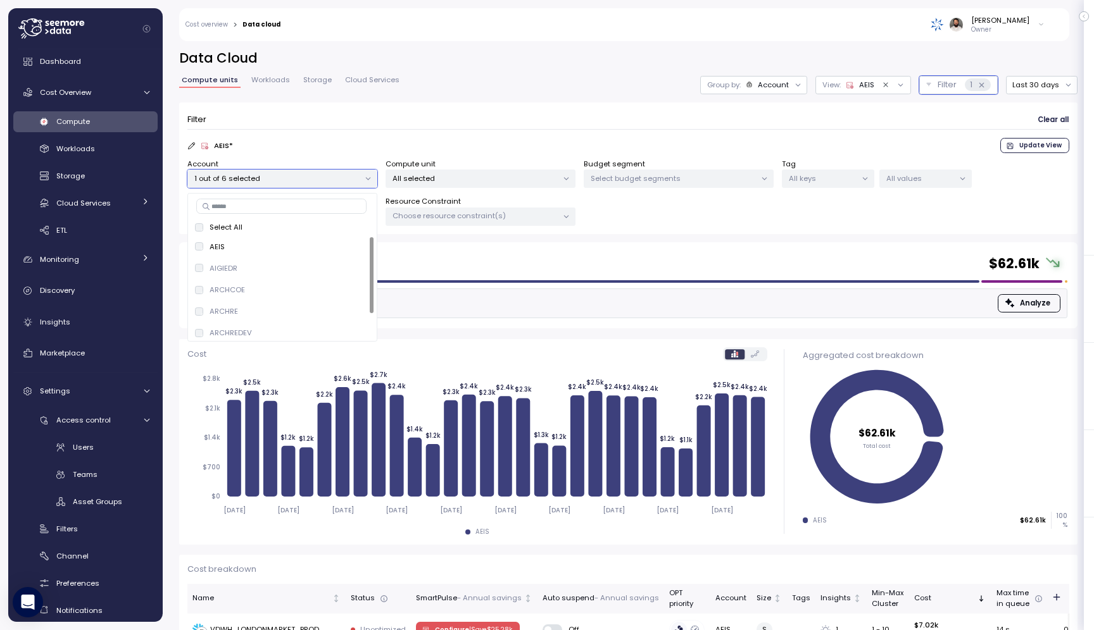
click at [530, 113] on div "Filter Clear all" at bounding box center [628, 120] width 882 height 18
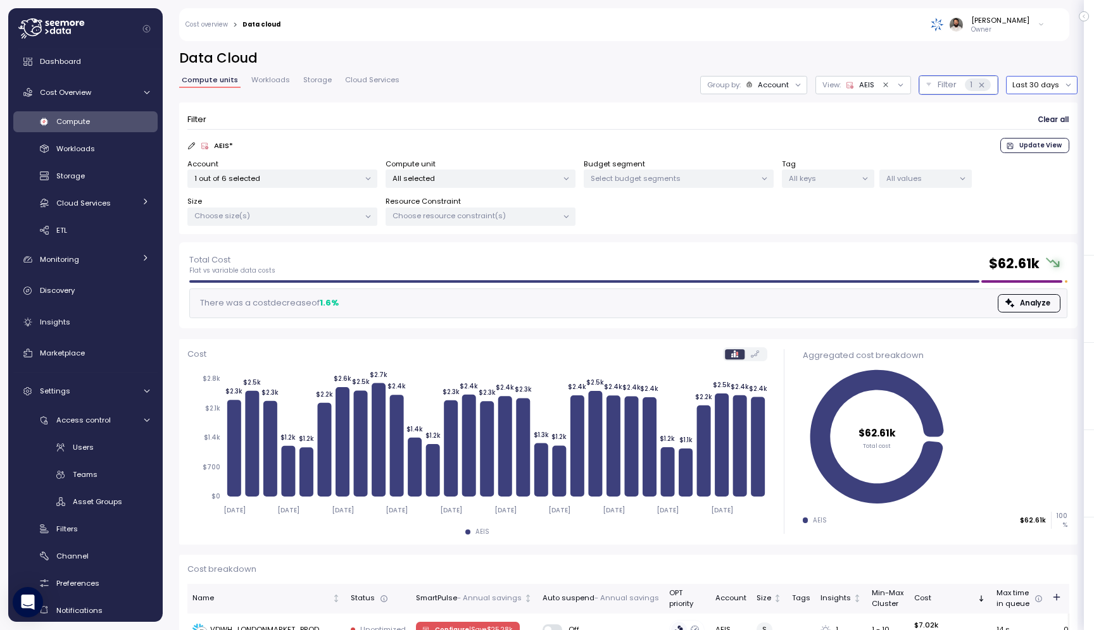
click at [1015, 87] on button "Last 30 days" at bounding box center [1042, 85] width 72 height 18
click at [1038, 193] on div "Last 6 months" at bounding box center [1051, 193] width 53 height 10
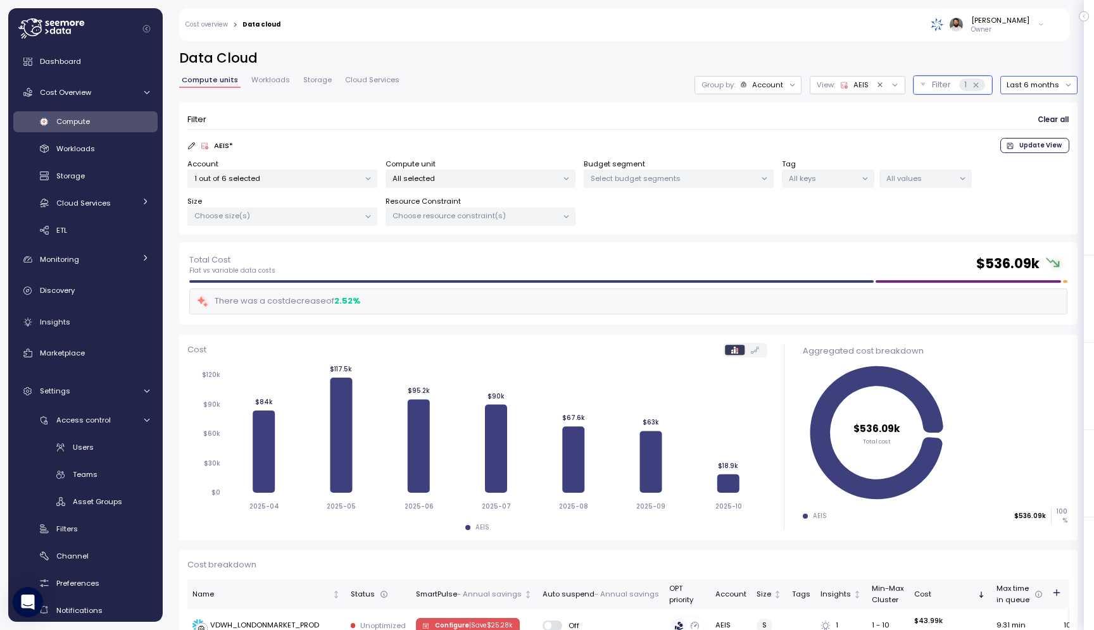
click at [754, 89] on div "Account" at bounding box center [762, 85] width 44 height 10
click at [885, 84] on button "Clear value" at bounding box center [879, 84] width 11 height 11
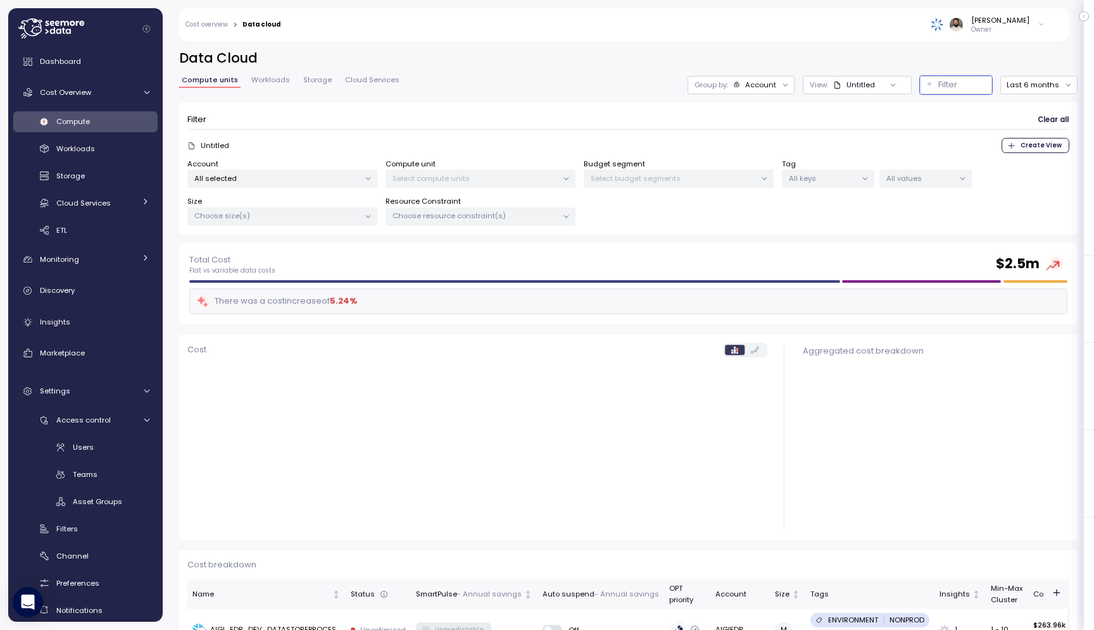
click at [885, 85] on div at bounding box center [893, 85] width 36 height 18
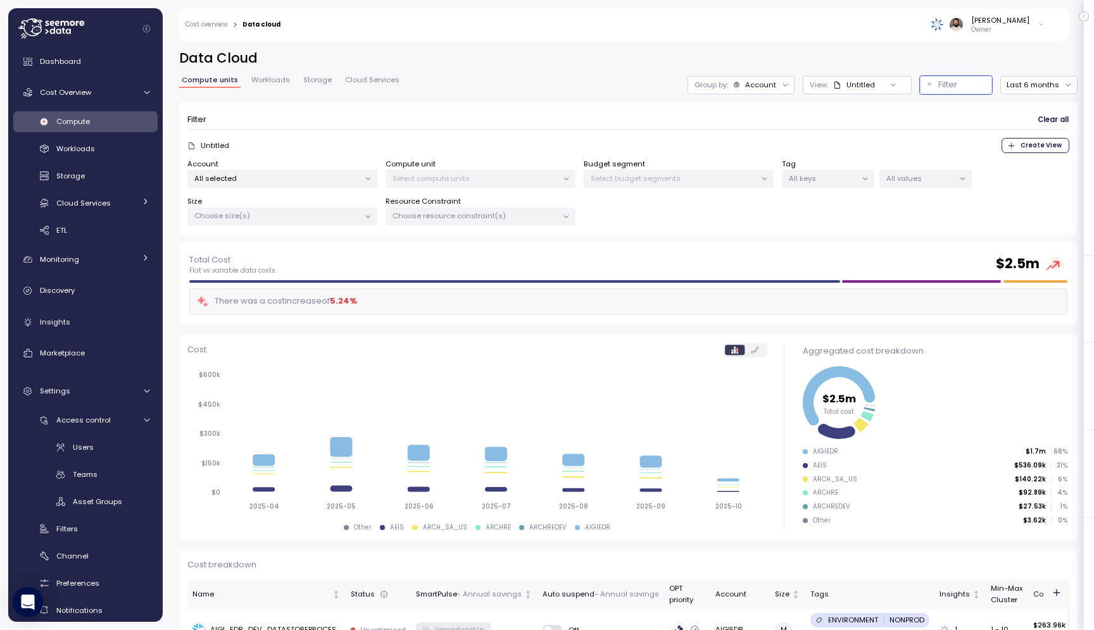
click at [869, 84] on div "Untitled" at bounding box center [860, 85] width 28 height 10
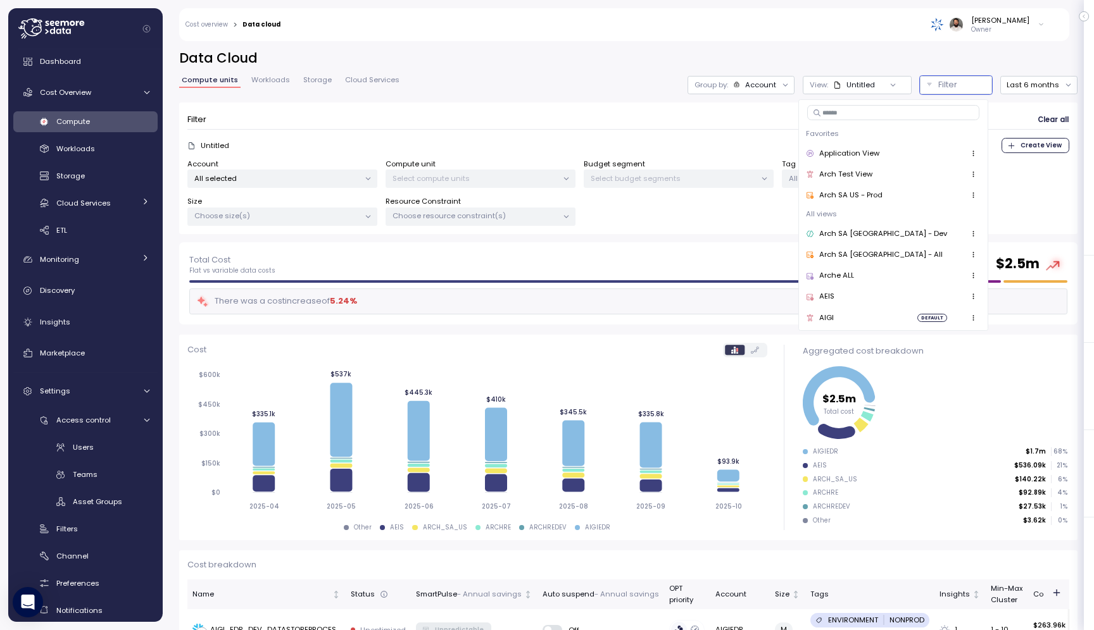
scroll to position [1, 0]
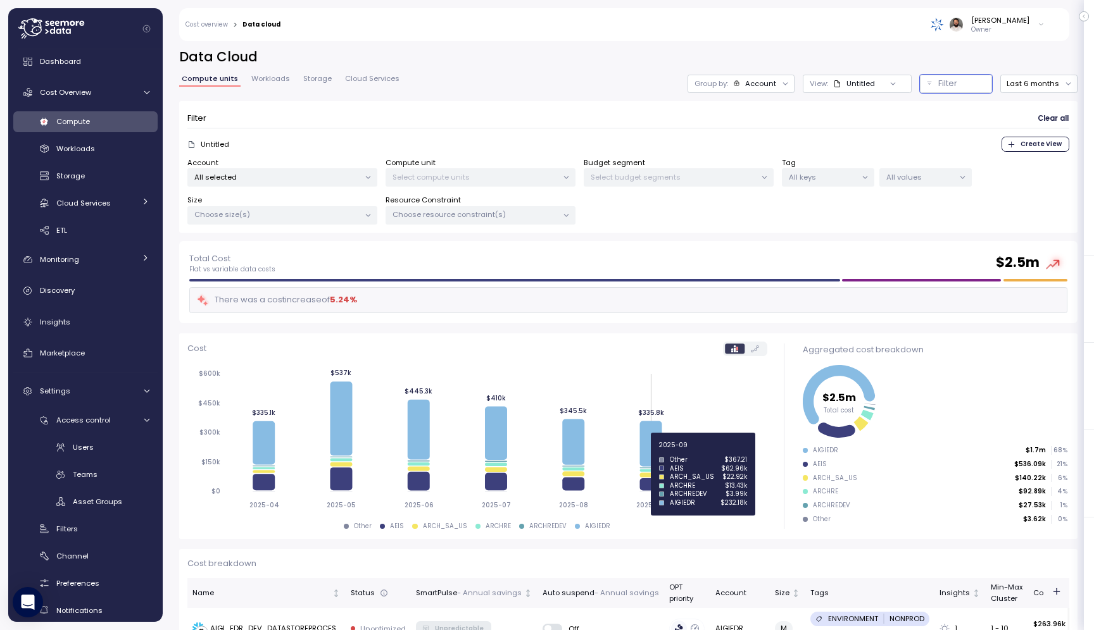
click at [639, 452] on icon at bounding box center [650, 444] width 22 height 46
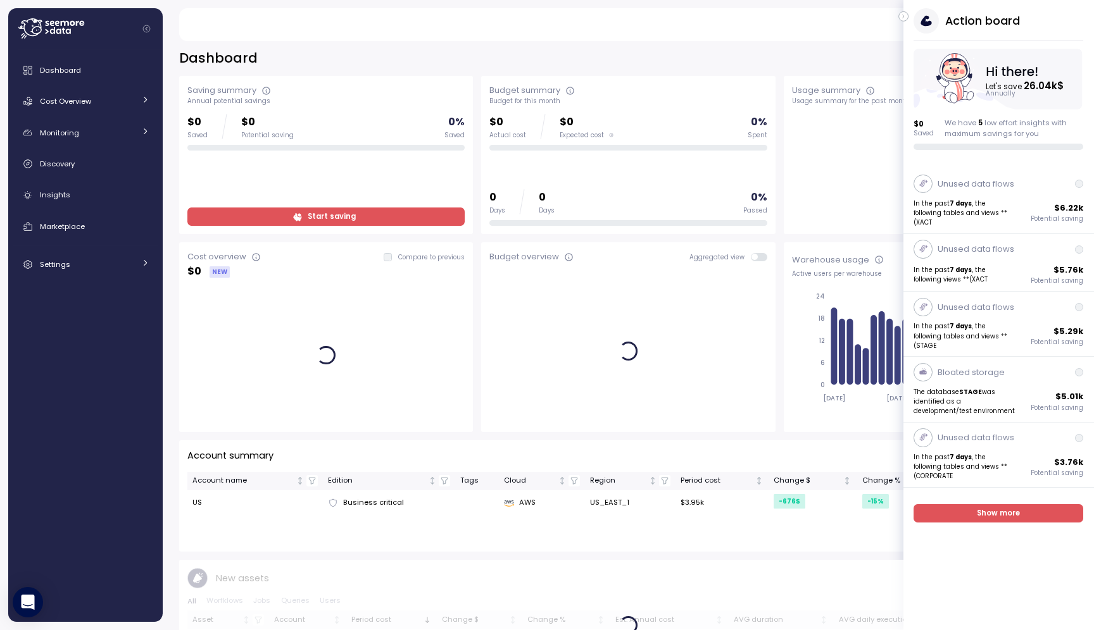
click at [905, 18] on icon "button" at bounding box center [904, 16] width 6 height 15
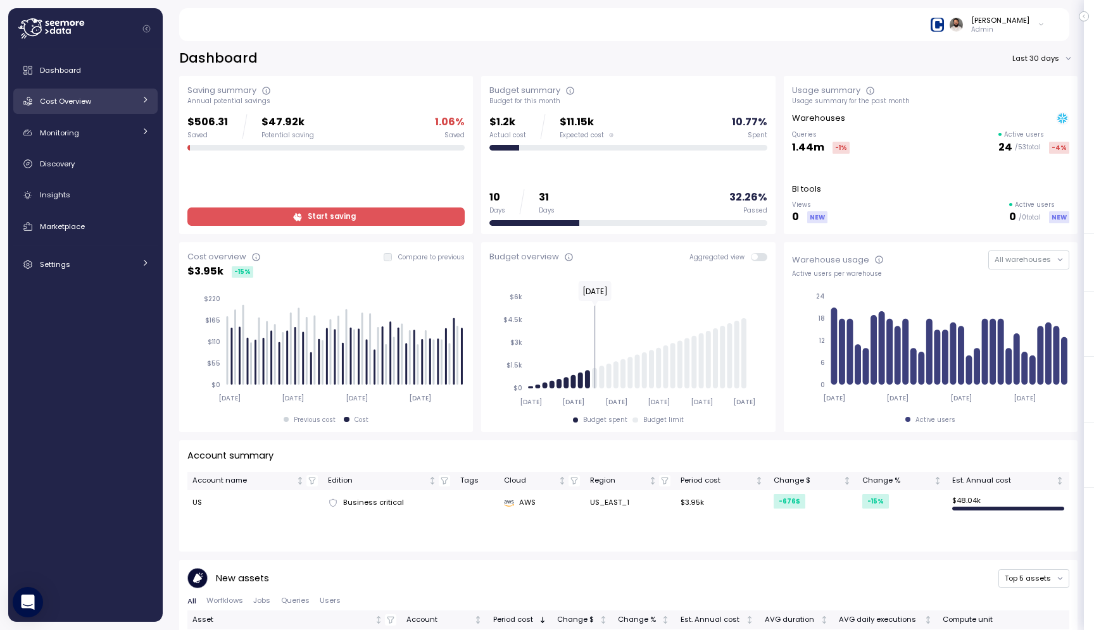
click at [122, 99] on div "Cost Overview" at bounding box center [87, 101] width 95 height 13
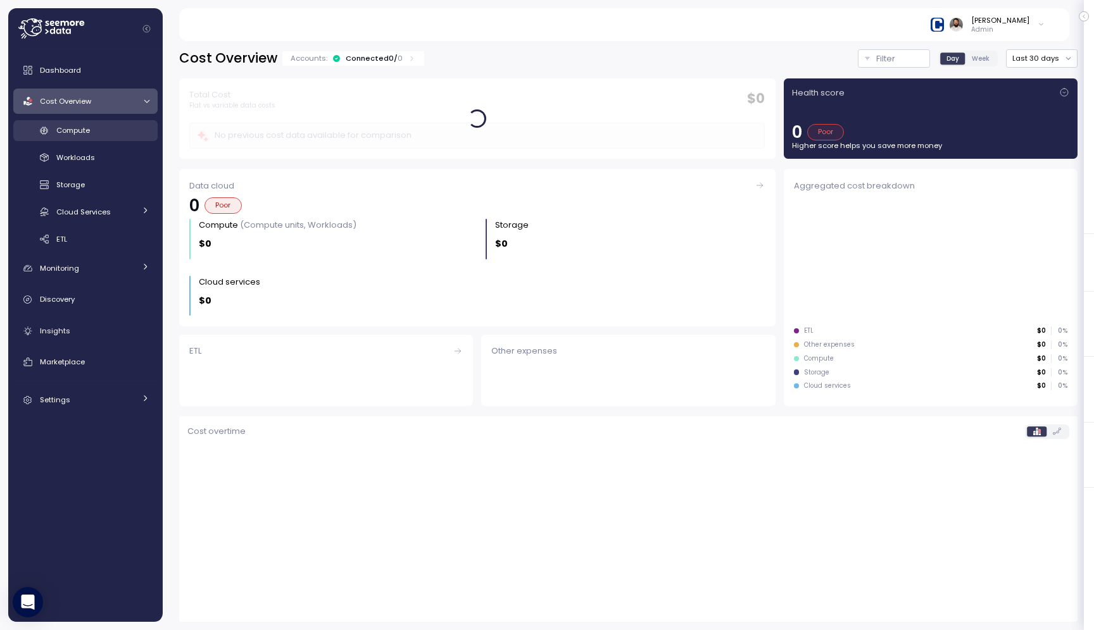
click at [118, 130] on div "Compute" at bounding box center [102, 130] width 93 height 13
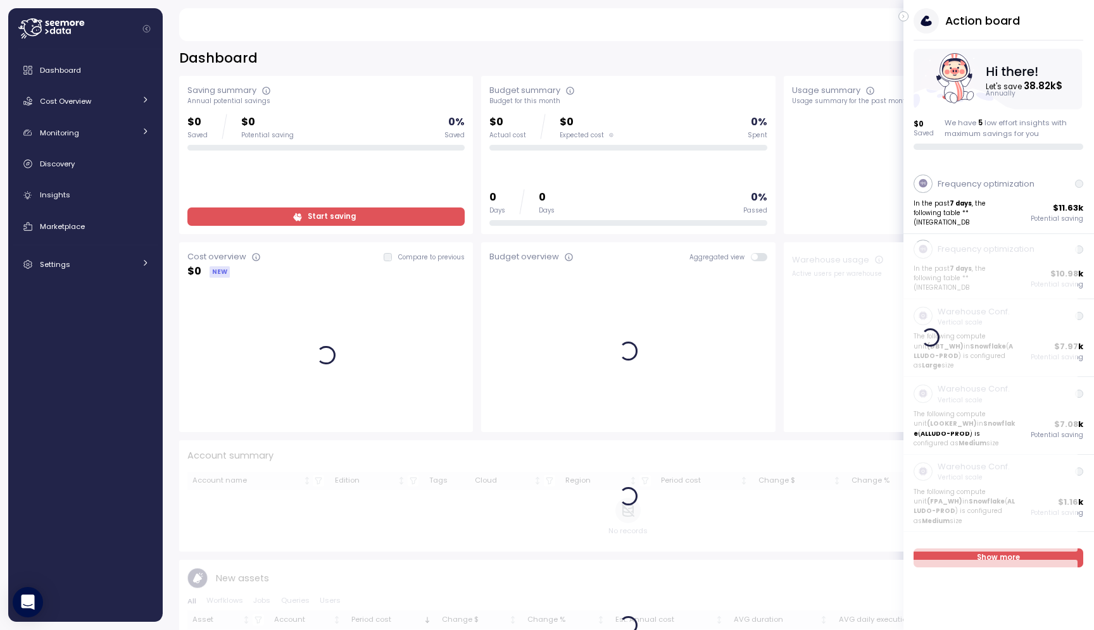
click at [904, 20] on icon "button" at bounding box center [904, 16] width 6 height 15
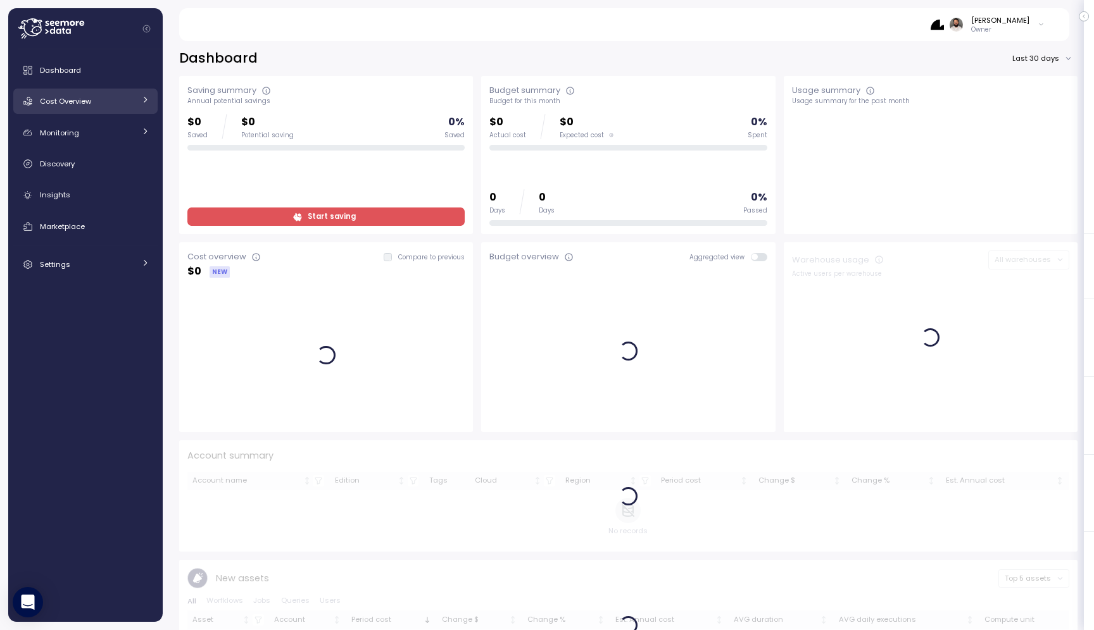
click at [78, 103] on span "Cost Overview" at bounding box center [65, 101] width 51 height 10
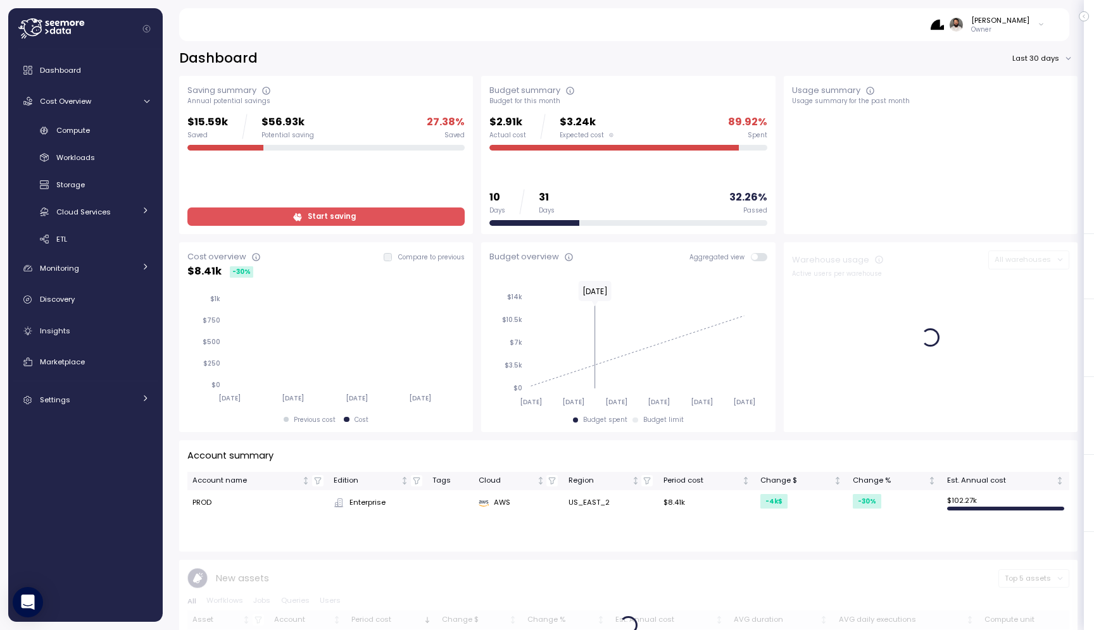
click at [79, 143] on div "Compute Workloads Storage Cloud Services Clustering columns Pipes AI Services S…" at bounding box center [85, 185] width 144 height 130
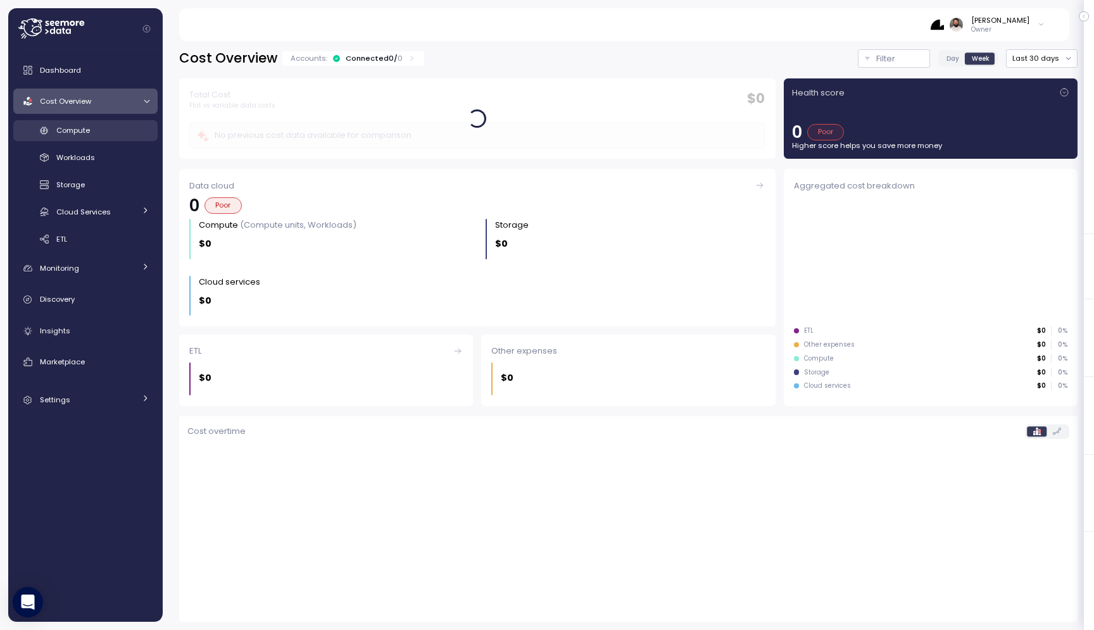
click at [79, 140] on link "Compute" at bounding box center [85, 130] width 144 height 21
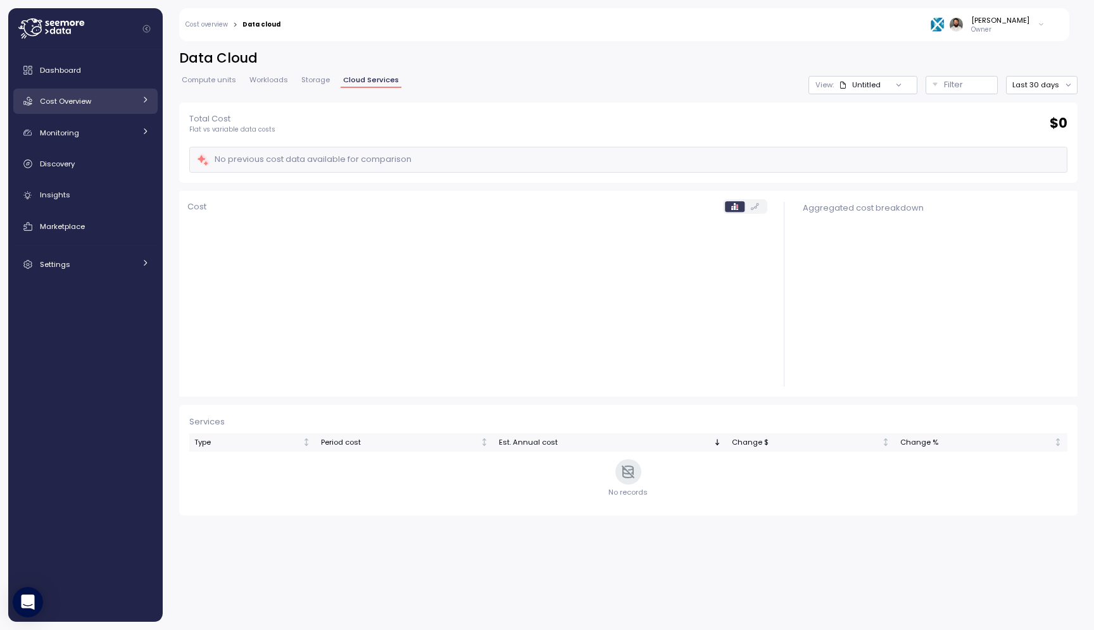
click at [128, 107] on div "Cost Overview" at bounding box center [87, 101] width 95 height 13
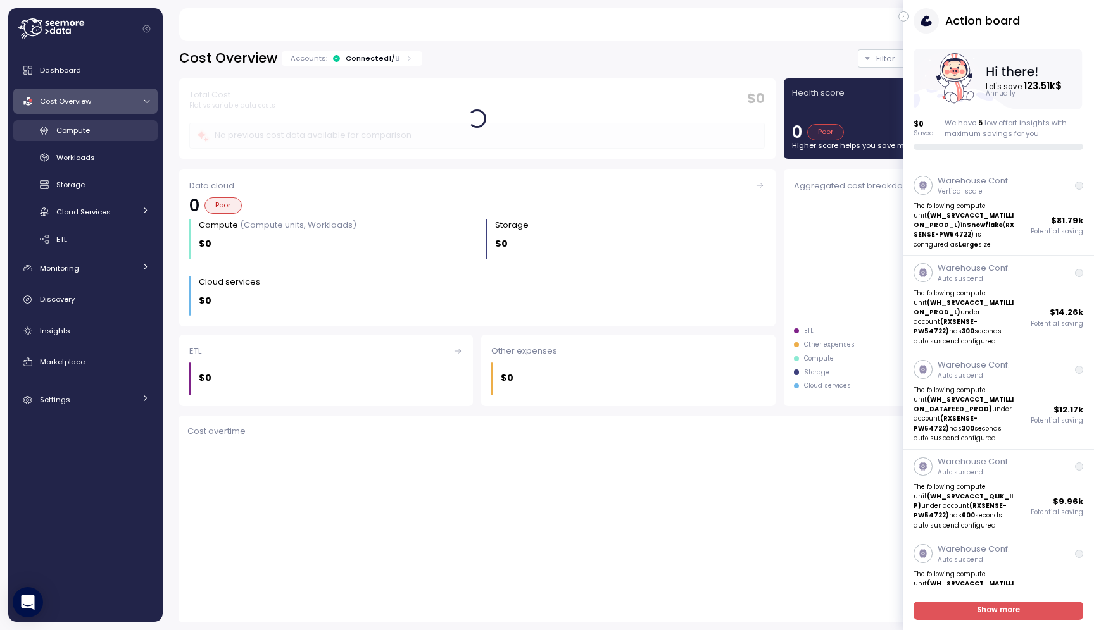
click at [140, 135] on div "Compute" at bounding box center [102, 130] width 93 height 13
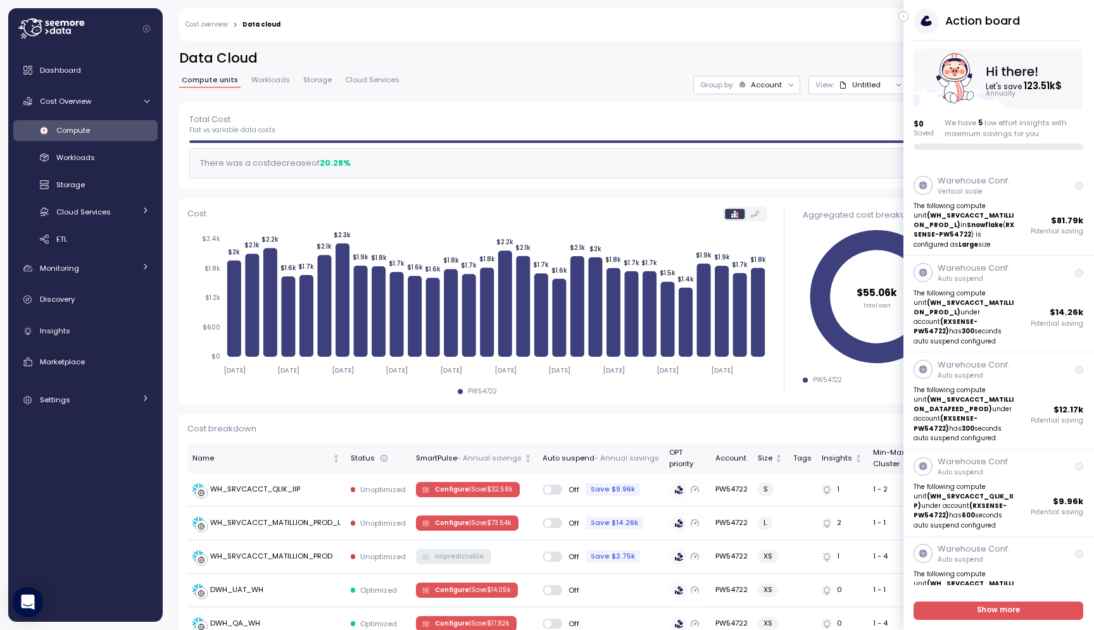
click at [902, 15] on icon "button" at bounding box center [904, 16] width 6 height 15
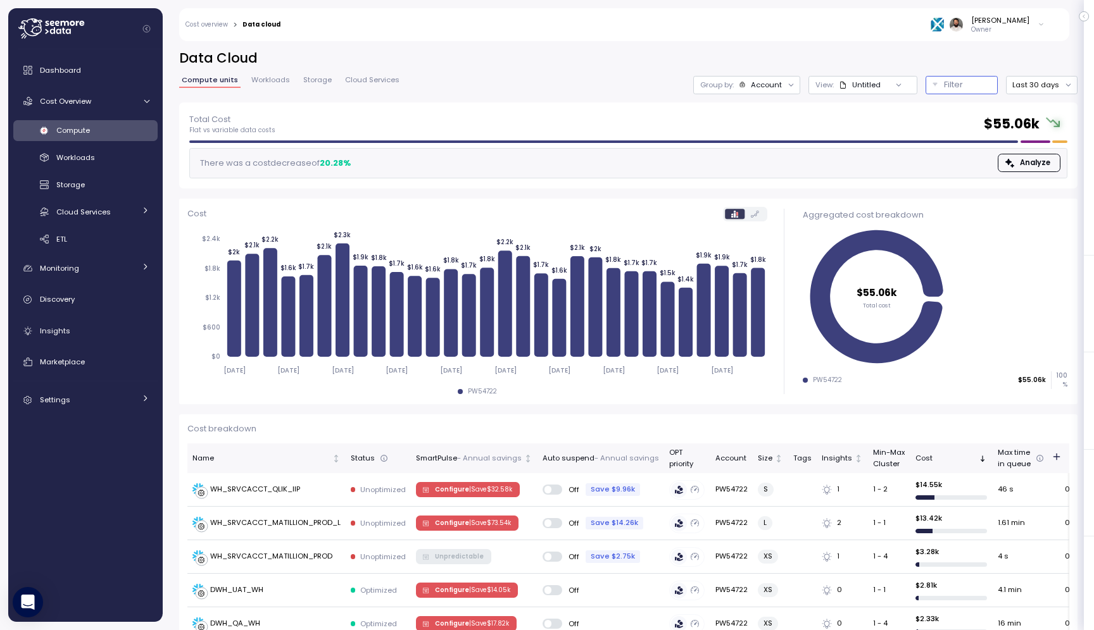
click at [938, 85] on button "Filter" at bounding box center [961, 85] width 72 height 18
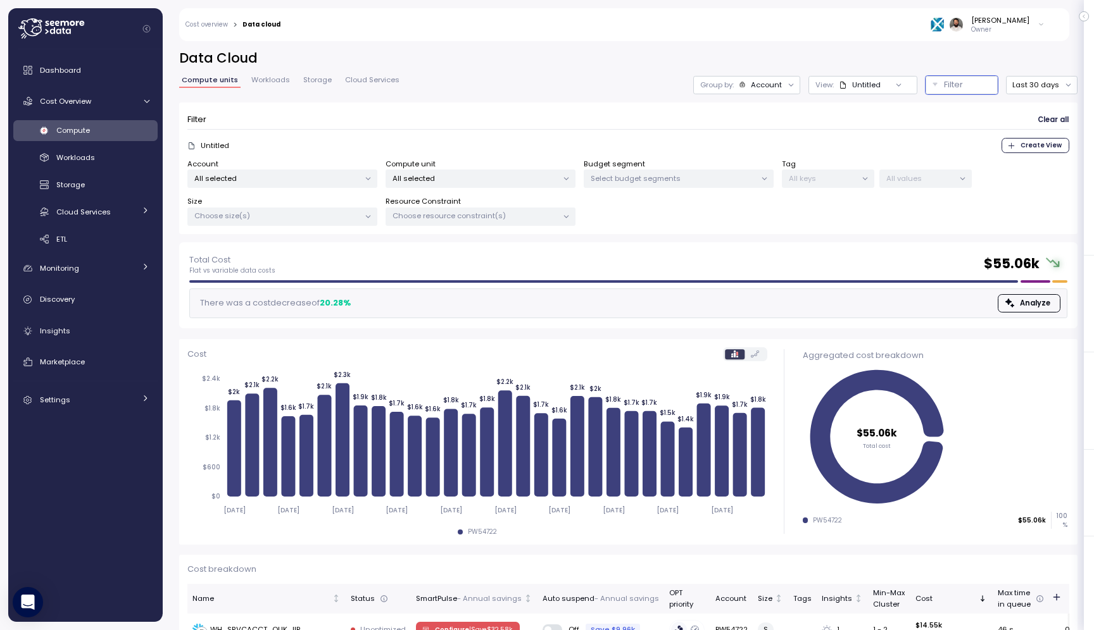
click at [490, 189] on div "Account All selected Compute unit All selected Budget segment Select budget seg…" at bounding box center [628, 193] width 882 height 68
click at [489, 175] on p "All selected" at bounding box center [474, 178] width 165 height 10
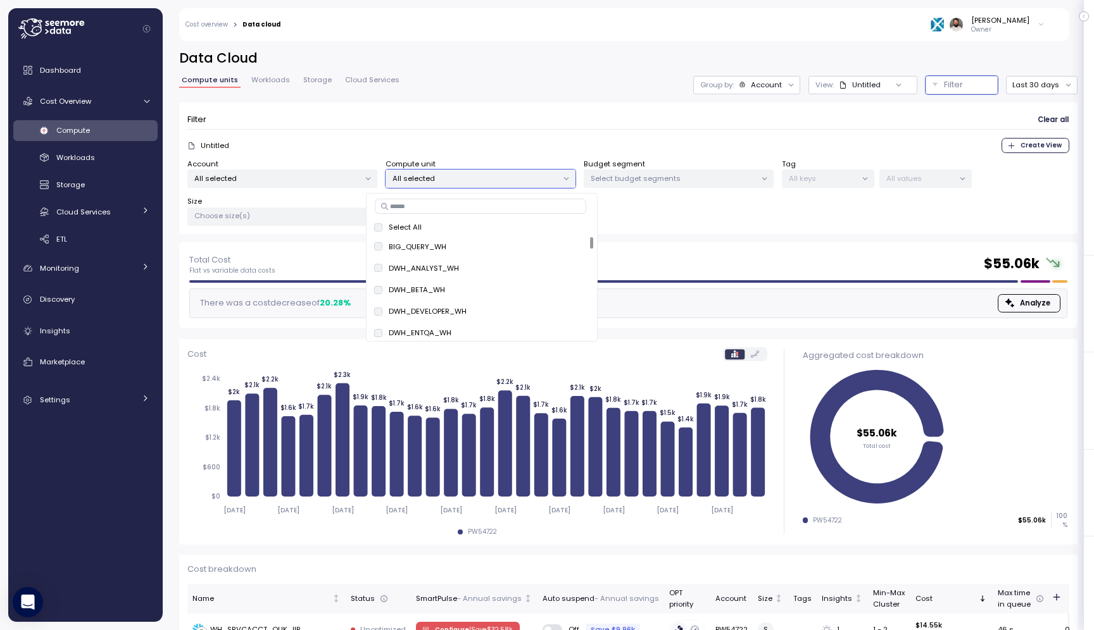
click at [471, 206] on input at bounding box center [480, 206] width 211 height 15
type input "***"
click at [565, 240] on span "only" at bounding box center [572, 247] width 15 height 14
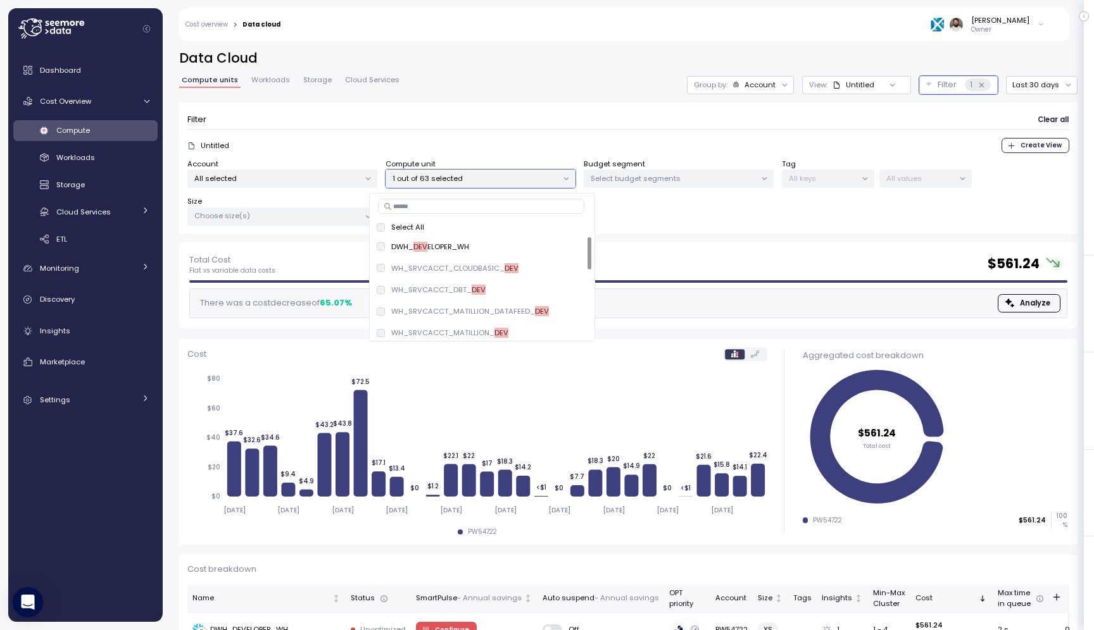
click at [625, 113] on div "Filter Clear all" at bounding box center [628, 120] width 882 height 18
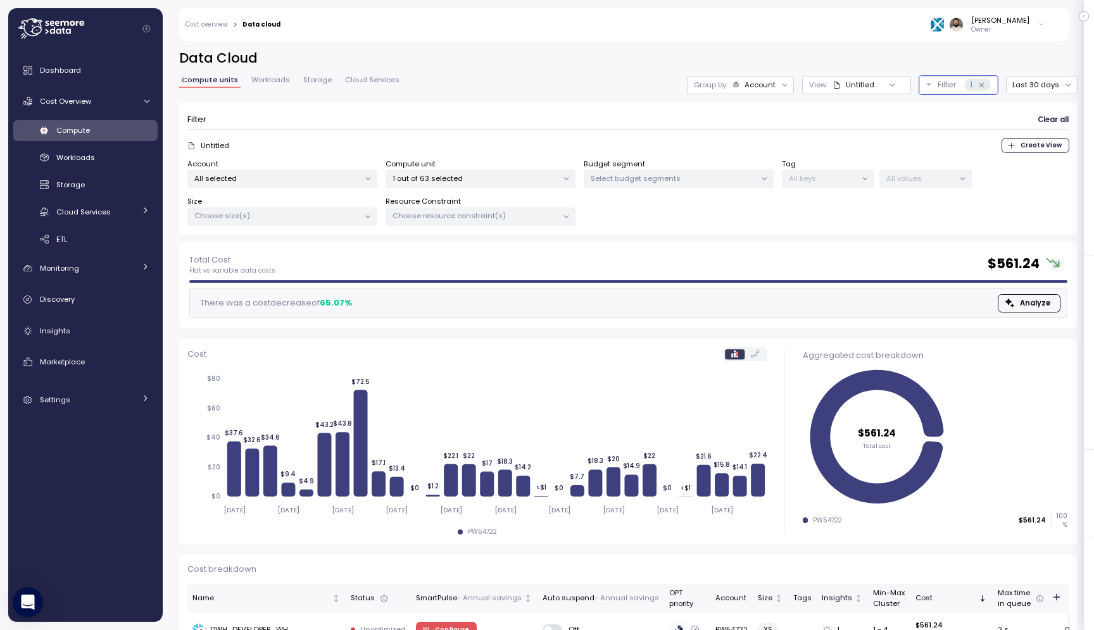
scroll to position [42, 0]
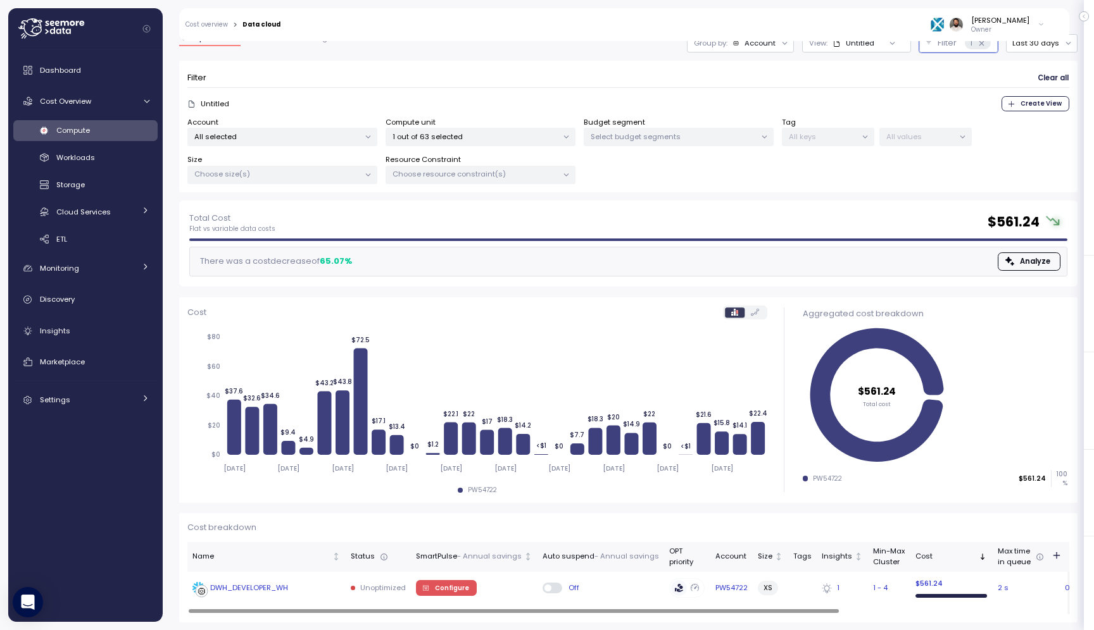
click at [637, 592] on div "Off" at bounding box center [600, 588] width 116 height 10
click at [498, 587] on td "Configure" at bounding box center [474, 588] width 127 height 33
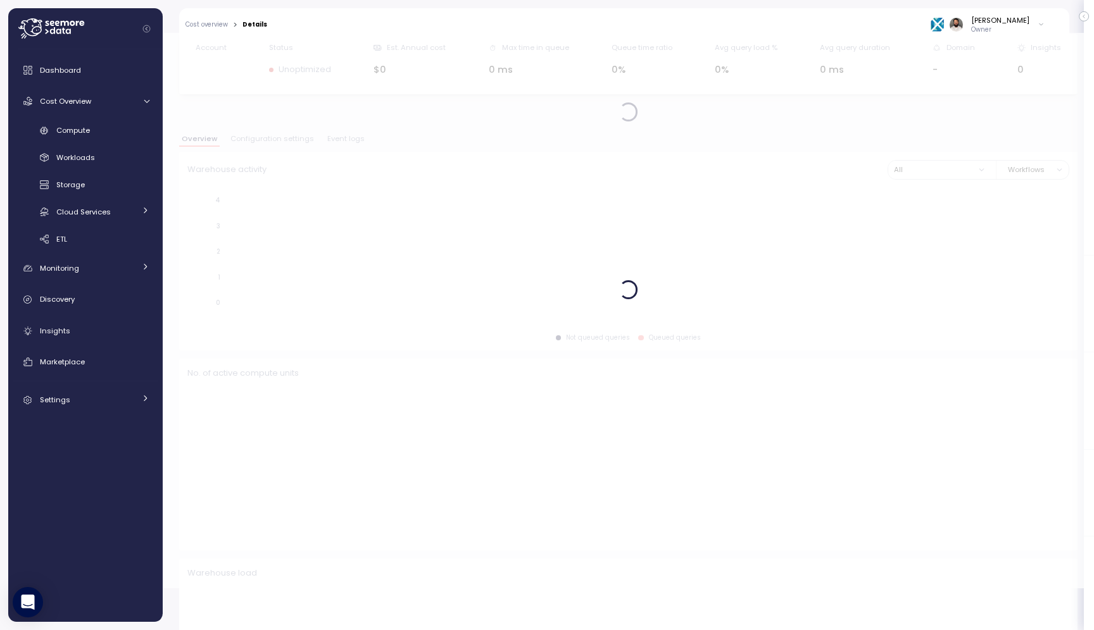
scroll to position [42, 0]
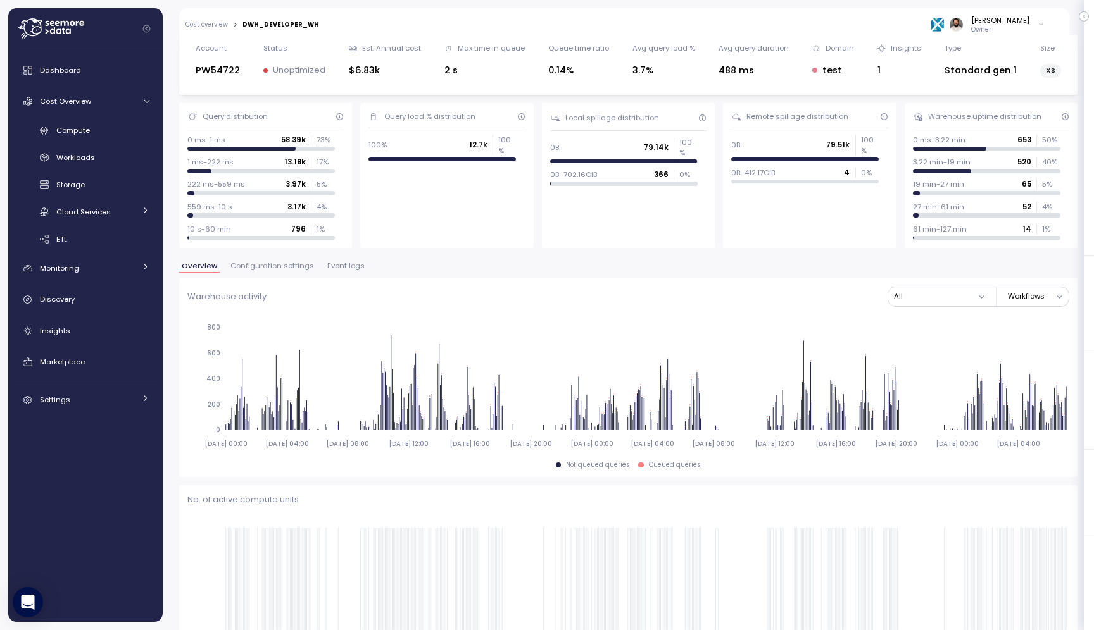
click at [329, 270] on span "Event logs" at bounding box center [345, 266] width 37 height 7
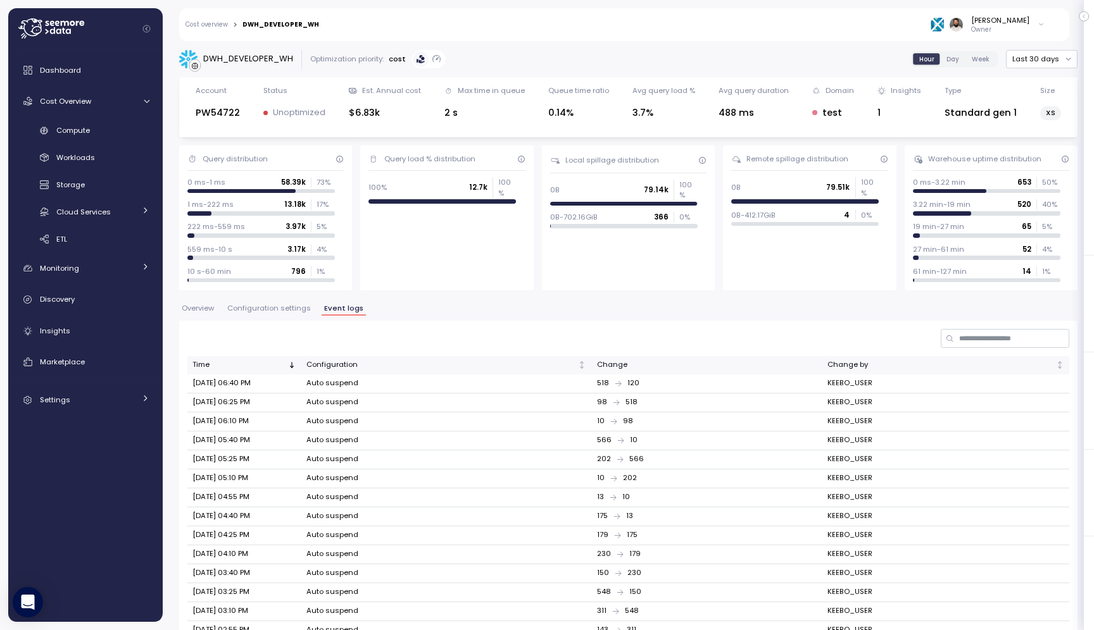
scroll to position [166, 0]
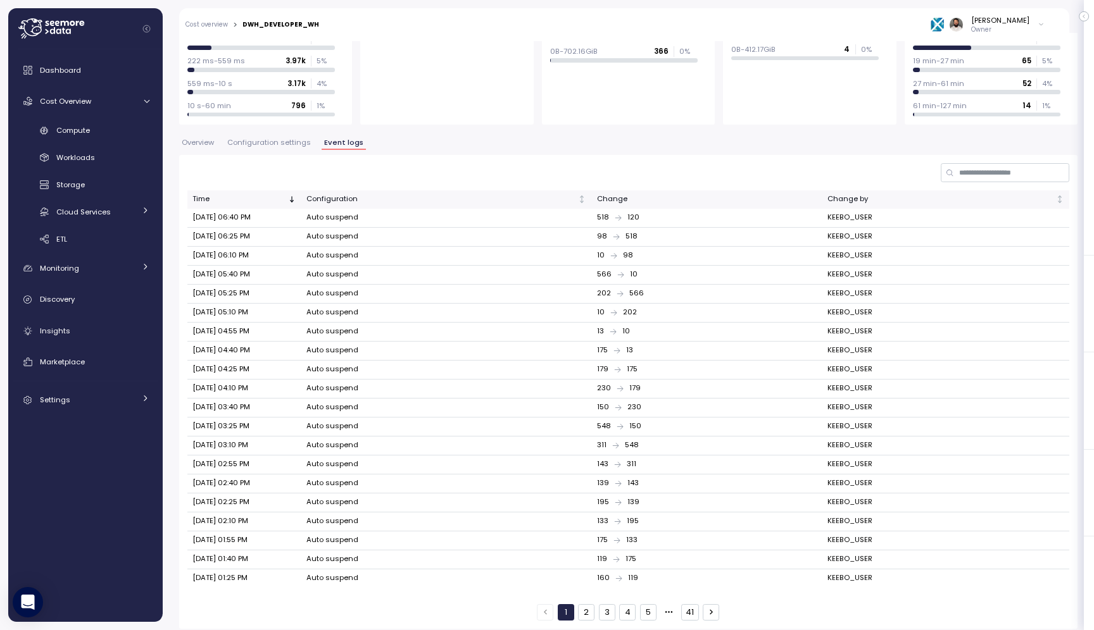
click at [289, 141] on span "Configuration settings" at bounding box center [269, 142] width 84 height 7
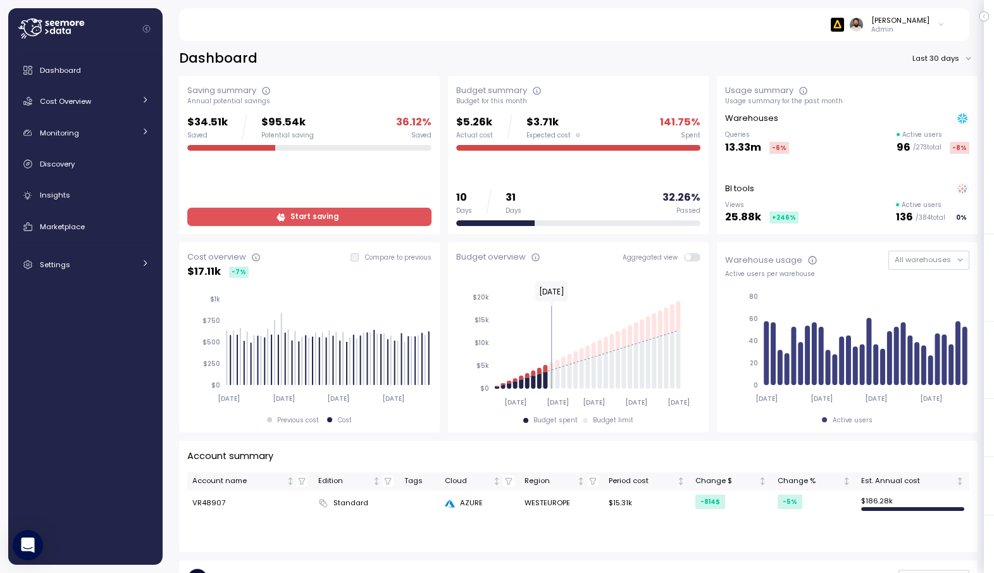
click at [251, 216] on span "Start saving" at bounding box center [308, 216] width 228 height 17
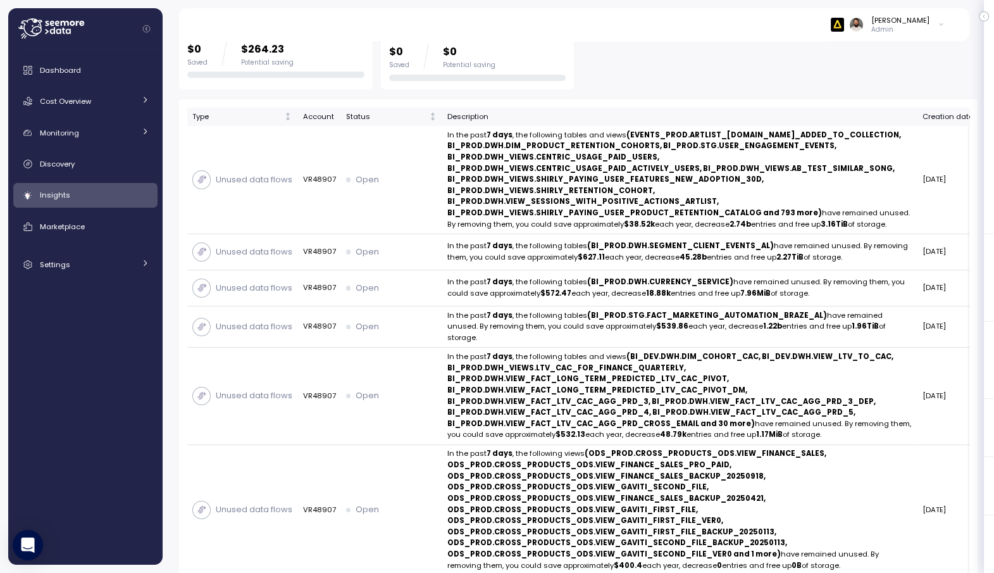
scroll to position [359, 0]
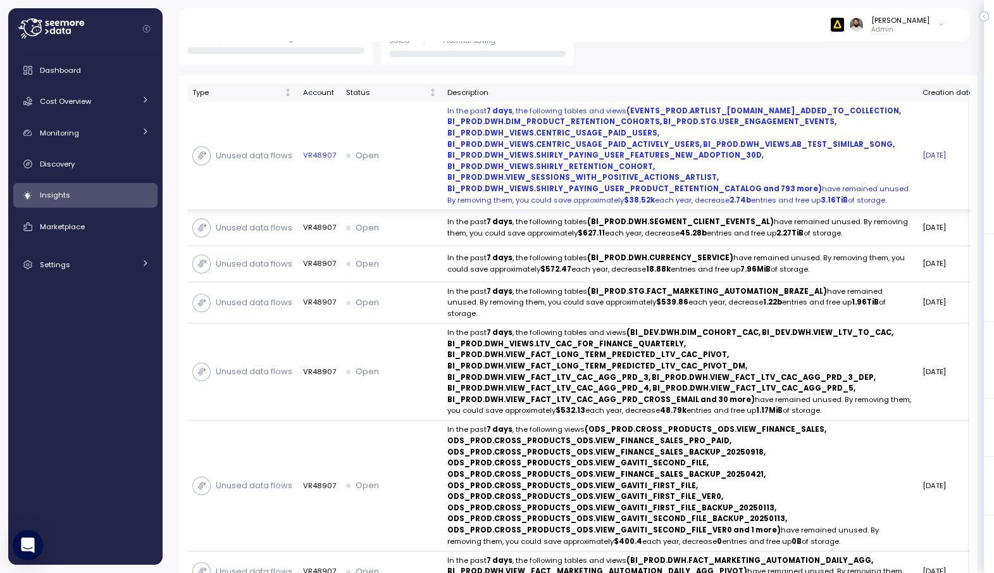
click at [278, 170] on div "Unused data flows" at bounding box center [242, 156] width 100 height 28
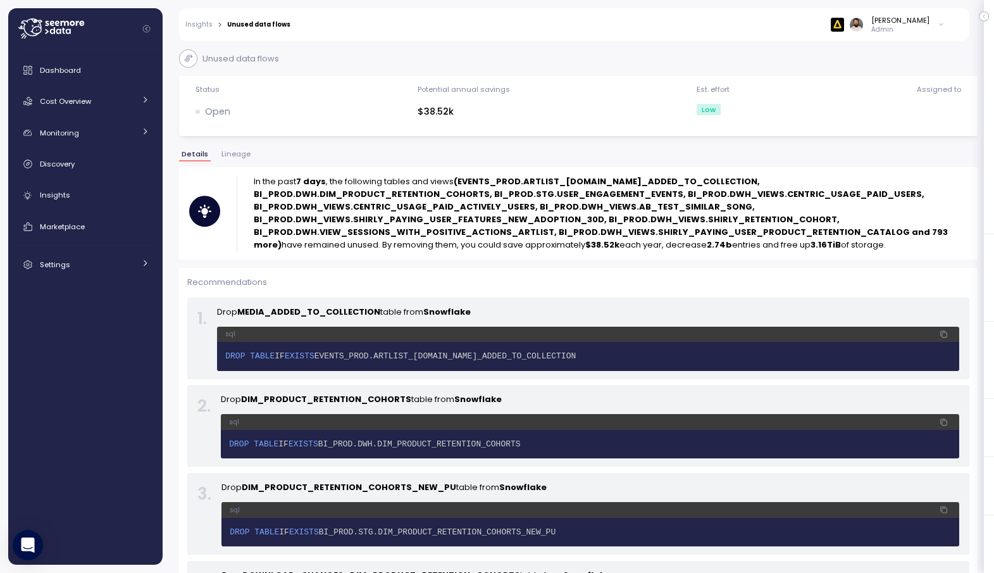
click at [239, 151] on span "Lineage" at bounding box center [236, 154] width 29 height 7
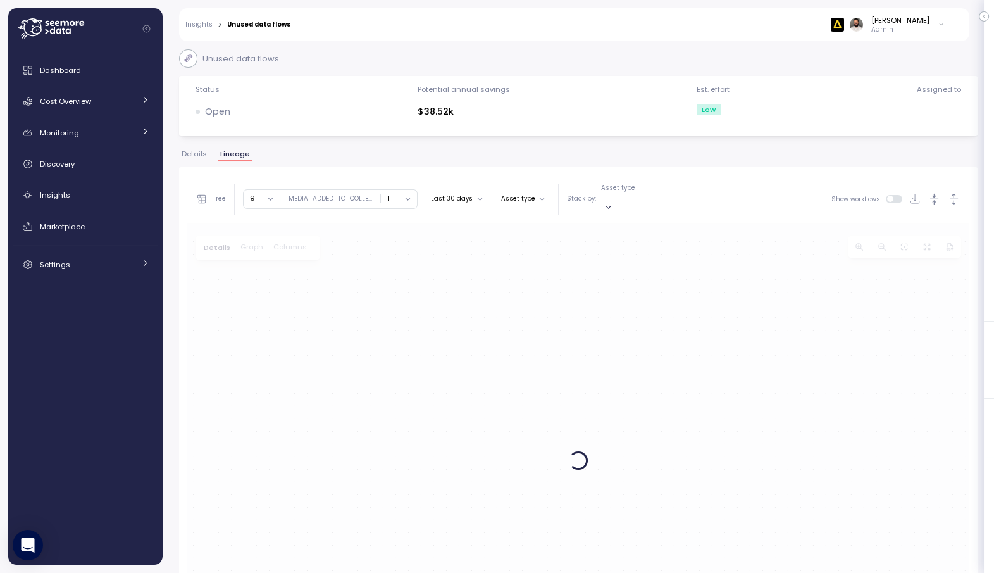
click at [201, 156] on span "Details" at bounding box center [194, 154] width 25 height 7
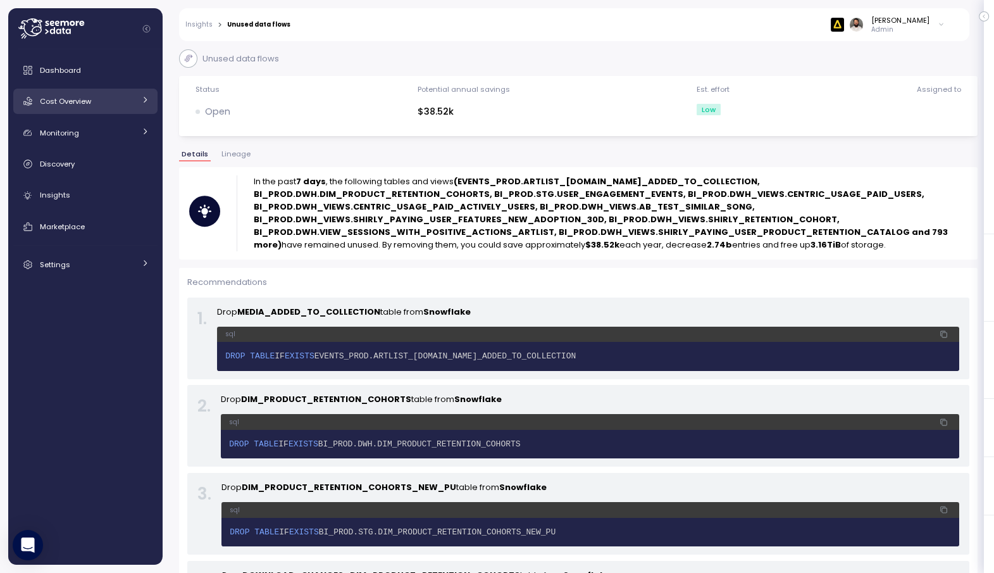
click at [128, 102] on div "Cost Overview" at bounding box center [87, 101] width 95 height 13
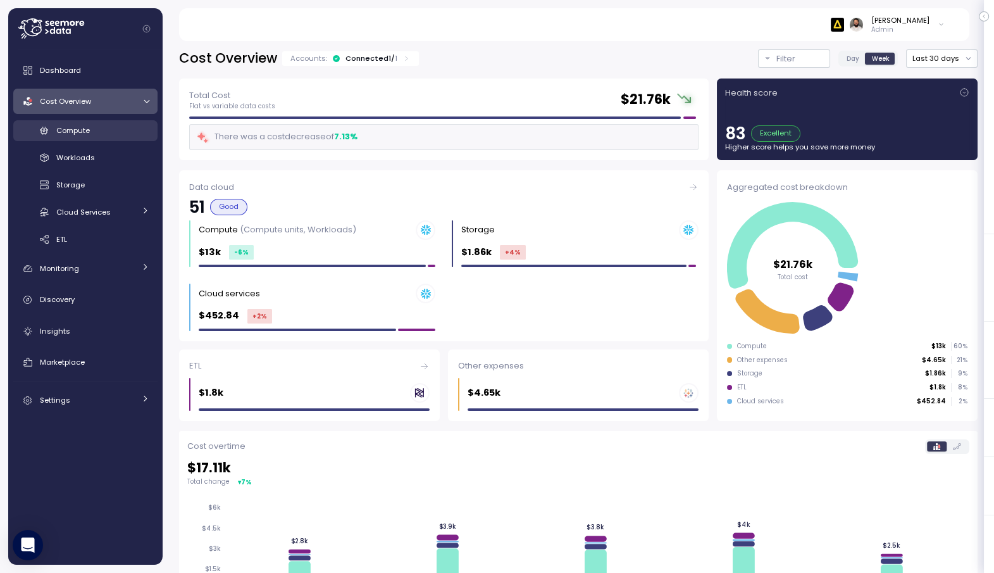
click at [93, 138] on link "Compute" at bounding box center [85, 130] width 144 height 21
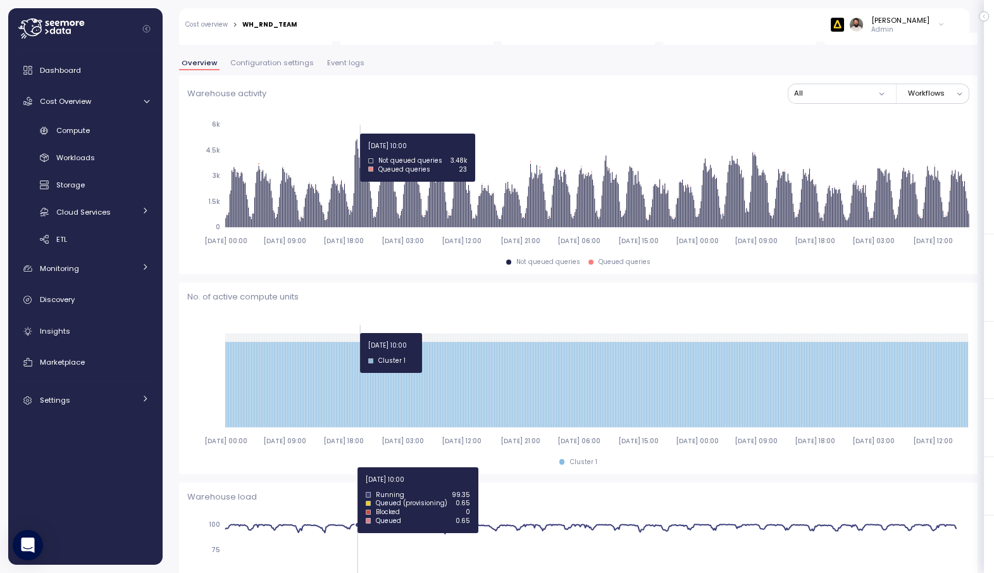
scroll to position [240, 0]
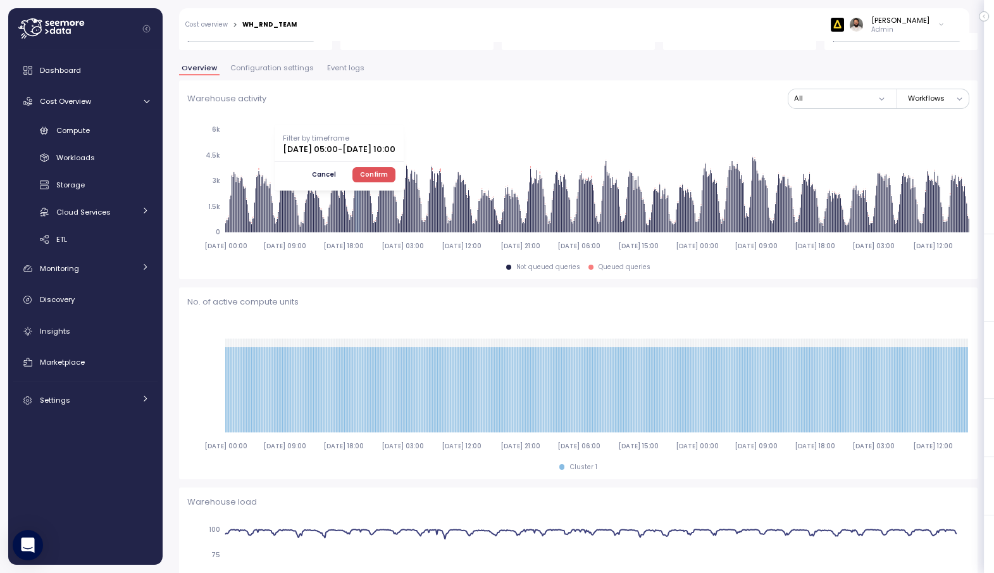
click at [388, 177] on span "Confirm" at bounding box center [374, 175] width 28 height 14
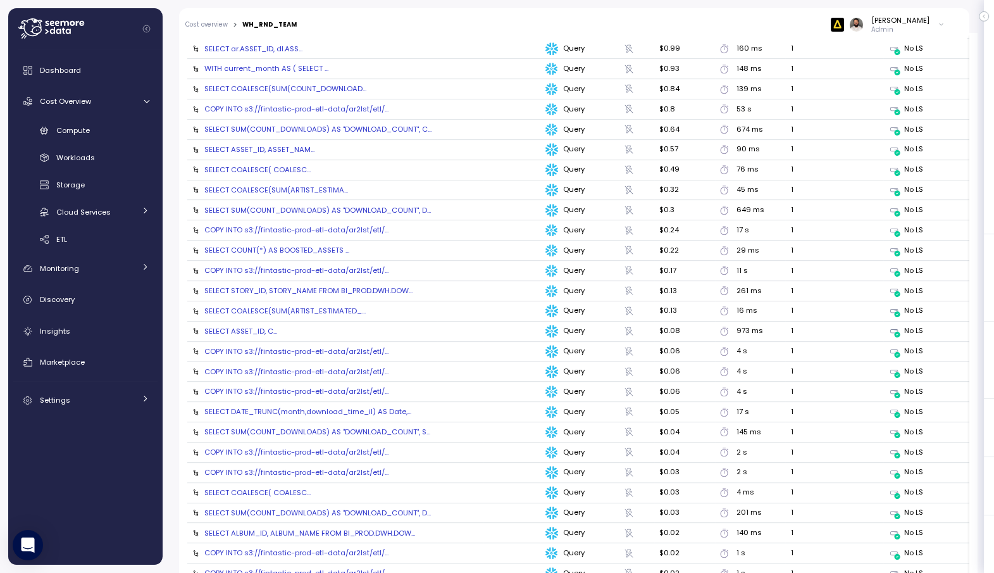
scroll to position [1357, 0]
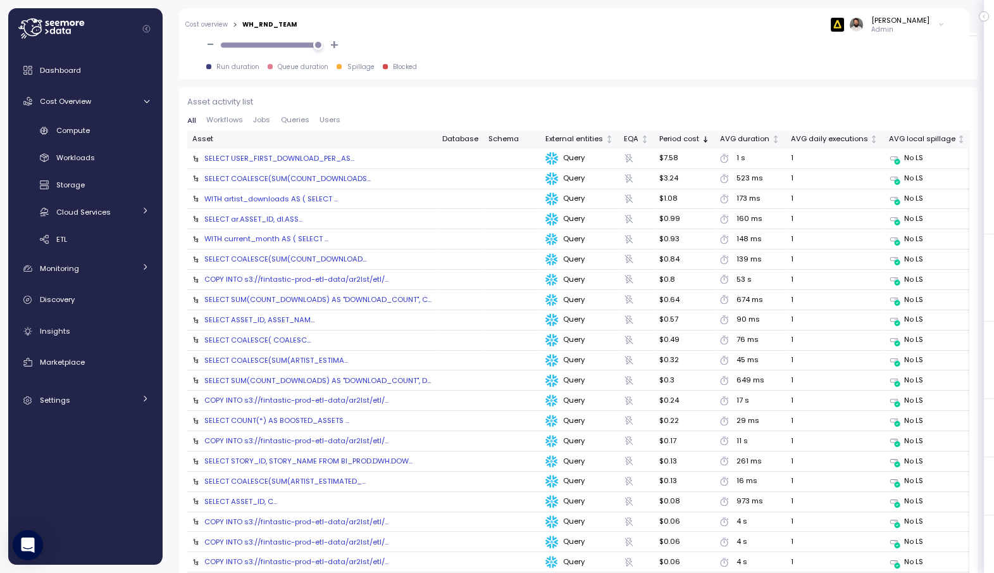
click at [335, 153] on div "SELECT USER_FIRST_DOWNLOAD_PER_AS..." at bounding box center [279, 158] width 150 height 10
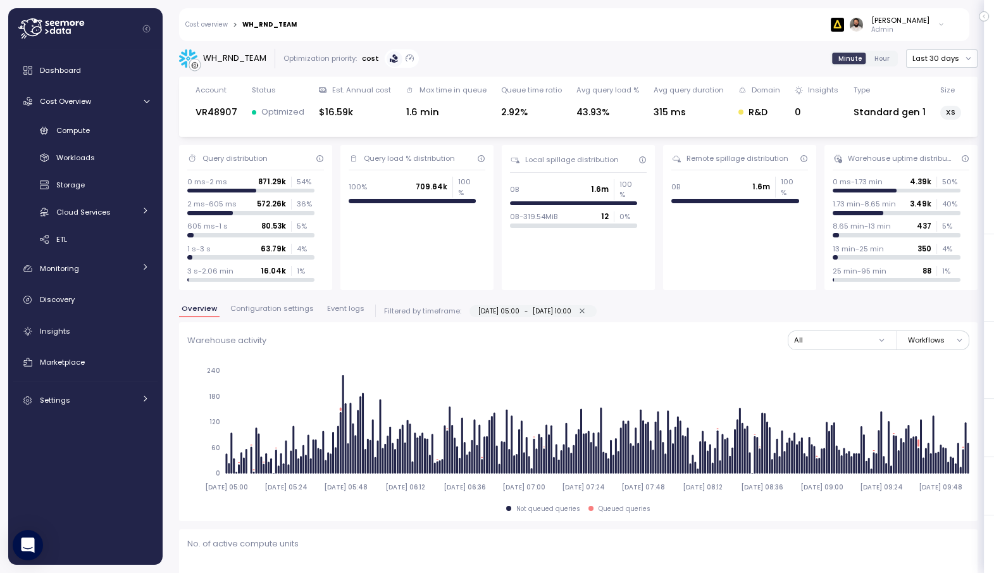
scroll to position [0, 0]
click at [587, 313] on icon "button" at bounding box center [582, 312] width 8 height 8
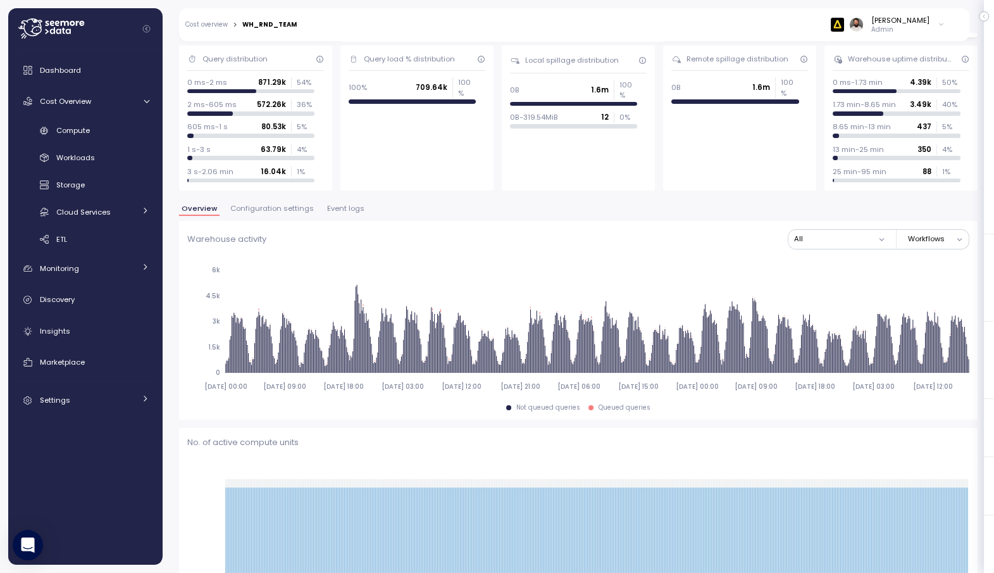
scroll to position [19, 0]
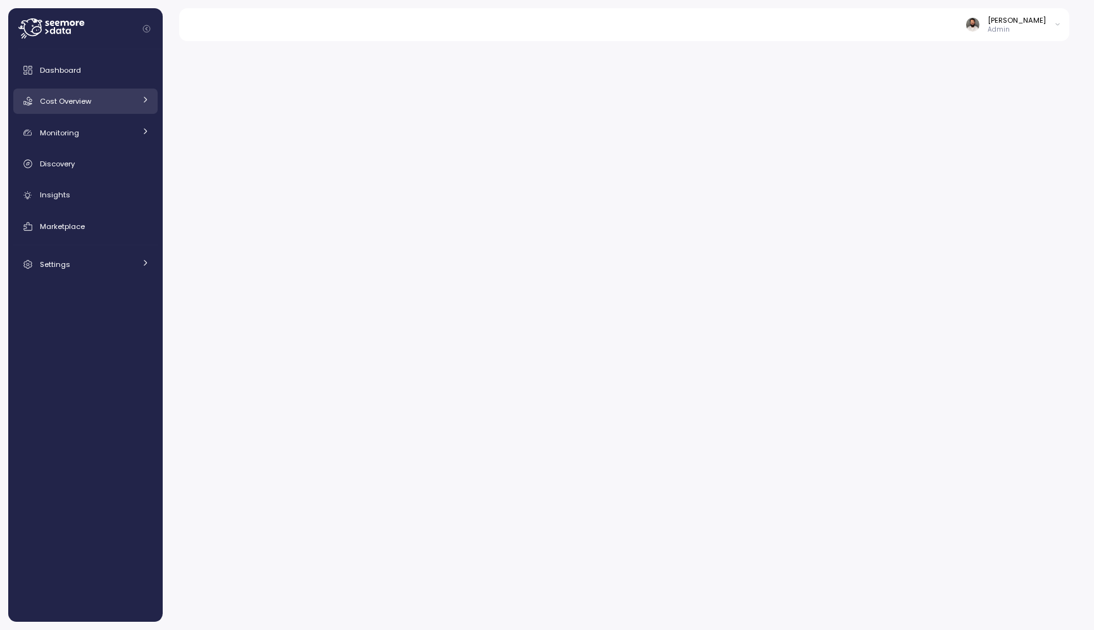
click at [116, 104] on div "Cost Overview" at bounding box center [87, 101] width 95 height 13
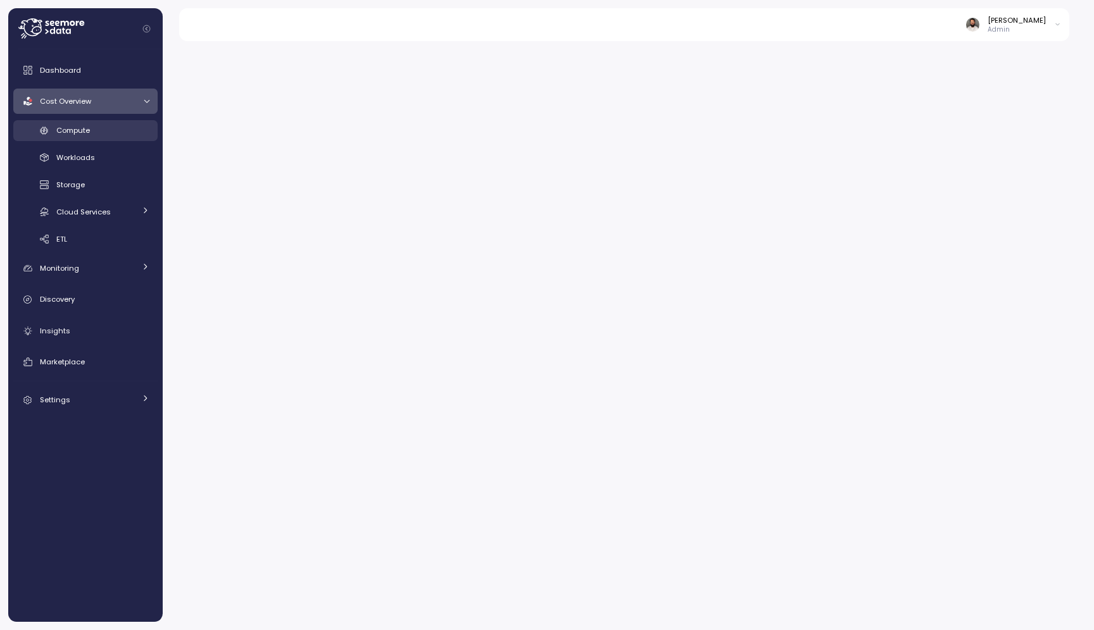
click at [122, 132] on div "Compute" at bounding box center [102, 130] width 93 height 13
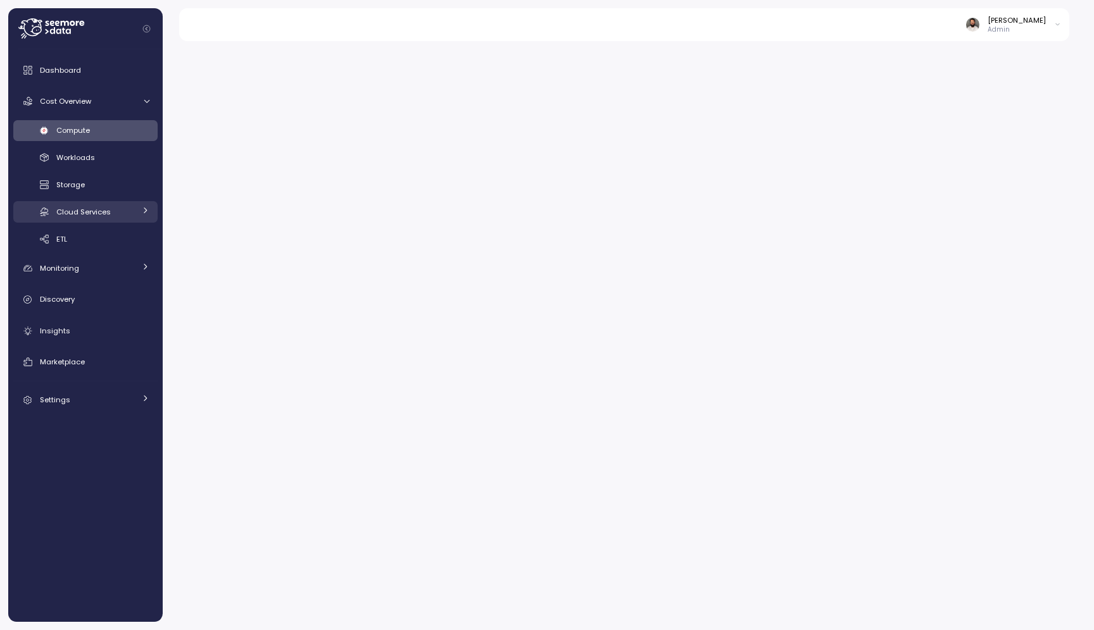
click at [140, 208] on link "Cloud Services" at bounding box center [85, 211] width 144 height 21
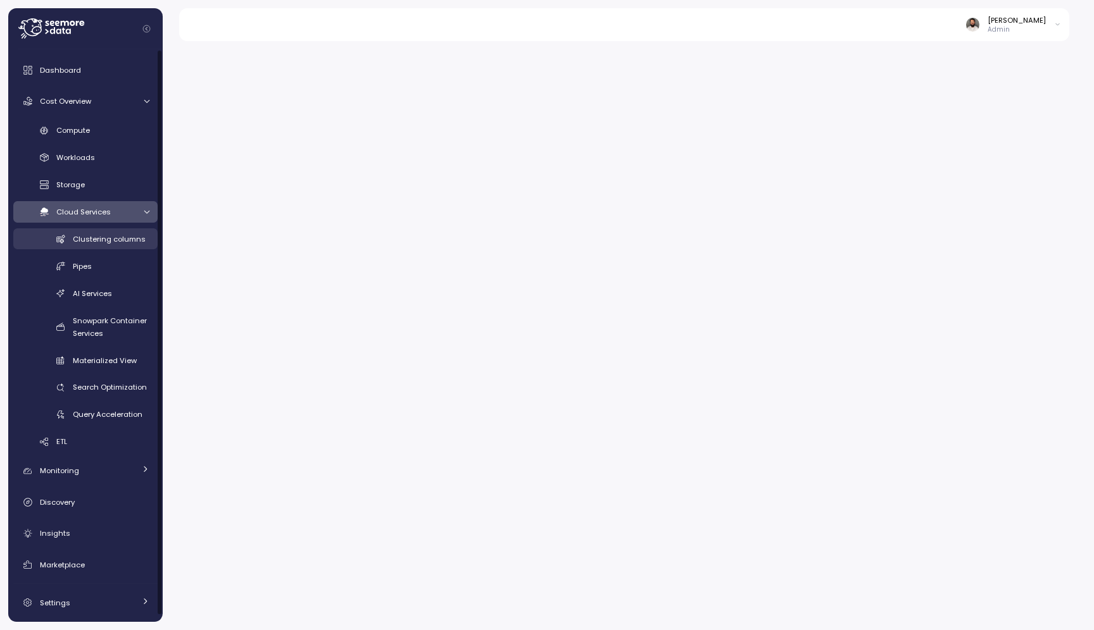
click at [125, 239] on span "Clustering columns" at bounding box center [109, 239] width 73 height 10
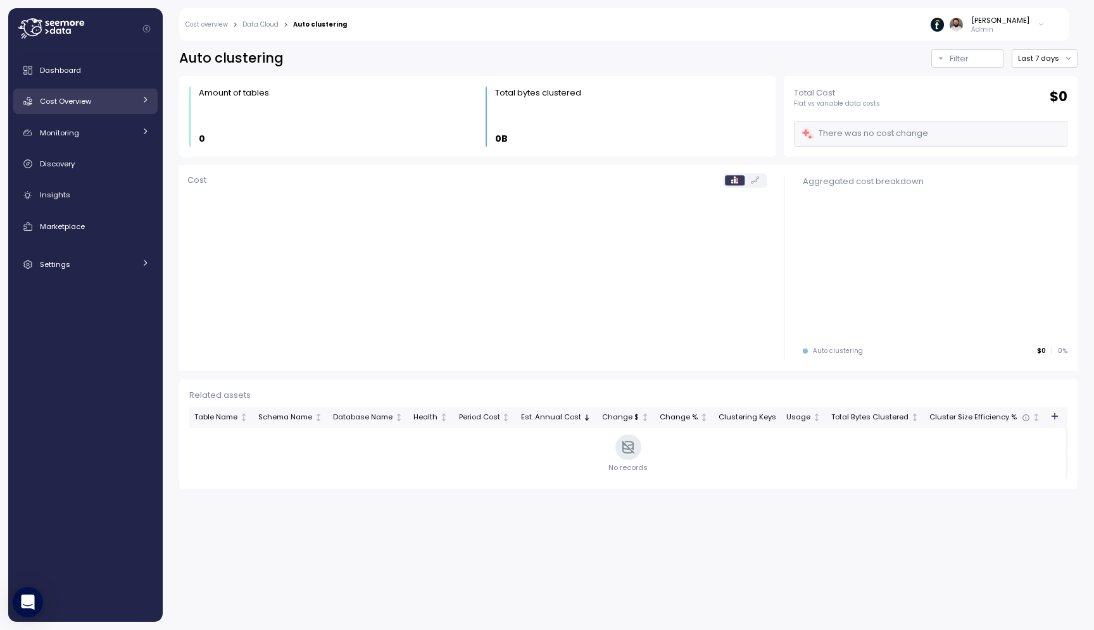
click at [123, 104] on div "Cost Overview" at bounding box center [87, 101] width 95 height 13
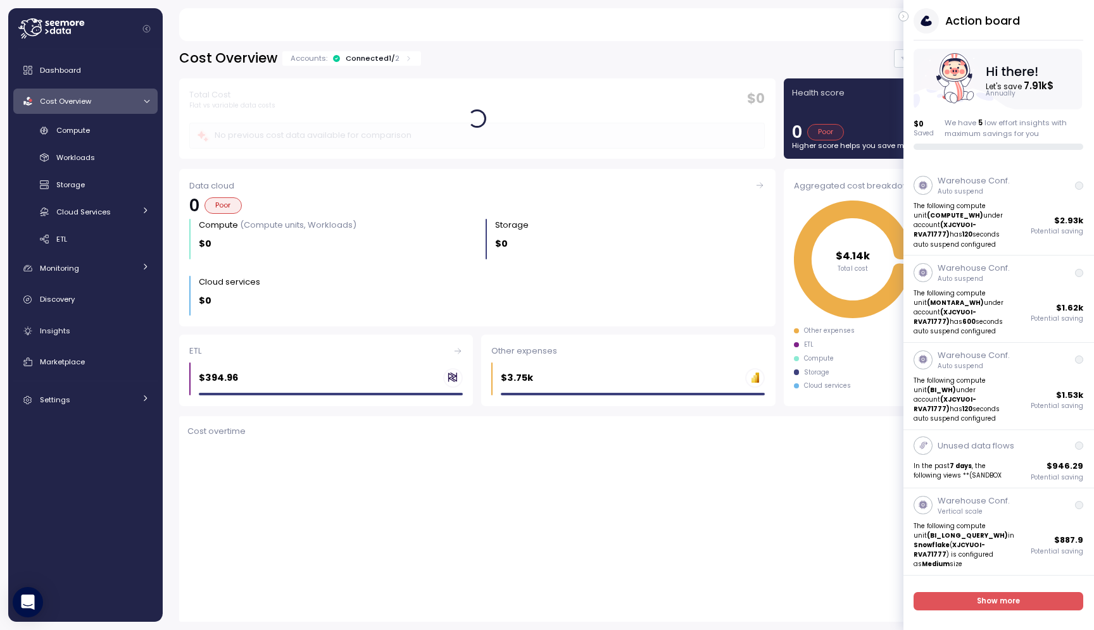
click at [117, 223] on div "Compute Workloads Storage Cloud Services Clustering columns Pipes AI Services S…" at bounding box center [85, 185] width 144 height 130
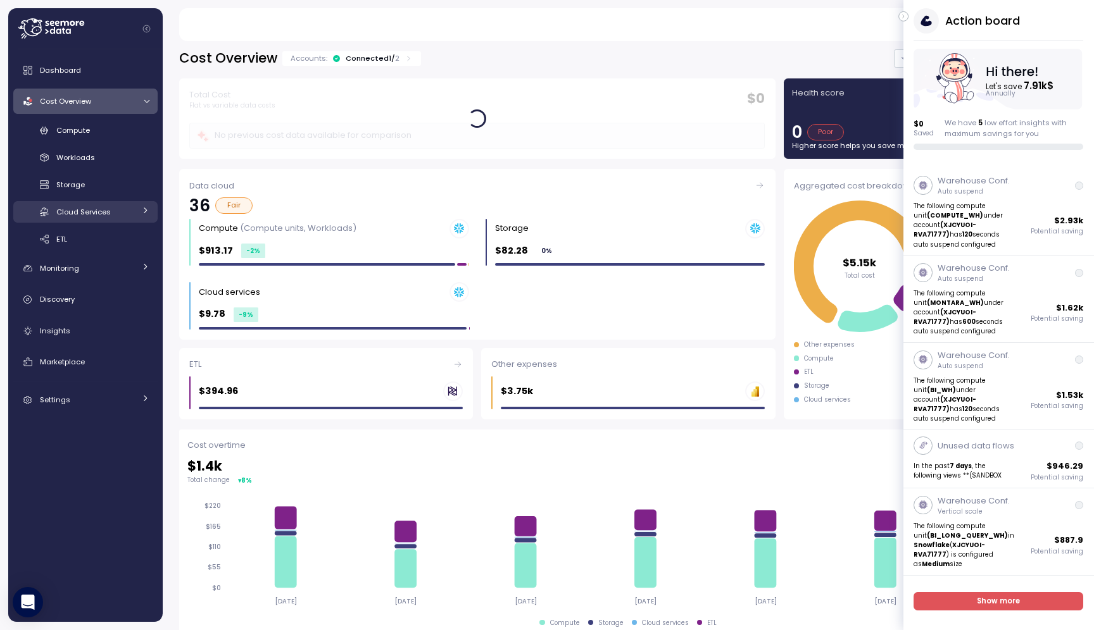
click at [122, 210] on div "Cloud Services" at bounding box center [95, 212] width 78 height 13
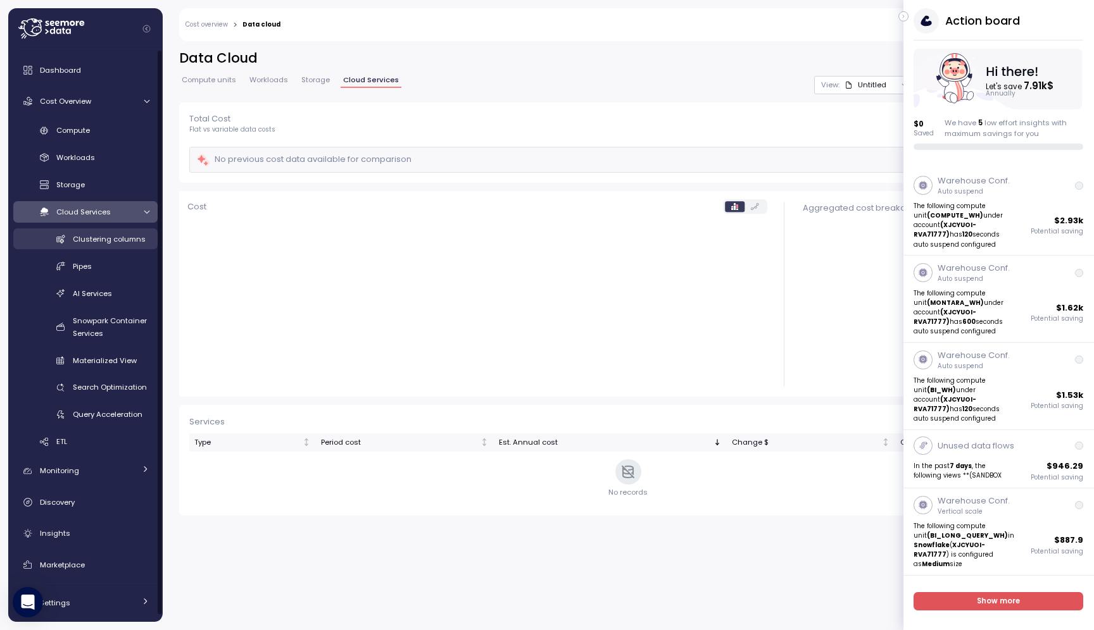
click at [116, 245] on div "Clustering columns" at bounding box center [111, 239] width 77 height 13
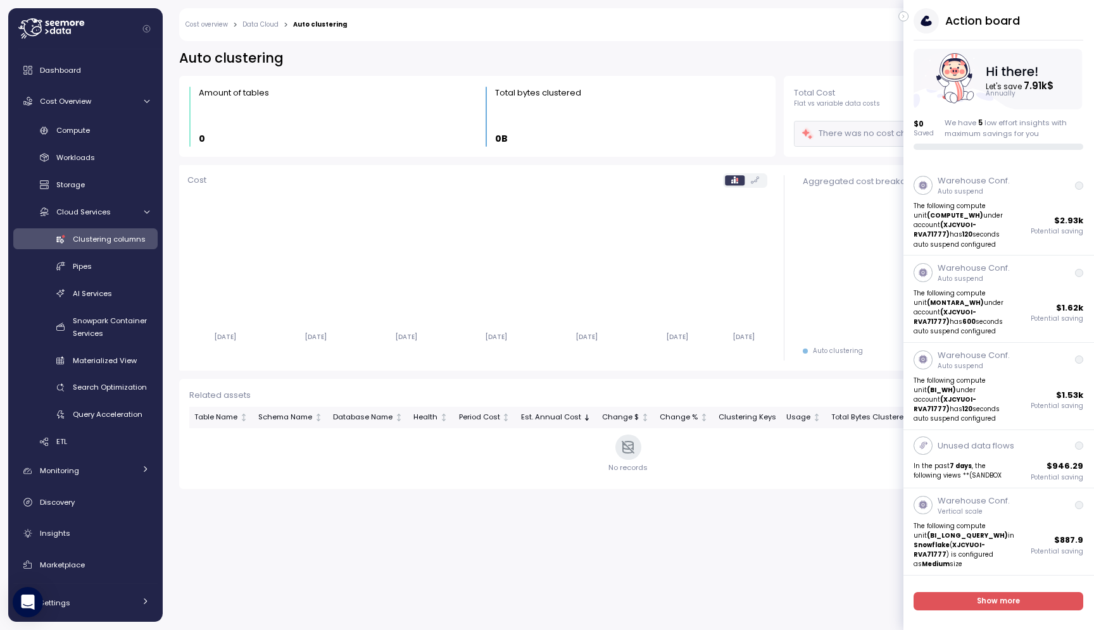
click at [908, 17] on button "button" at bounding box center [903, 16] width 10 height 10
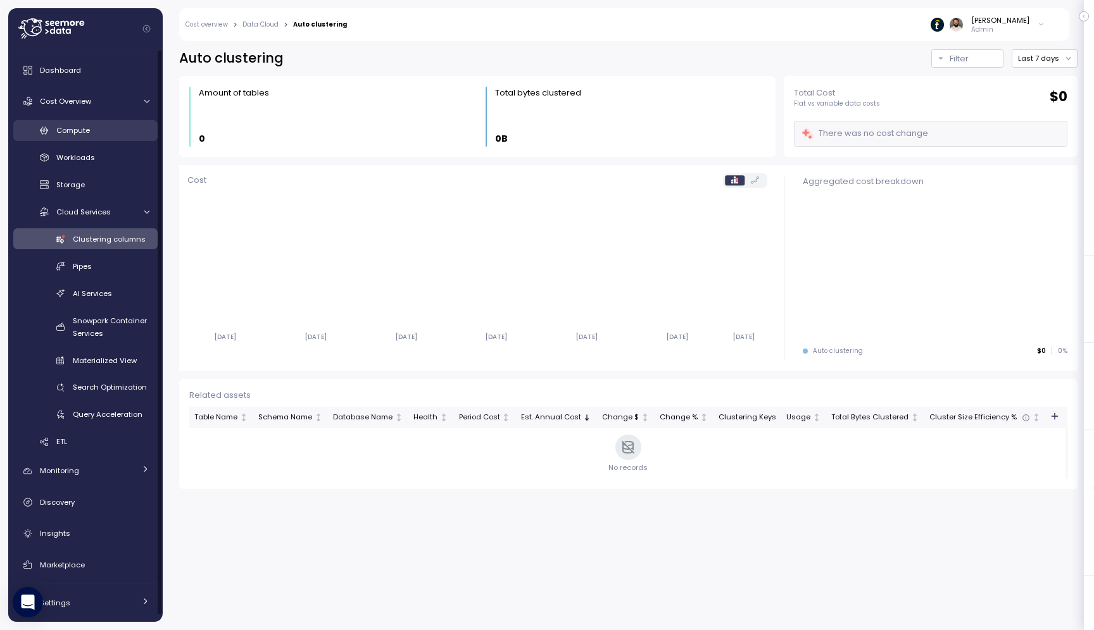
click at [91, 137] on link "Compute" at bounding box center [85, 130] width 144 height 21
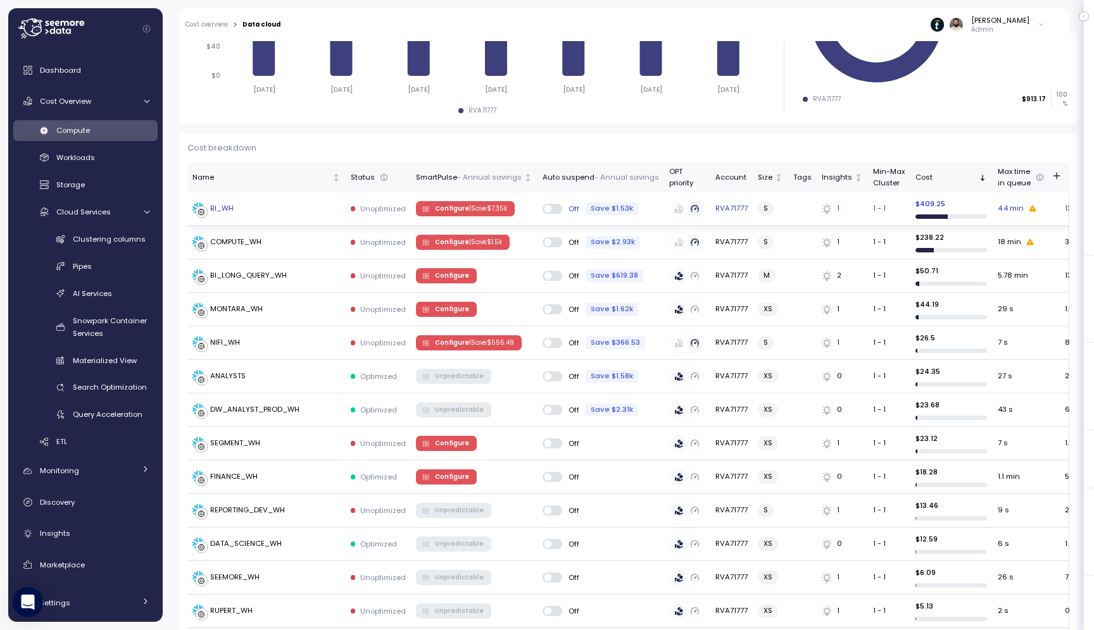
scroll to position [312, 0]
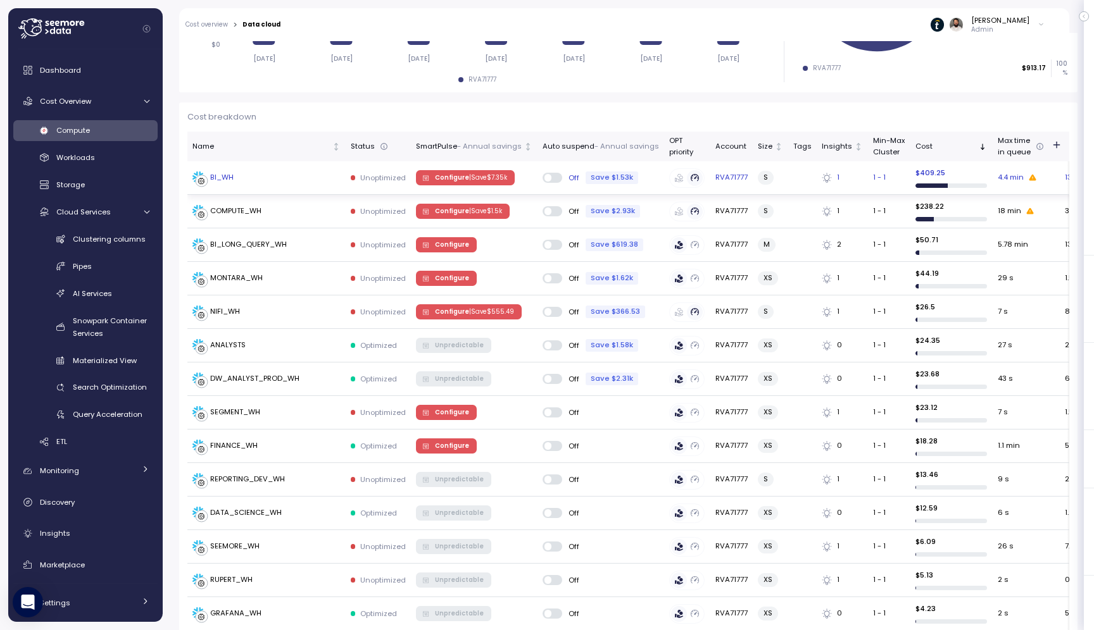
click at [303, 180] on div "BI_WH" at bounding box center [266, 178] width 148 height 13
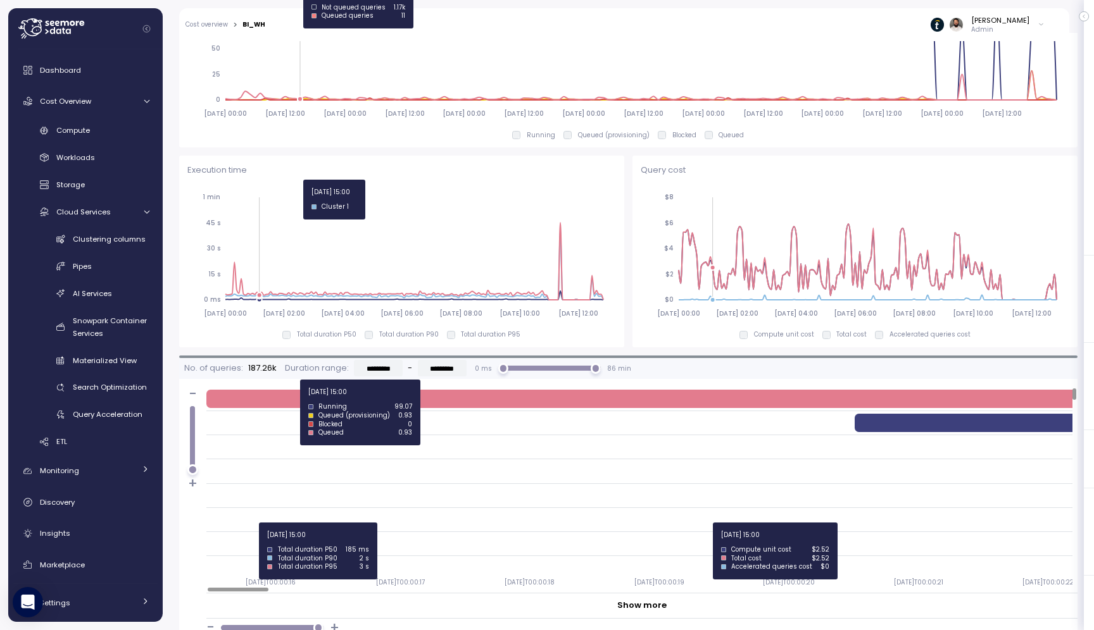
scroll to position [876, 0]
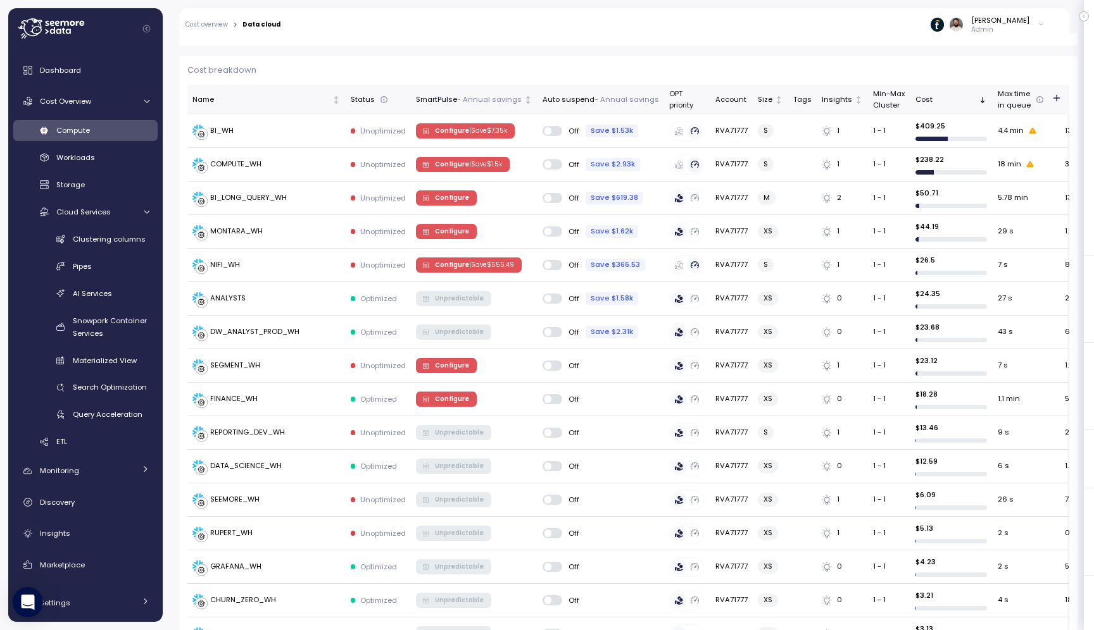
scroll to position [299, 0]
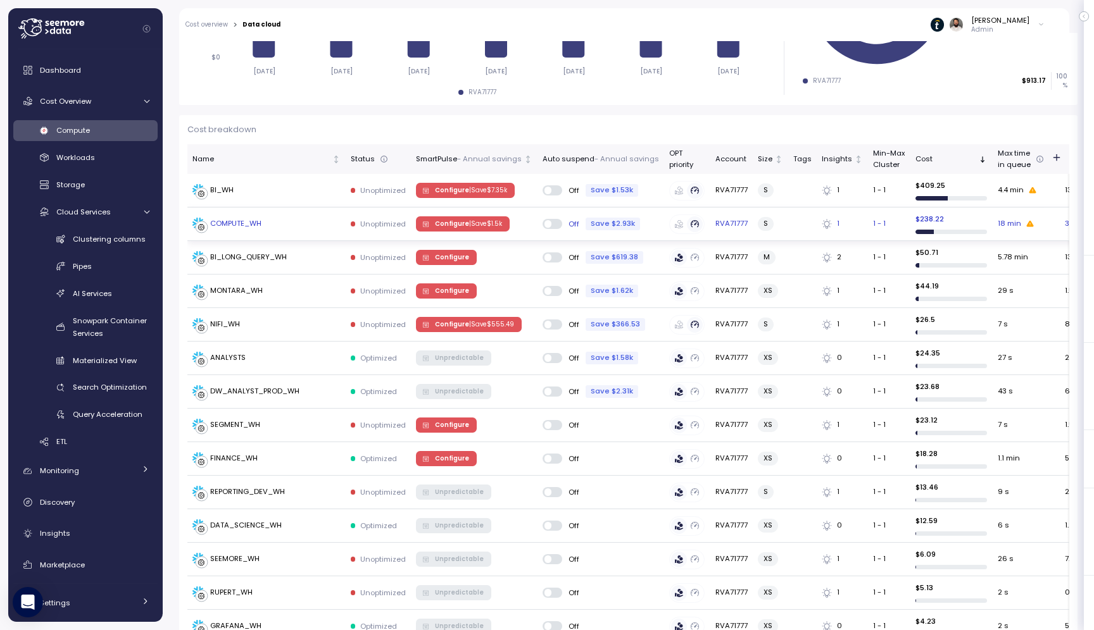
click at [271, 229] on div "COMPUTE_WH" at bounding box center [266, 224] width 148 height 13
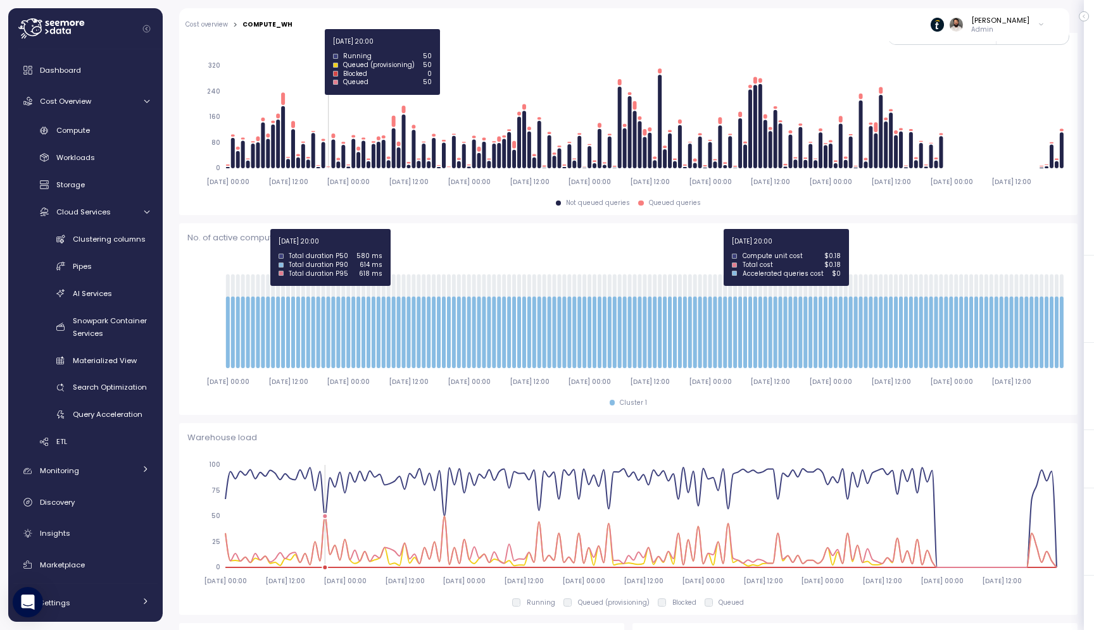
scroll to position [796, 0]
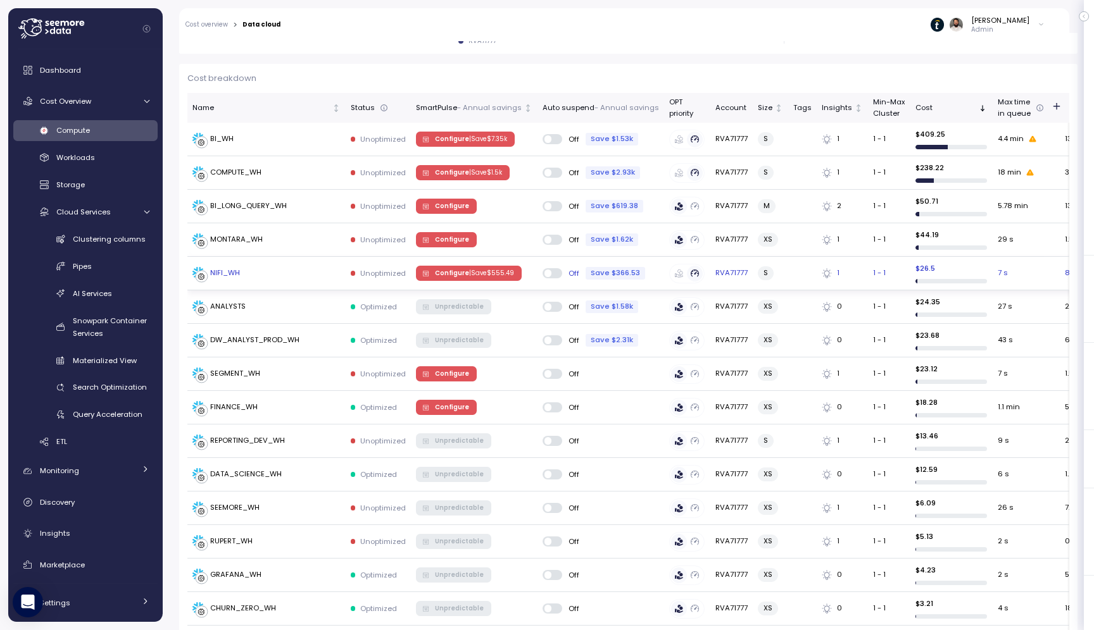
scroll to position [350, 0]
click at [268, 208] on div "BI_LONG_QUERY_WH" at bounding box center [248, 206] width 77 height 11
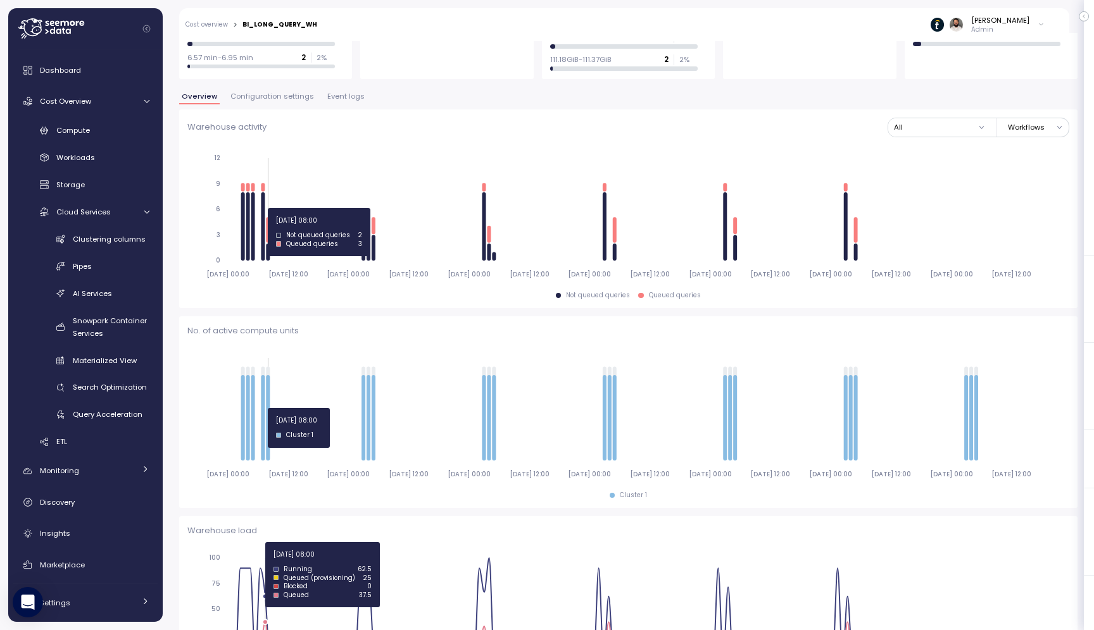
scroll to position [213, 0]
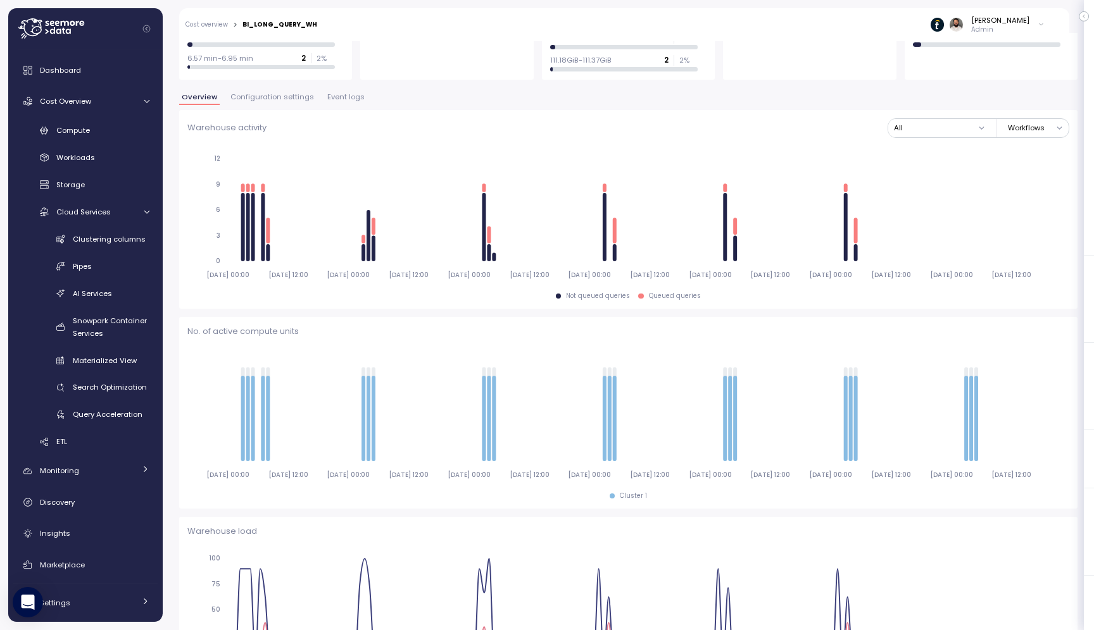
click at [268, 106] on div "Overview Configuration settings Event logs" at bounding box center [628, 102] width 898 height 16
click at [268, 101] on span "Configuration settings" at bounding box center [272, 97] width 84 height 7
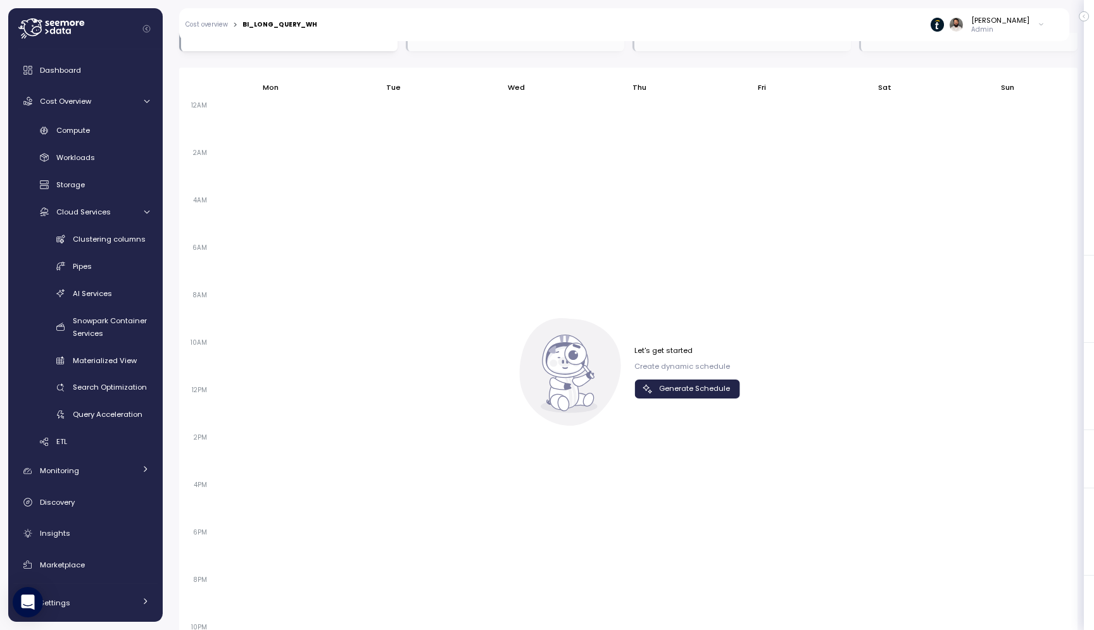
scroll to position [827, 0]
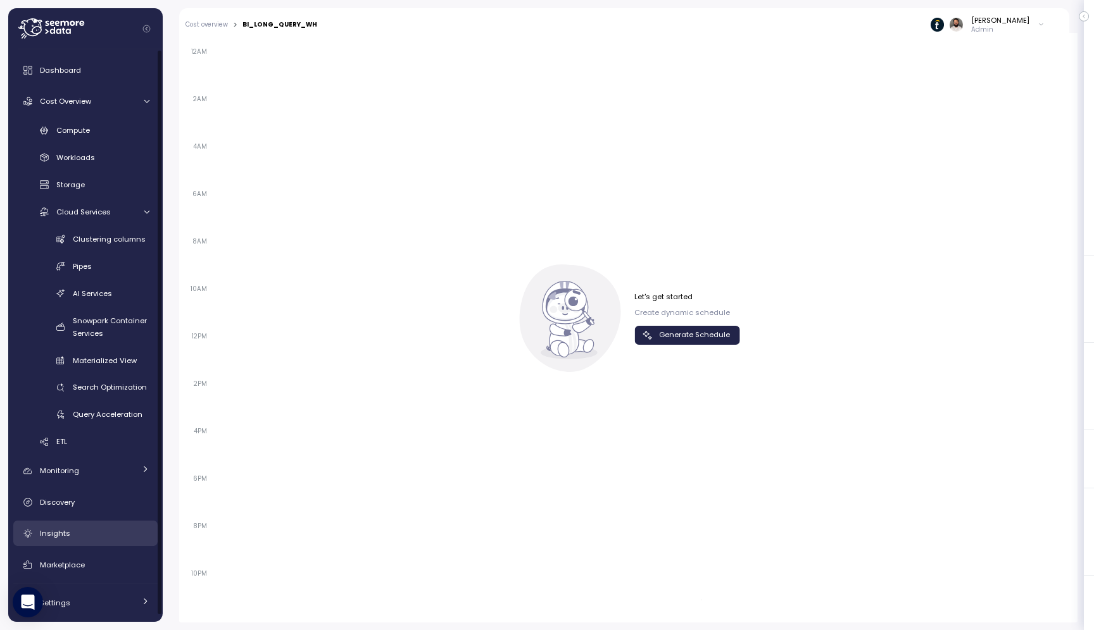
click at [72, 539] on div "Insights" at bounding box center [94, 533] width 109 height 13
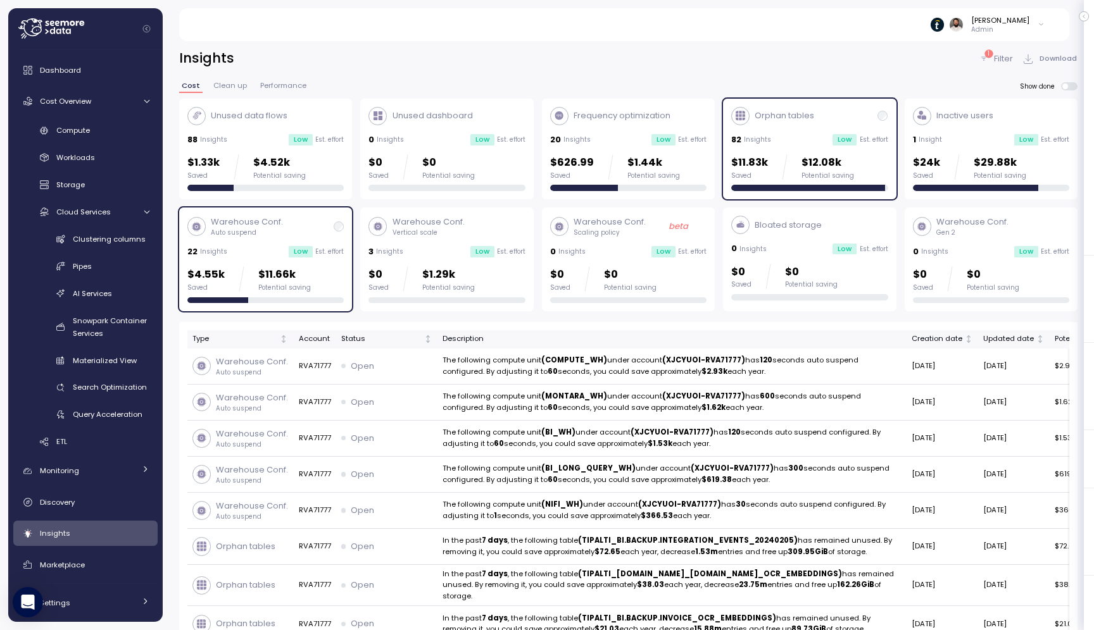
click at [828, 159] on p "$12.08k" at bounding box center [827, 162] width 53 height 17
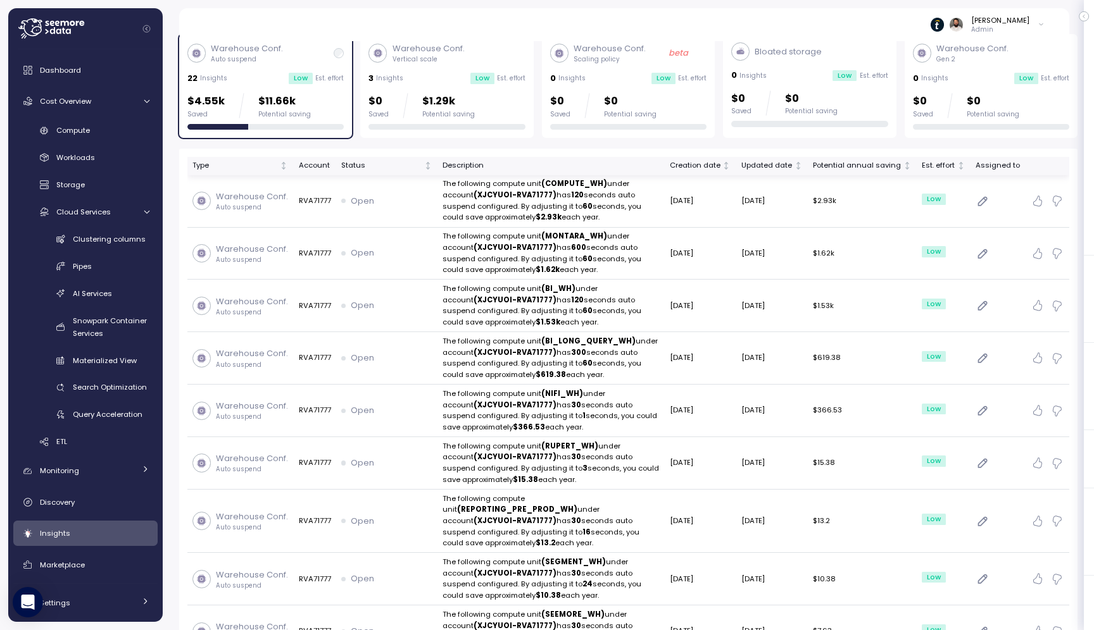
scroll to position [177, 0]
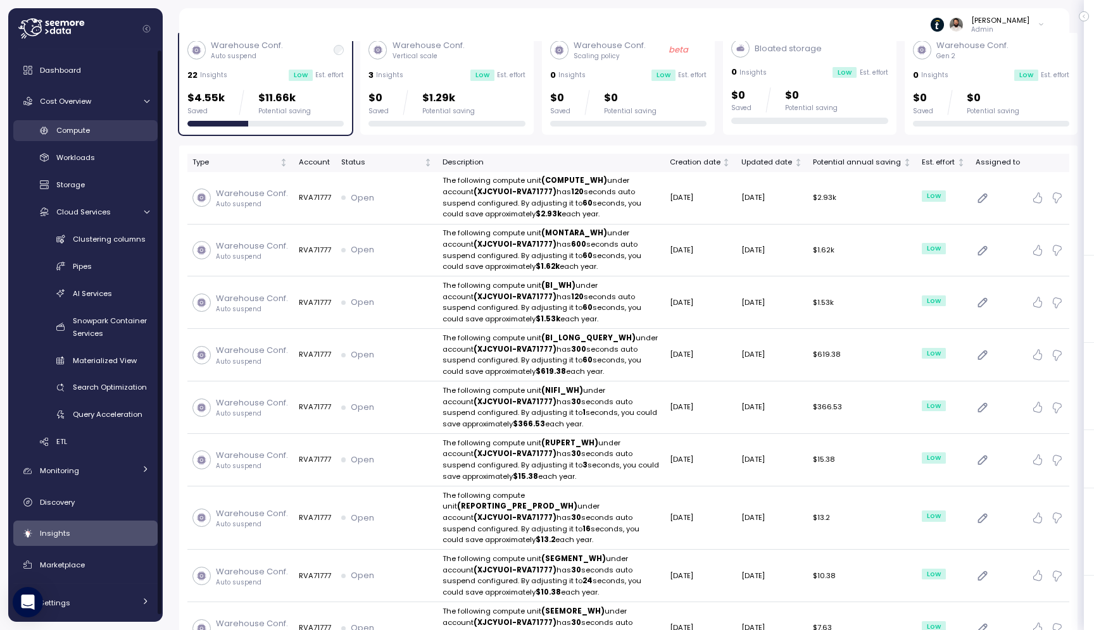
click at [120, 125] on div "Compute" at bounding box center [102, 130] width 93 height 13
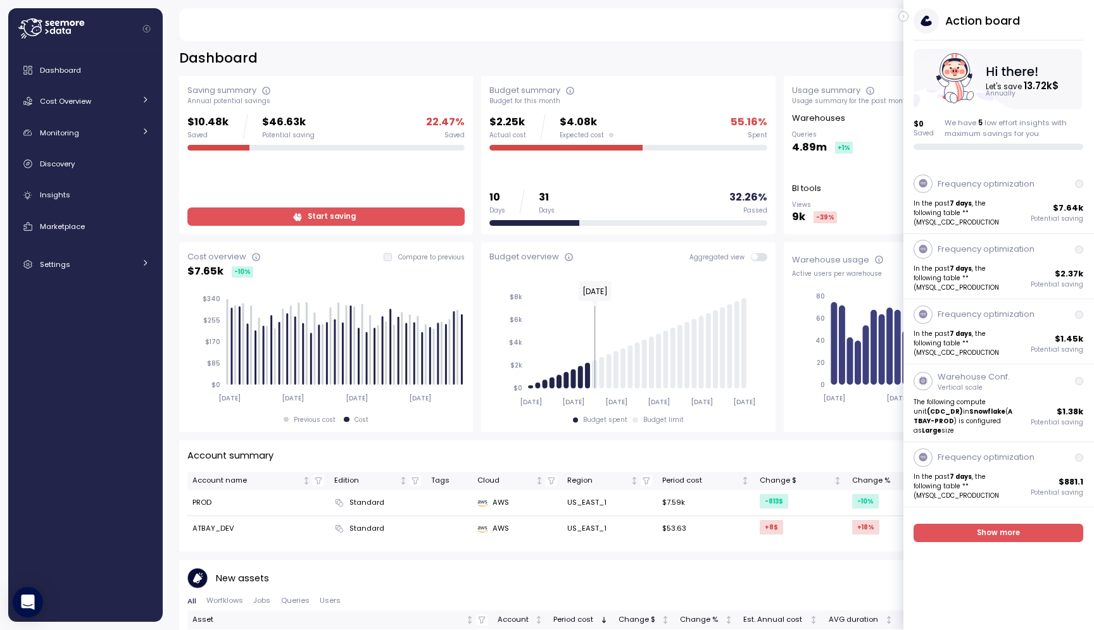
click at [902, 20] on icon "button" at bounding box center [904, 16] width 6 height 15
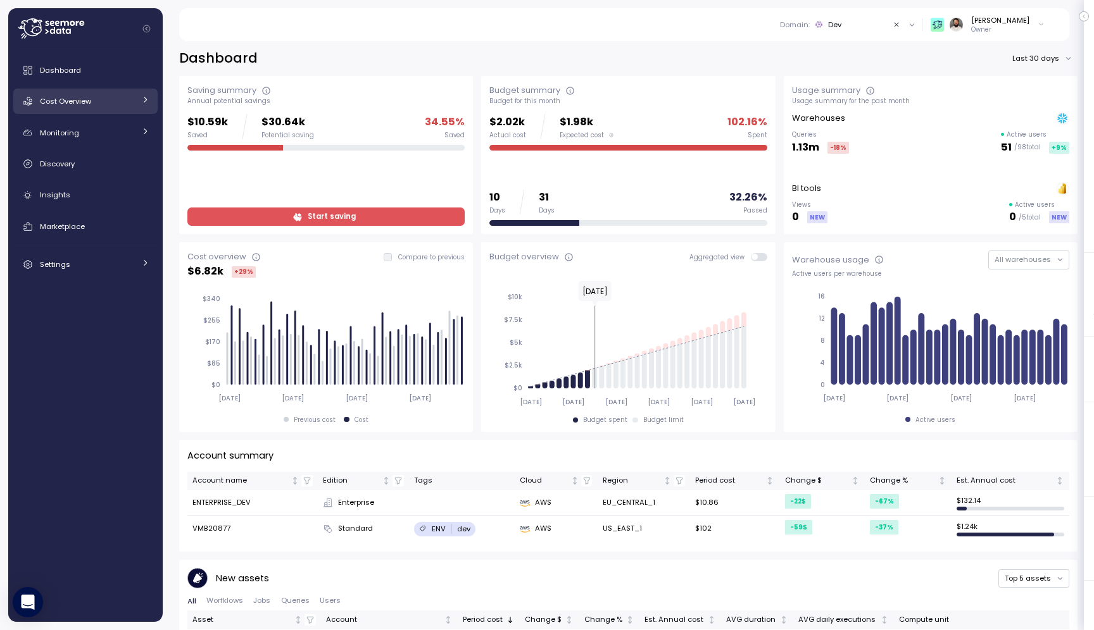
click at [69, 97] on span "Cost Overview" at bounding box center [65, 101] width 51 height 10
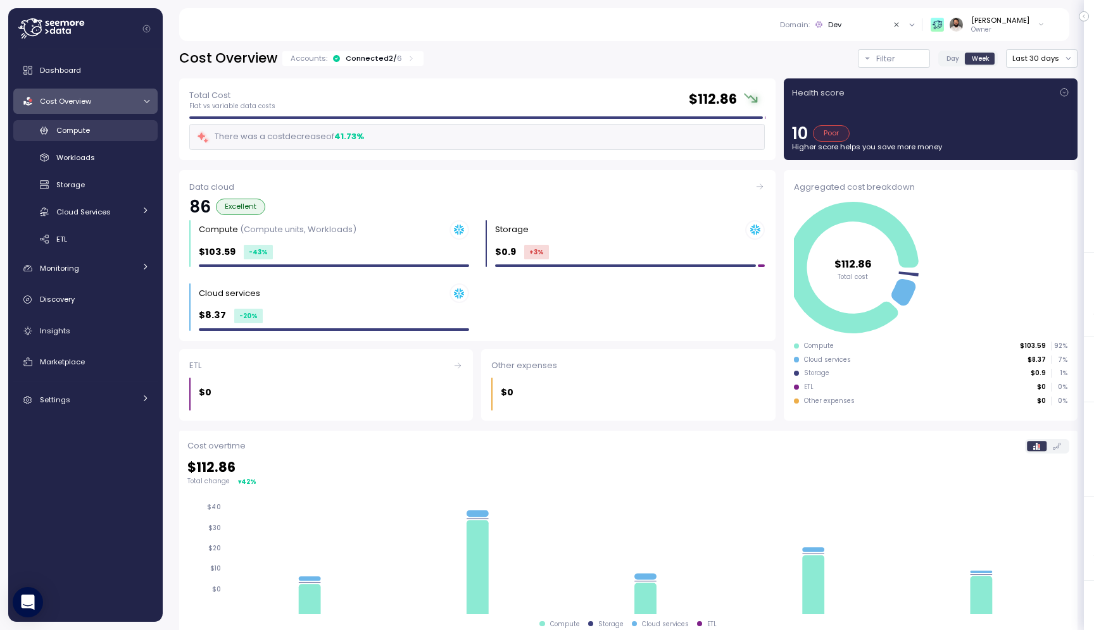
click at [69, 133] on span "Compute" at bounding box center [73, 130] width 34 height 10
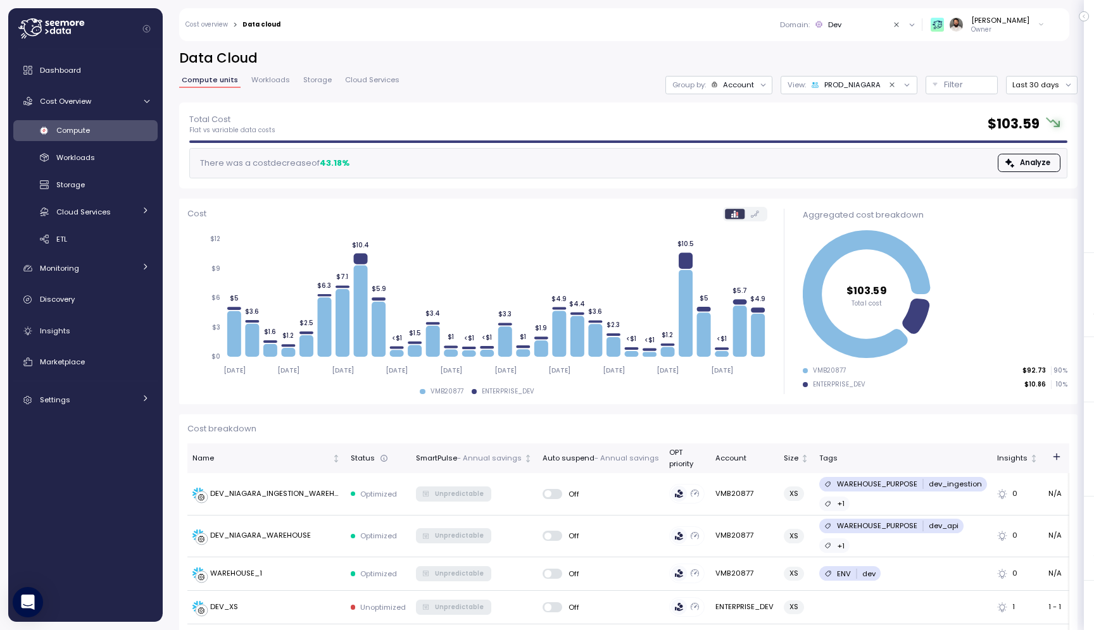
click at [865, 11] on div "Domain : Dev All domains Staging Dev Production Production Application Producti…" at bounding box center [671, 24] width 764 height 33
click at [858, 26] on div "Domain : Dev" at bounding box center [833, 25] width 106 height 10
click at [858, 135] on div "Production" at bounding box center [863, 135] width 128 height 15
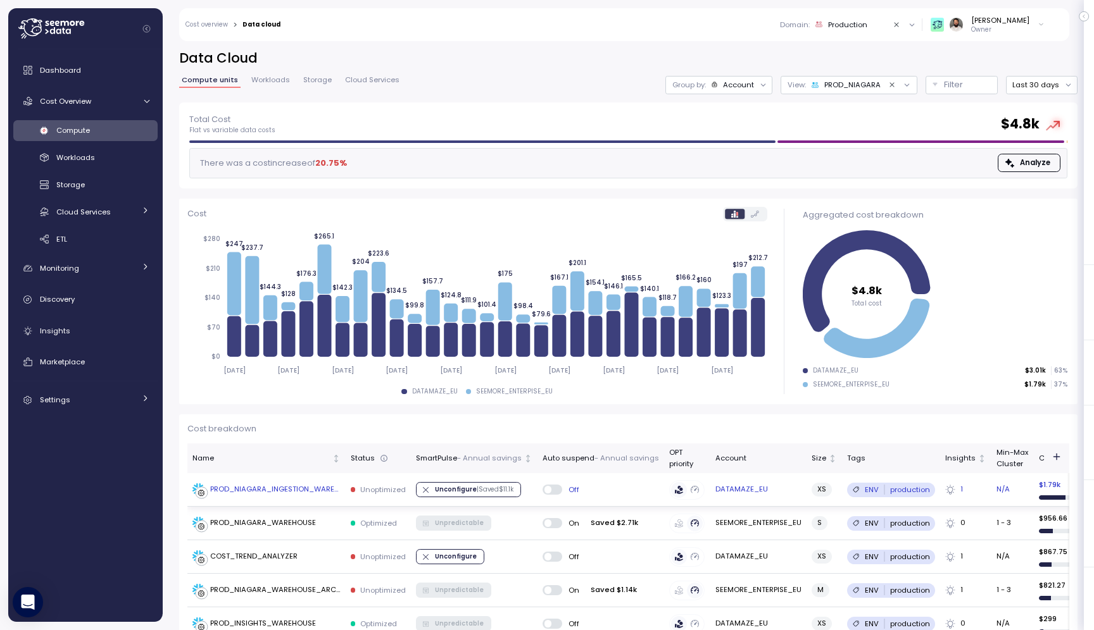
click at [315, 478] on td "PROD_NIAGARA_INGESTION_WAREHOUSE" at bounding box center [266, 490] width 158 height 34
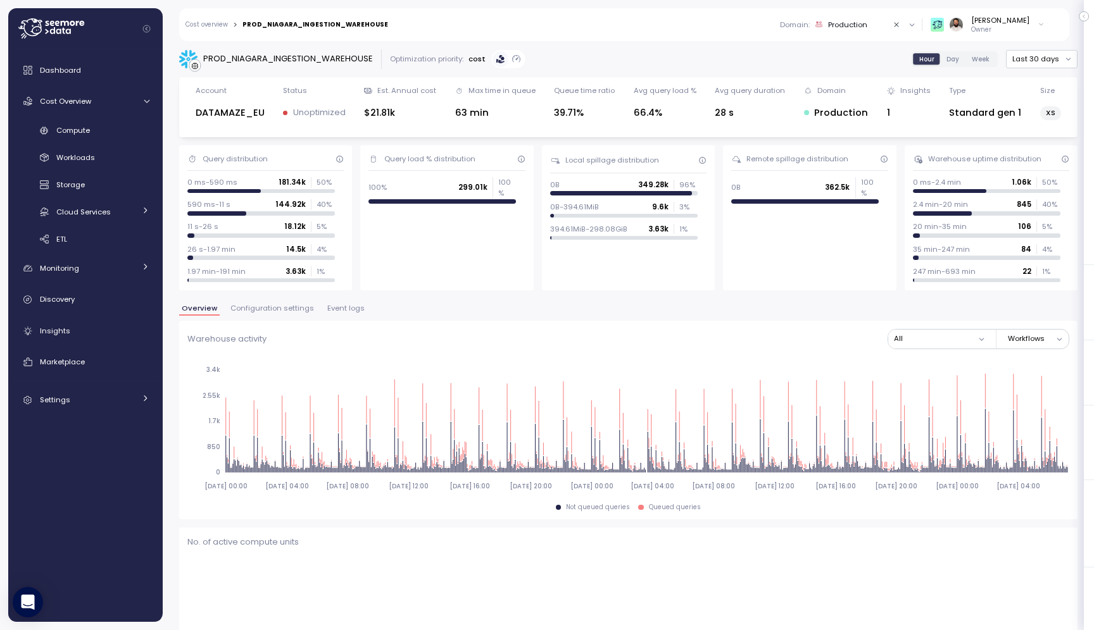
click at [299, 305] on span "Configuration settings" at bounding box center [272, 308] width 84 height 7
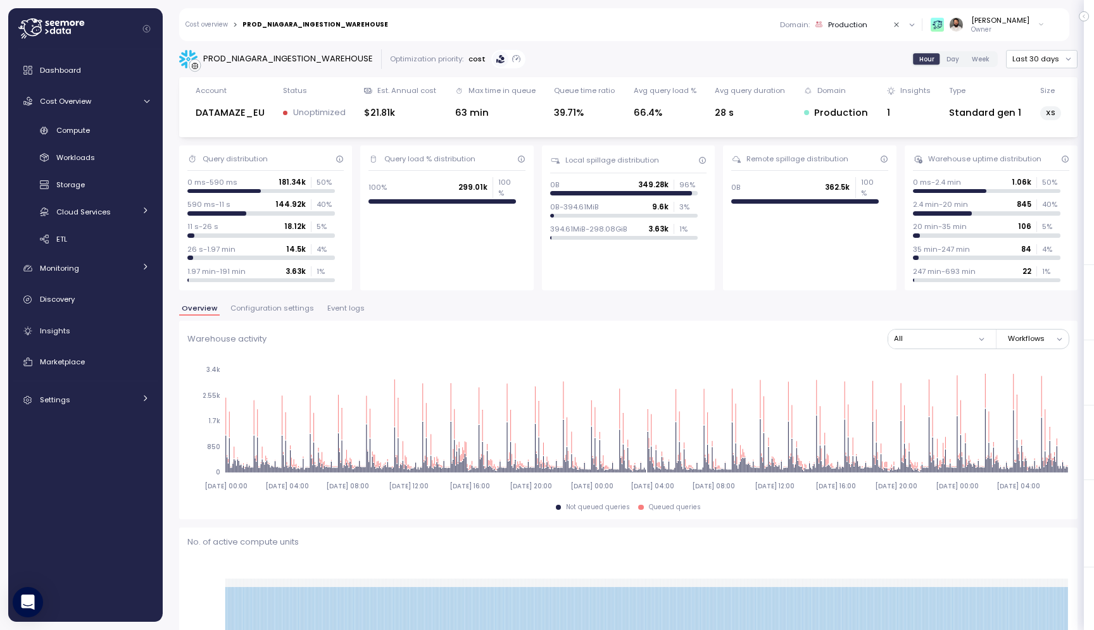
click at [299, 310] on span "Configuration settings" at bounding box center [272, 308] width 84 height 7
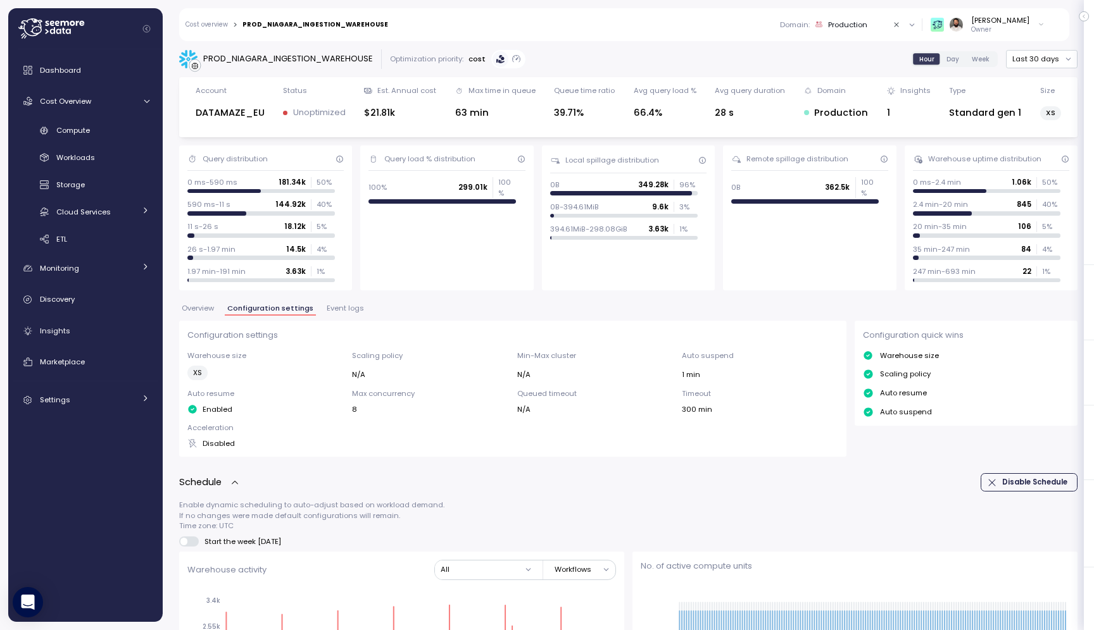
click at [225, 305] on button "Configuration settings" at bounding box center [270, 310] width 91 height 11
click at [350, 56] on div "PROD_NIAGARA_INGESTION_WAREHOUSE" at bounding box center [288, 59] width 170 height 13
copy div "PROD_NIAGARA_INGESTION_WAREHOUSE"
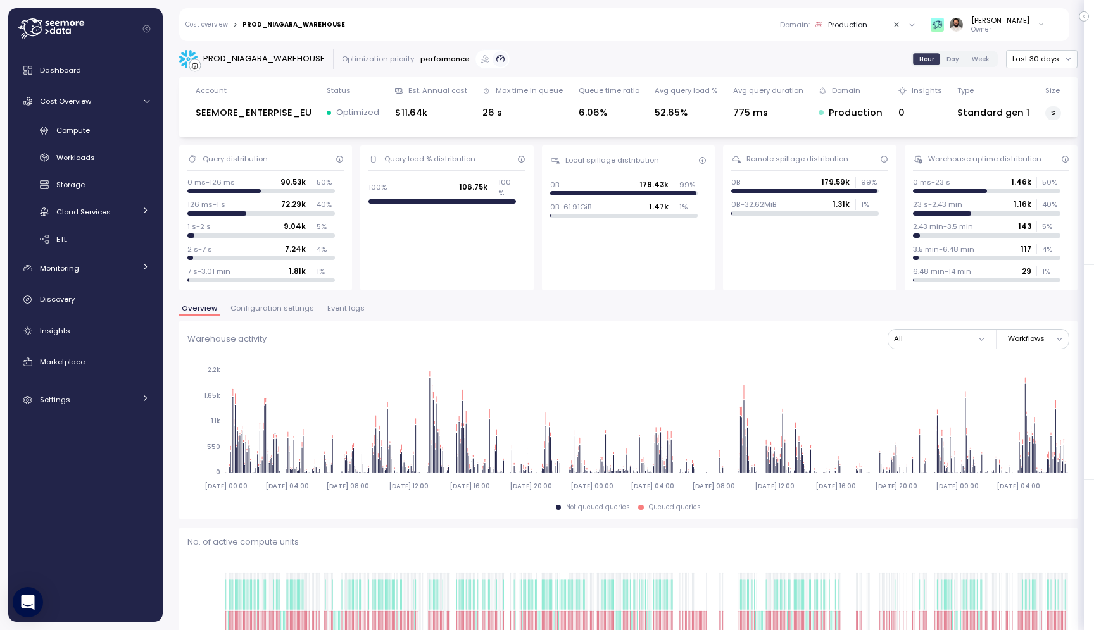
click at [285, 305] on span "Configuration settings" at bounding box center [272, 308] width 84 height 7
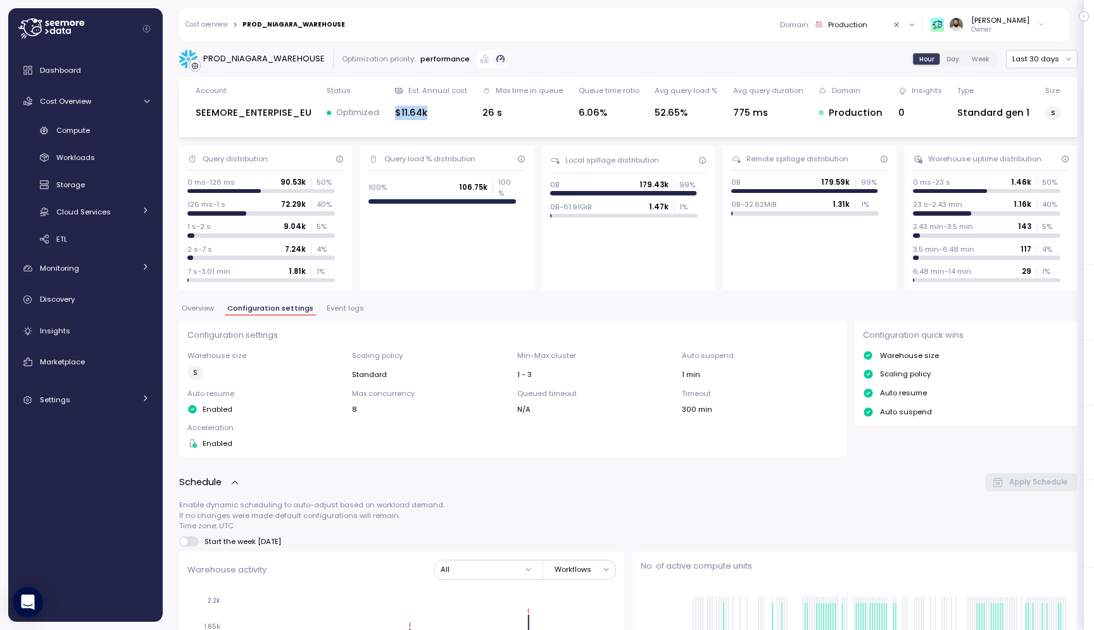
drag, startPoint x: 396, startPoint y: 116, endPoint x: 454, endPoint y: 116, distance: 58.9
click at [454, 116] on div "$11.64k" at bounding box center [431, 113] width 72 height 15
